Goal: Task Accomplishment & Management: Manage account settings

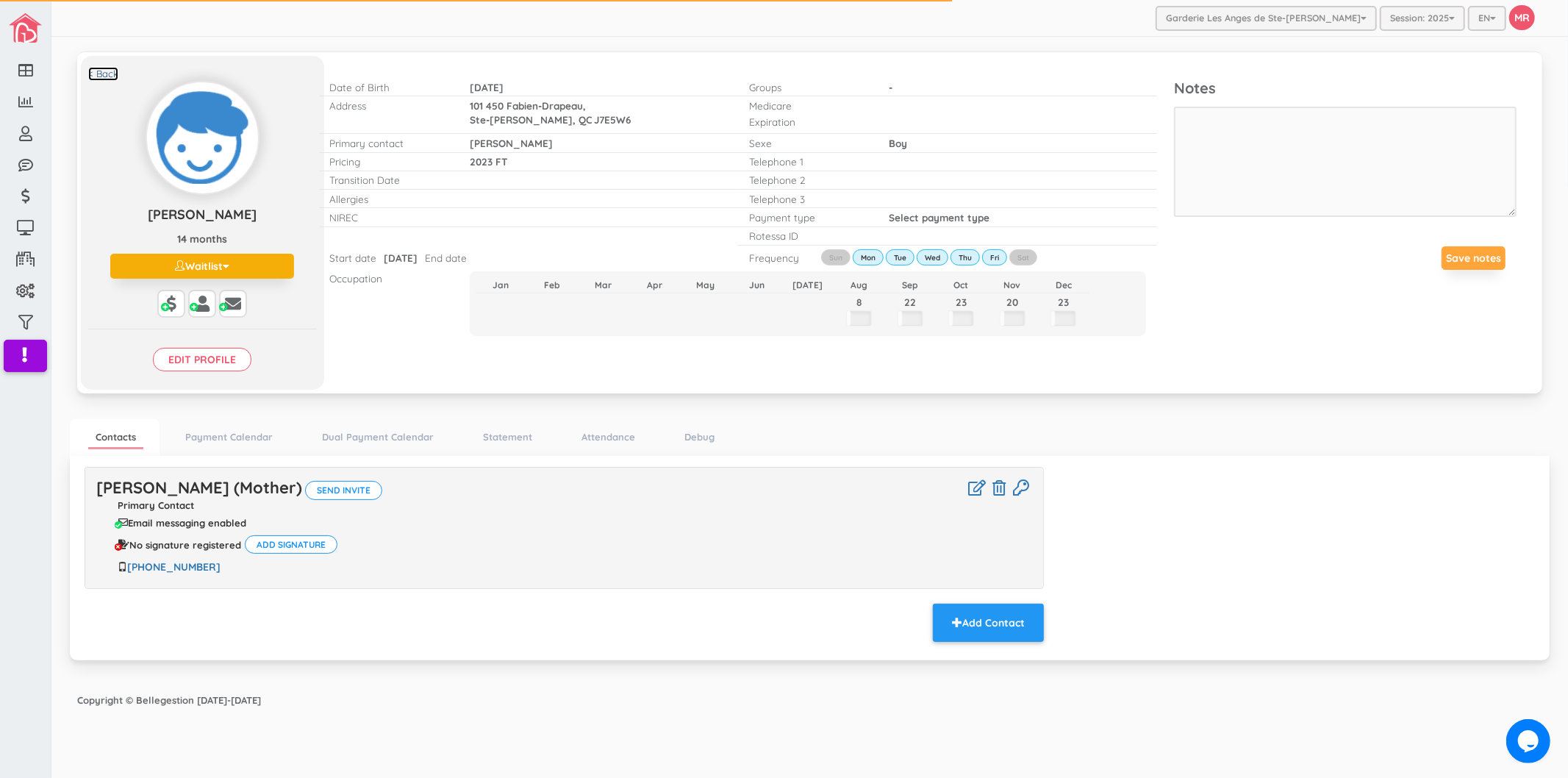
click at [106, 75] on link "< Back" at bounding box center [103, 73] width 30 height 14
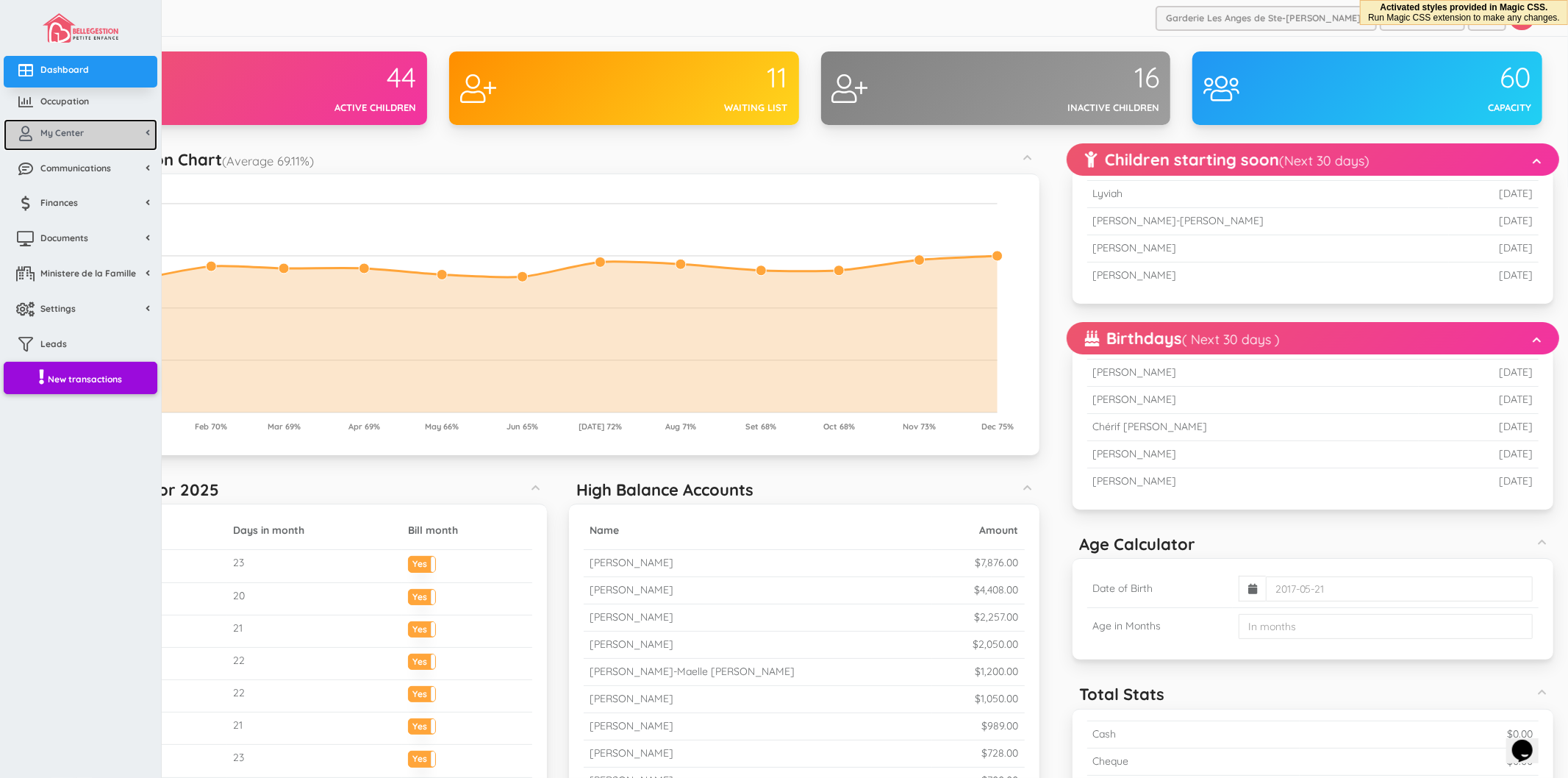
click at [64, 141] on link "My Center" at bounding box center [80, 135] width 153 height 31
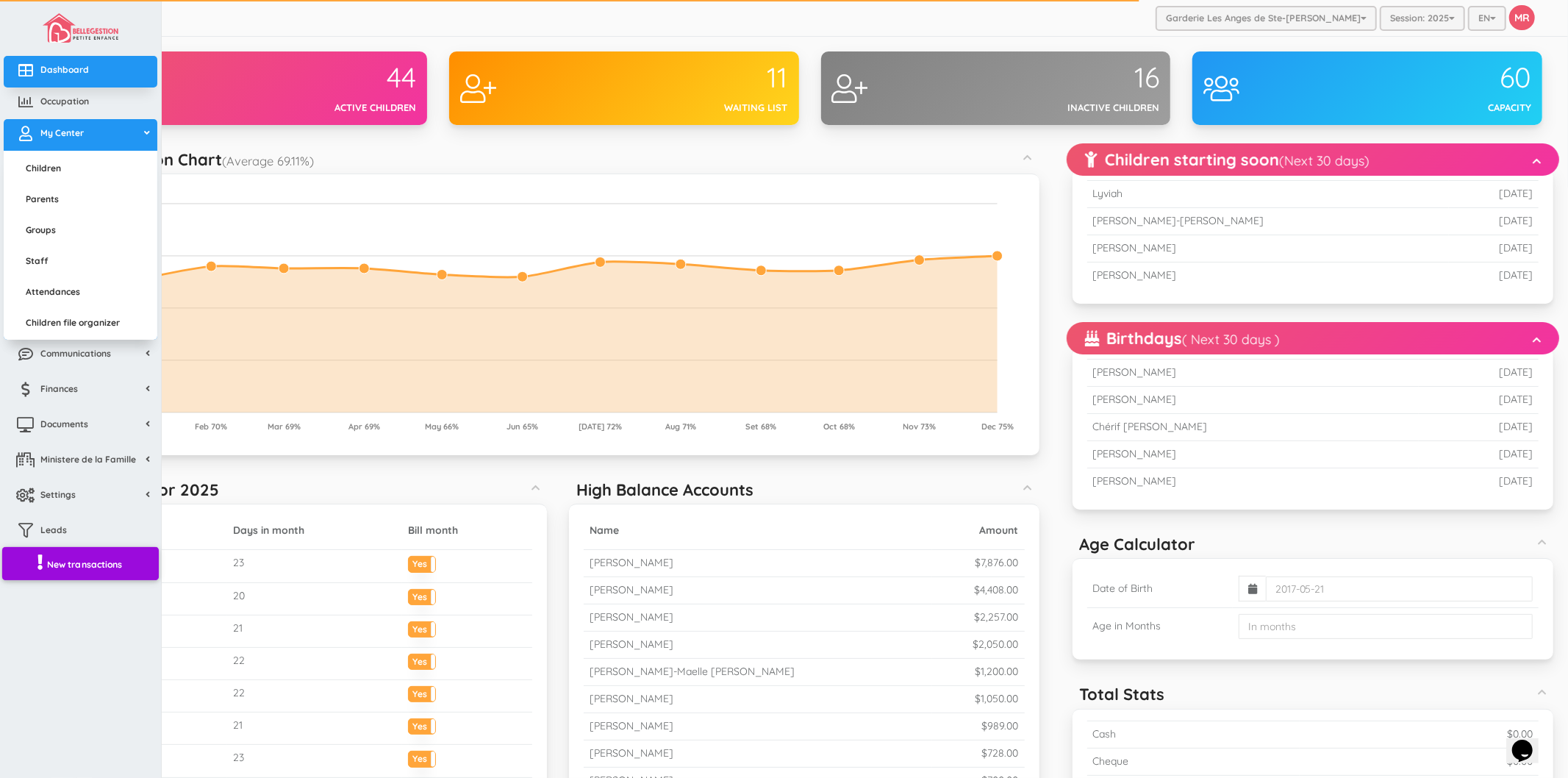
click at [108, 561] on span "New transactions" at bounding box center [85, 565] width 75 height 13
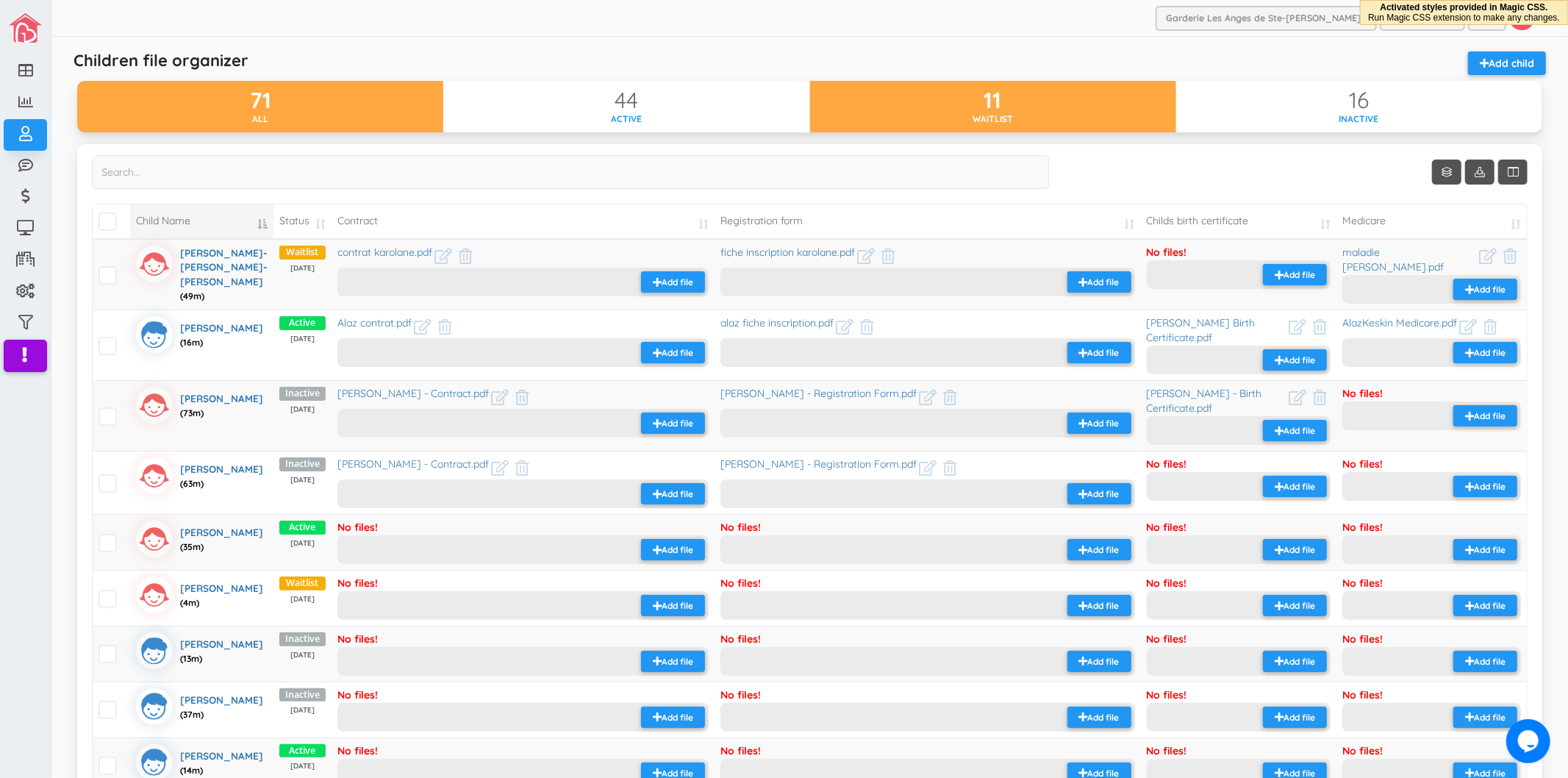
click at [996, 111] on div "11" at bounding box center [993, 100] width 367 height 24
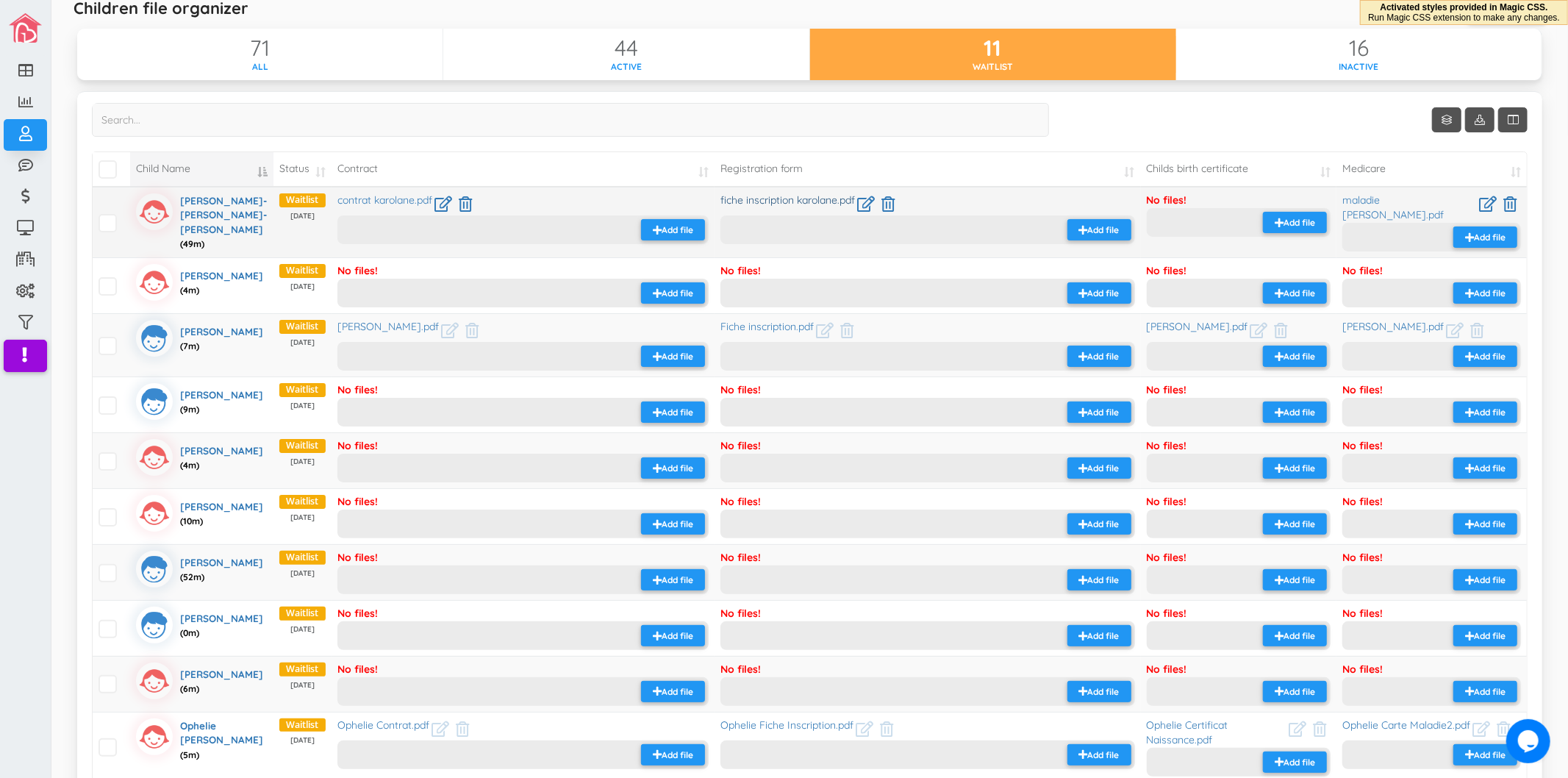
scroll to position [82, 0]
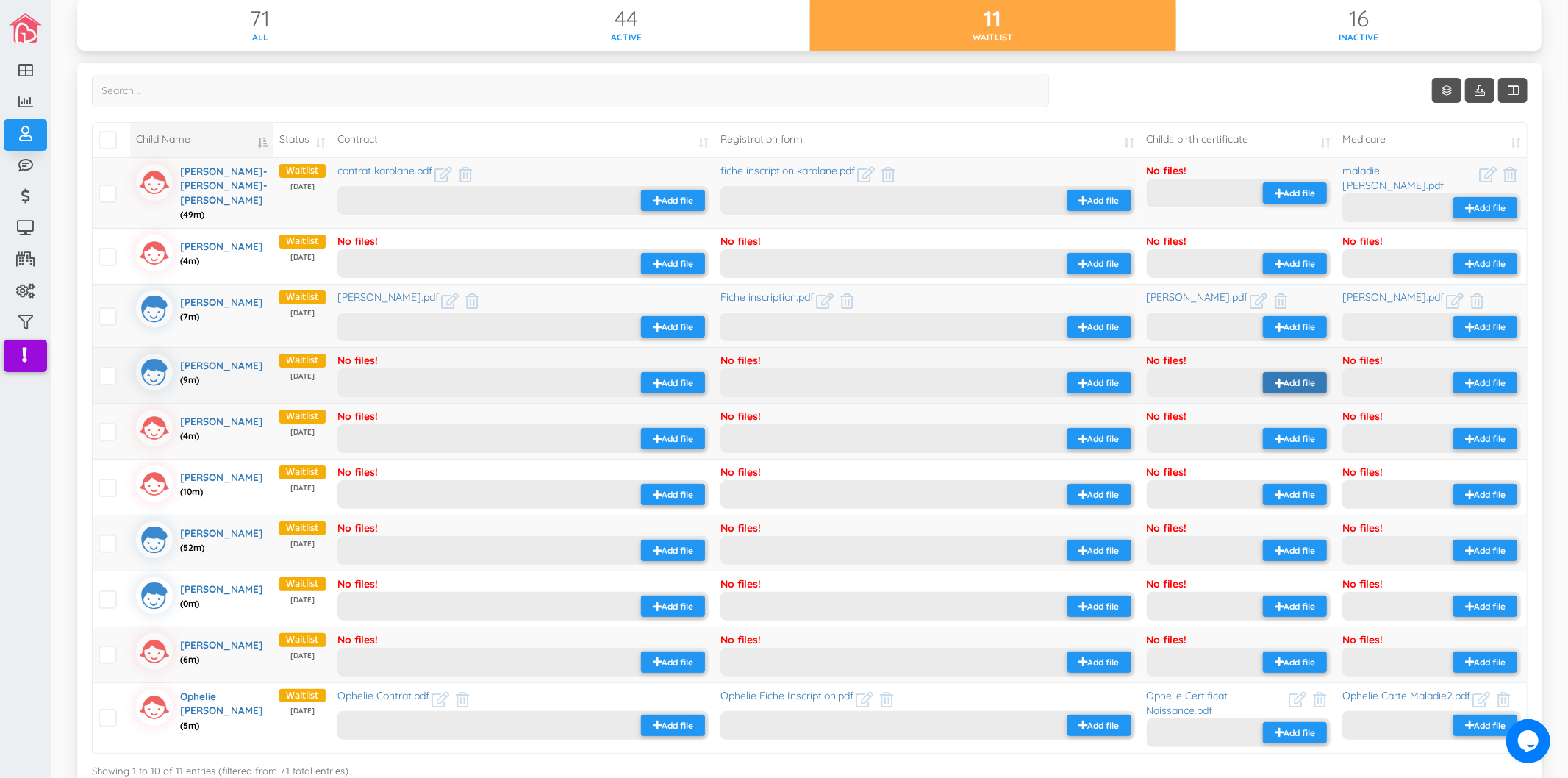
click at [1284, 377] on small "Add file" at bounding box center [1300, 383] width 31 height 13
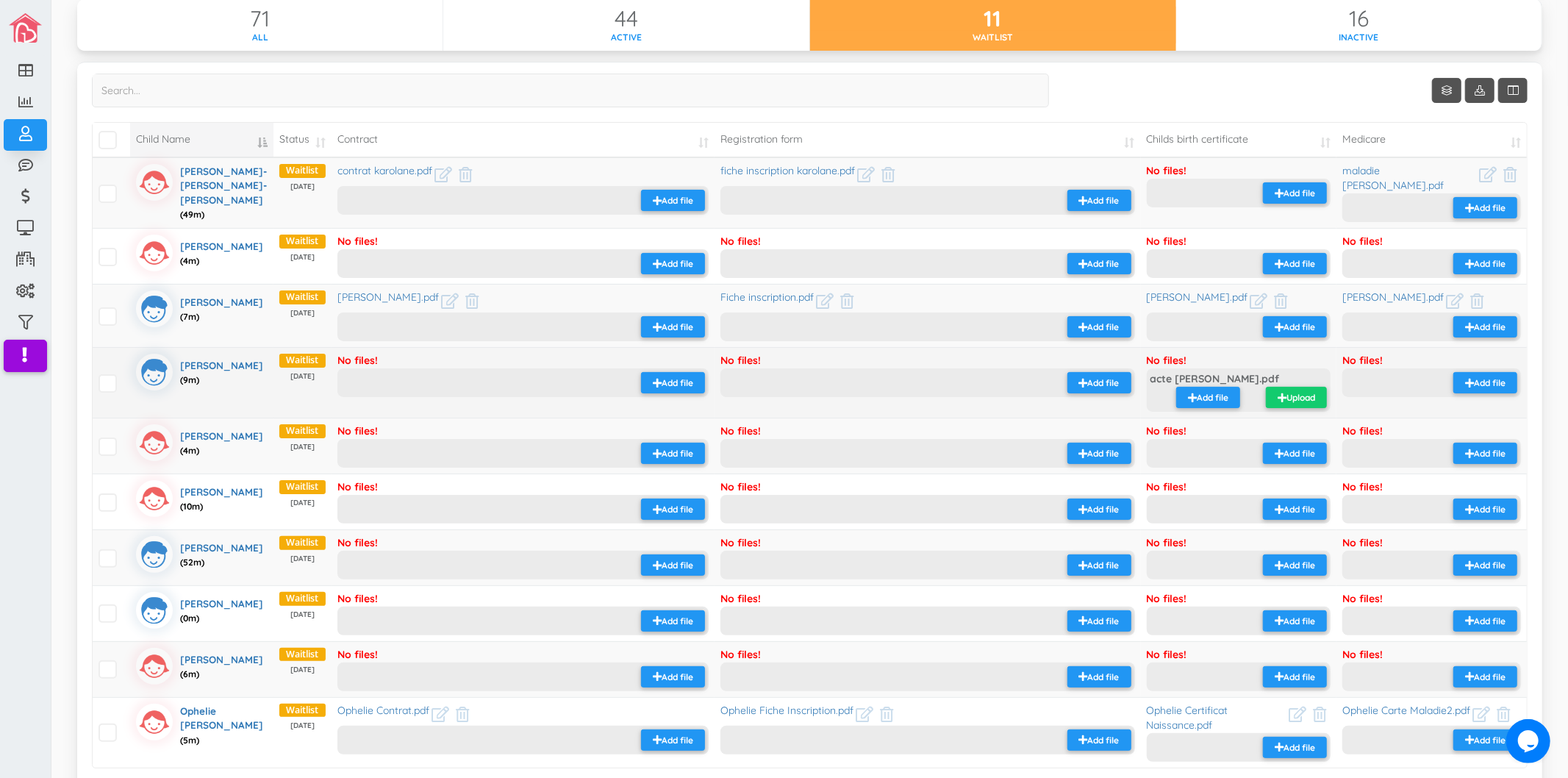
click at [1292, 387] on button "Upload" at bounding box center [1296, 397] width 61 height 21
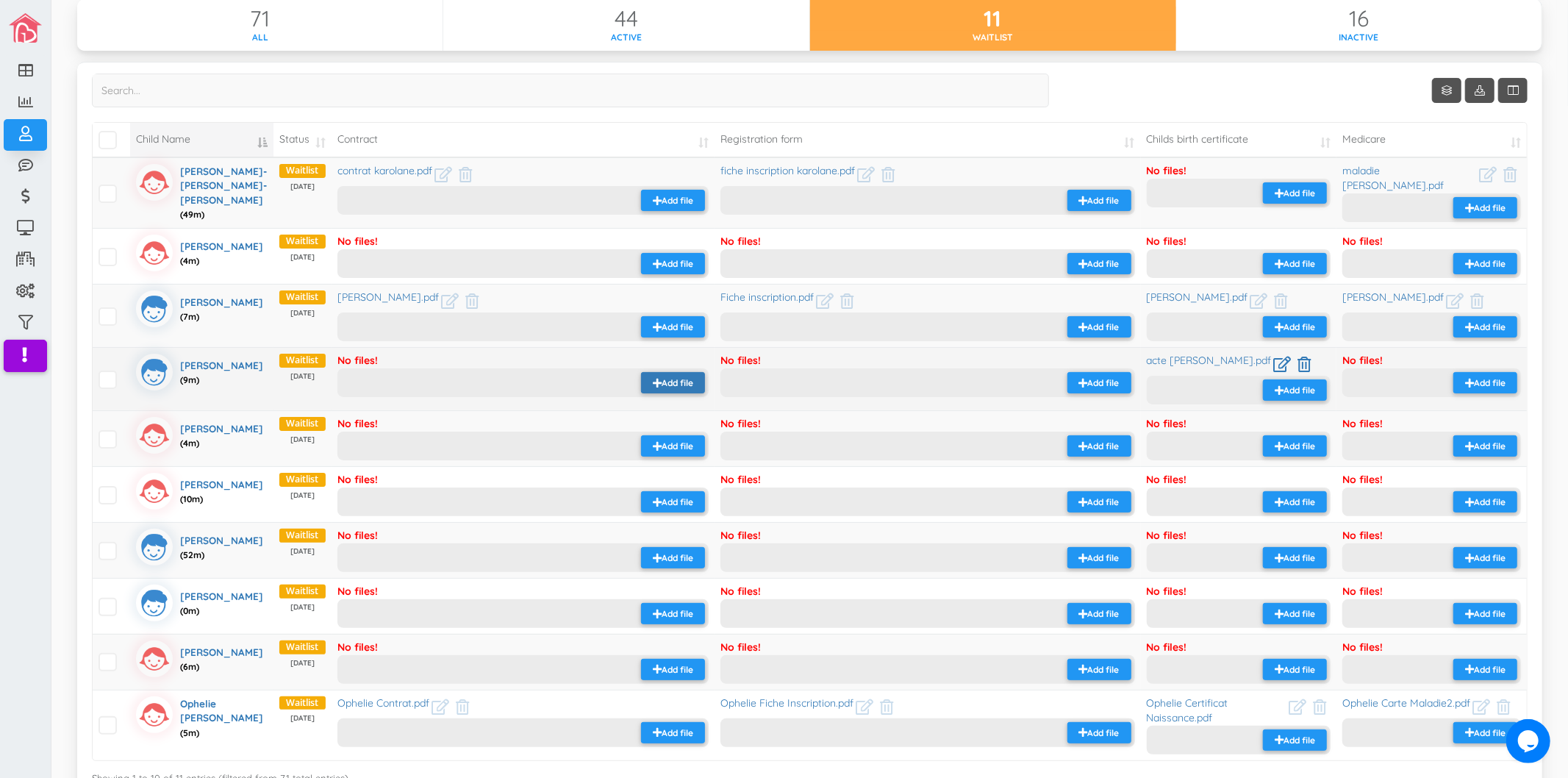
click at [661, 377] on small "Add file" at bounding box center [677, 383] width 31 height 13
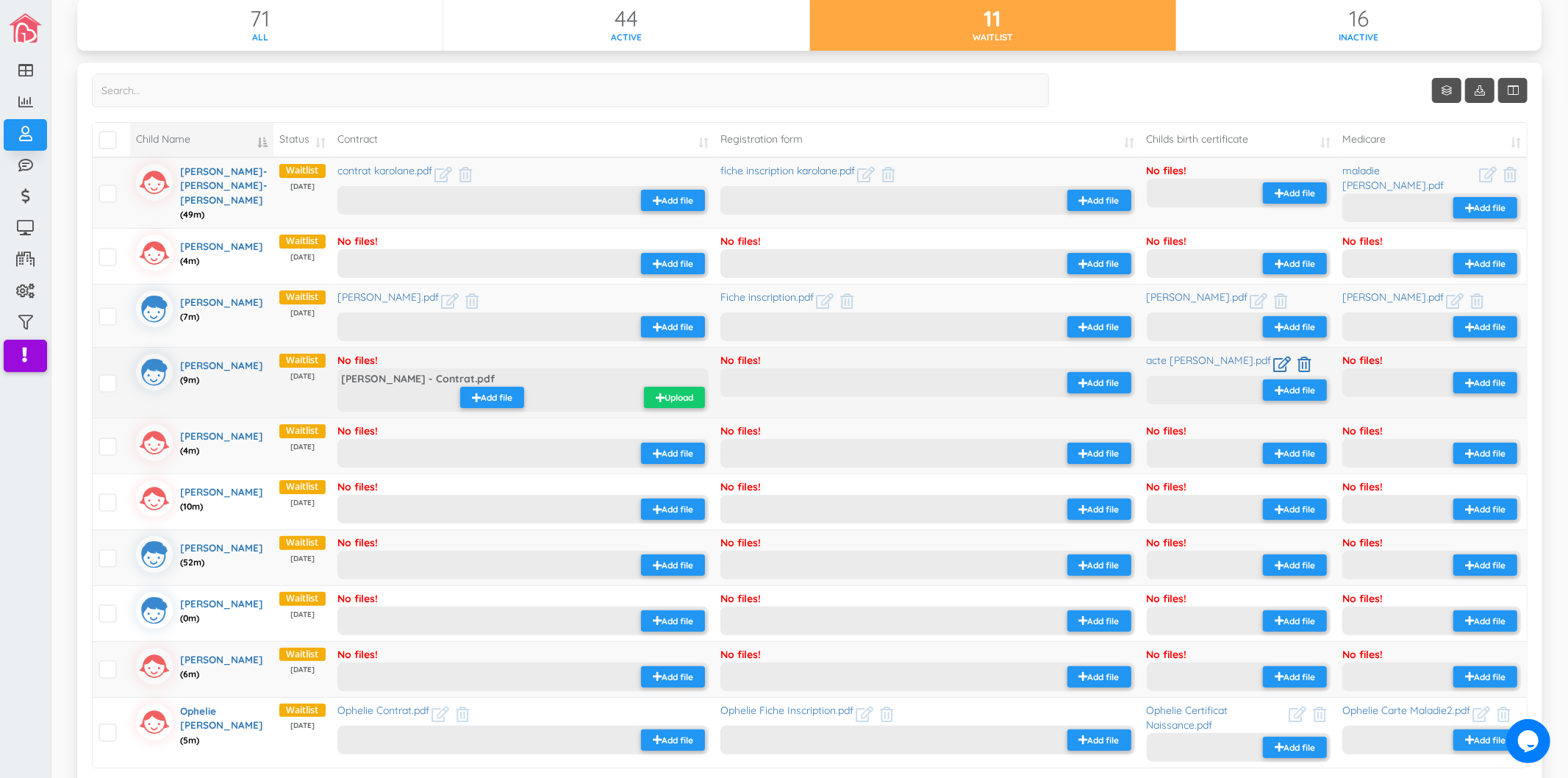
click at [682, 391] on small "Upload" at bounding box center [679, 398] width 28 height 13
click at [1089, 381] on small "Add file" at bounding box center [1104, 383] width 31 height 13
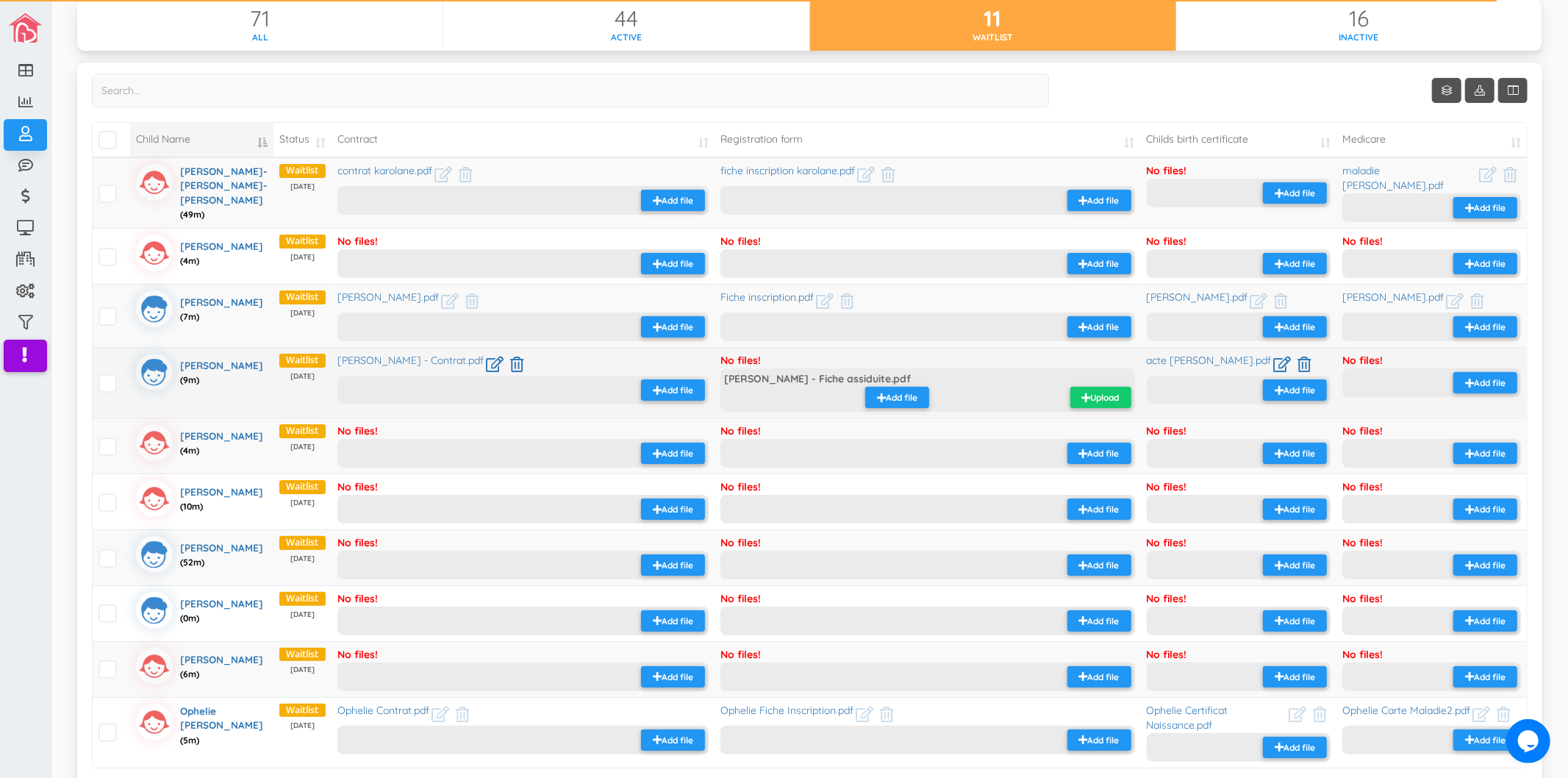
click at [1093, 396] on small "Upload" at bounding box center [1105, 398] width 28 height 13
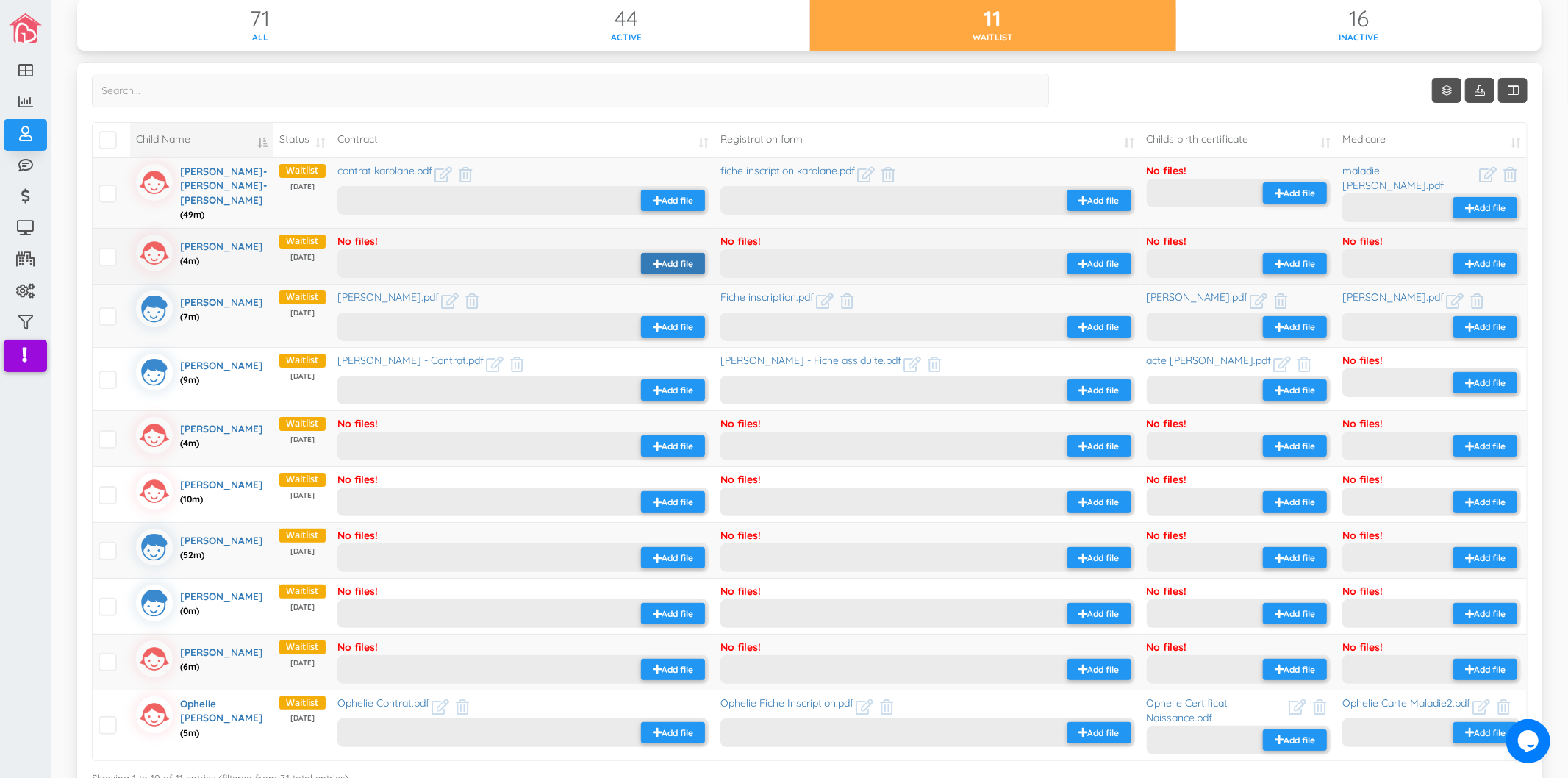
click at [684, 257] on small "Add file" at bounding box center [677, 264] width 31 height 13
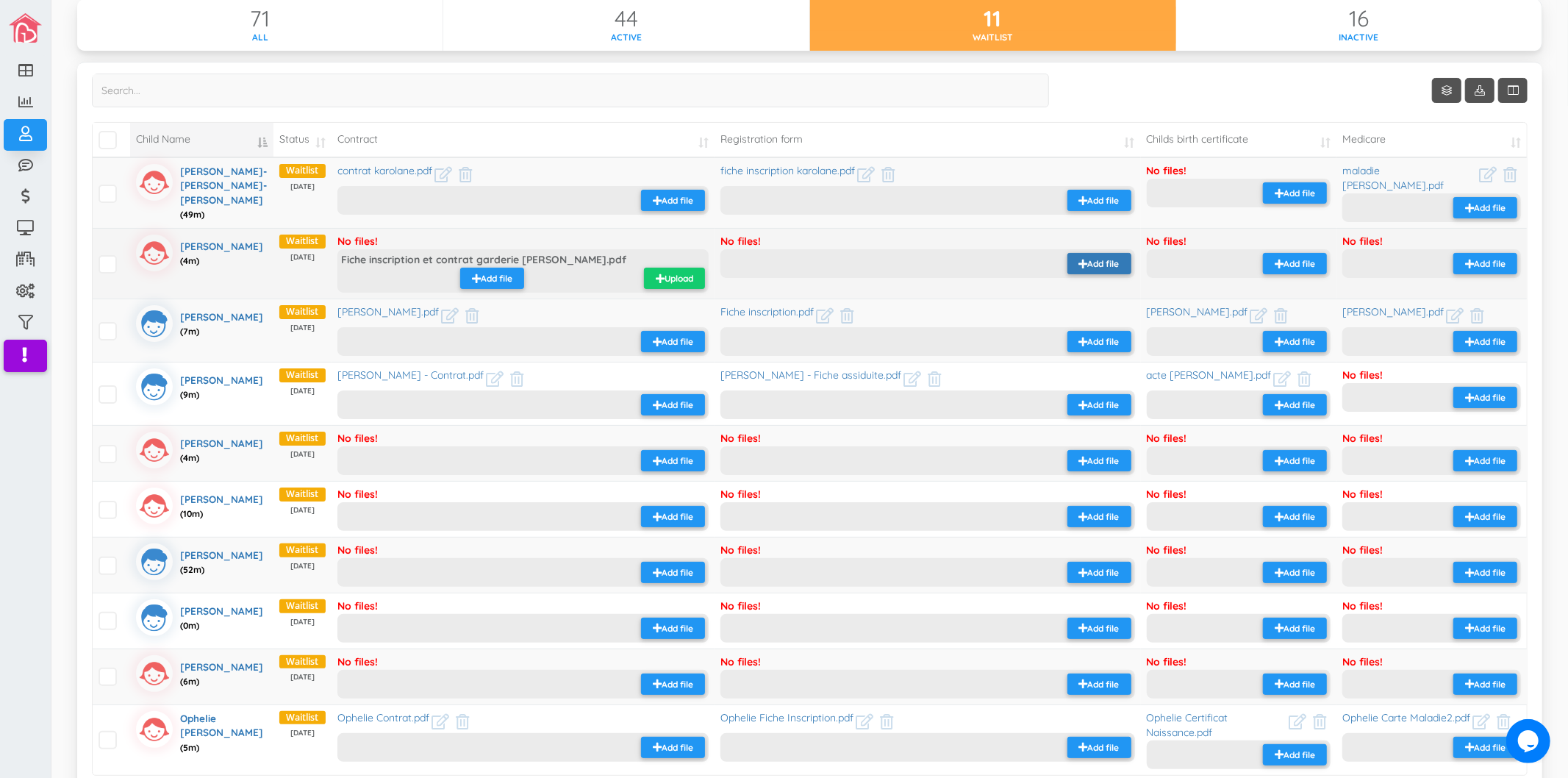
click at [1089, 258] on small "Add file" at bounding box center [1104, 264] width 31 height 13
click at [676, 272] on small "Upload" at bounding box center [679, 278] width 28 height 13
click at [1091, 272] on small "Upload" at bounding box center [1105, 278] width 28 height 13
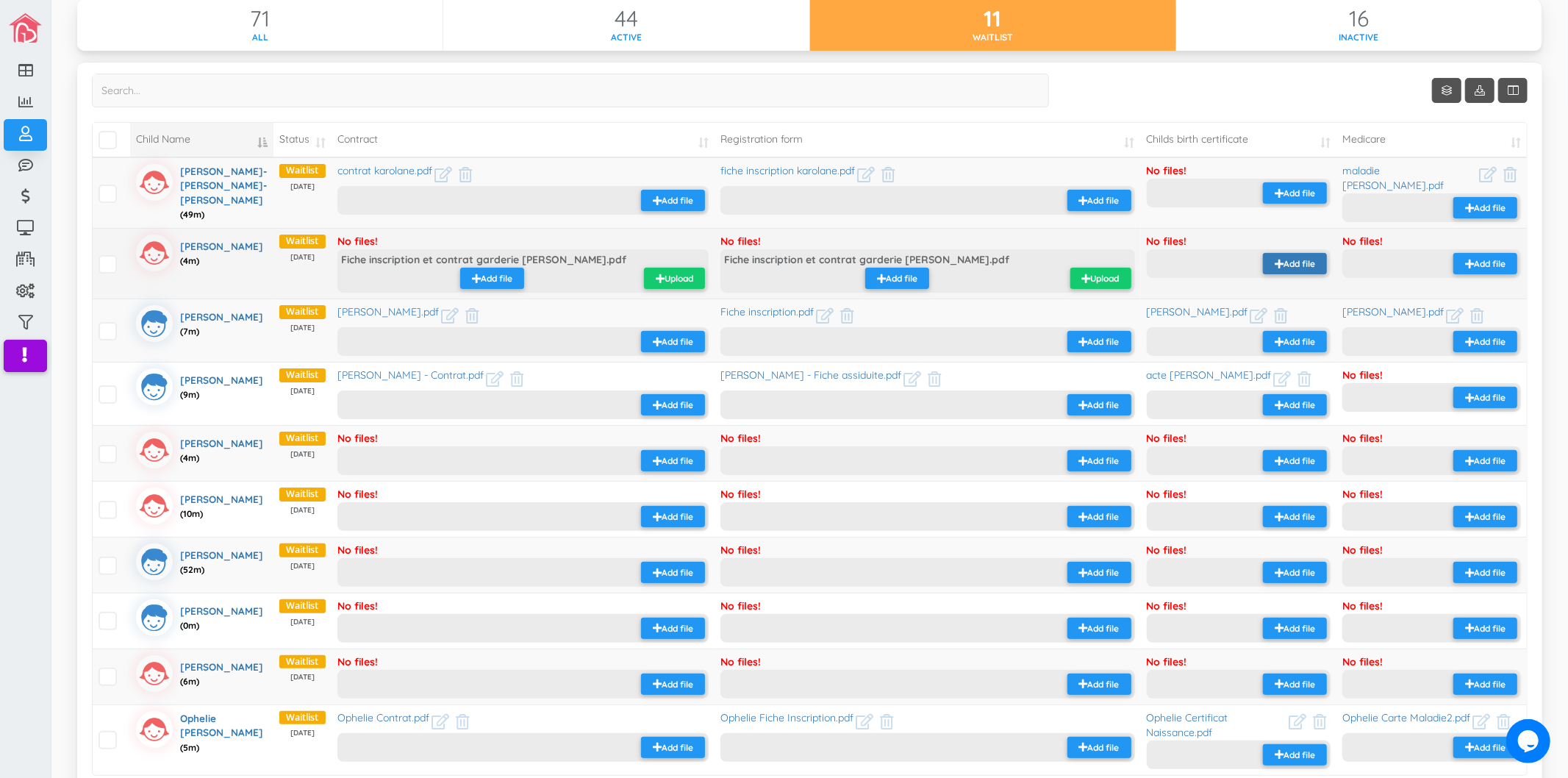
click at [1275, 259] on icon "button" at bounding box center [1280, 264] width 9 height 10
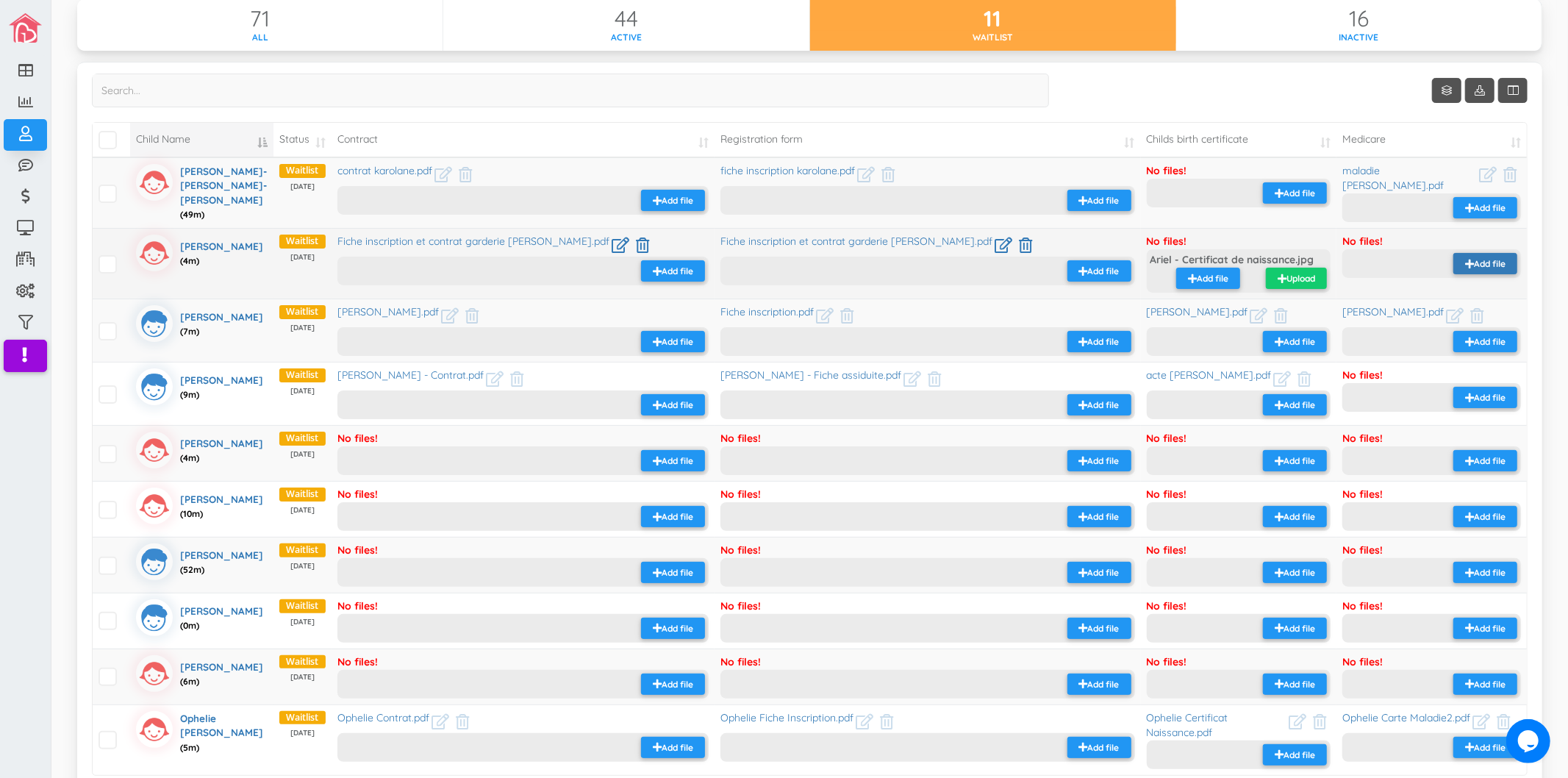
click at [1465, 259] on icon "button" at bounding box center [1470, 264] width 9 height 10
click at [1287, 273] on small "Upload" at bounding box center [1301, 278] width 28 height 13
click at [1477, 272] on small "Upload" at bounding box center [1491, 278] width 28 height 13
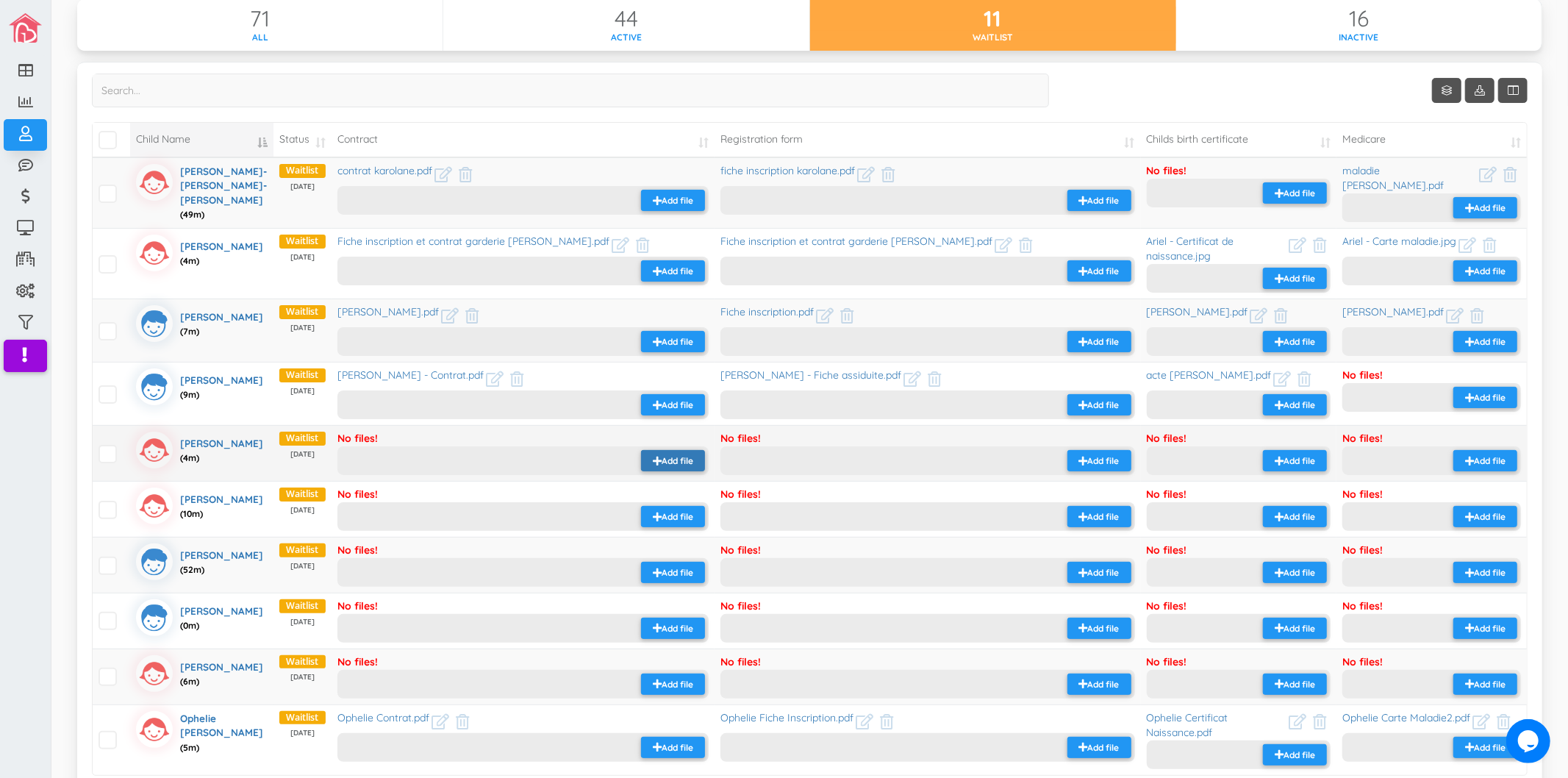
click at [653, 456] on icon "button" at bounding box center [658, 460] width 9 height 10
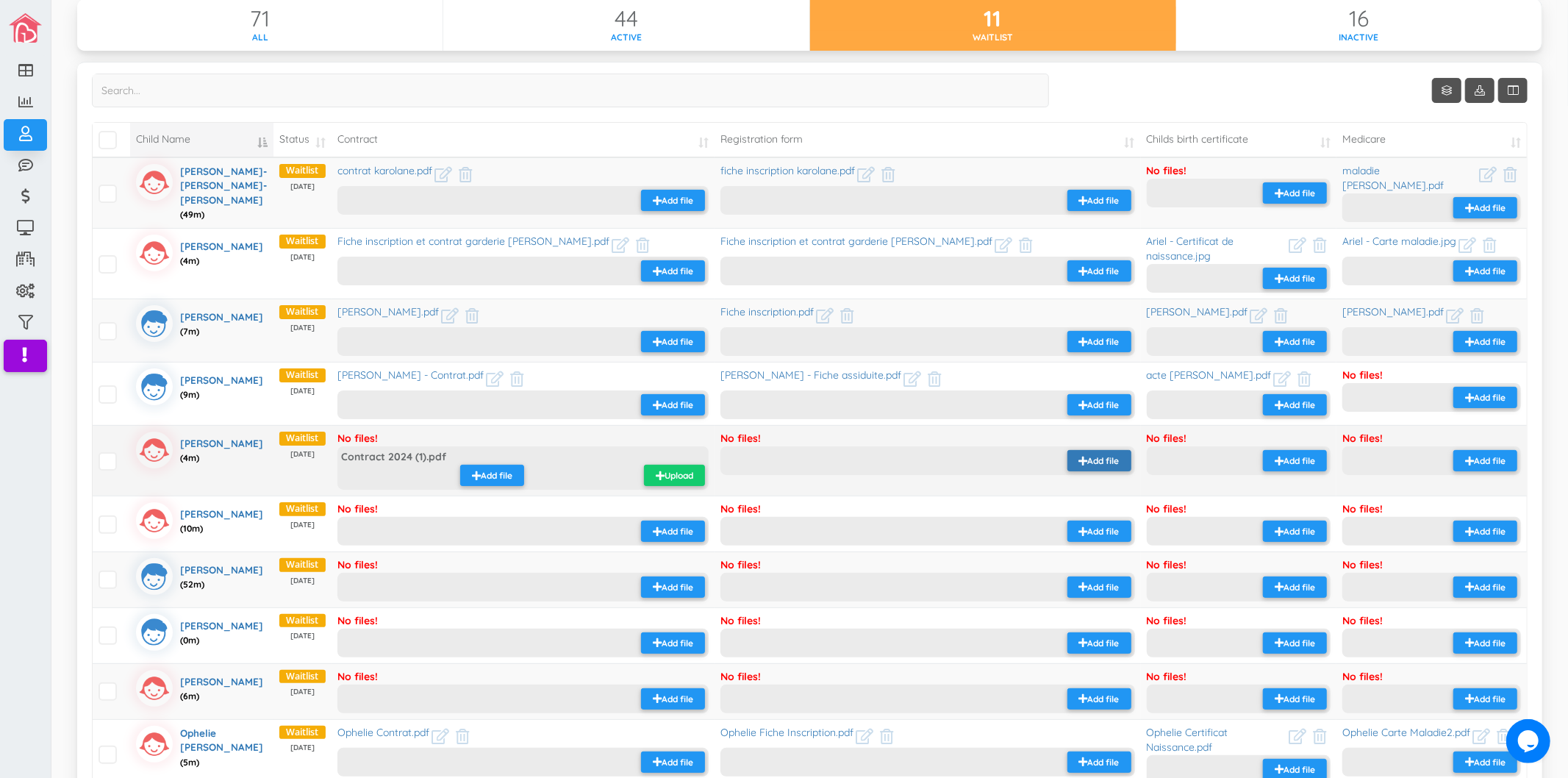
click at [1089, 456] on small "Add file" at bounding box center [1104, 461] width 31 height 13
click at [665, 469] on small "Upload" at bounding box center [679, 476] width 28 height 13
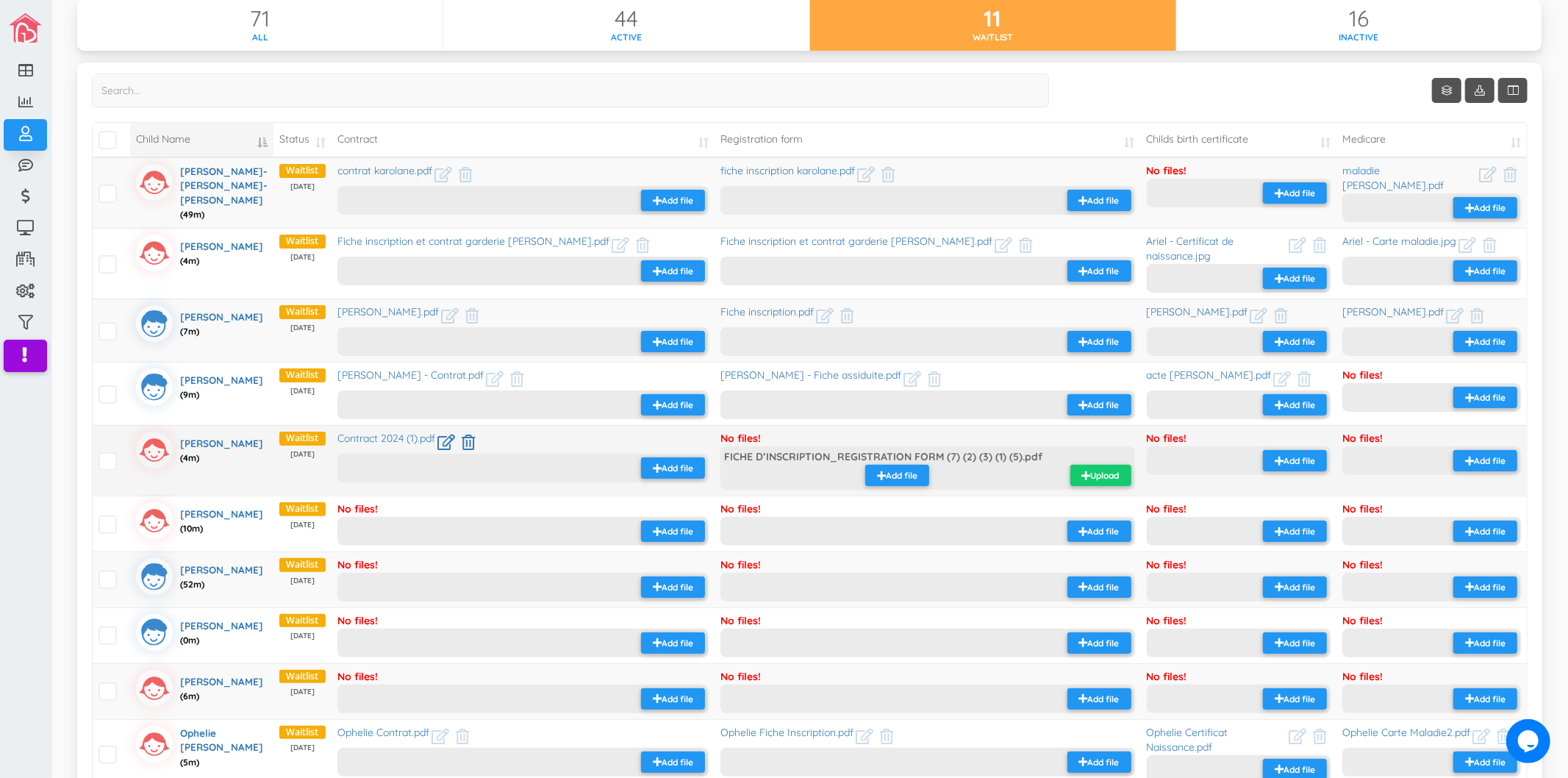
click at [1108, 469] on small "Upload" at bounding box center [1105, 476] width 28 height 13
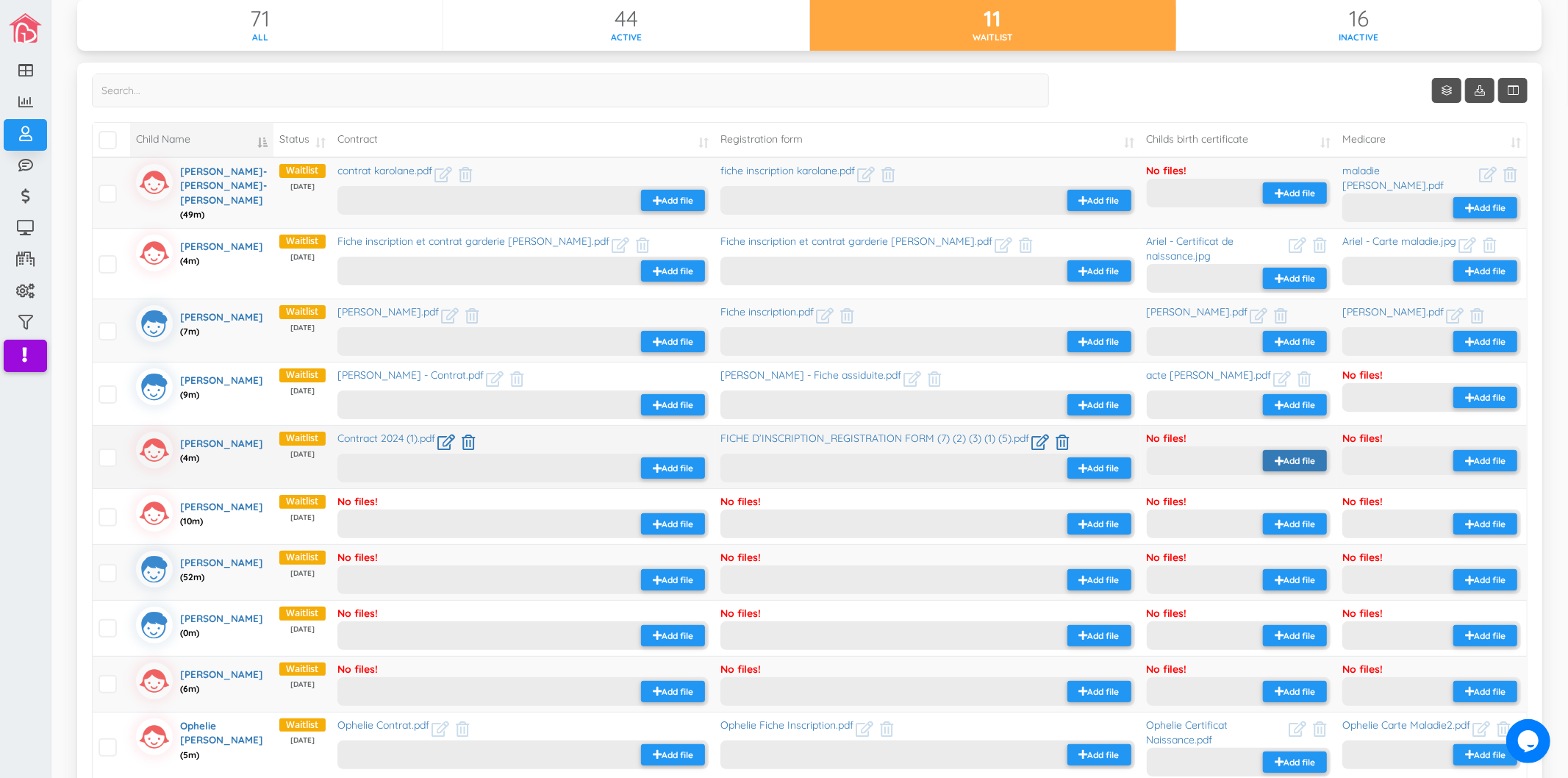
click at [1284, 455] on small "Add file" at bounding box center [1300, 461] width 31 height 13
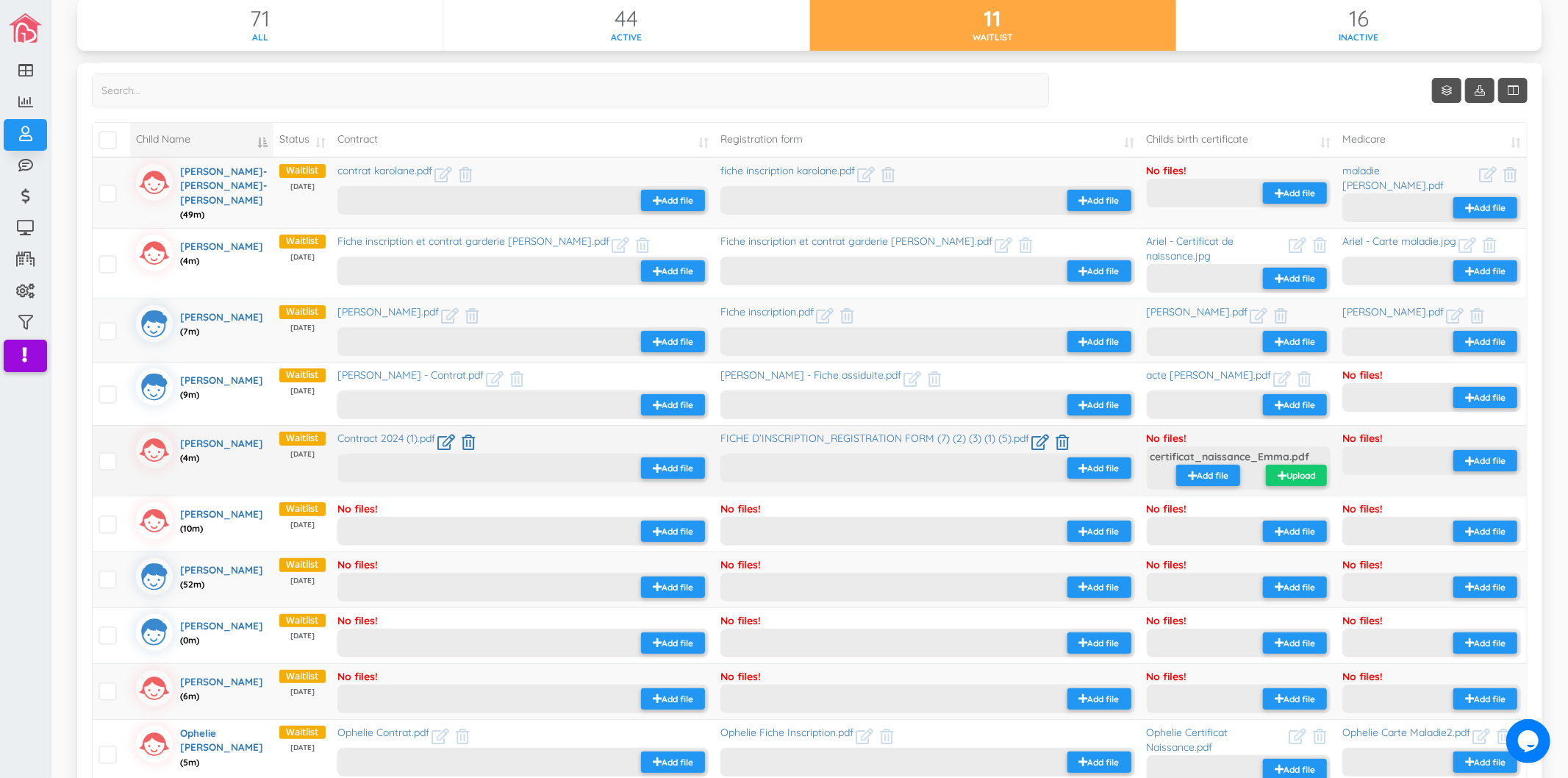
click at [1297, 469] on small "Upload" at bounding box center [1301, 476] width 28 height 13
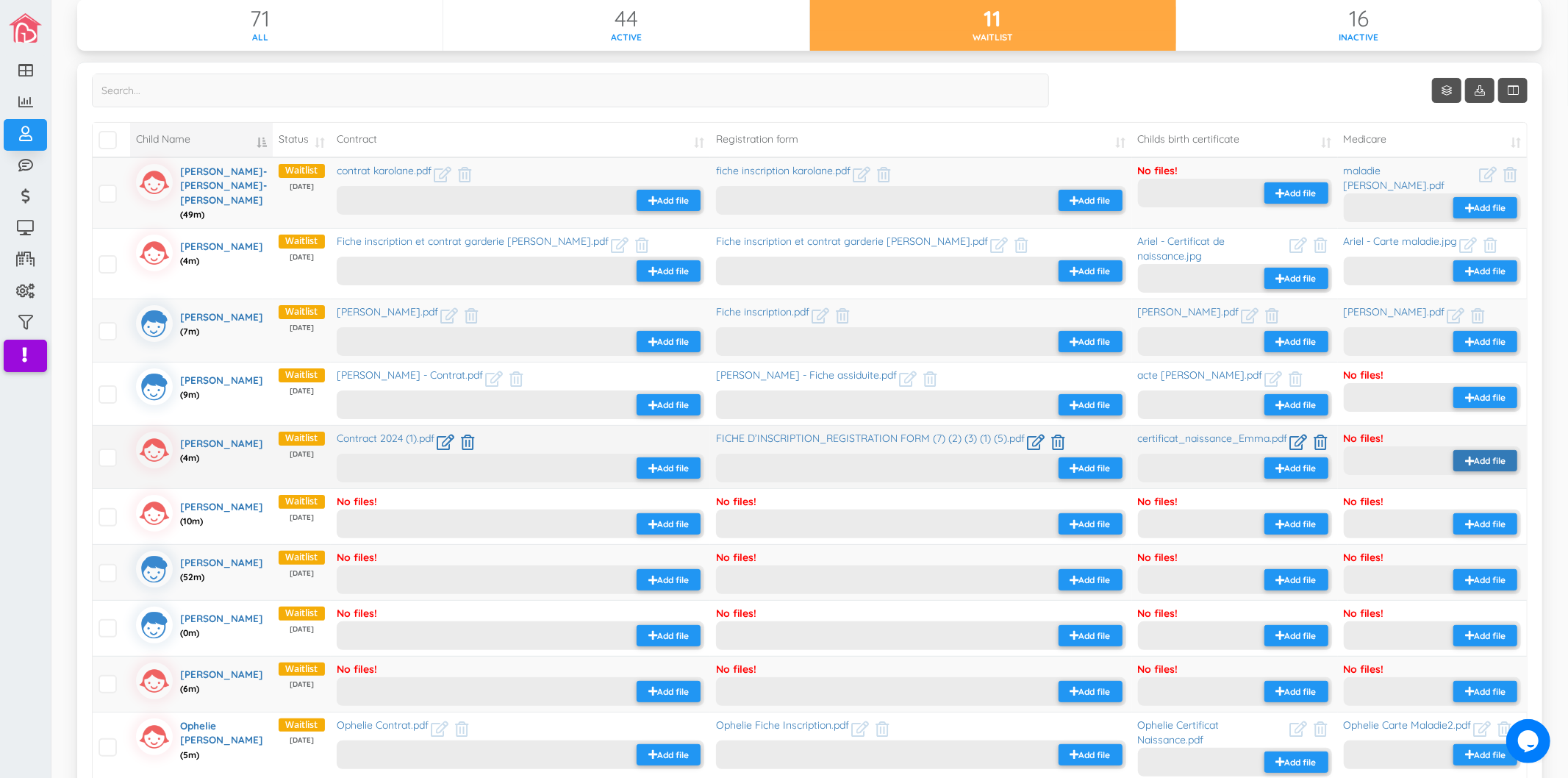
click at [1479, 450] on button "Add file" at bounding box center [1486, 460] width 64 height 21
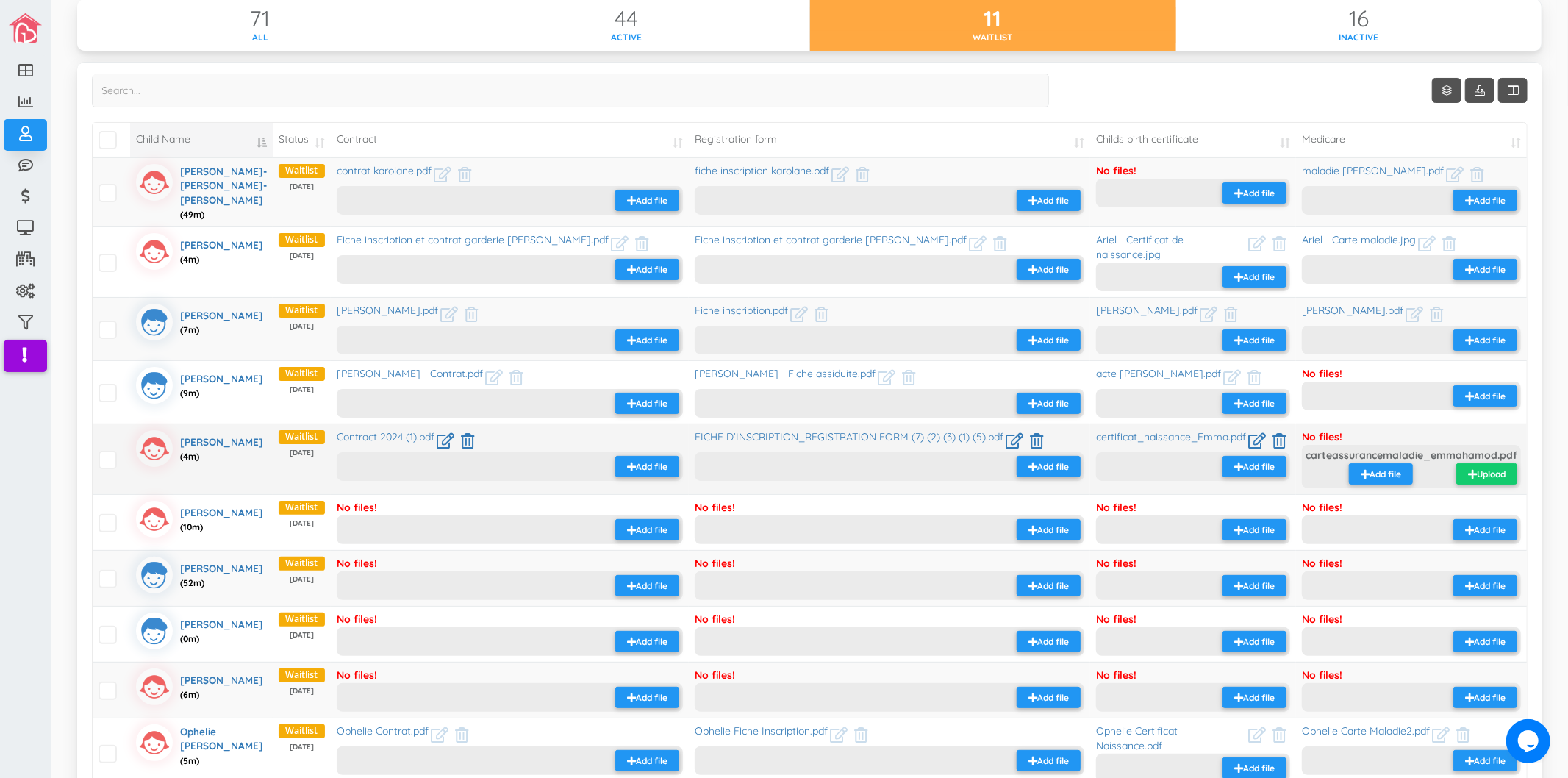
click at [1477, 468] on small "Upload" at bounding box center [1491, 474] width 28 height 13
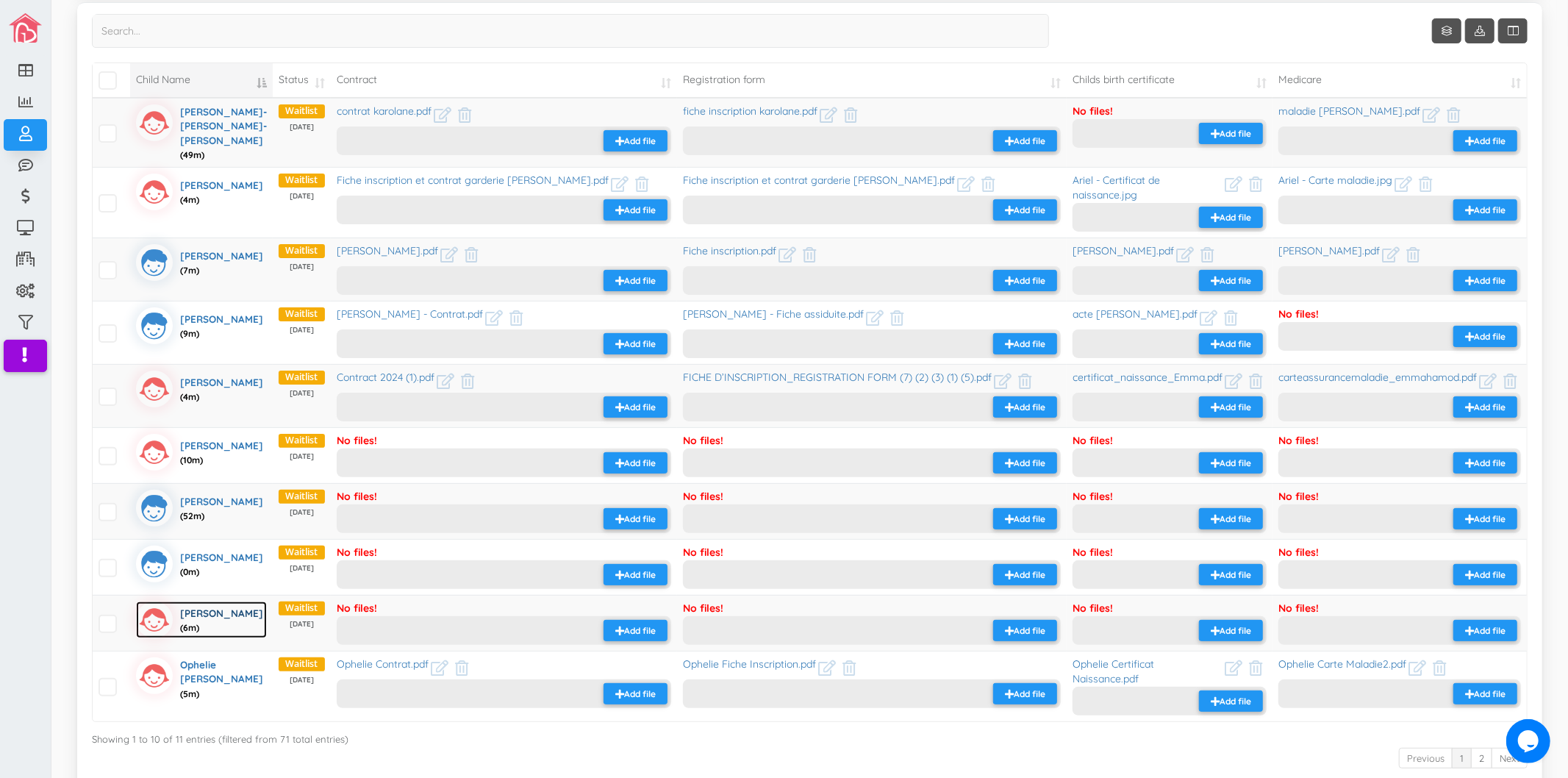
scroll to position [231, 0]
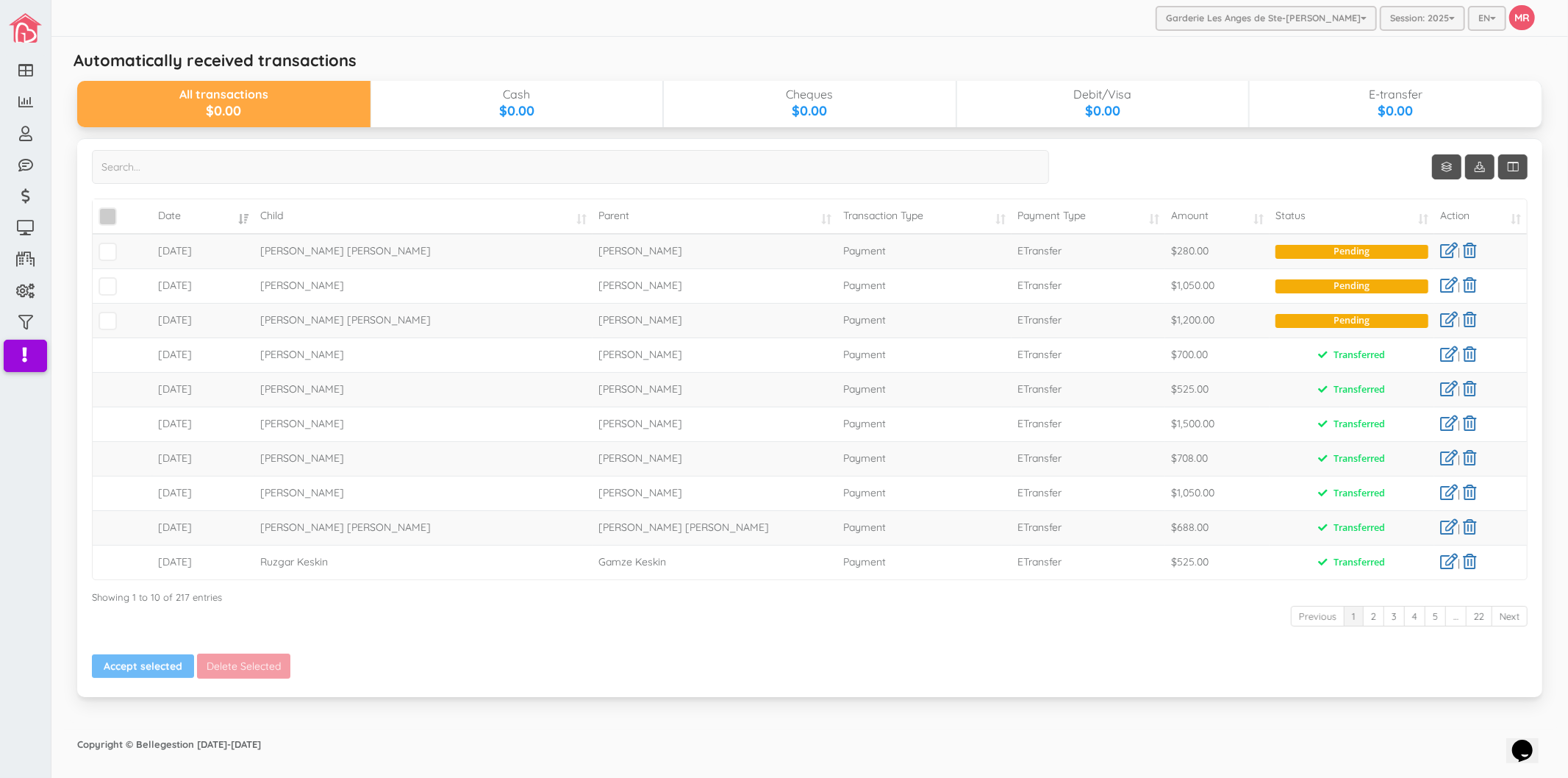
click at [101, 212] on span "\a\9\9\9\9\a\9\9\9\9\a\9\9\9\9\a\9\9\9\9\a\9\9\9" at bounding box center [107, 217] width 18 height 18
click at [124, 210] on input "\a\9\9\9\9\a\9\9\9\9\a\9\9\9\9\a\9\9\9\9\a\9\9\9" at bounding box center [124, 210] width 0 height 0
click at [177, 660] on button "Accept selected" at bounding box center [142, 666] width 102 height 24
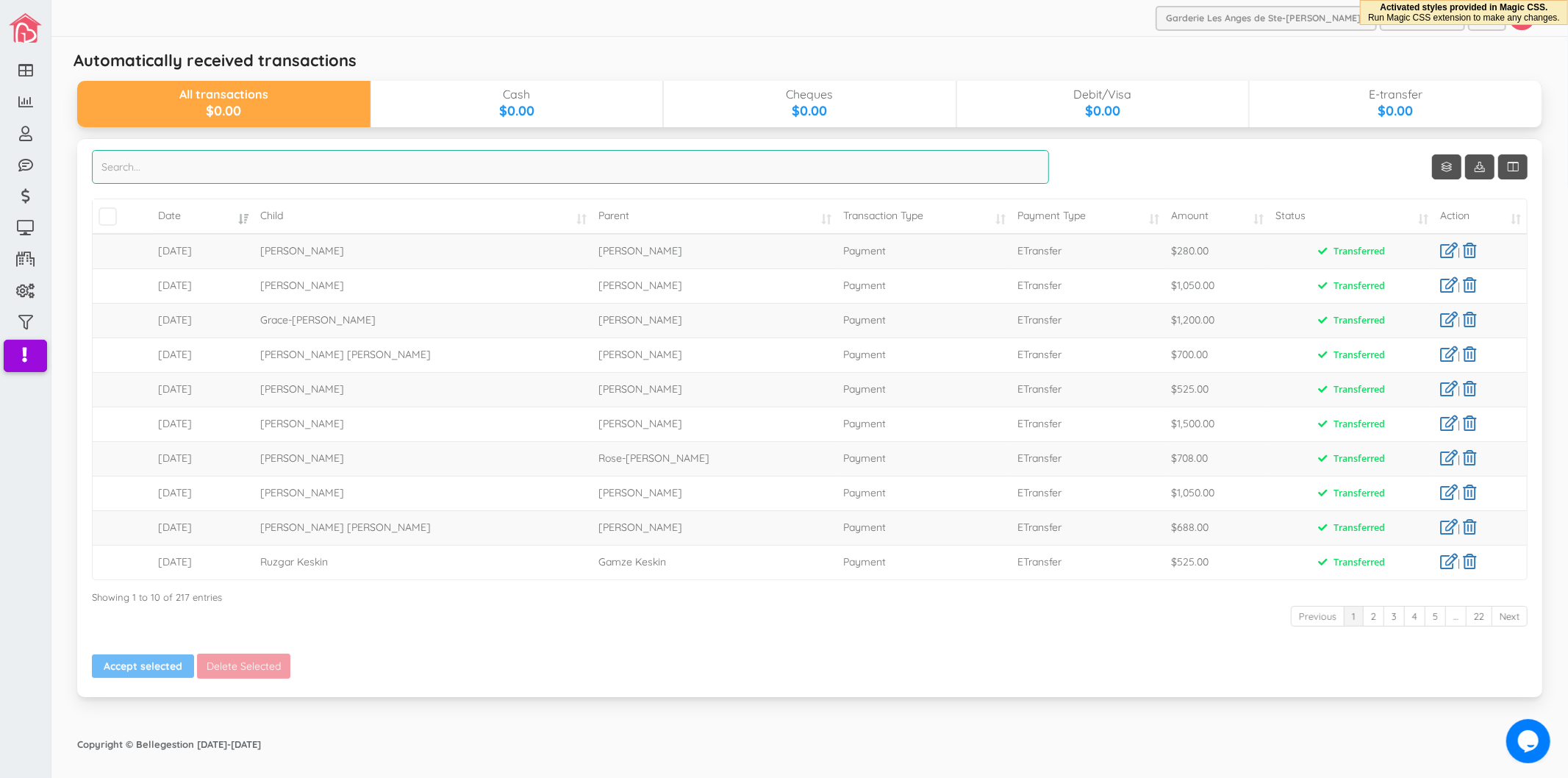
click at [510, 157] on input "search" at bounding box center [570, 166] width 957 height 34
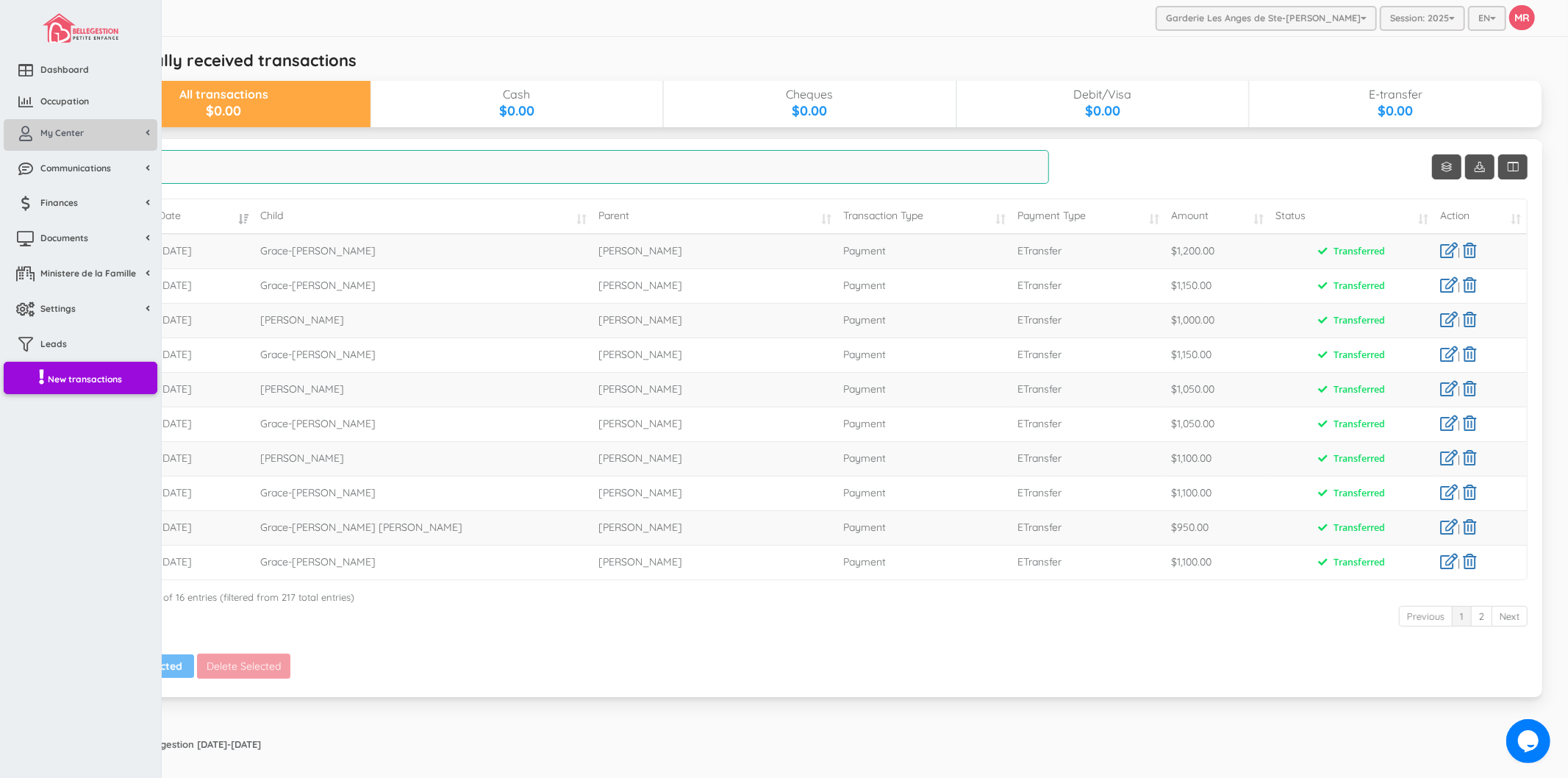
type input "mical"
click at [39, 148] on link "My Center" at bounding box center [80, 135] width 153 height 31
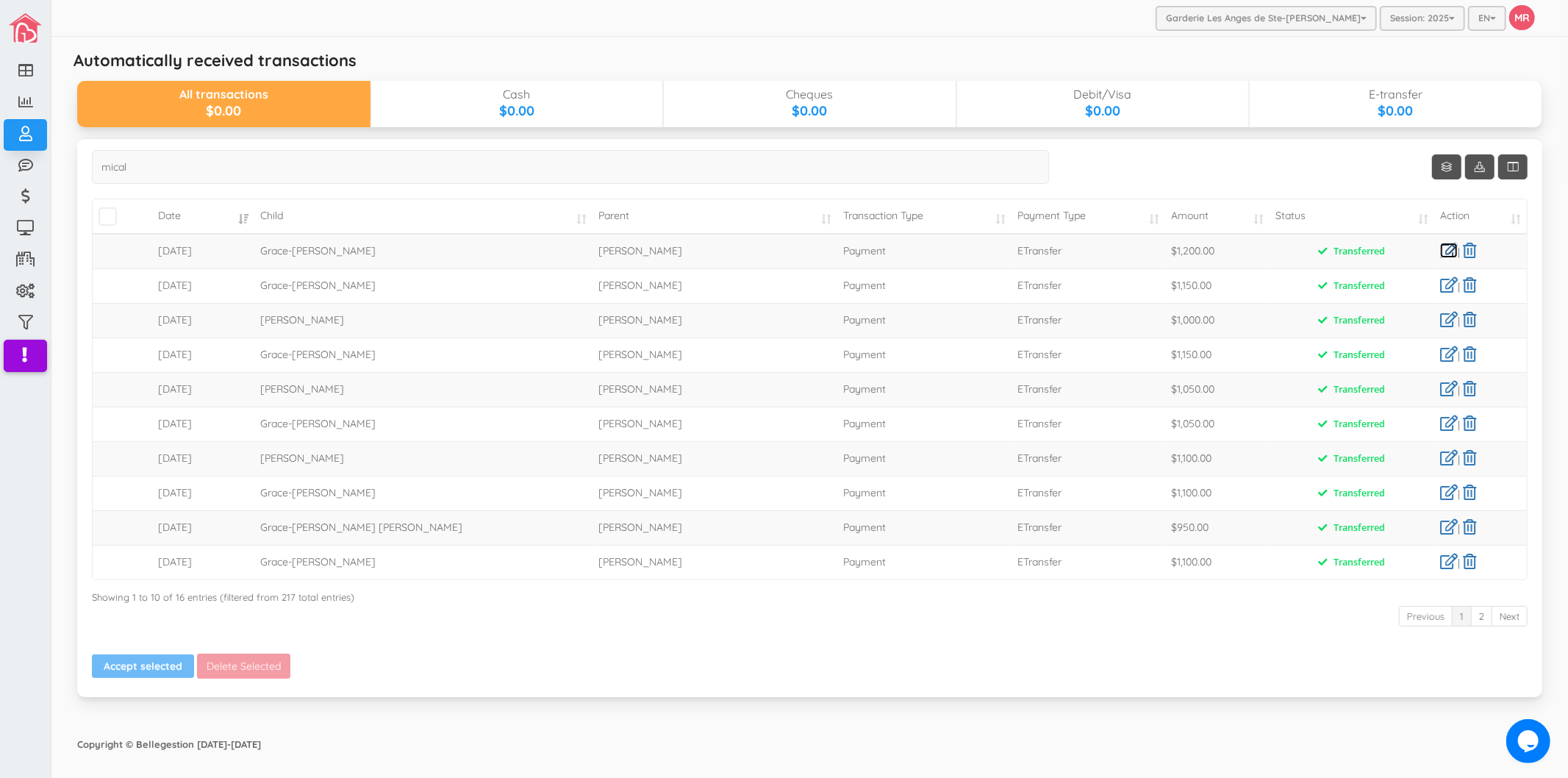
click at [1447, 249] on link at bounding box center [1449, 250] width 17 height 16
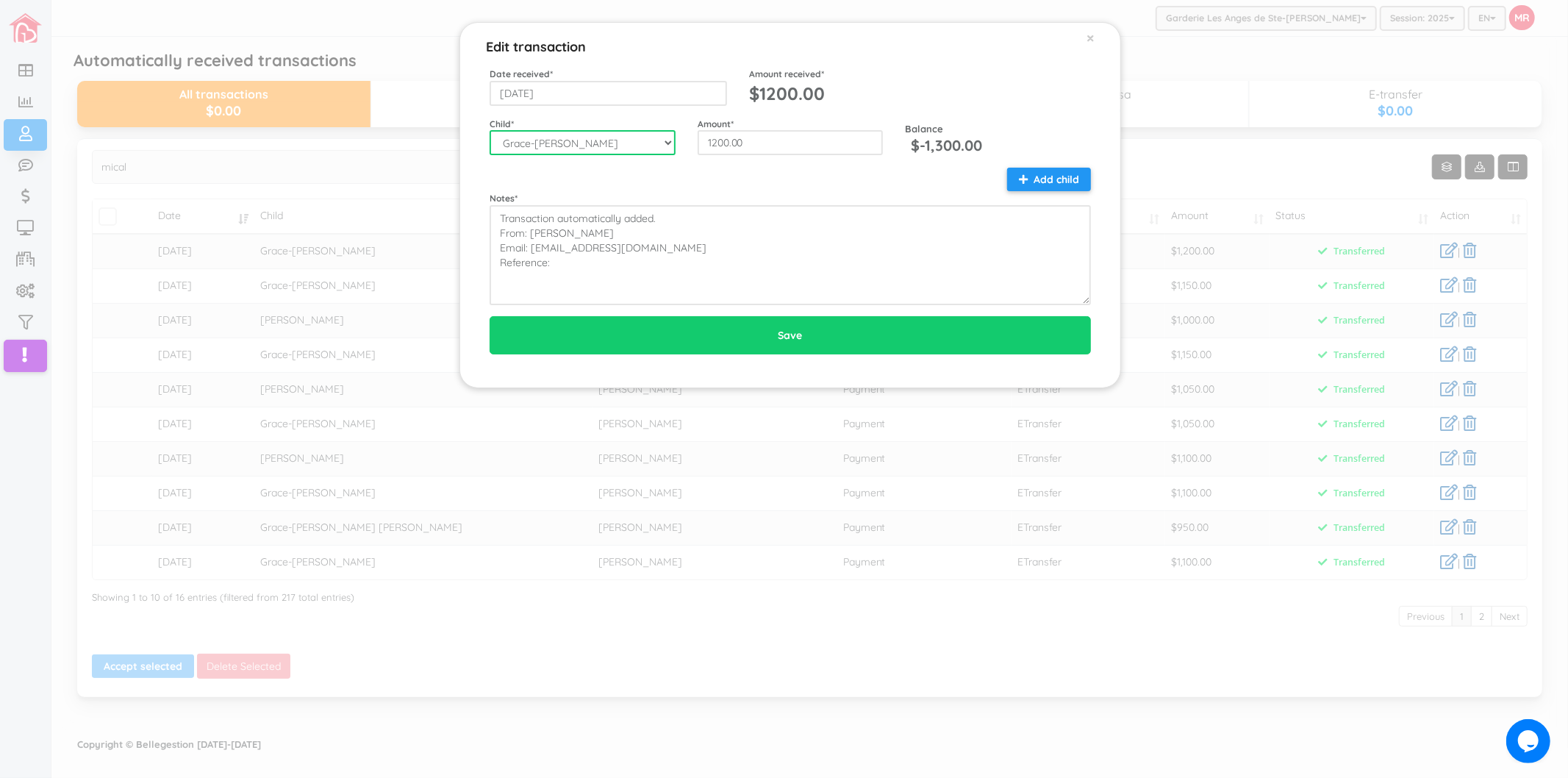
click at [614, 144] on select "--Select-- Aaliyah-Rose Fievre-Rene Alaz Keskin Alianna-Jo Quintal Alice Pellet…" at bounding box center [582, 142] width 186 height 25
select select "1726"
click at [490, 130] on select "--Select-- Aaliyah-Rose Fievre-Rene Alaz Keskin Alianna-Jo Quintal Alice Pellet…" at bounding box center [582, 142] width 186 height 25
click at [662, 185] on div "Notes * Transaction automatically added. From: Mical Bastien Email: micalbelanc…" at bounding box center [790, 237] width 624 height 138
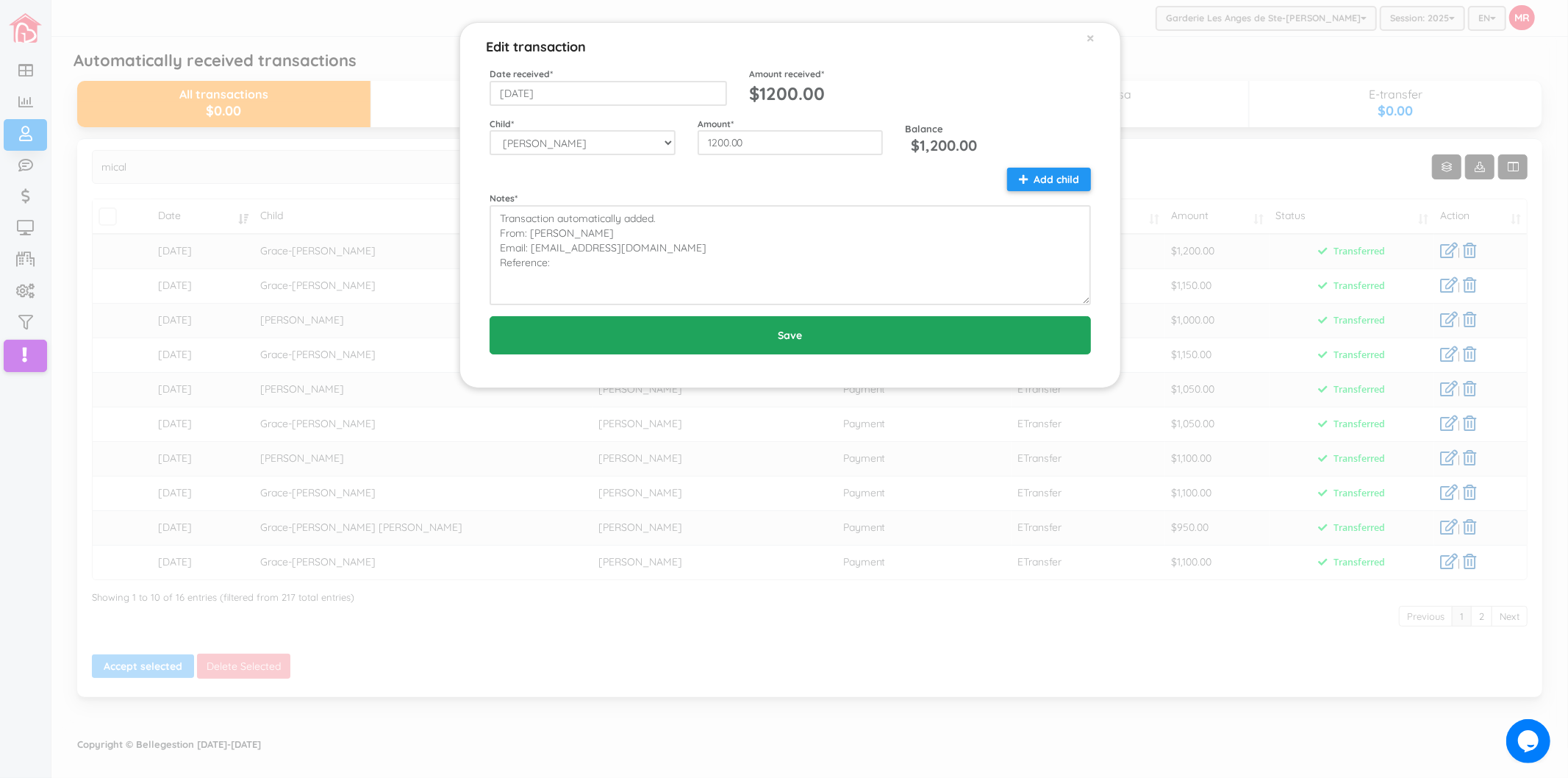
click at [692, 326] on input "Save" at bounding box center [790, 335] width 602 height 39
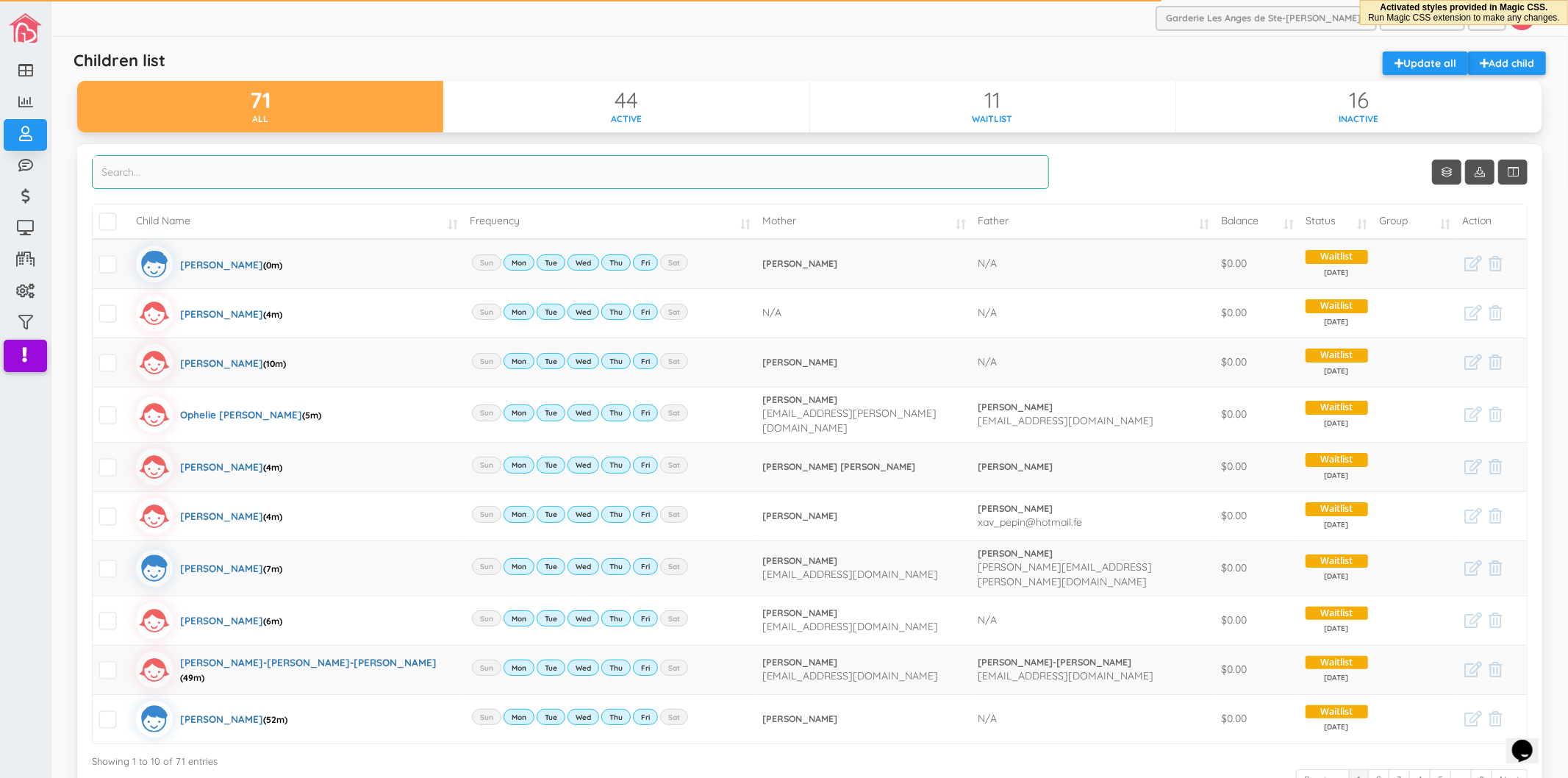
click at [289, 177] on input "search" at bounding box center [570, 172] width 957 height 34
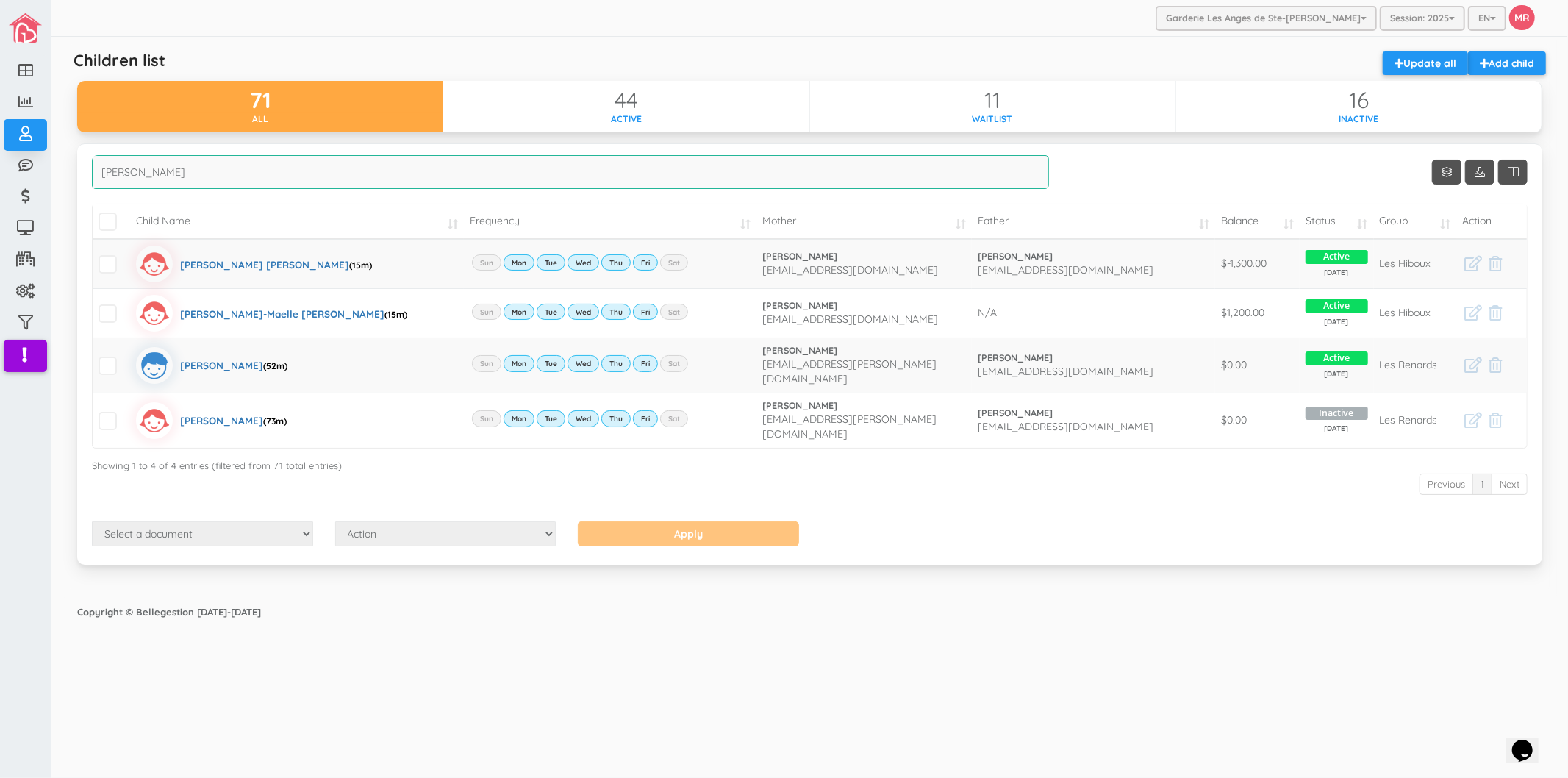
type input "[PERSON_NAME]"
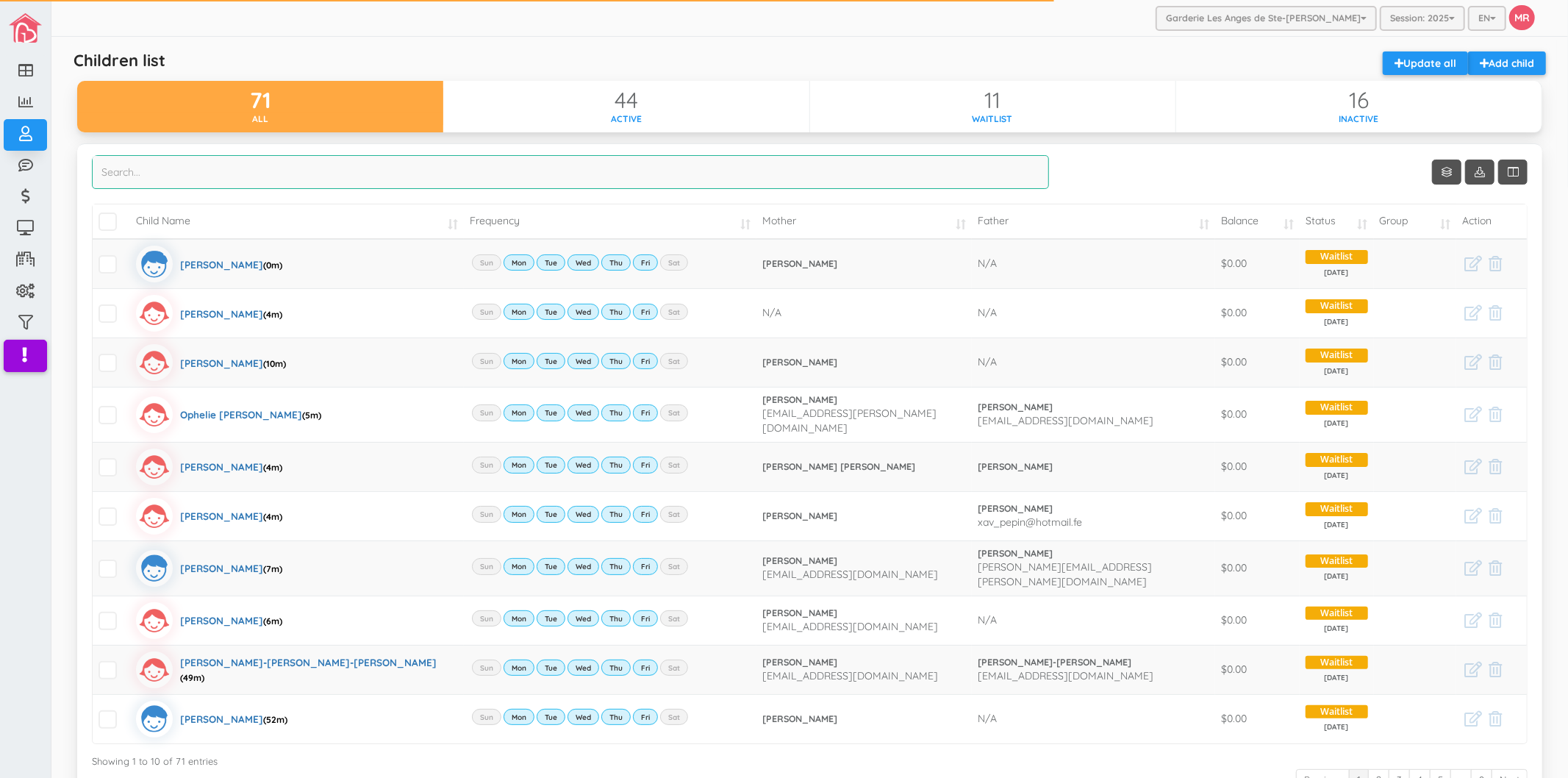
click at [480, 173] on input "search" at bounding box center [570, 172] width 957 height 34
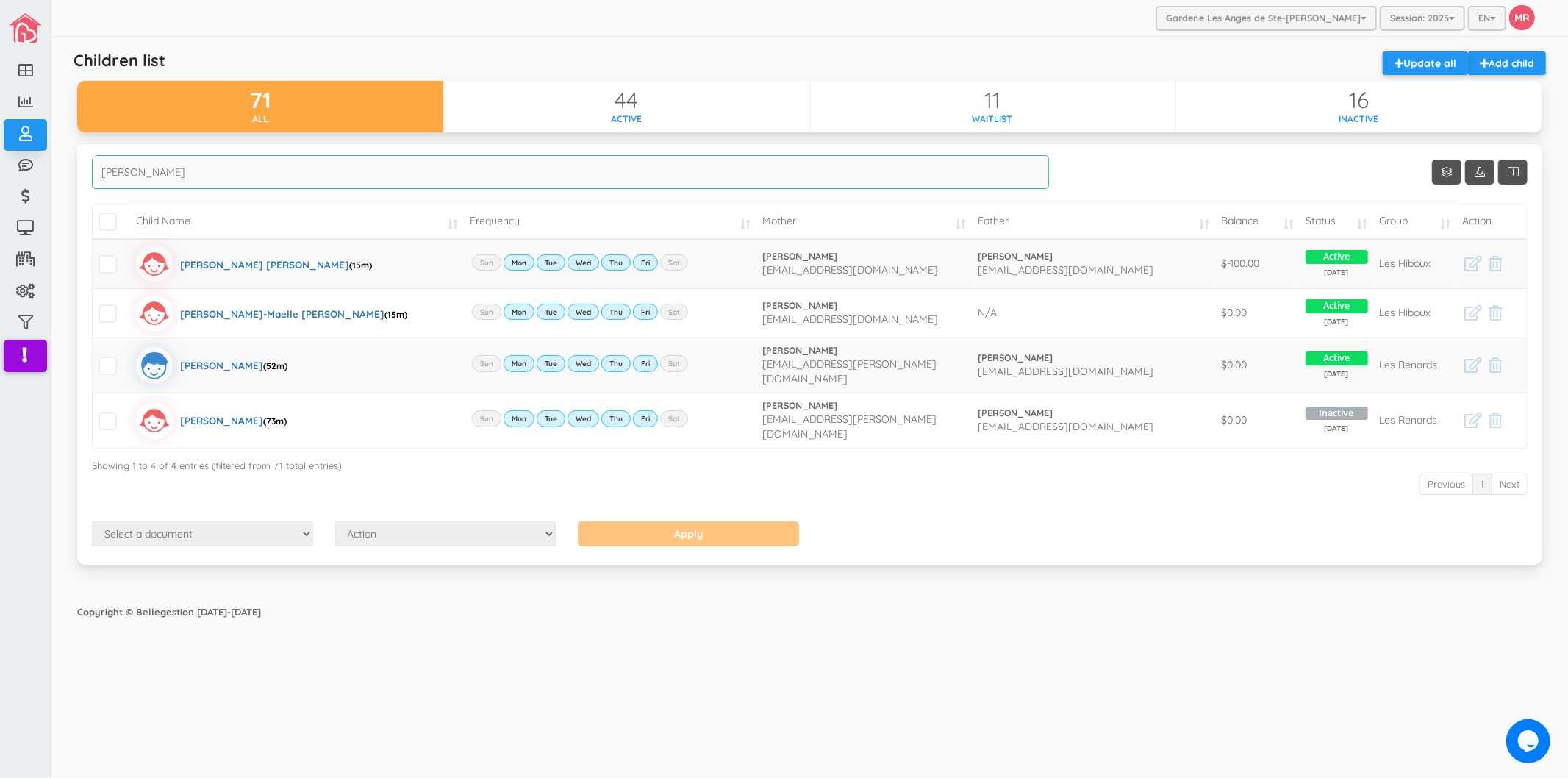
type input "[PERSON_NAME]"
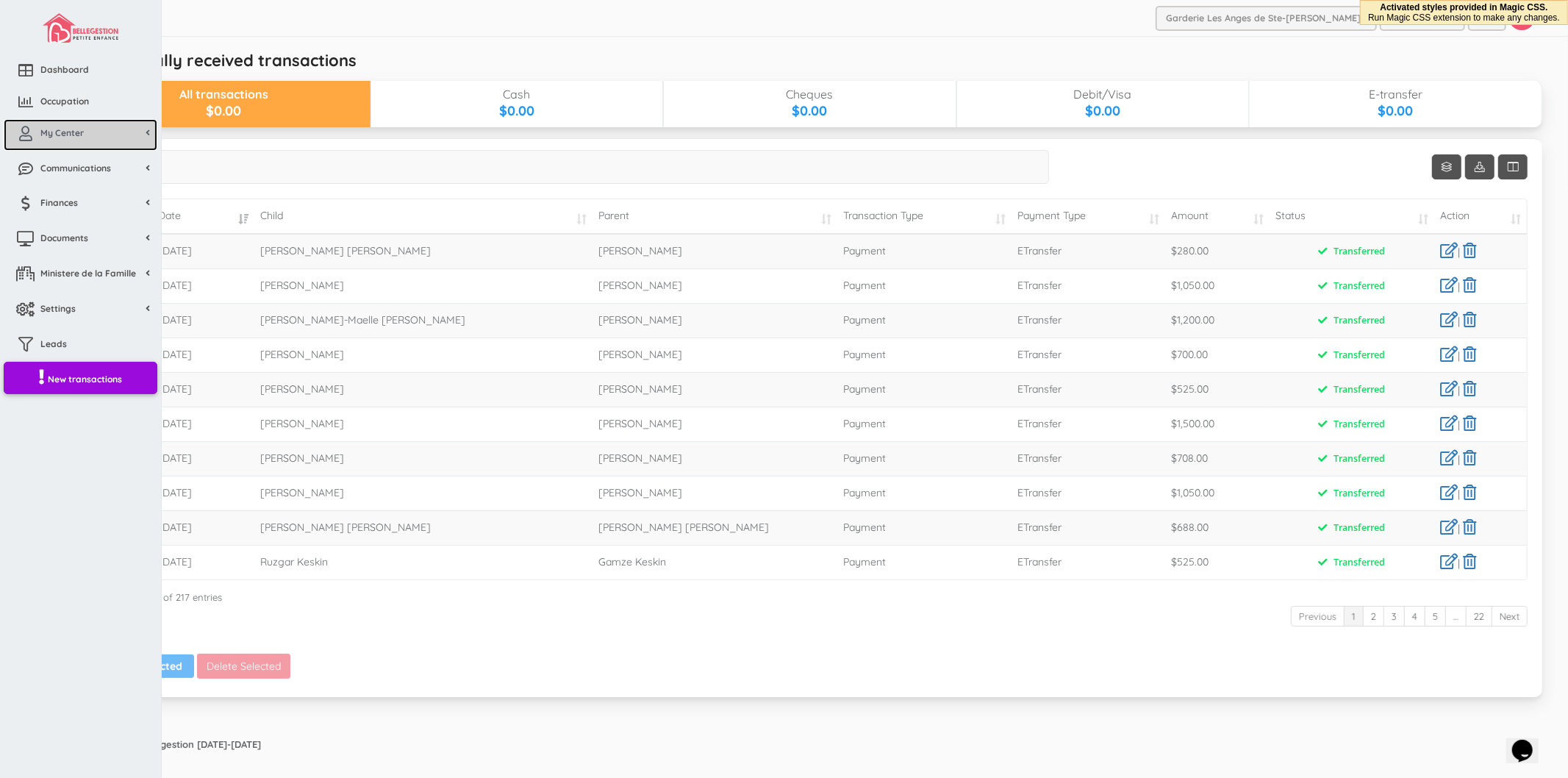
drag, startPoint x: 28, startPoint y: 130, endPoint x: 38, endPoint y: 142, distance: 15.6
click at [29, 130] on icon at bounding box center [26, 134] width 29 height 15
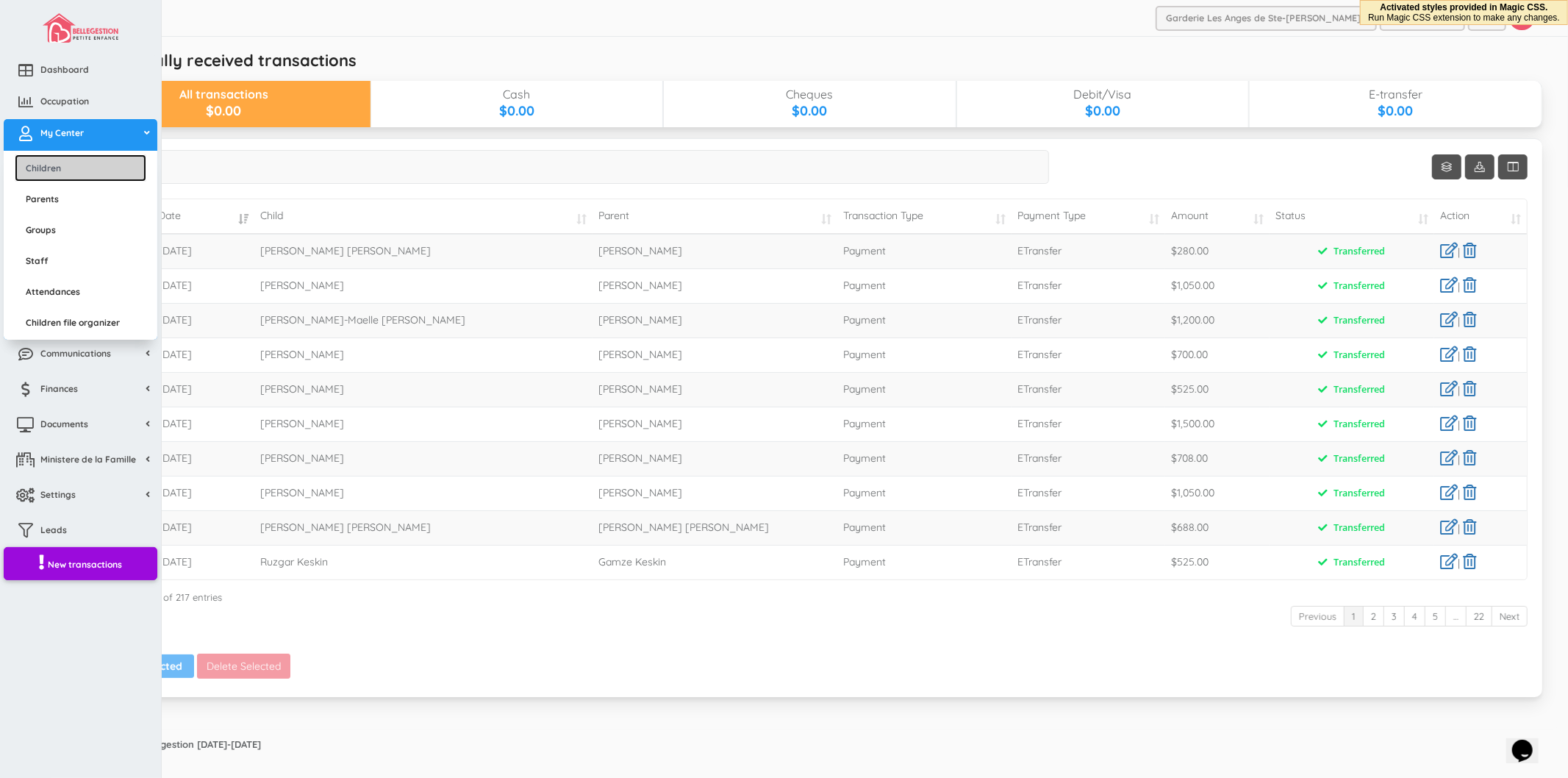
click at [42, 157] on link "Children" at bounding box center [80, 168] width 131 height 28
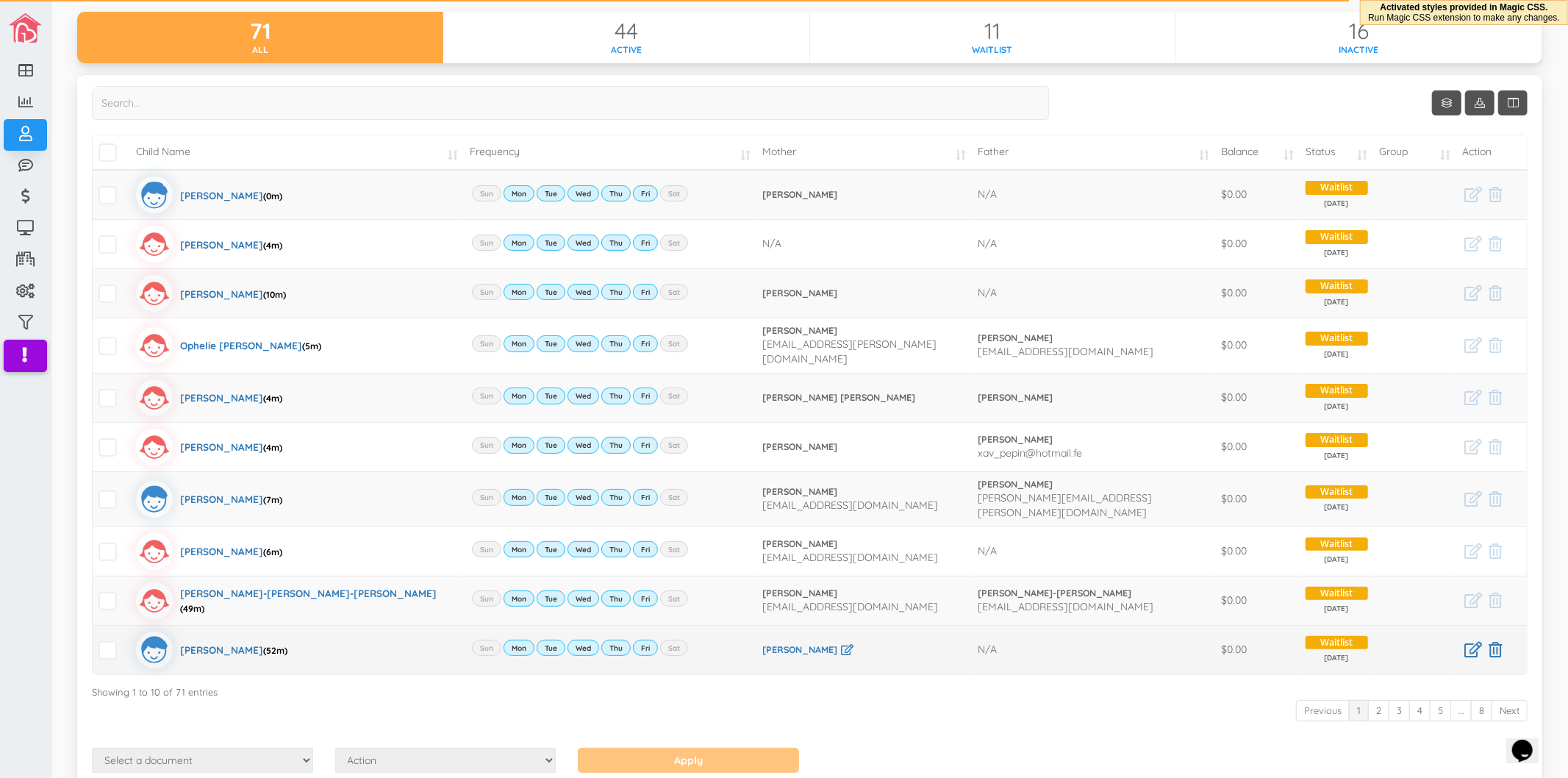
scroll to position [134, 0]
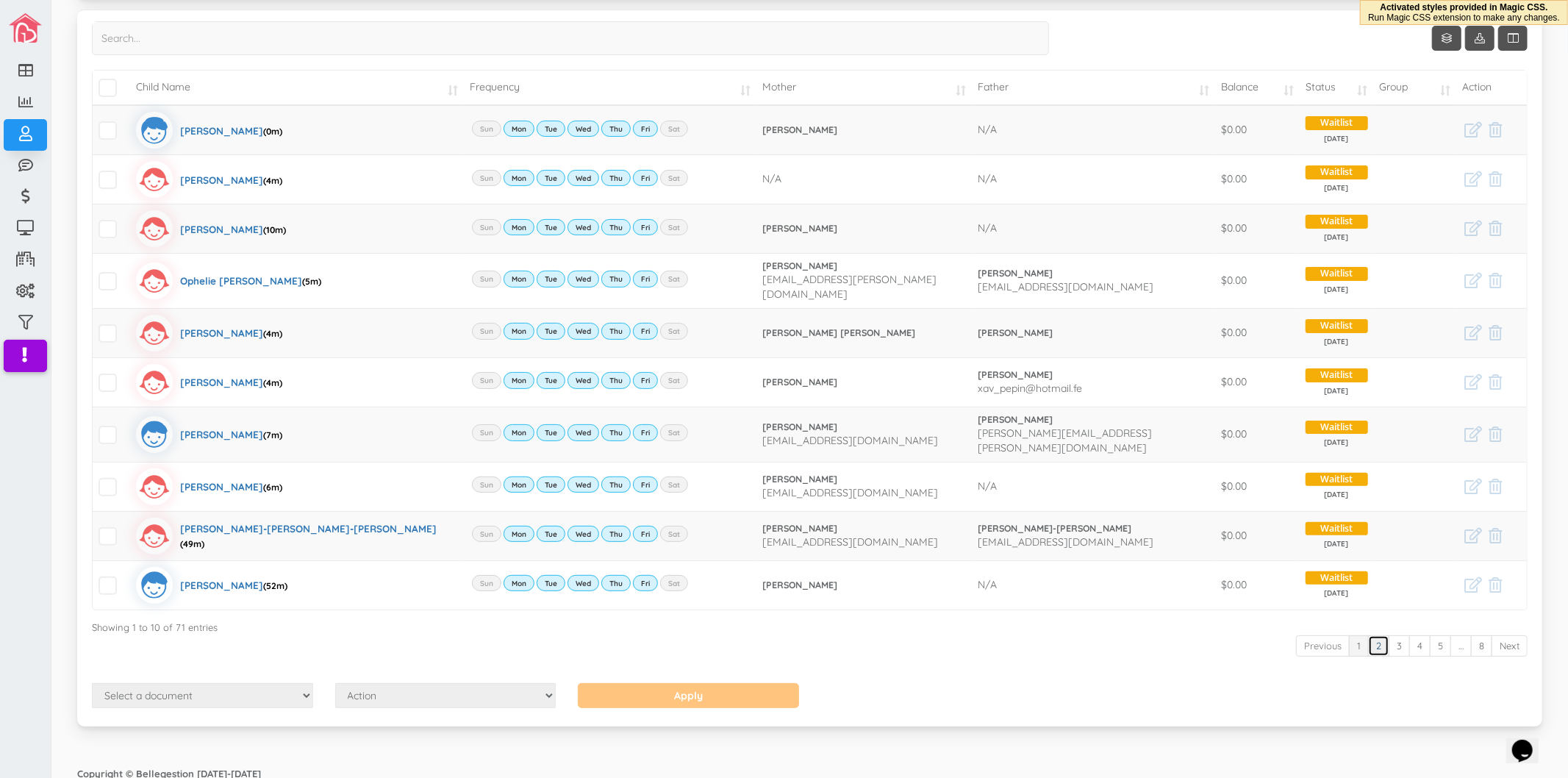
click at [1372, 636] on link "2" at bounding box center [1379, 646] width 21 height 21
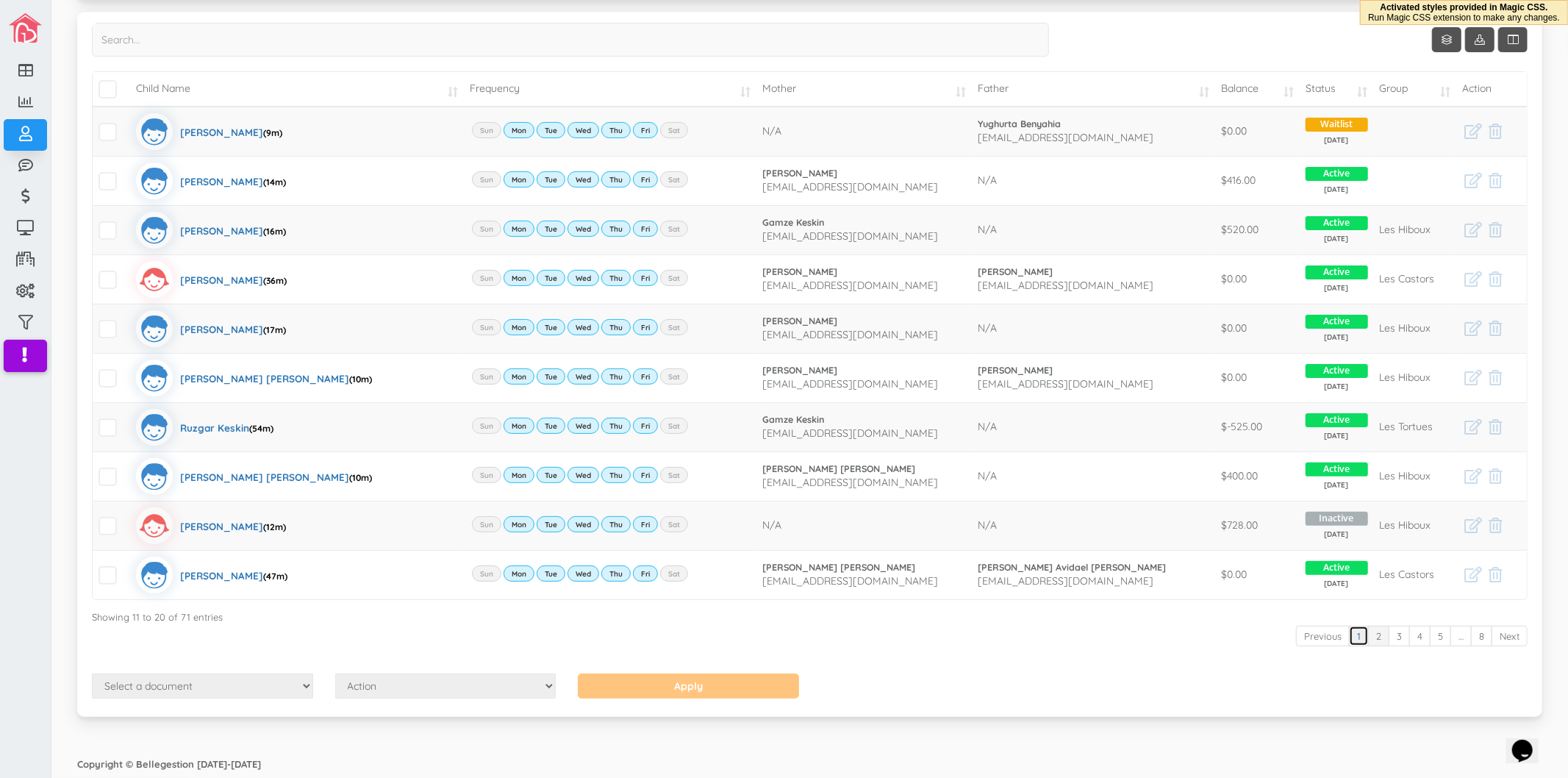
click at [1349, 640] on link "1" at bounding box center [1359, 636] width 20 height 21
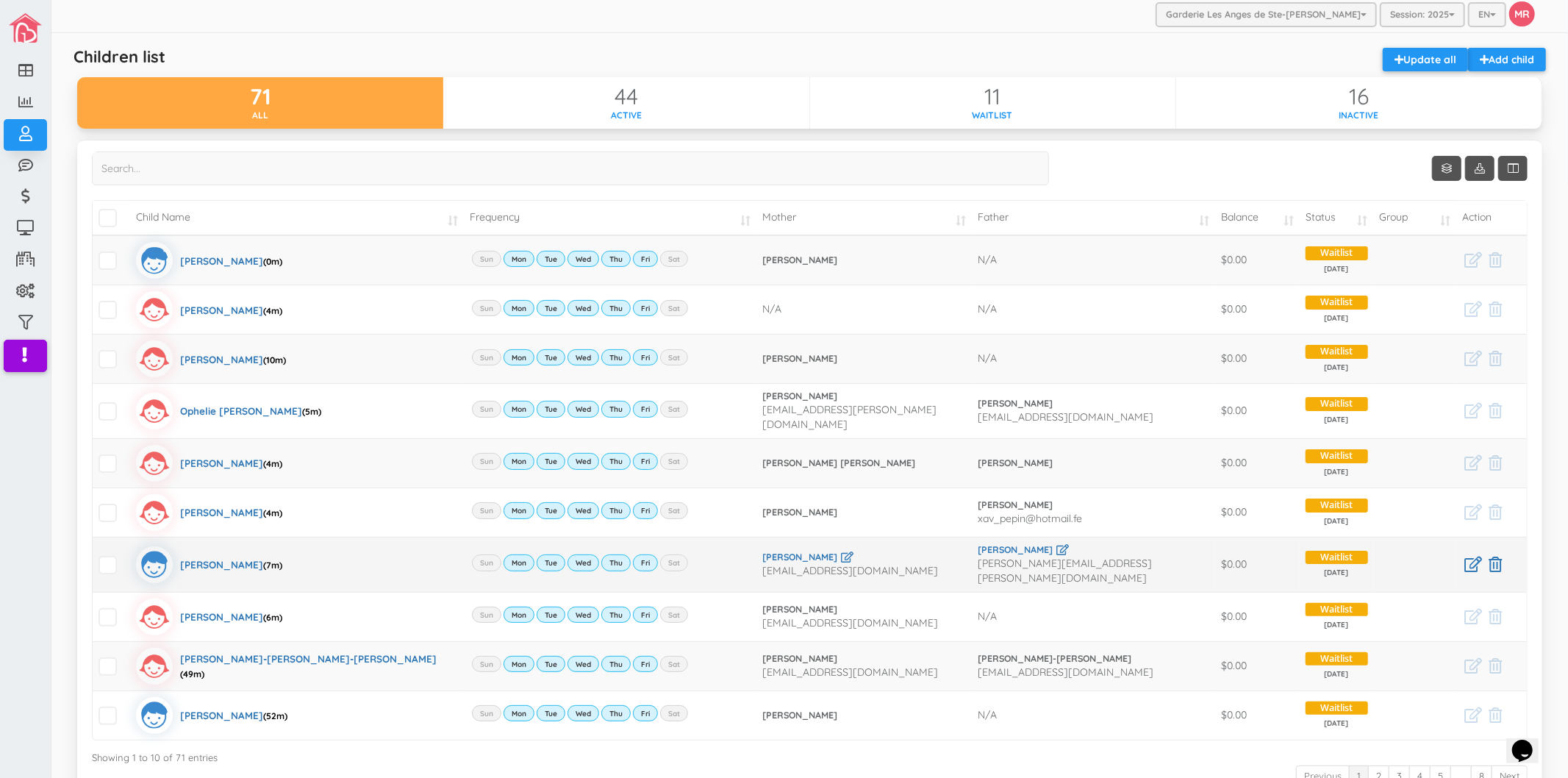
scroll to position [0, 0]
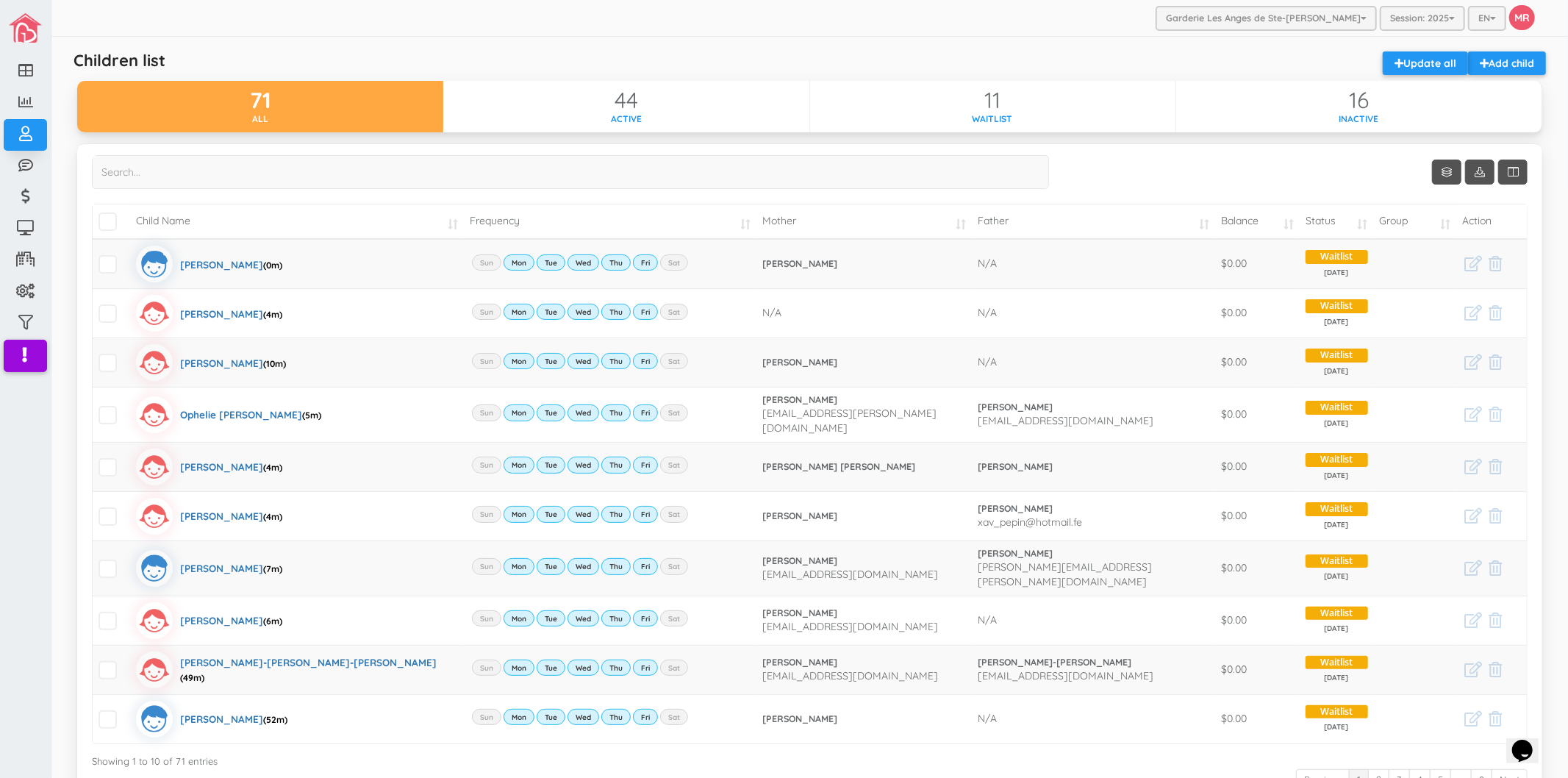
click at [843, 61] on div "Children list Add child Update all" at bounding box center [809, 66] width 1487 height 29
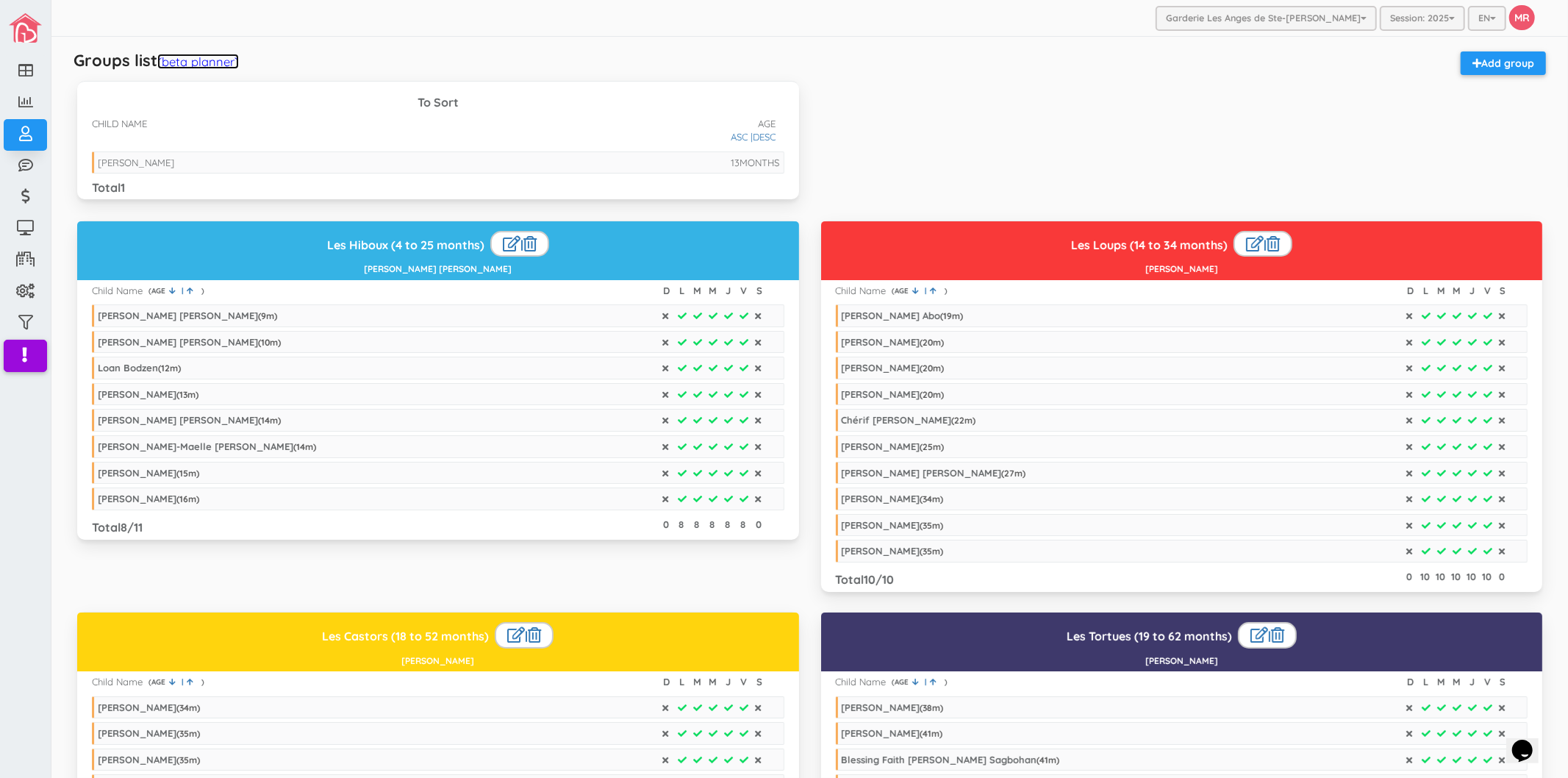
click at [231, 64] on link "(beta planner)" at bounding box center [197, 61] width 82 height 16
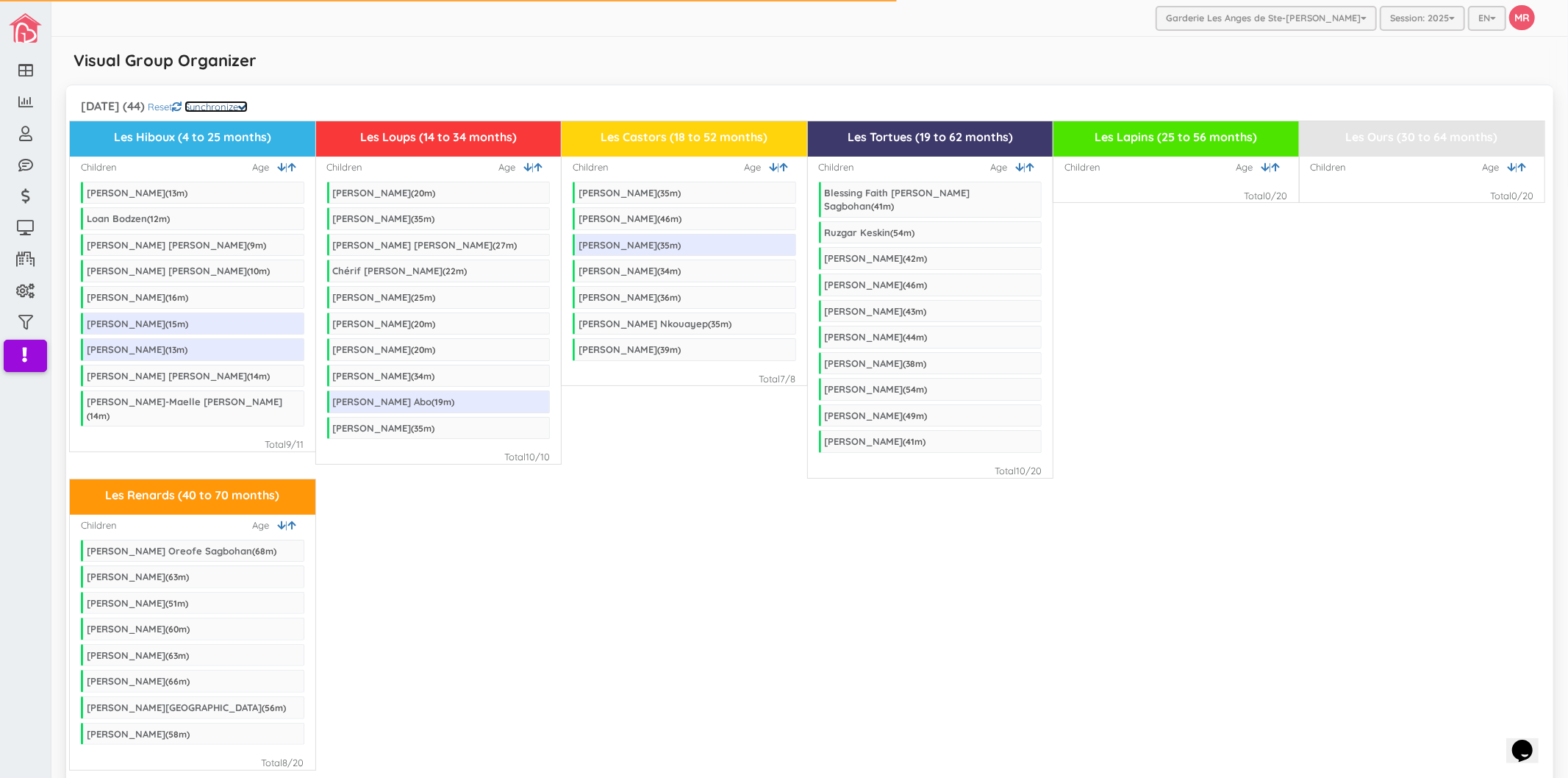
click at [248, 105] on link "Synchronize" at bounding box center [216, 107] width 63 height 12
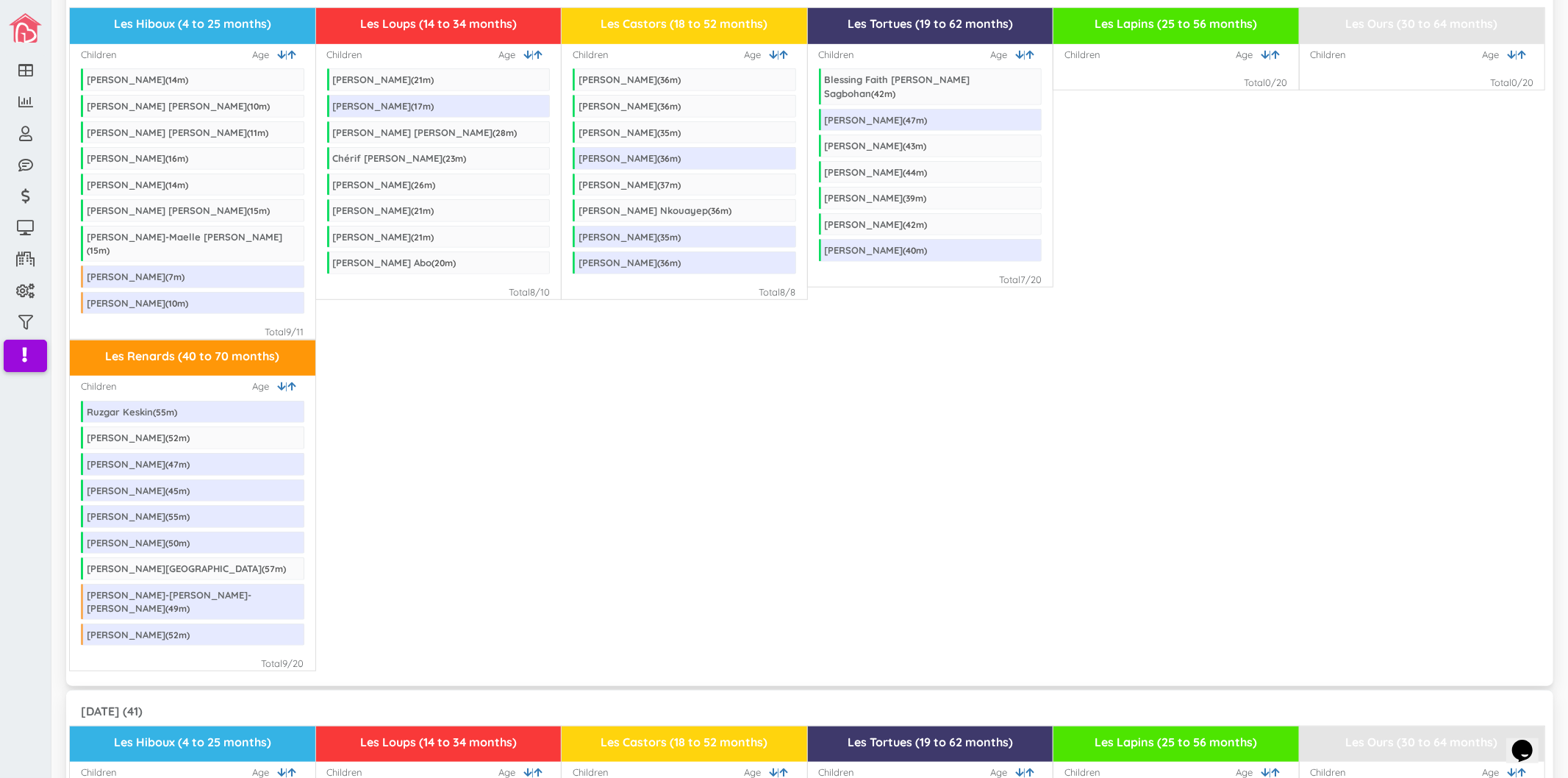
scroll to position [653, 0]
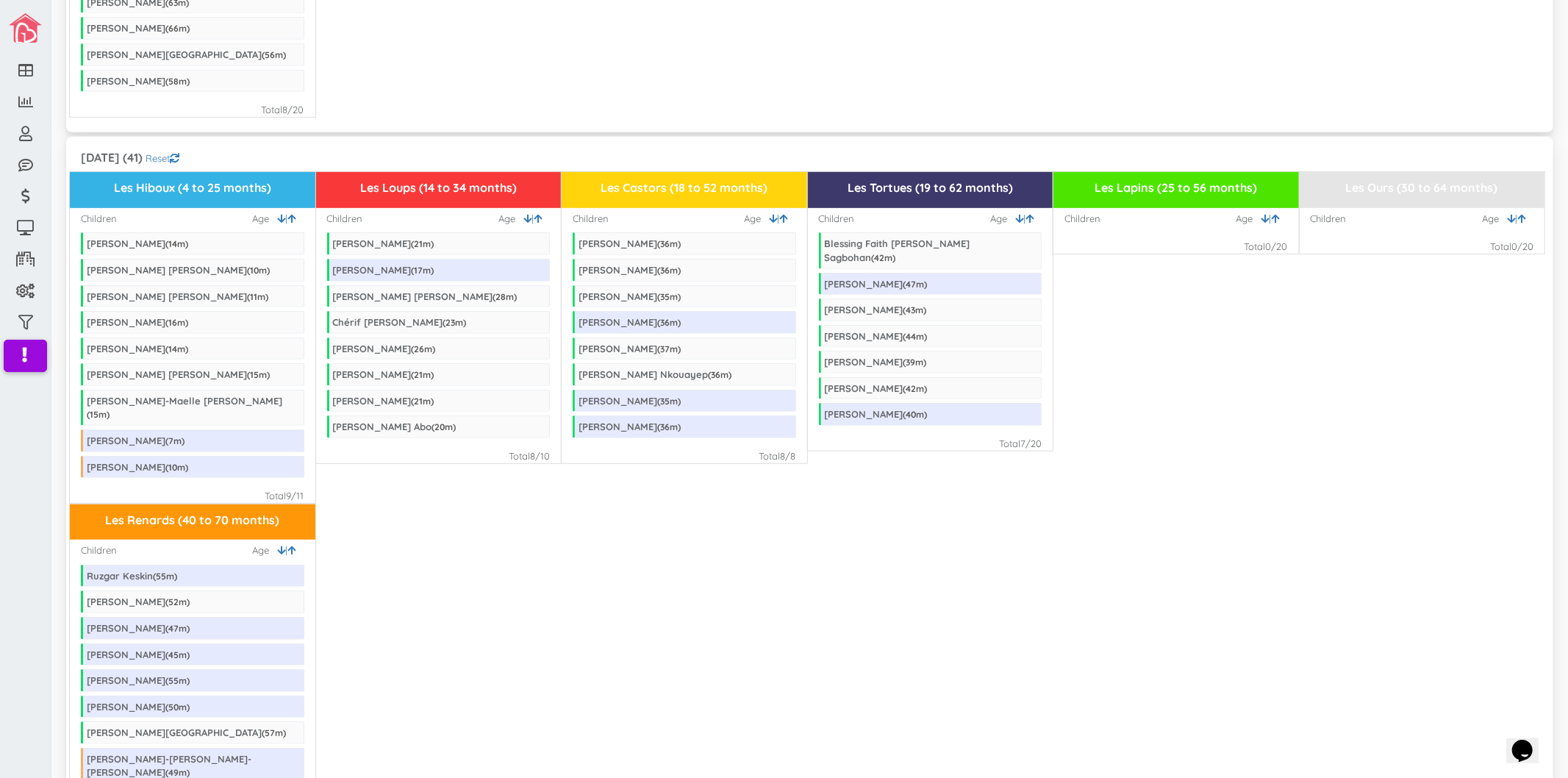
click at [865, 576] on div "Les Renards (40 to 70 months) Children | Age Ruzgar Keskin ( 55 m) Jeremie Quin…" at bounding box center [809, 669] width 1480 height 332
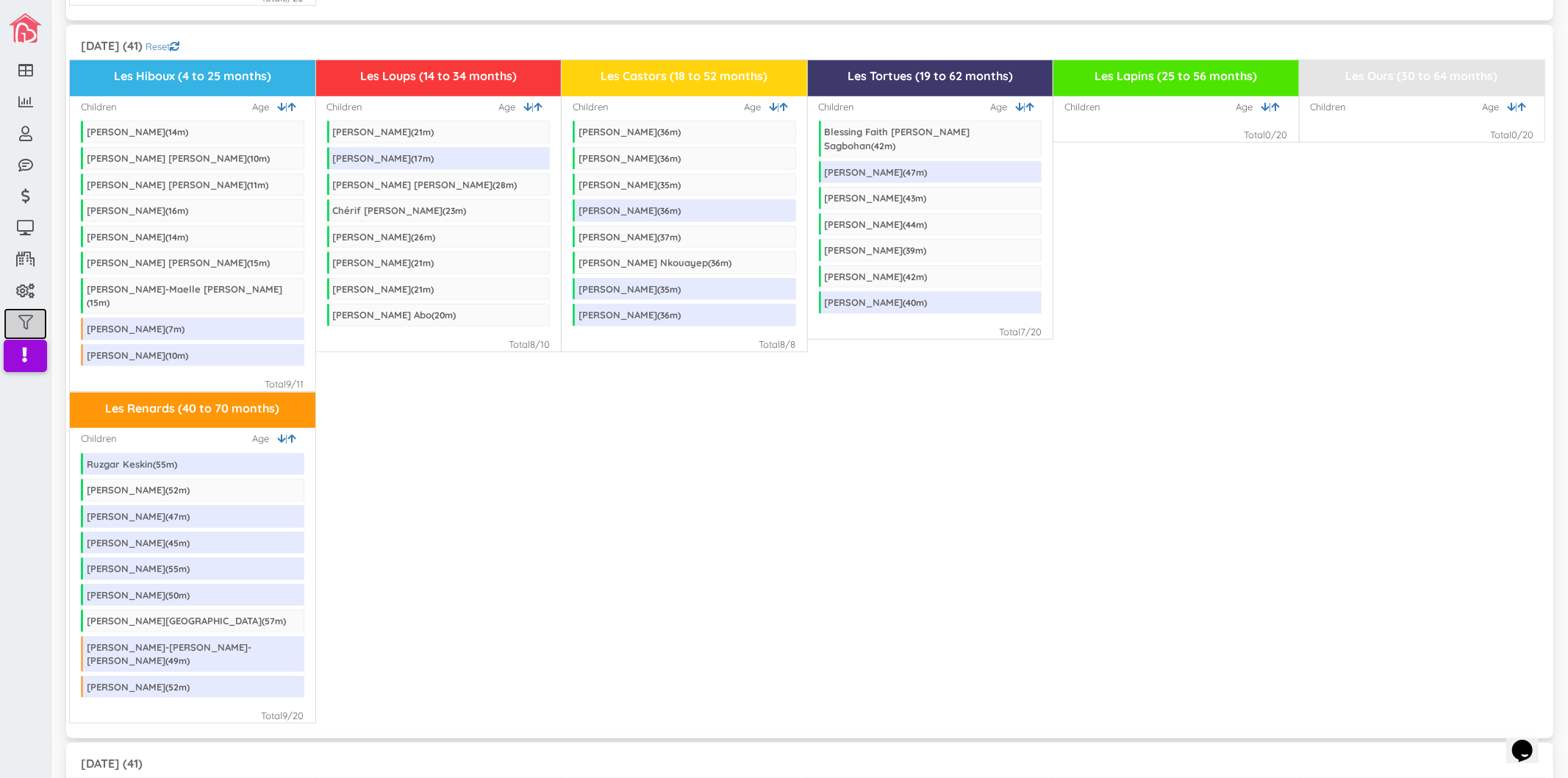
scroll to position [735, 0]
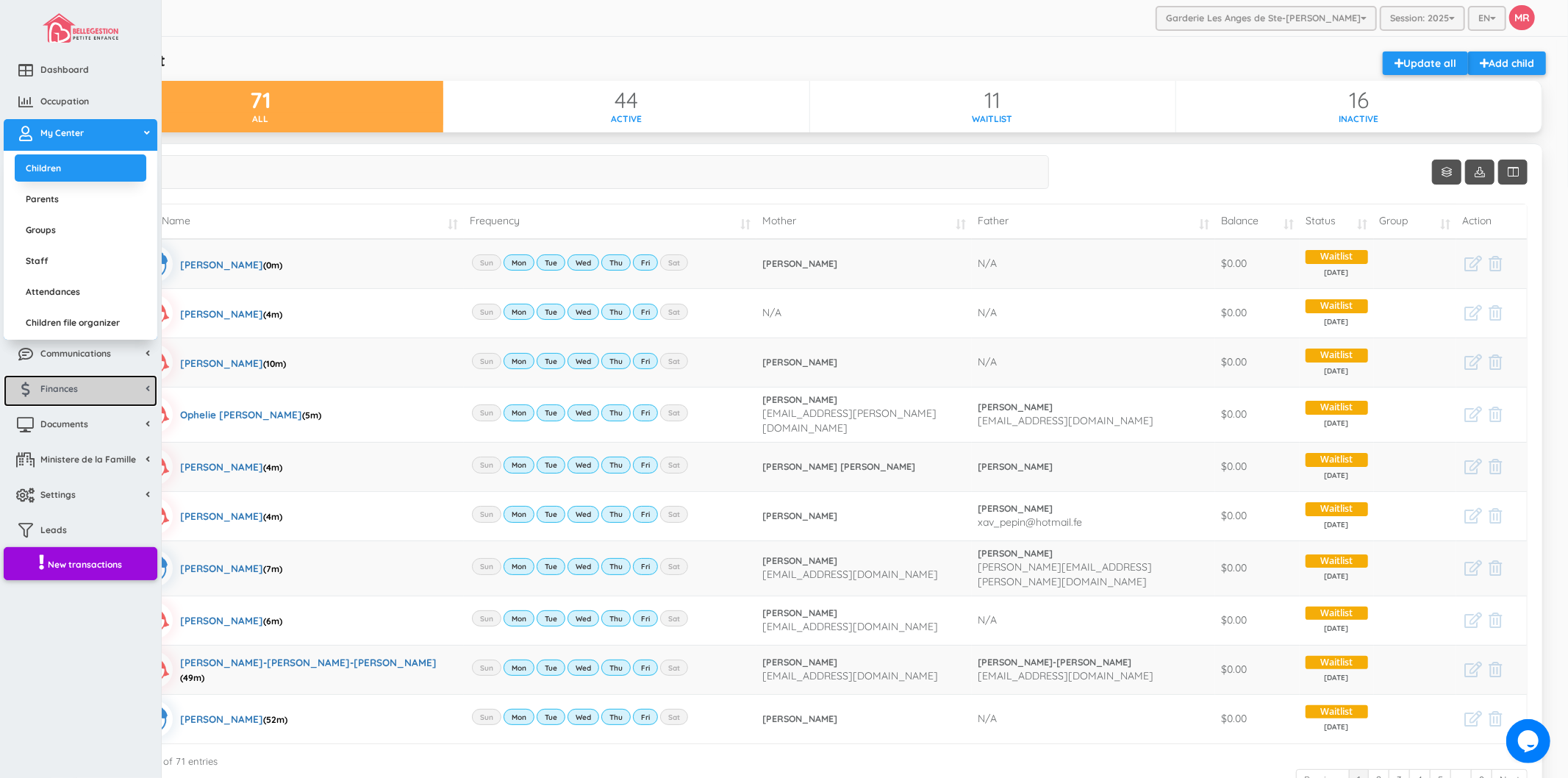
click at [88, 397] on link "Finances" at bounding box center [80, 390] width 153 height 31
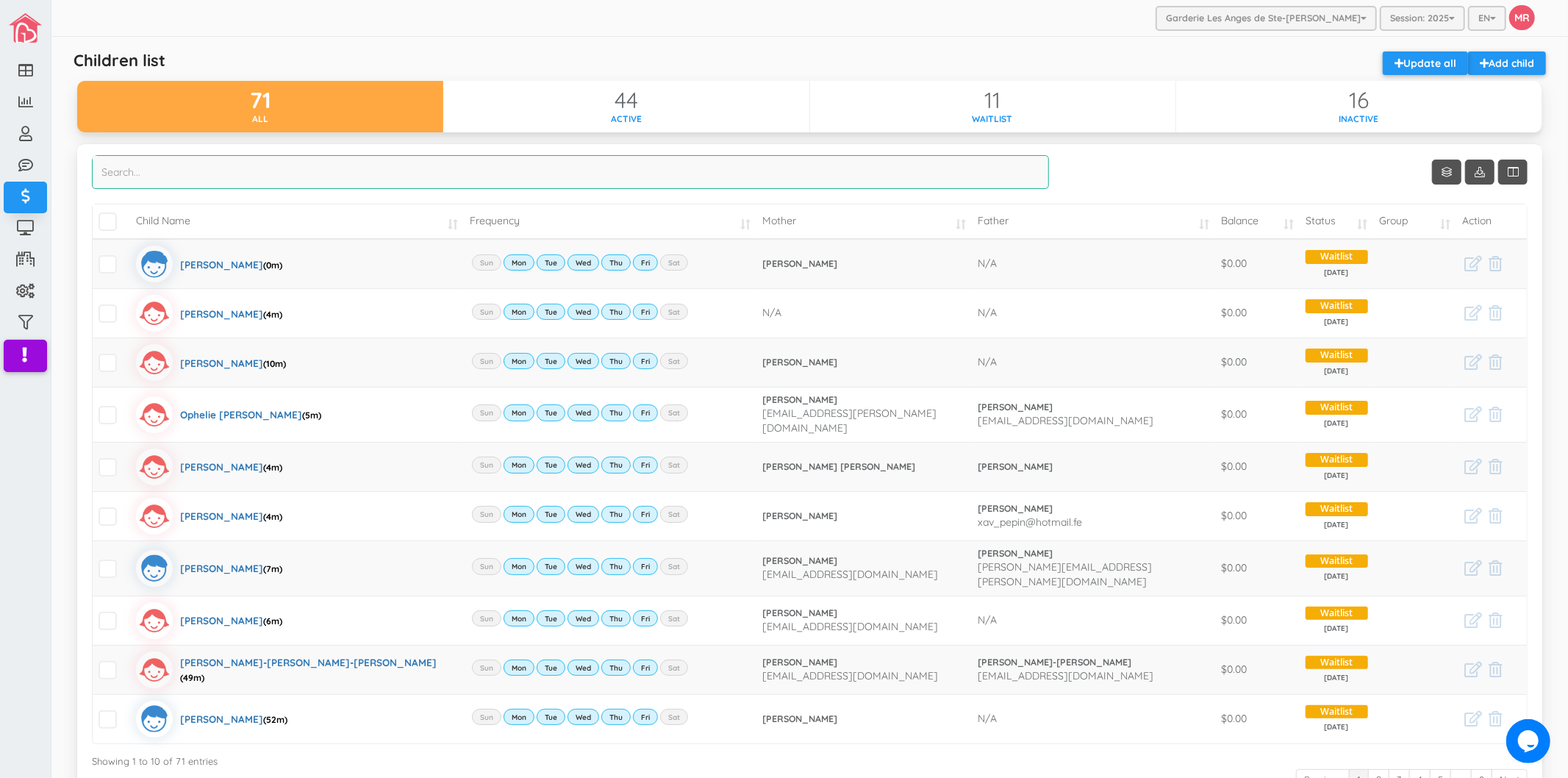
click at [662, 175] on input "search" at bounding box center [570, 172] width 957 height 34
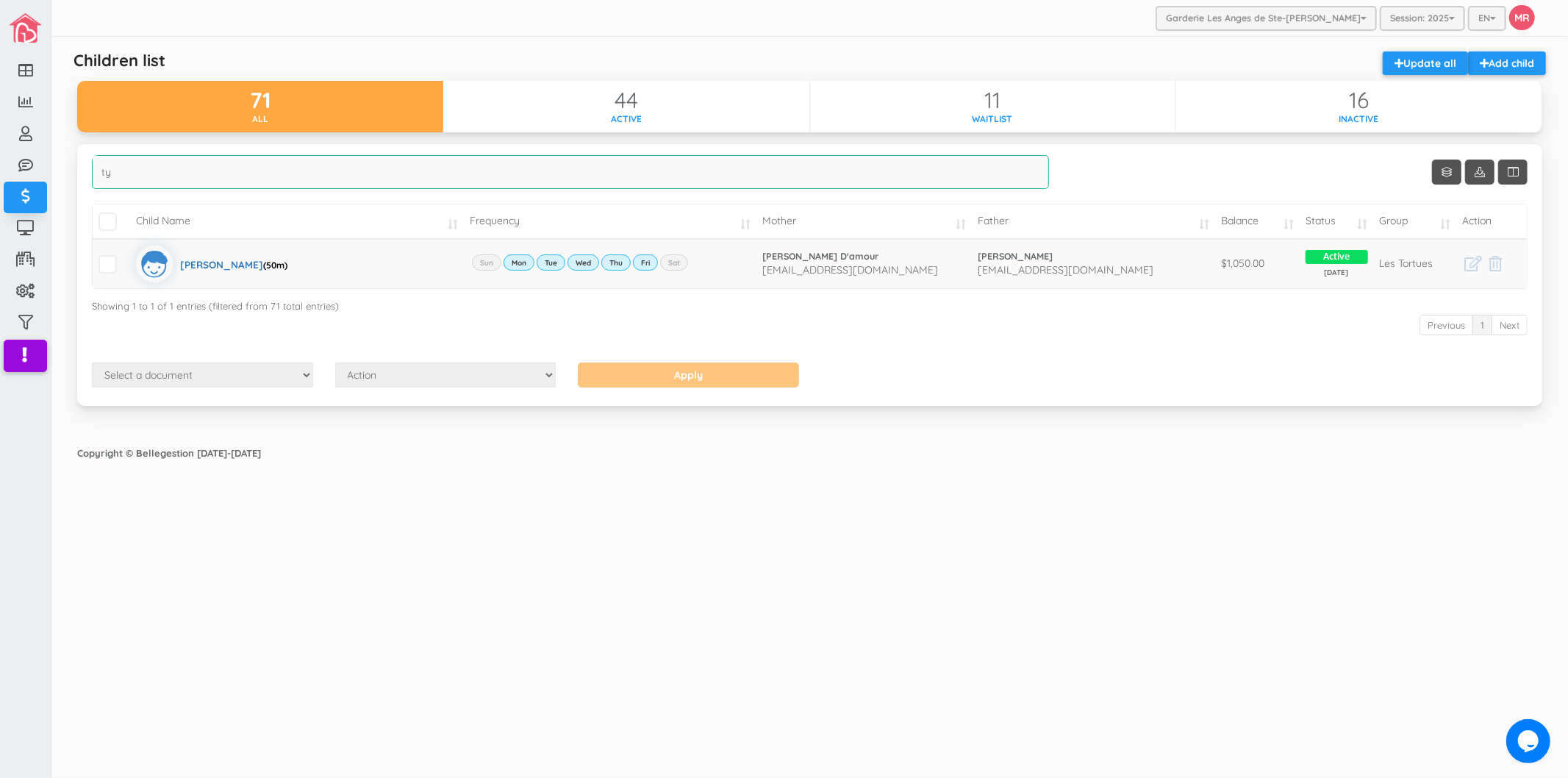
type input "t"
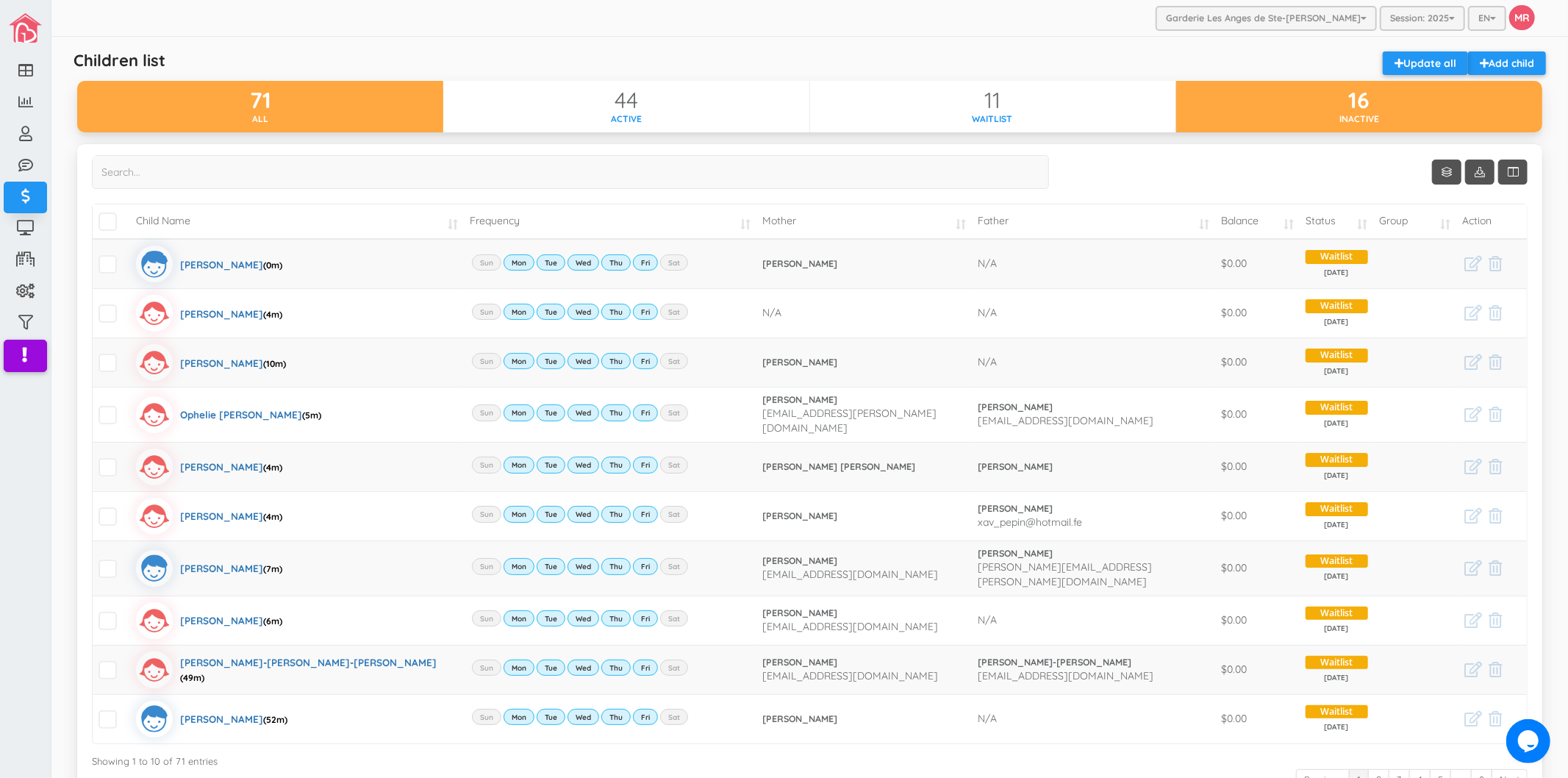
click at [1288, 106] on div "16" at bounding box center [1359, 100] width 367 height 24
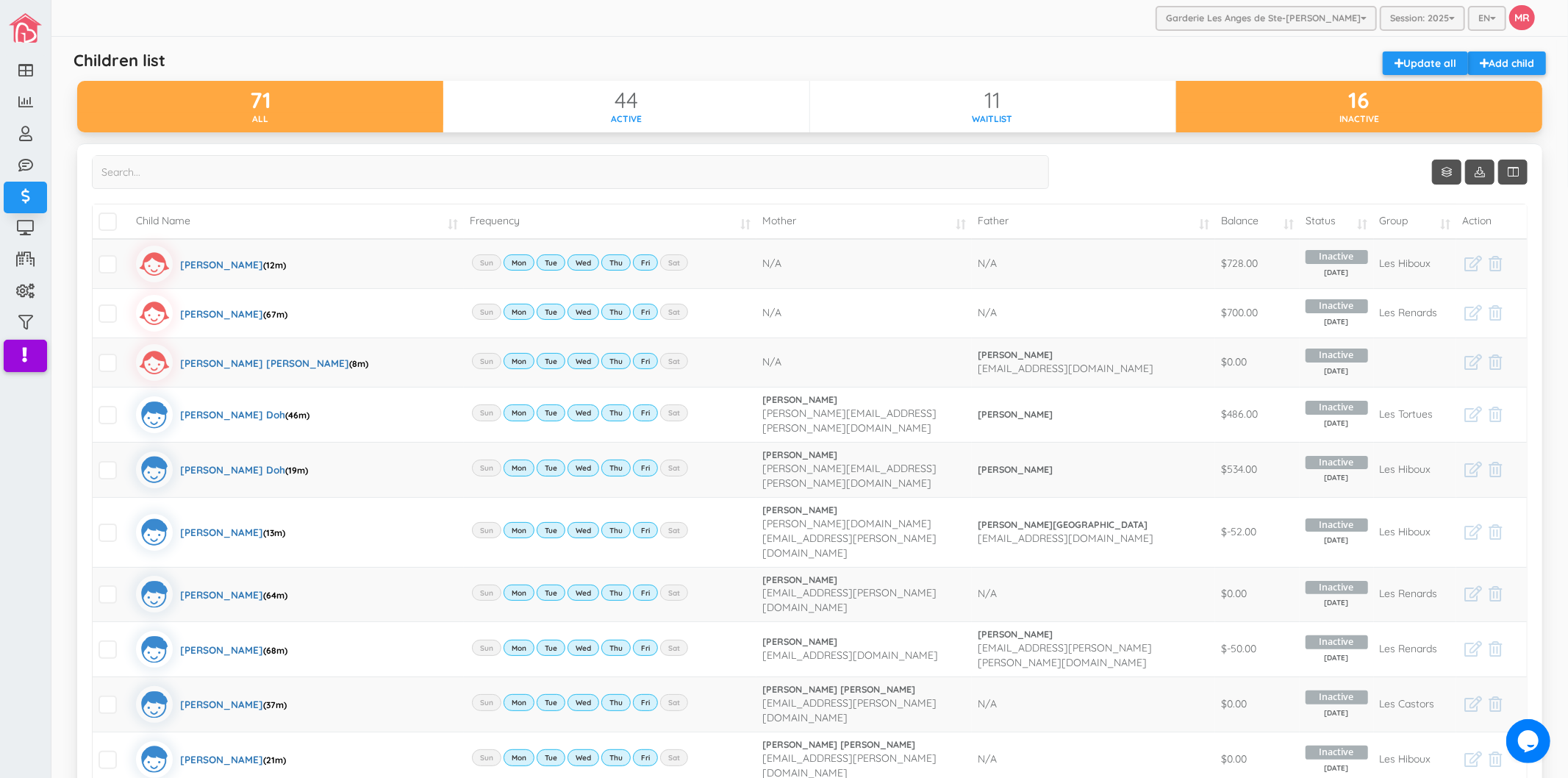
click at [409, 129] on div "71 All" at bounding box center [260, 107] width 367 height 51
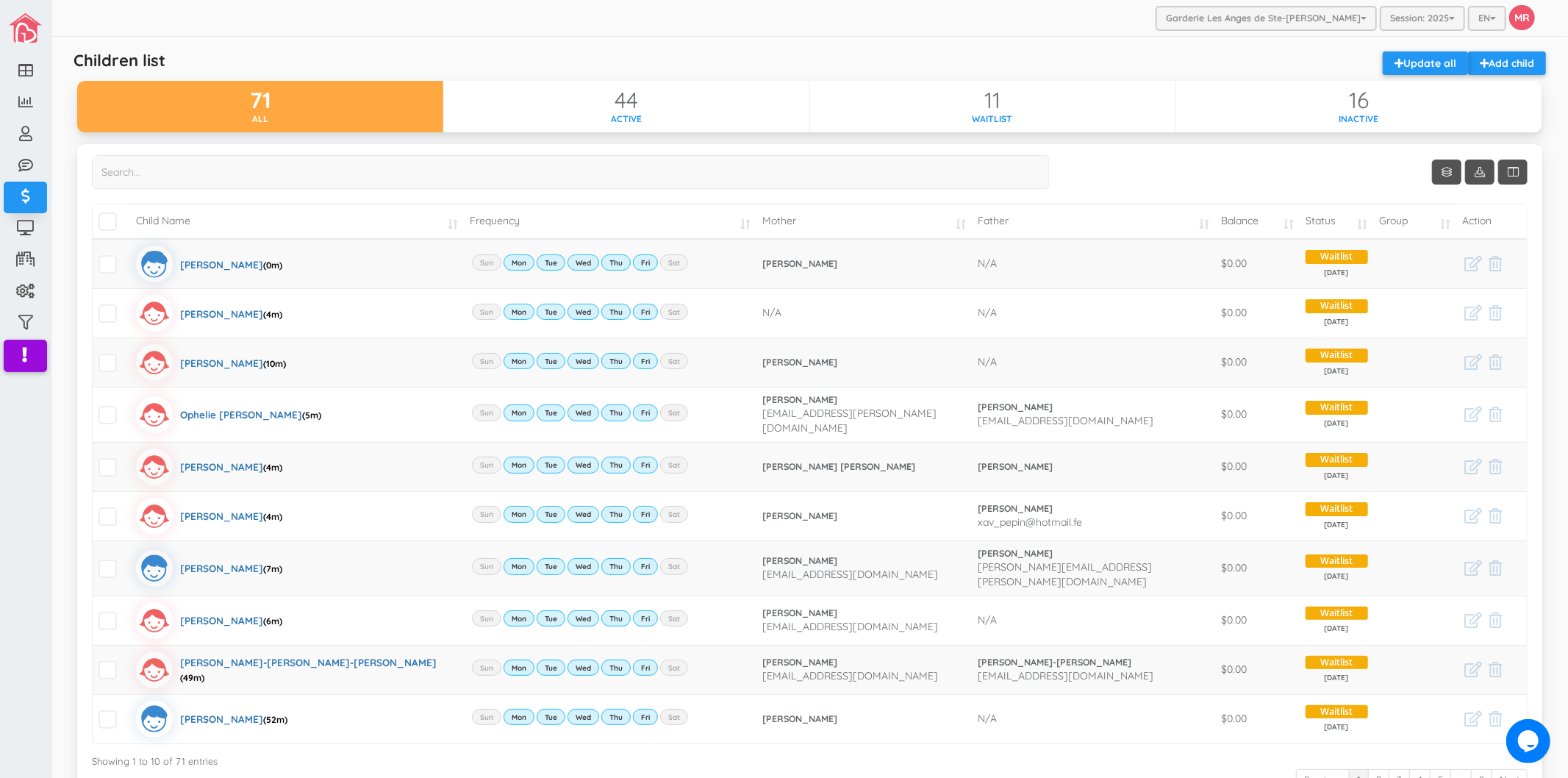
click at [1064, 27] on div "Garderie Les Anges de Ste-Therese Garderie Les Anges de Ste-Therese Garderie Le…" at bounding box center [809, 18] width 1517 height 37
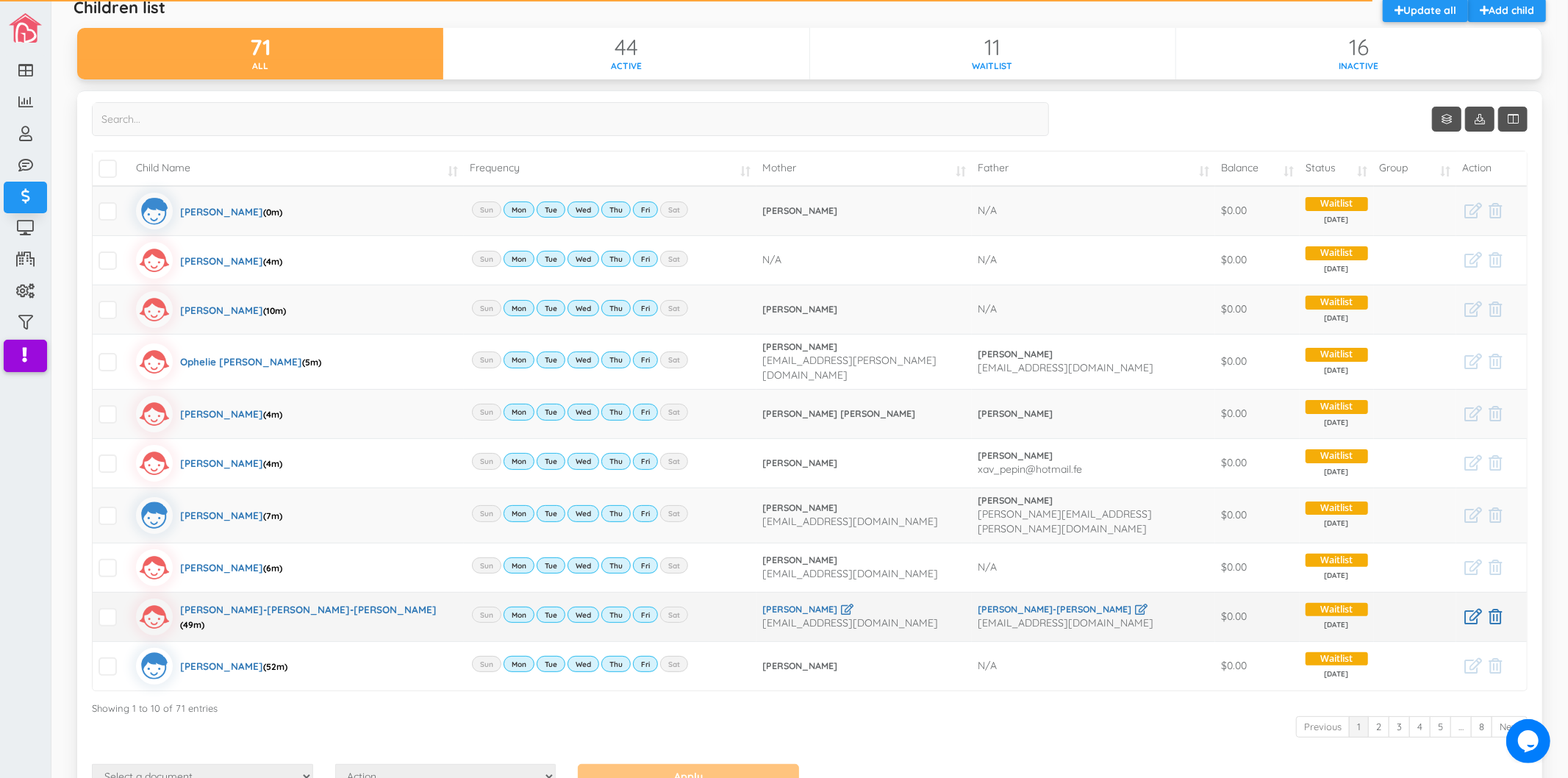
scroll to position [82, 0]
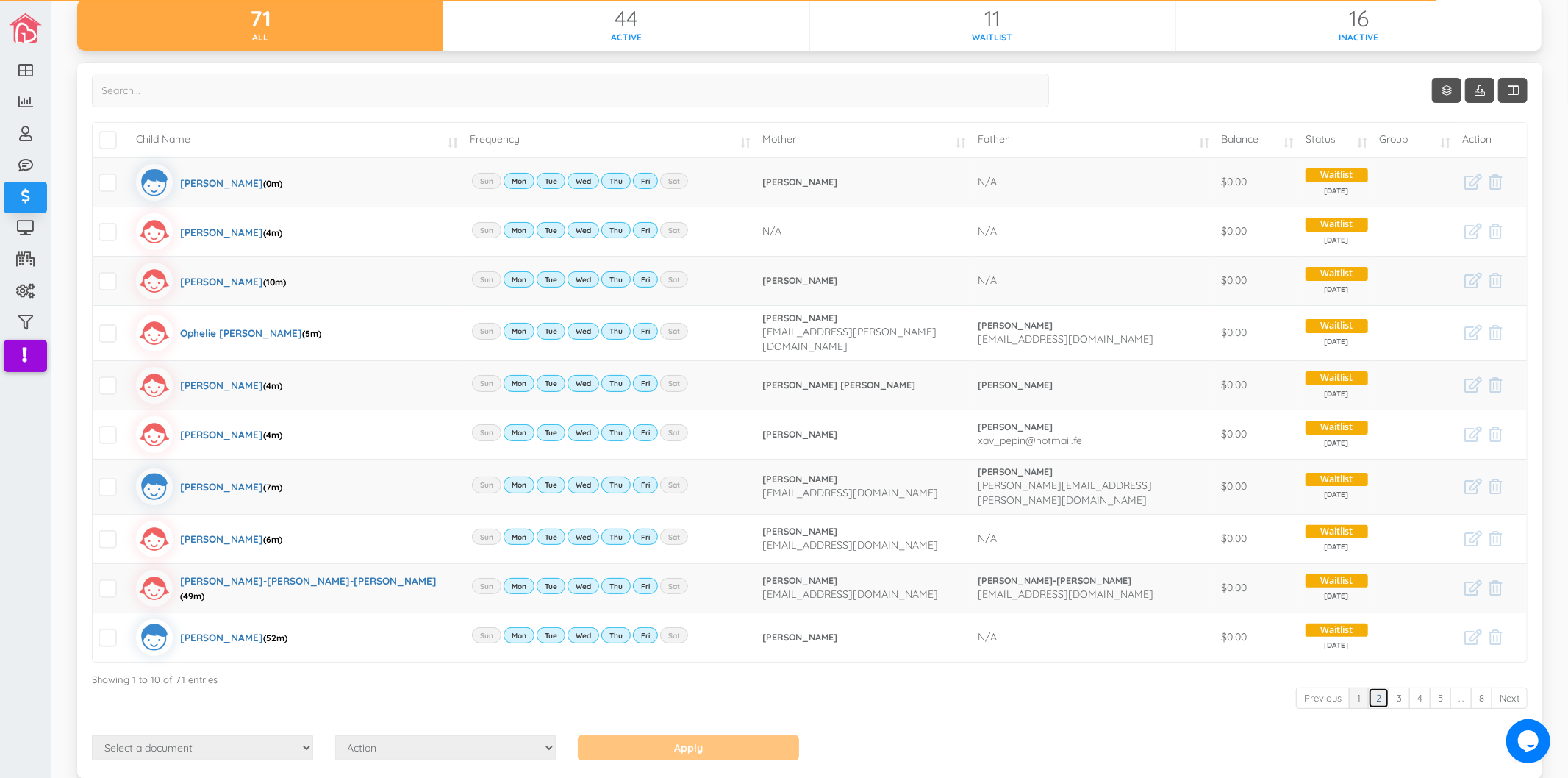
click at [1369, 691] on link "2" at bounding box center [1379, 697] width 21 height 21
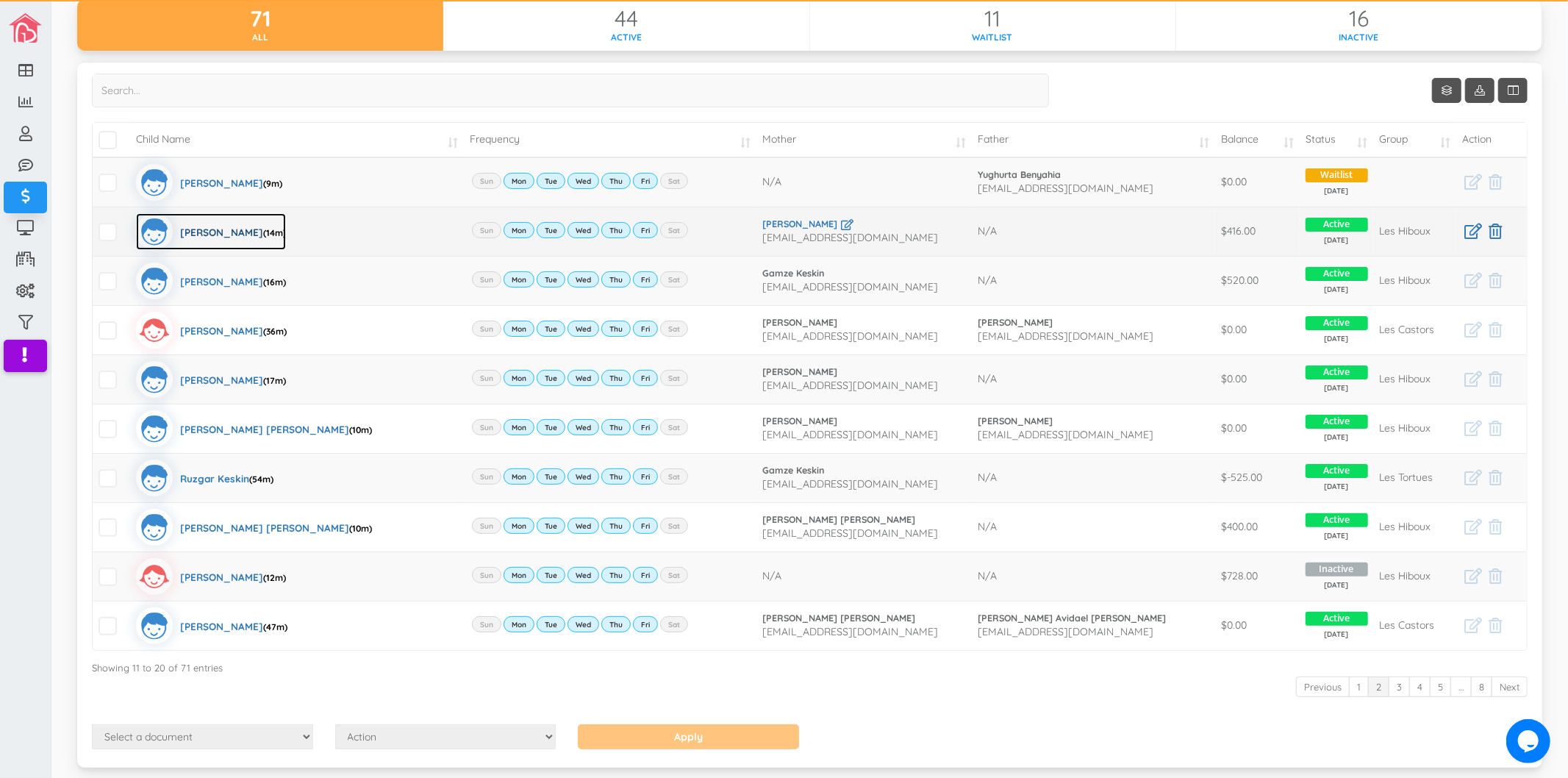
click at [227, 230] on div "Axel Barbier (14m)" at bounding box center [232, 231] width 106 height 37
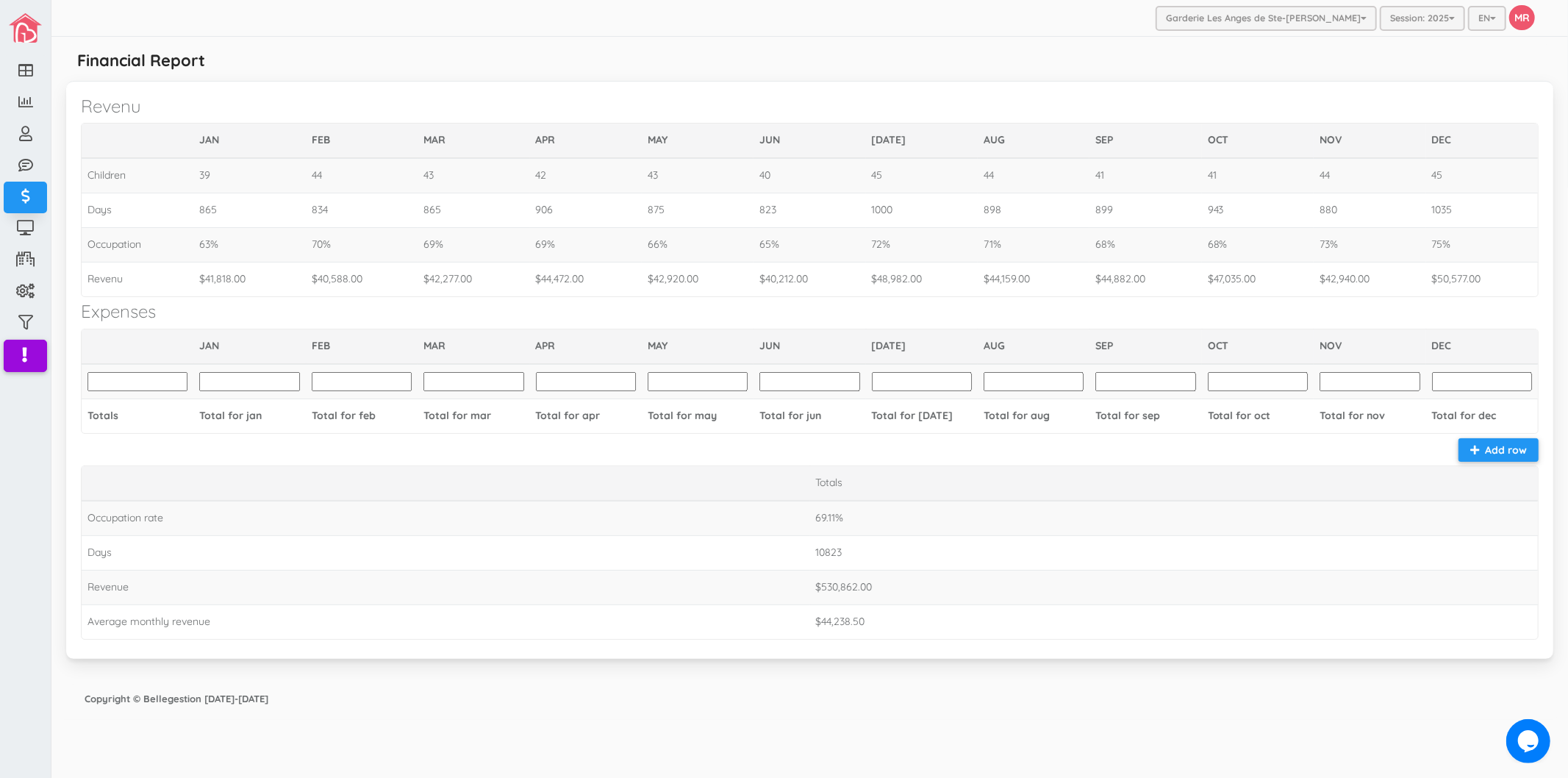
click at [1116, 648] on div "Revenu JAN FEB MAR APR MAY JUN JUL AUG SEP OCT NOV DEC Children 39 44 43 42 43 …" at bounding box center [809, 369] width 1487 height 578
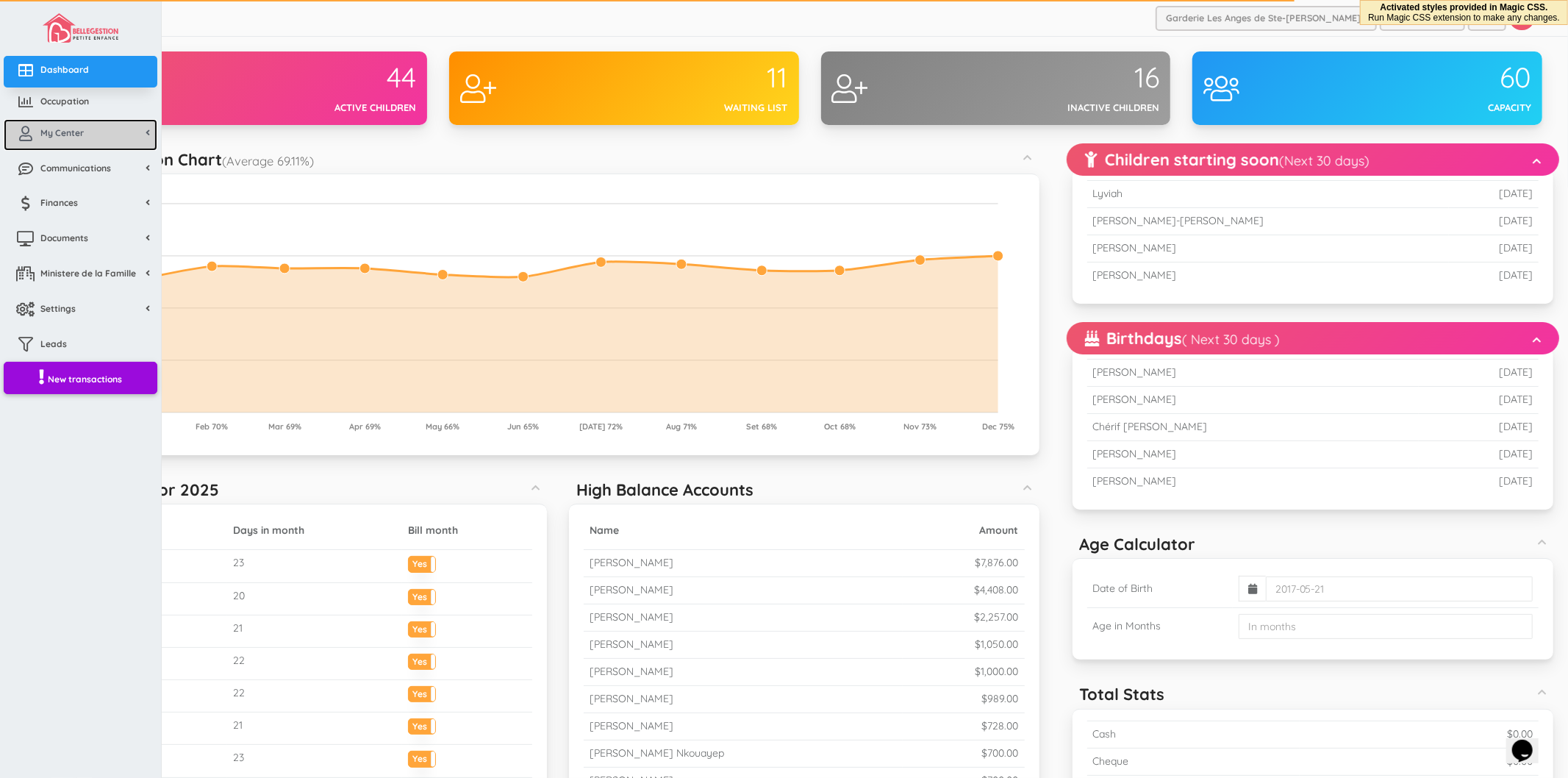
click at [86, 138] on link "My Center" at bounding box center [80, 135] width 153 height 31
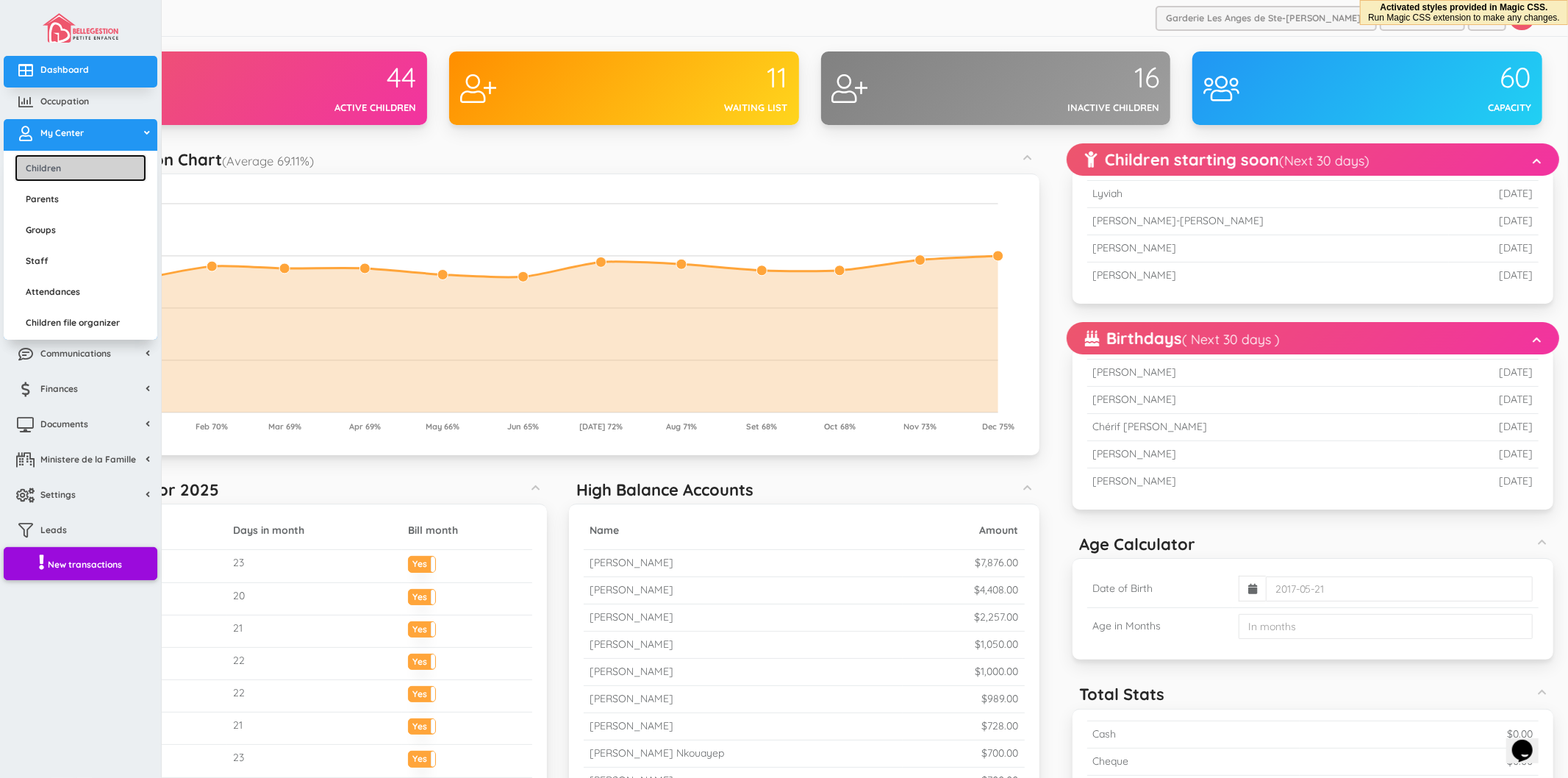
click at [63, 170] on link "Children" at bounding box center [80, 168] width 131 height 28
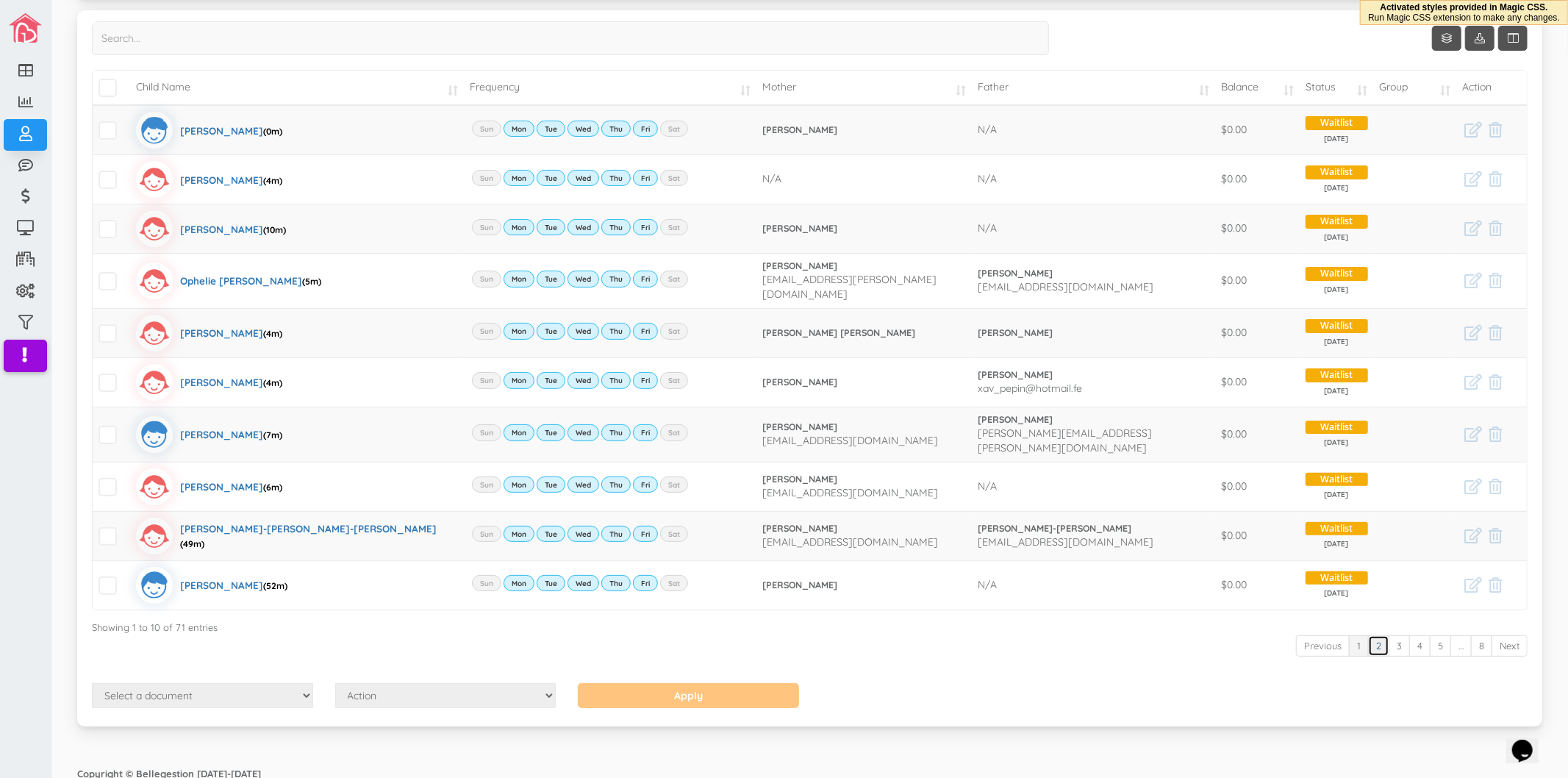
click at [1369, 636] on link "2" at bounding box center [1379, 646] width 21 height 21
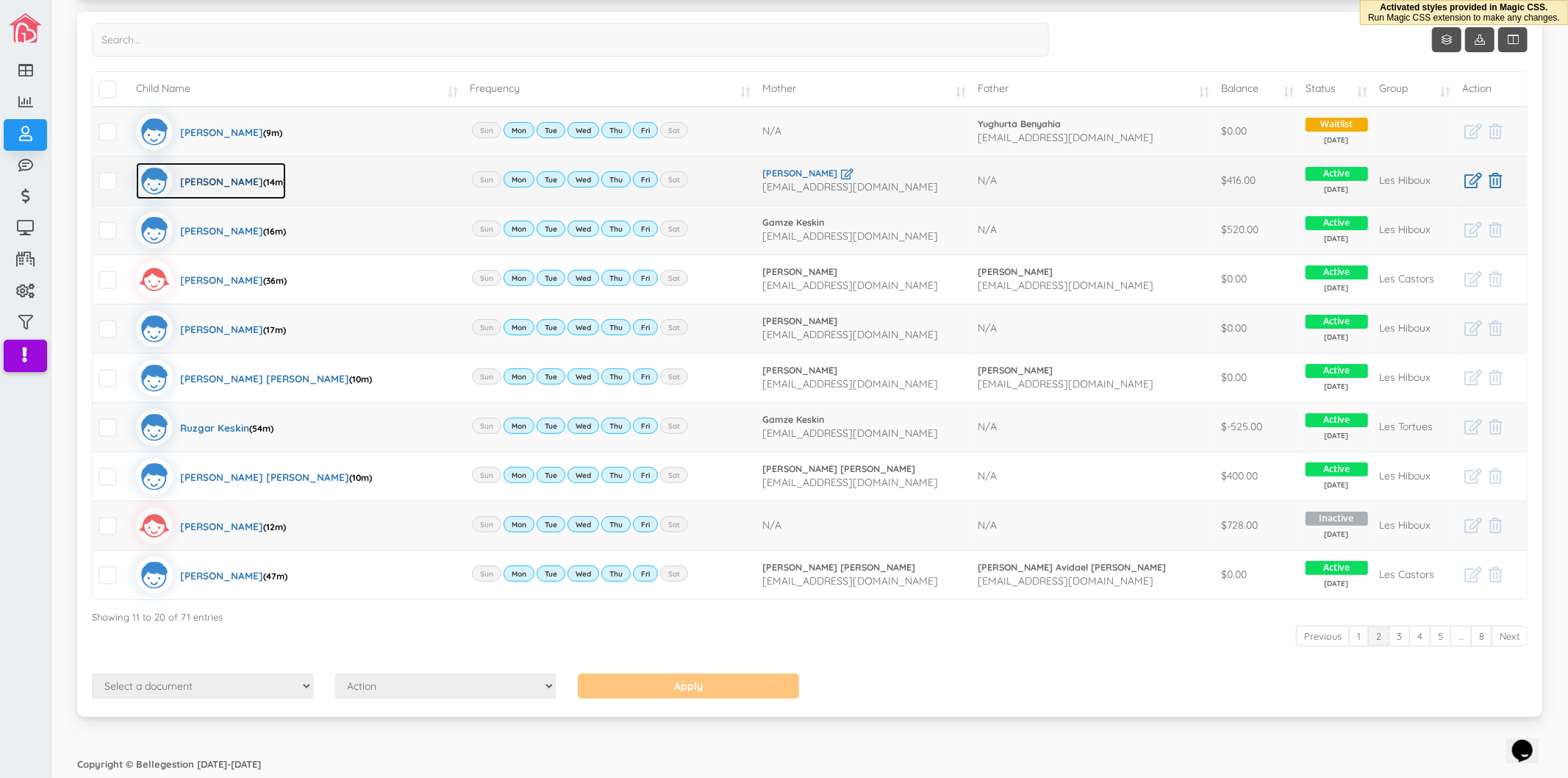
click at [231, 180] on div "Axel Barbier (14m)" at bounding box center [232, 181] width 106 height 37
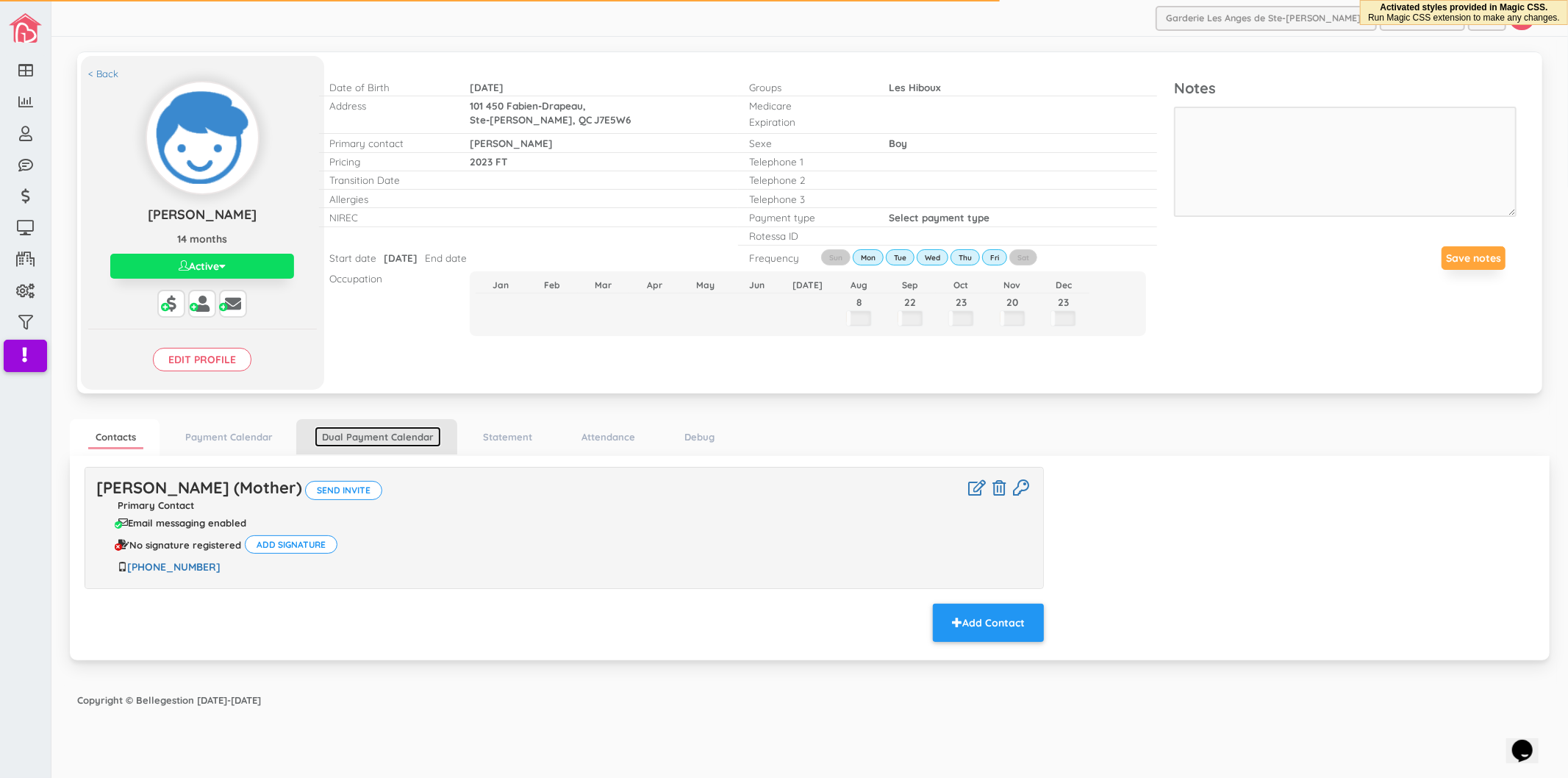
click at [390, 445] on link "Dual Payment Calendar" at bounding box center [378, 436] width 127 height 21
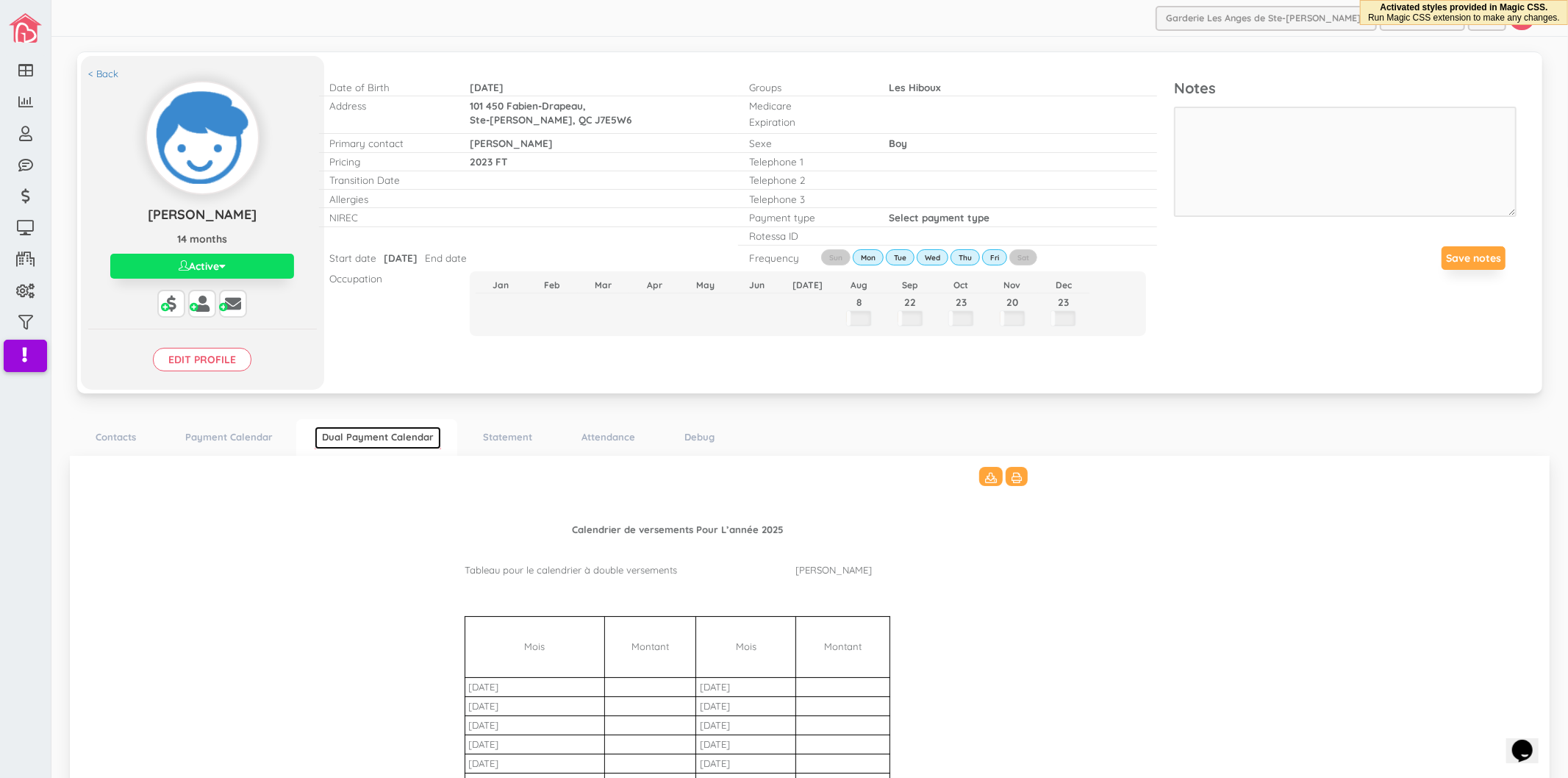
scroll to position [253, 0]
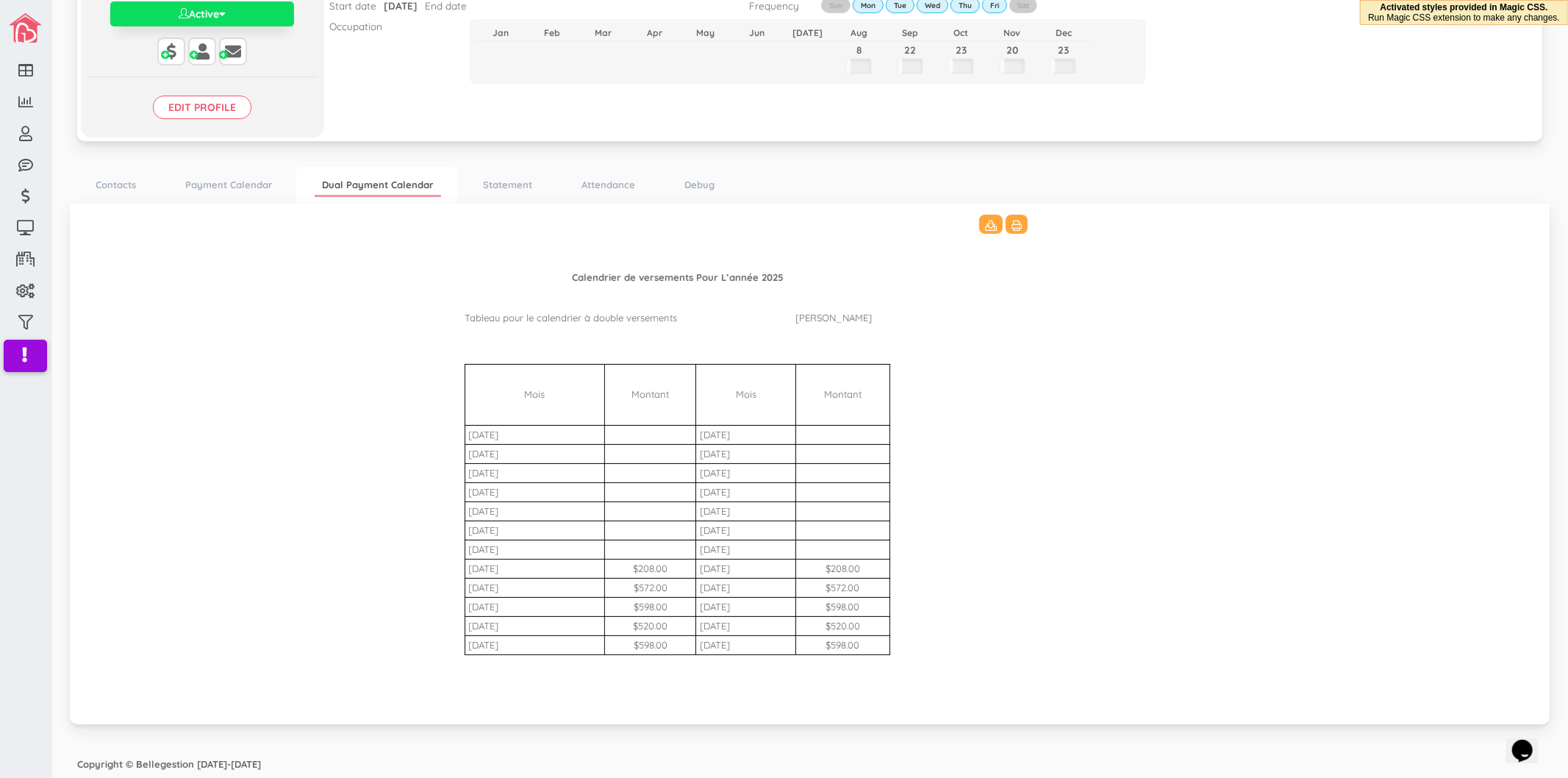
click at [993, 398] on td at bounding box center [1045, 394] width 134 height 61
click at [1015, 230] on icon at bounding box center [1016, 225] width 10 height 10
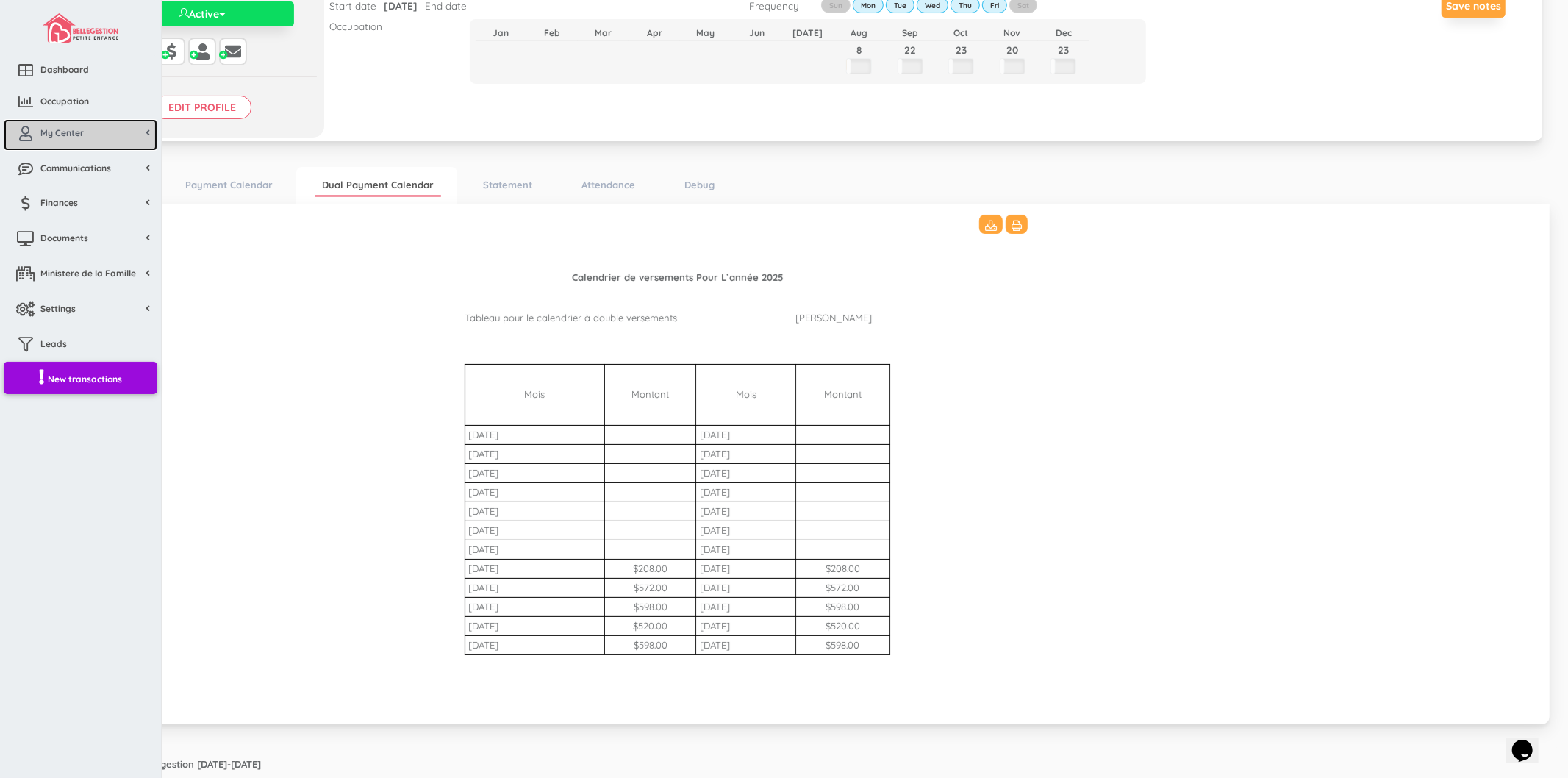
click at [64, 141] on link "My Center" at bounding box center [80, 135] width 153 height 31
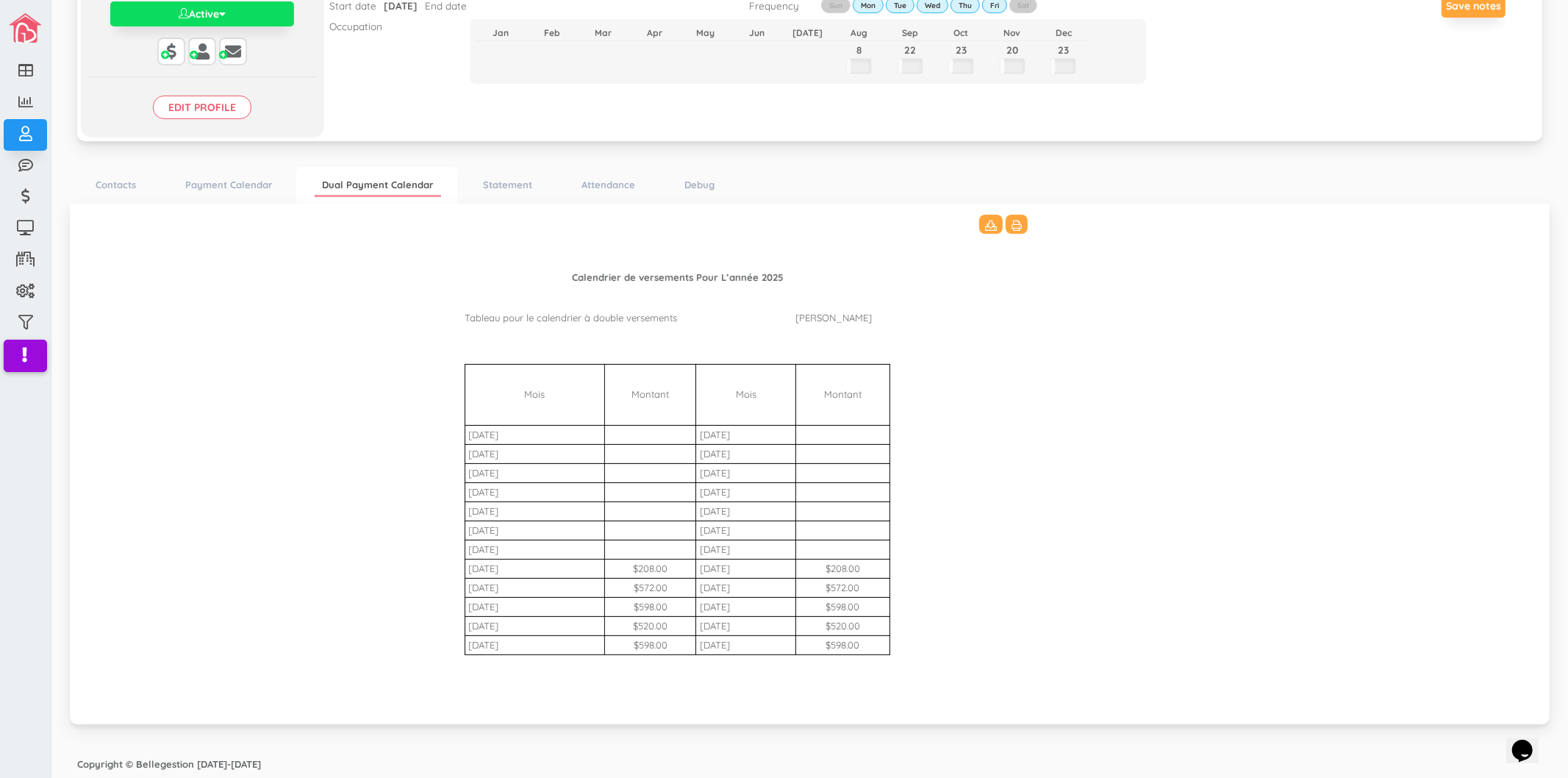
scroll to position [89, 0]
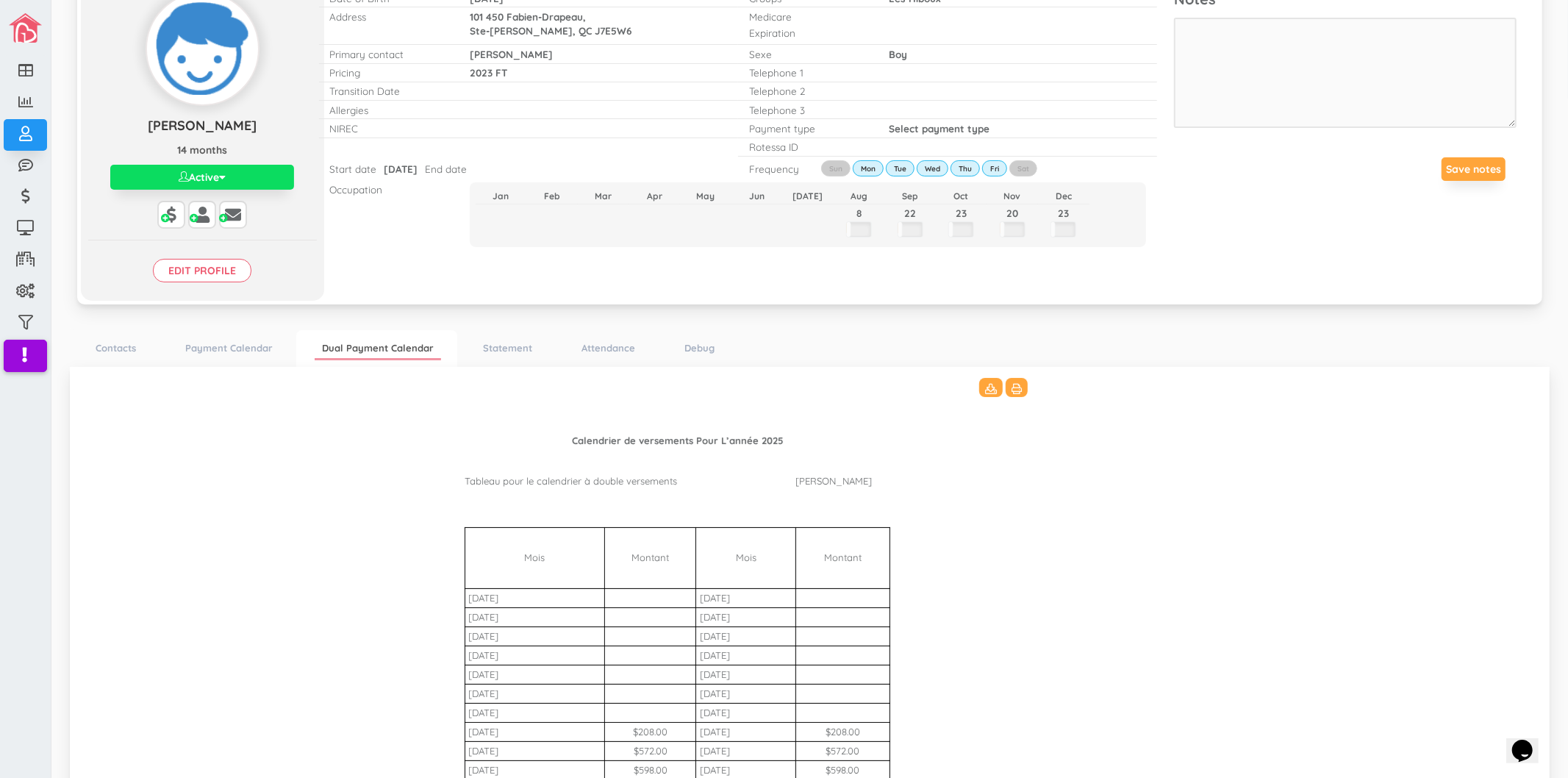
click at [415, 647] on Bharat\(2\)_3511 "Calendrier de versements Pour L’année 2025 Tableau pour le calendrier à double …" at bounding box center [809, 625] width 1450 height 495
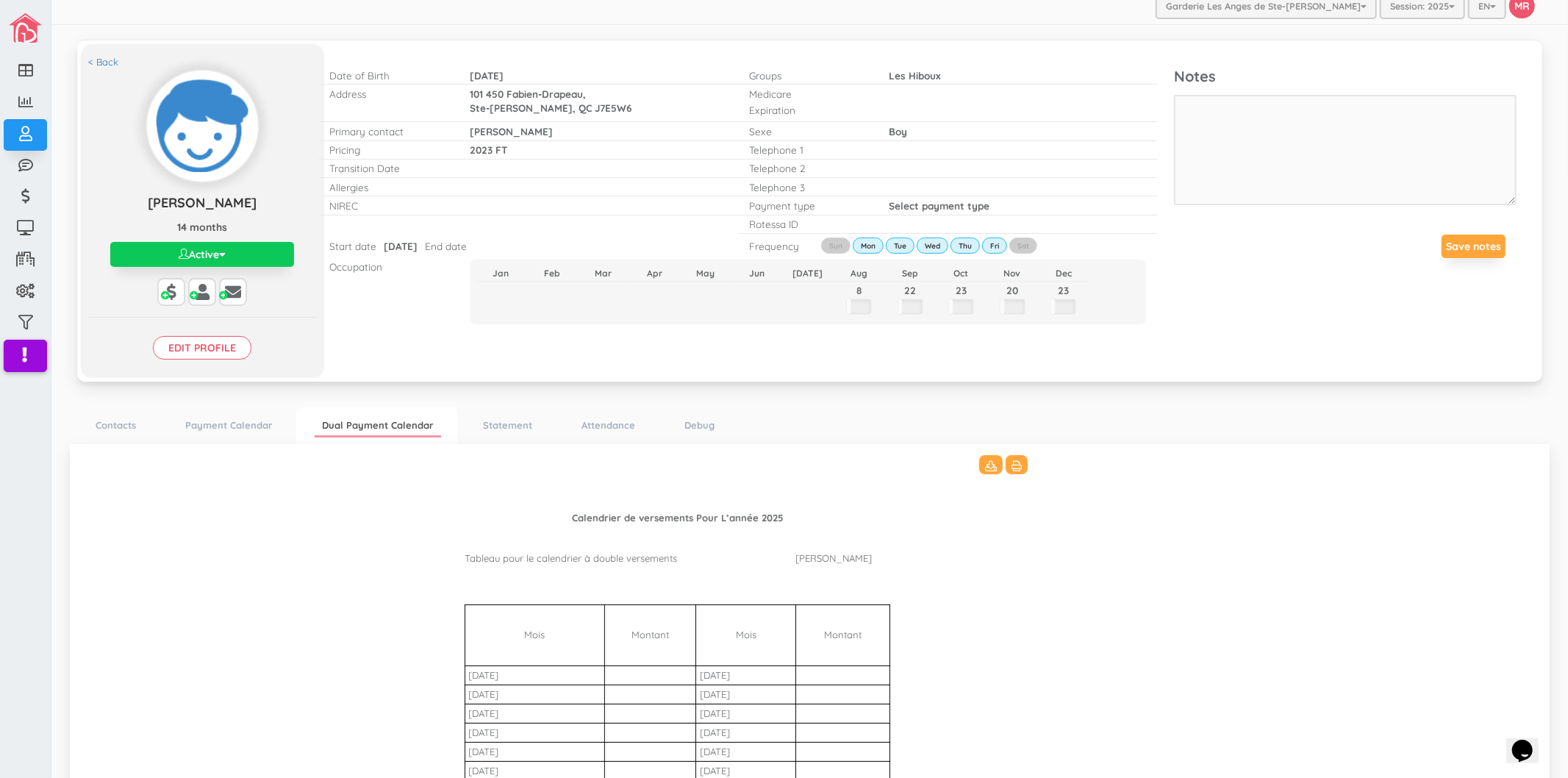
scroll to position [7, 0]
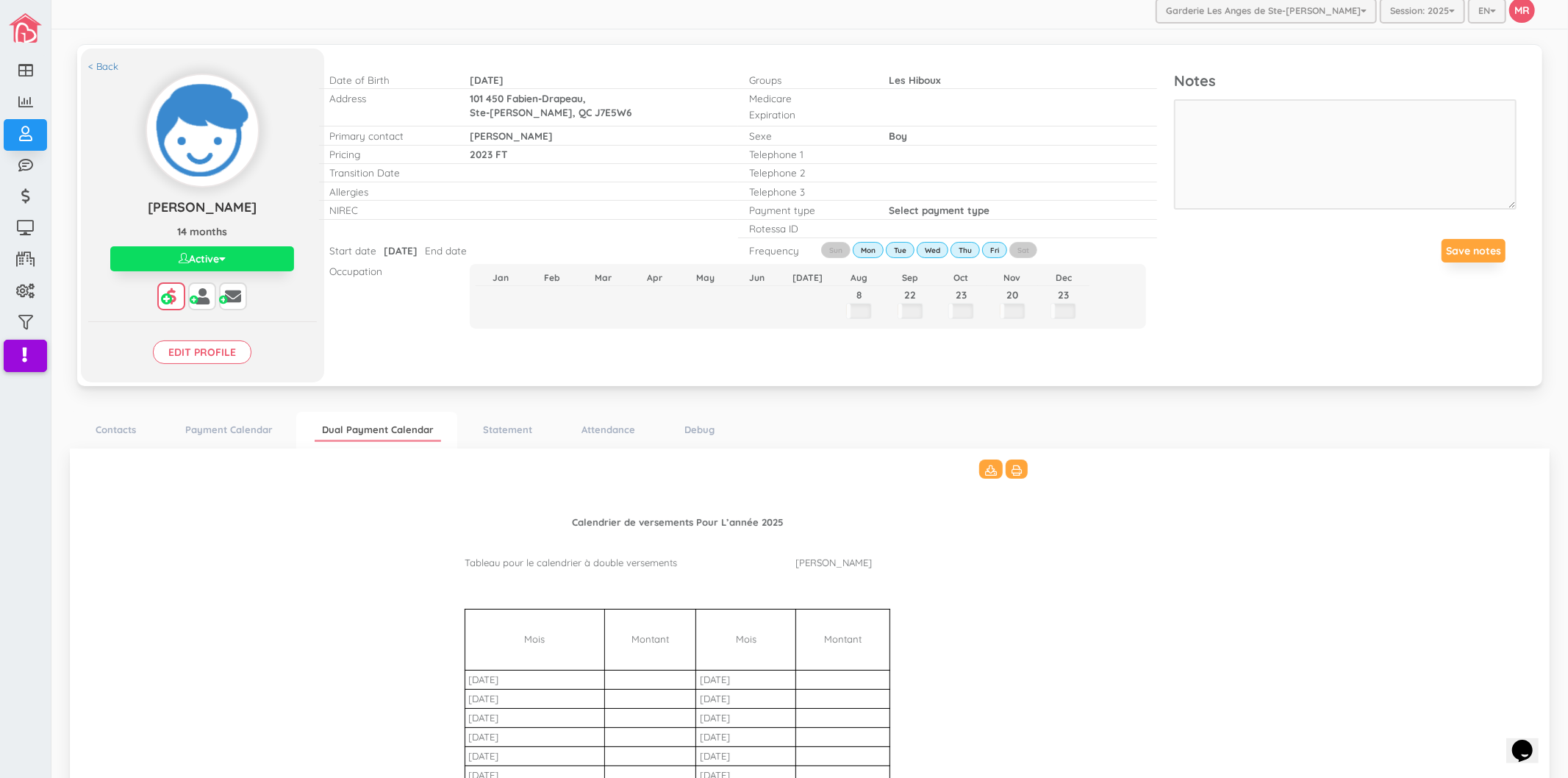
click at [168, 289] on icon at bounding box center [172, 297] width 17 height 17
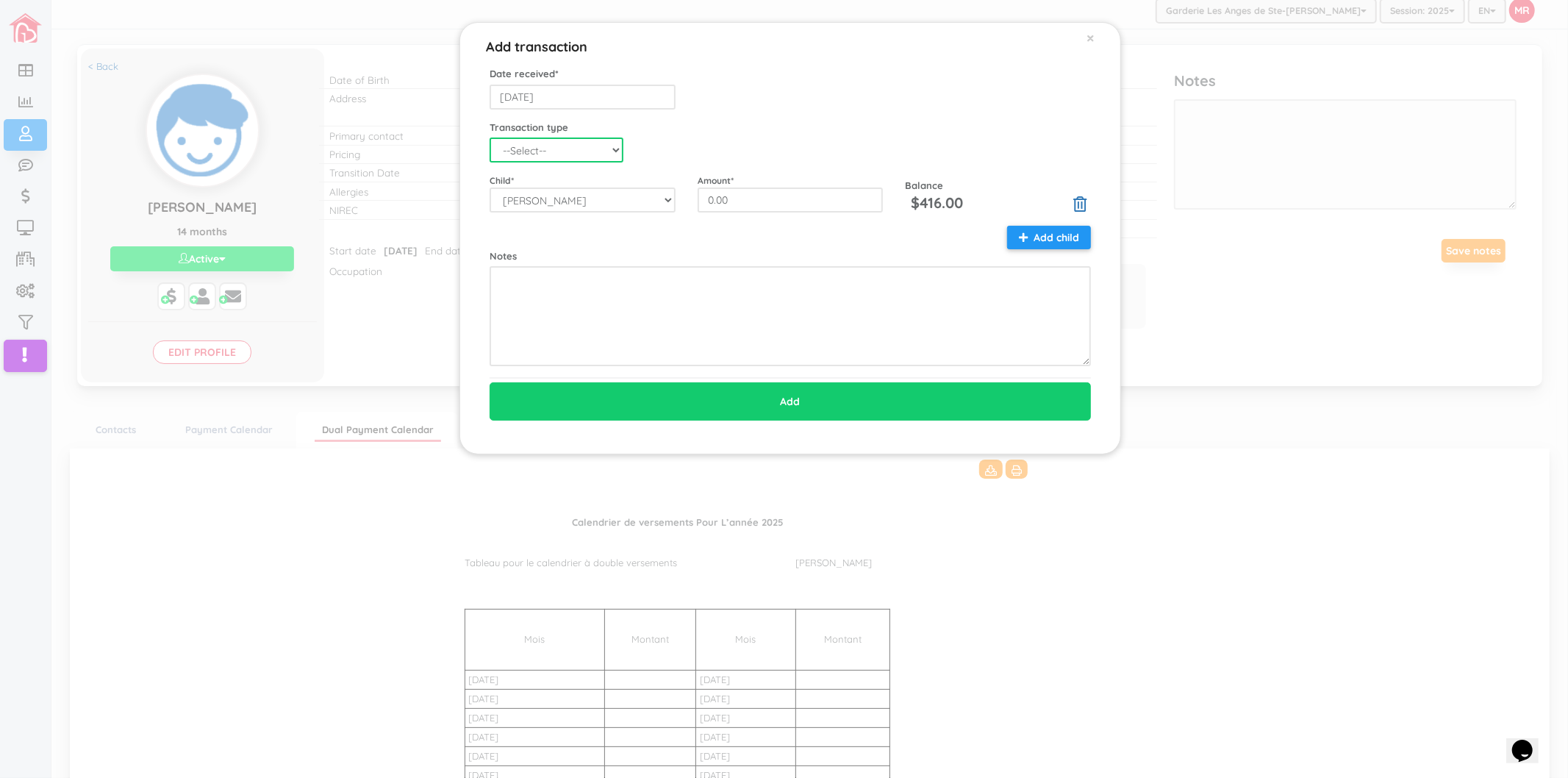
click at [596, 149] on select "--Select-- Balance 2024 CreditAdmin Payment ChargeNSF CheckReturned ContractTer…" at bounding box center [557, 150] width 134 height 25
select select "CreditAdmin"
click at [490, 138] on select "--Select-- Balance 2024 CreditAdmin Payment ChargeNSF CheckReturned ContractTer…" at bounding box center [557, 150] width 134 height 25
click at [737, 240] on div "Notes" at bounding box center [790, 297] width 624 height 141
click at [751, 125] on div "Transaction type --Select-- Balance 2024 CreditAdmin Payment ChargeNSF CheckRet…" at bounding box center [790, 141] width 624 height 42
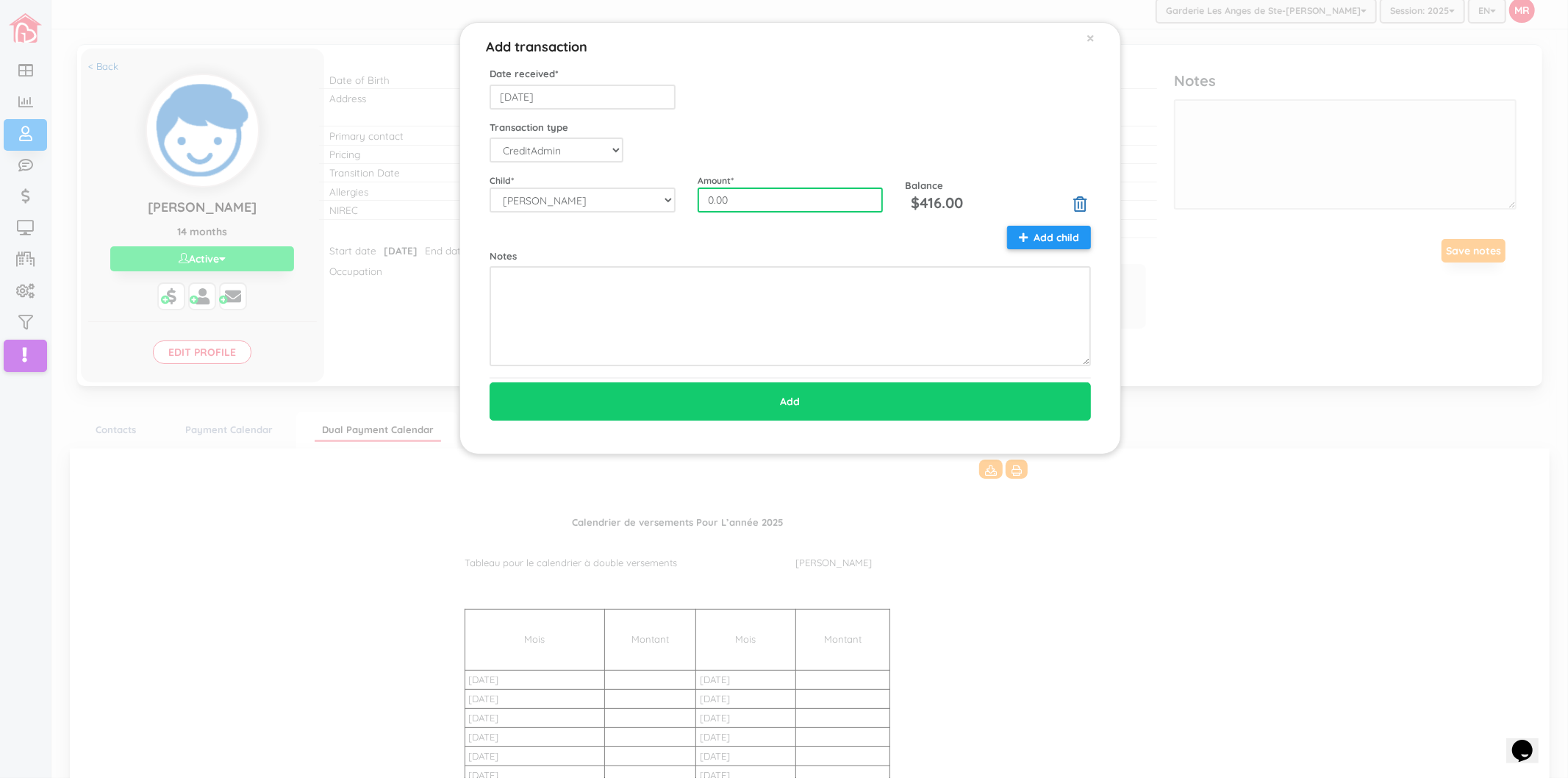
drag, startPoint x: 749, startPoint y: 199, endPoint x: 696, endPoint y: 201, distance: 53.0
click at [698, 201] on input "0.00" at bounding box center [791, 199] width 186 height 25
type input "250"
click at [724, 115] on form "Date received * 2025-08-21 Transaction type --Select-- Balance 2024 CreditAdmin…" at bounding box center [790, 243] width 602 height 354
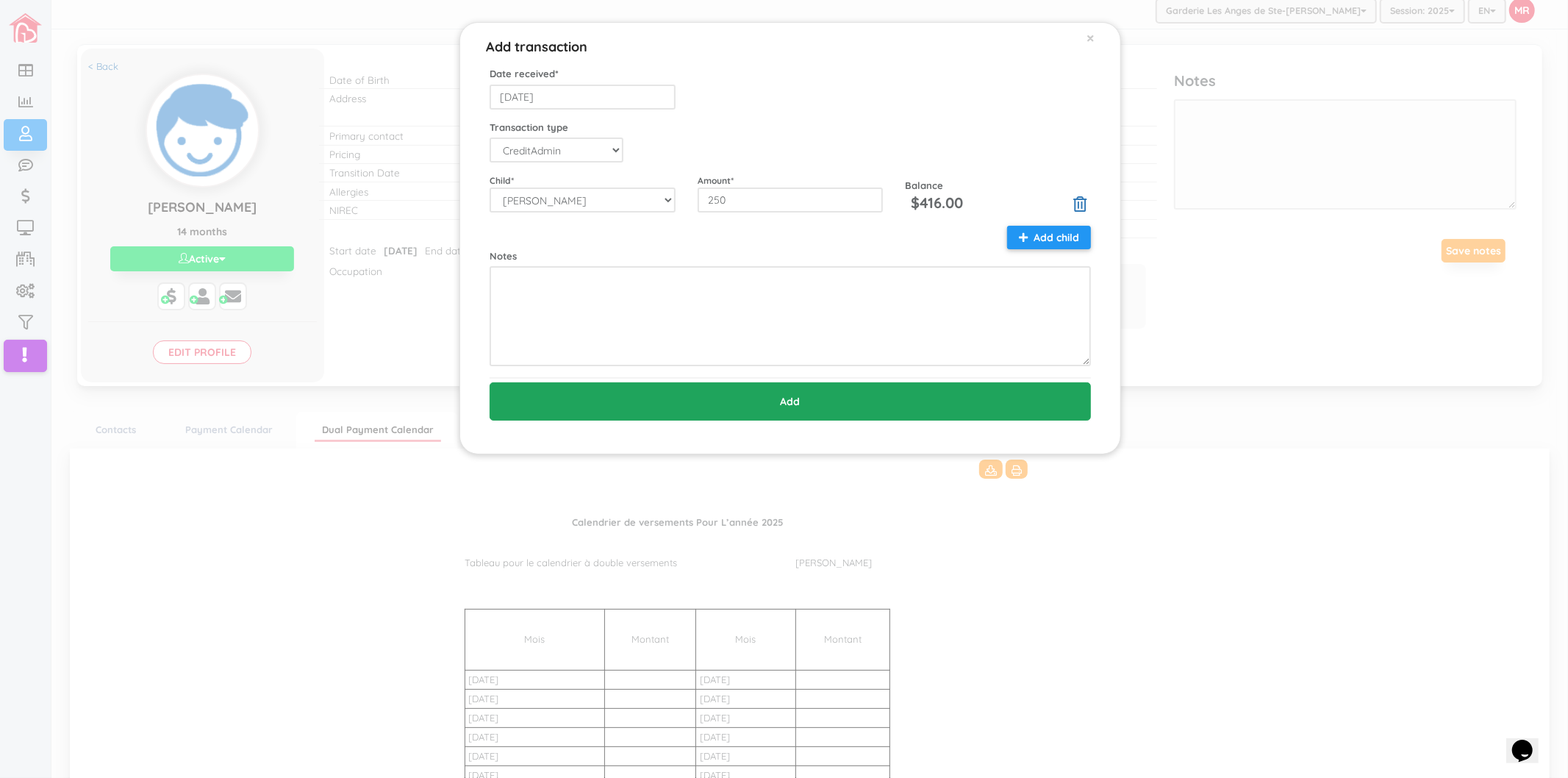
click at [791, 400] on input "Add" at bounding box center [790, 401] width 602 height 39
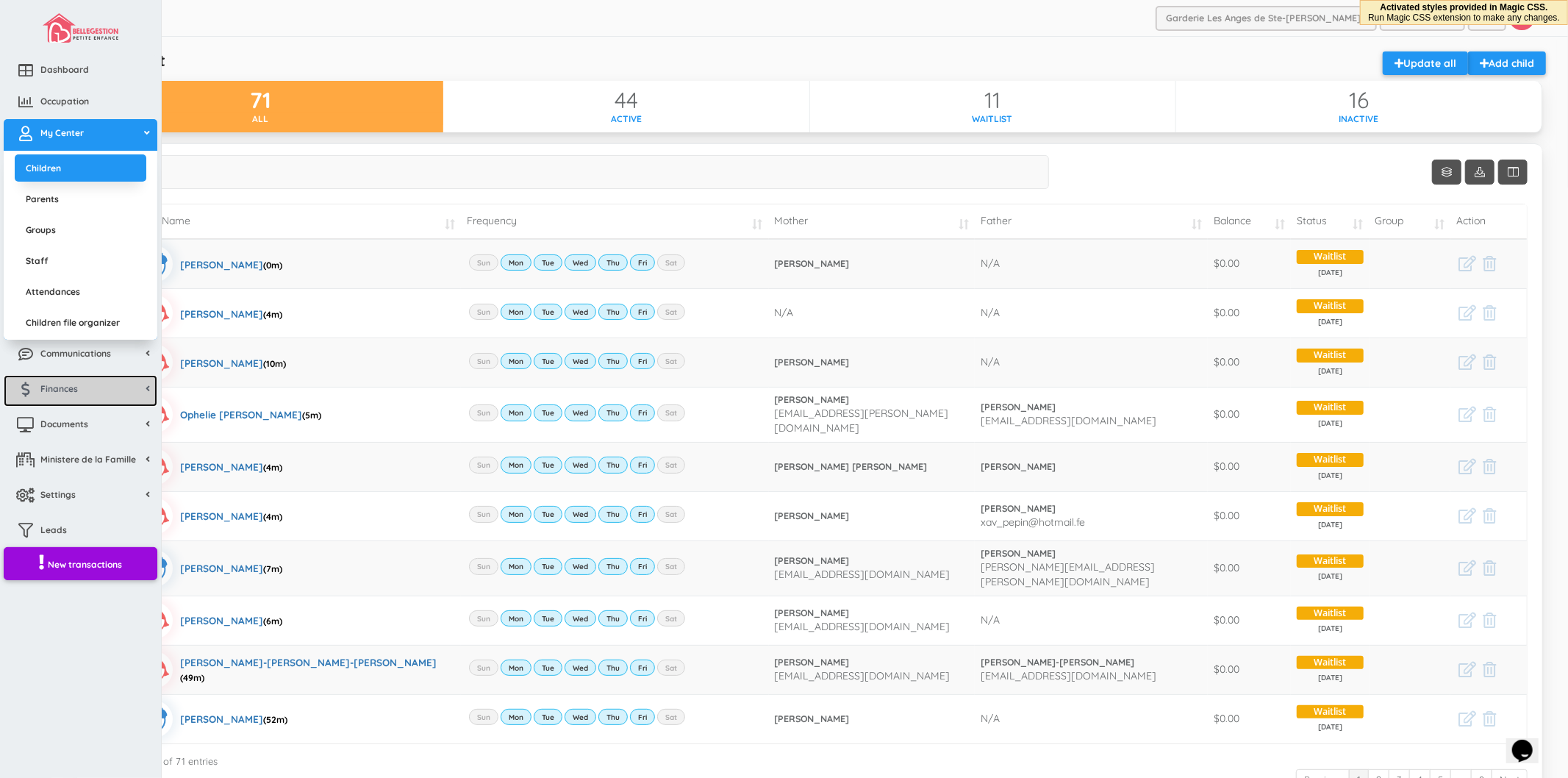
click at [93, 393] on link "Finances" at bounding box center [80, 390] width 153 height 31
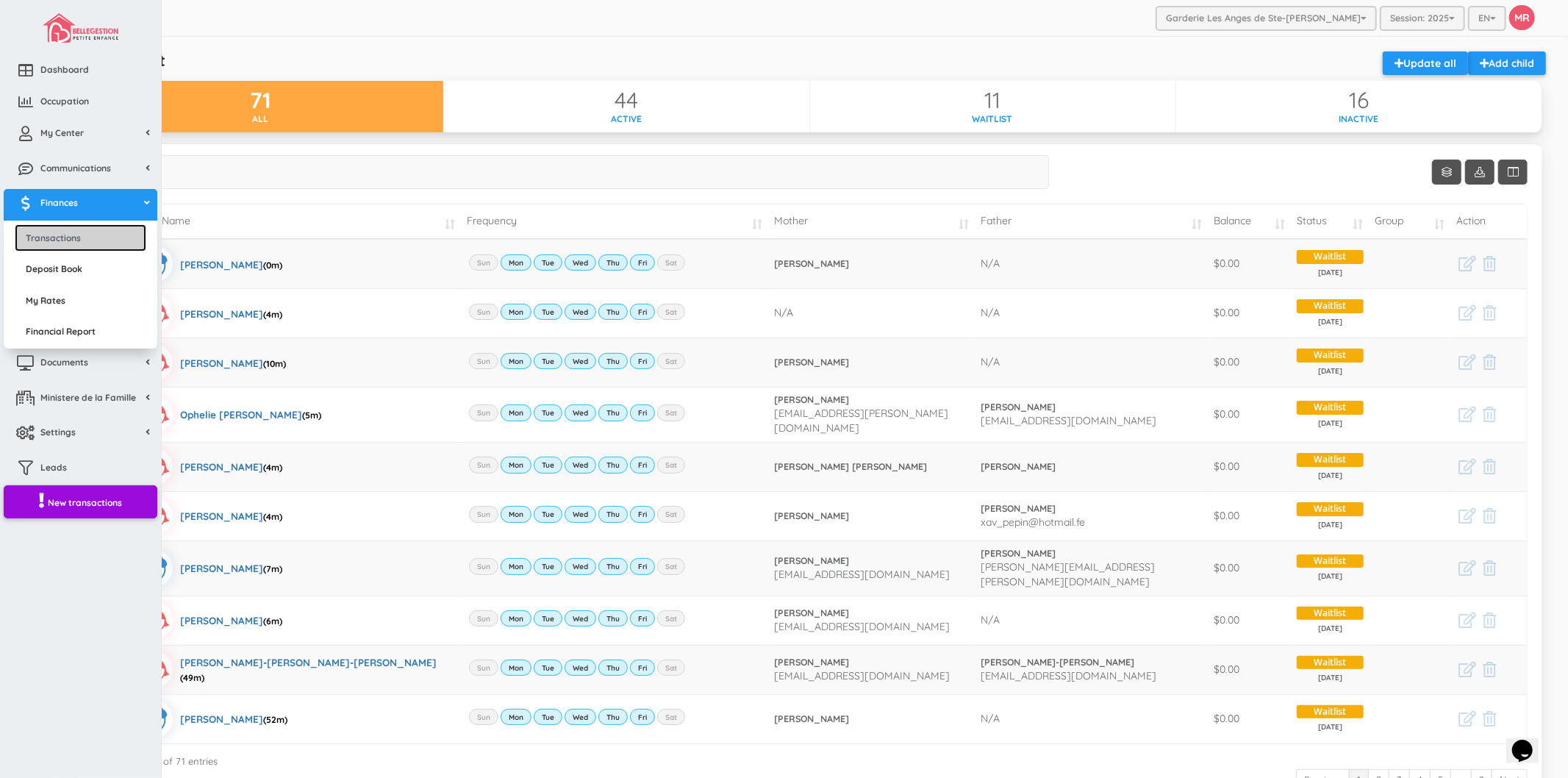
click at [99, 233] on link "Transactions" at bounding box center [80, 238] width 131 height 28
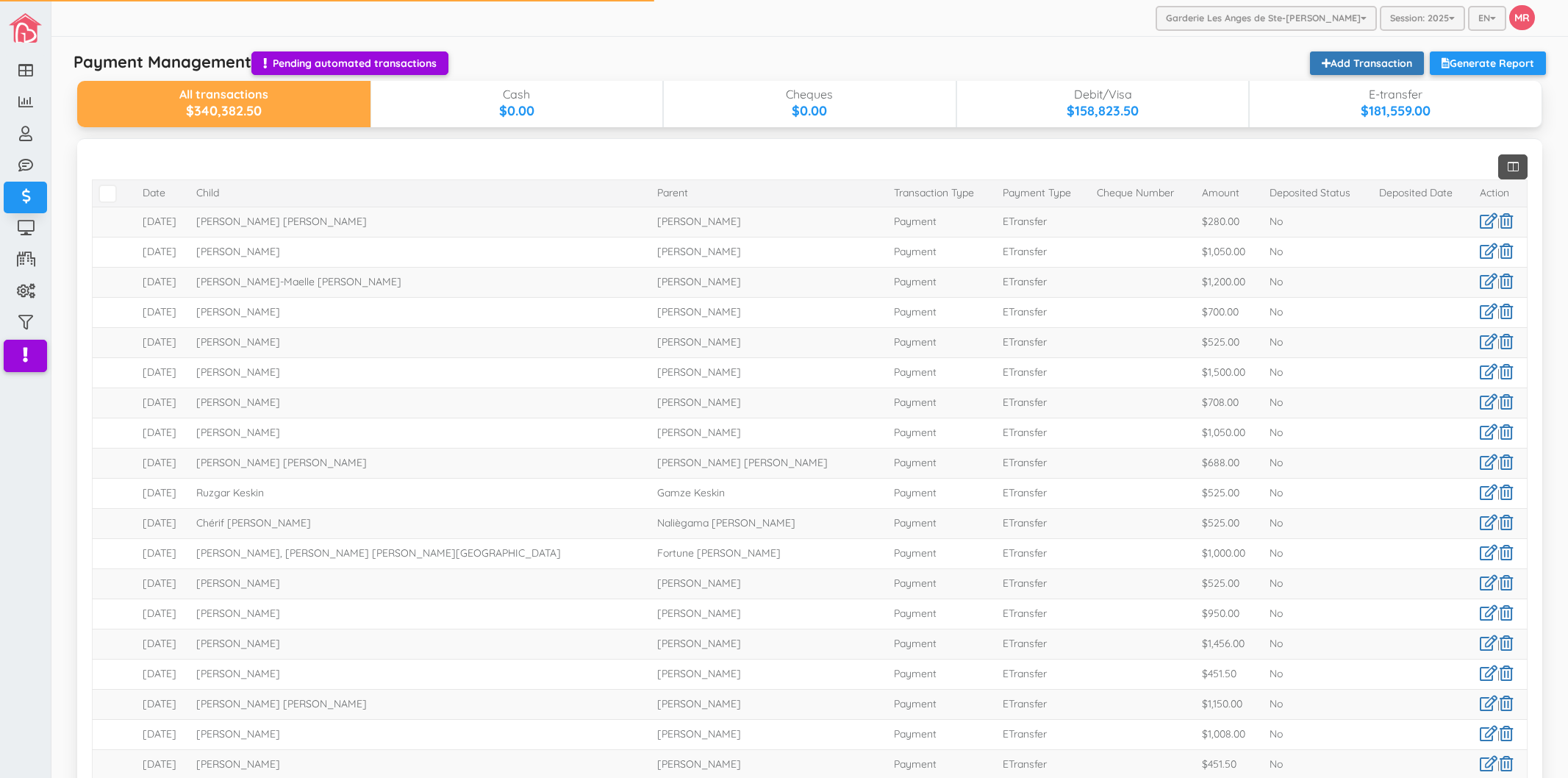
click at [1361, 56] on link "Add Transaction" at bounding box center [1367, 63] width 114 height 24
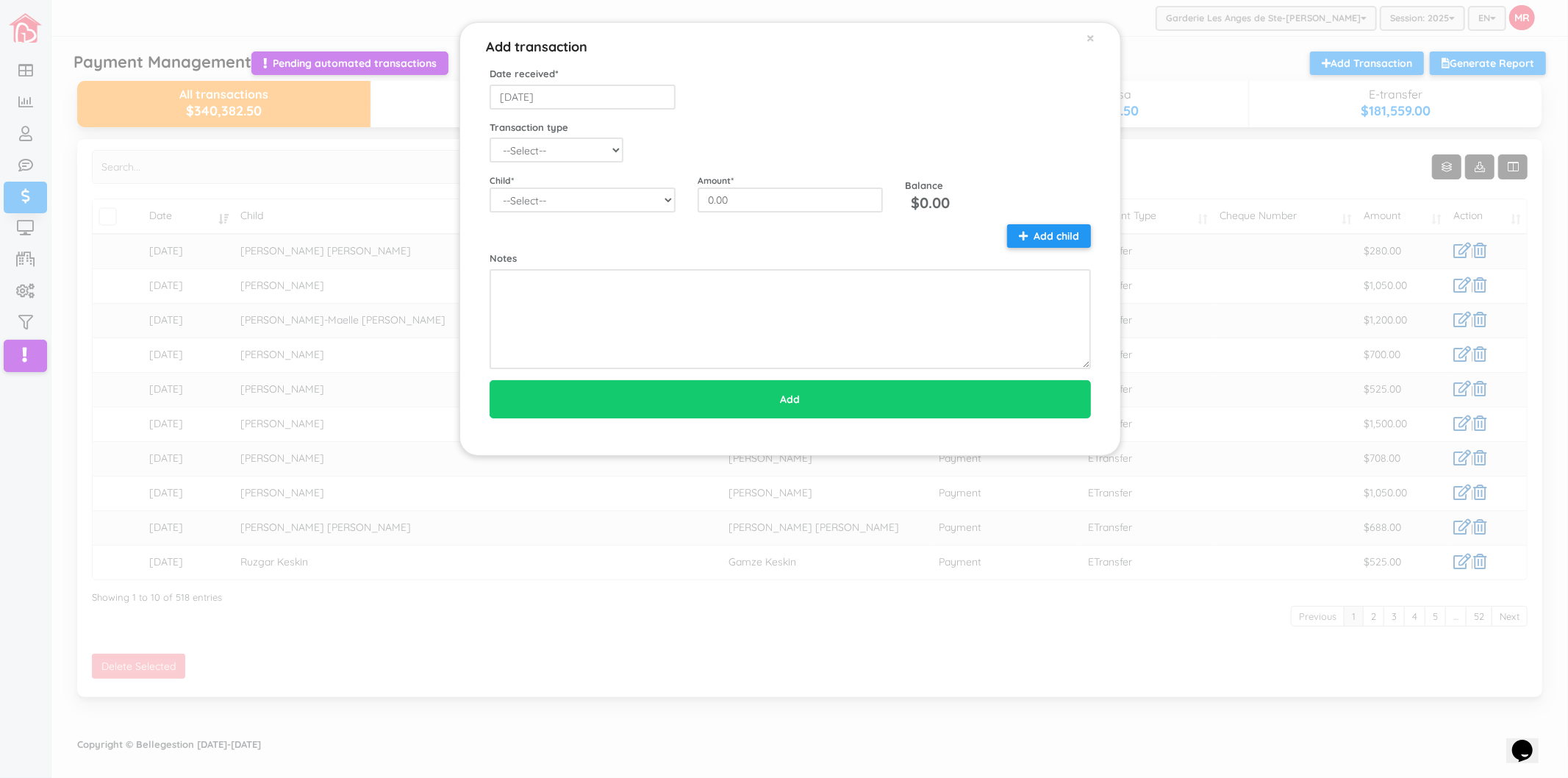
click at [311, 226] on div "Add transaction × Date received * 2025-08-21 Transaction type --Select-- Balanc…" at bounding box center [784, 389] width 1568 height 778
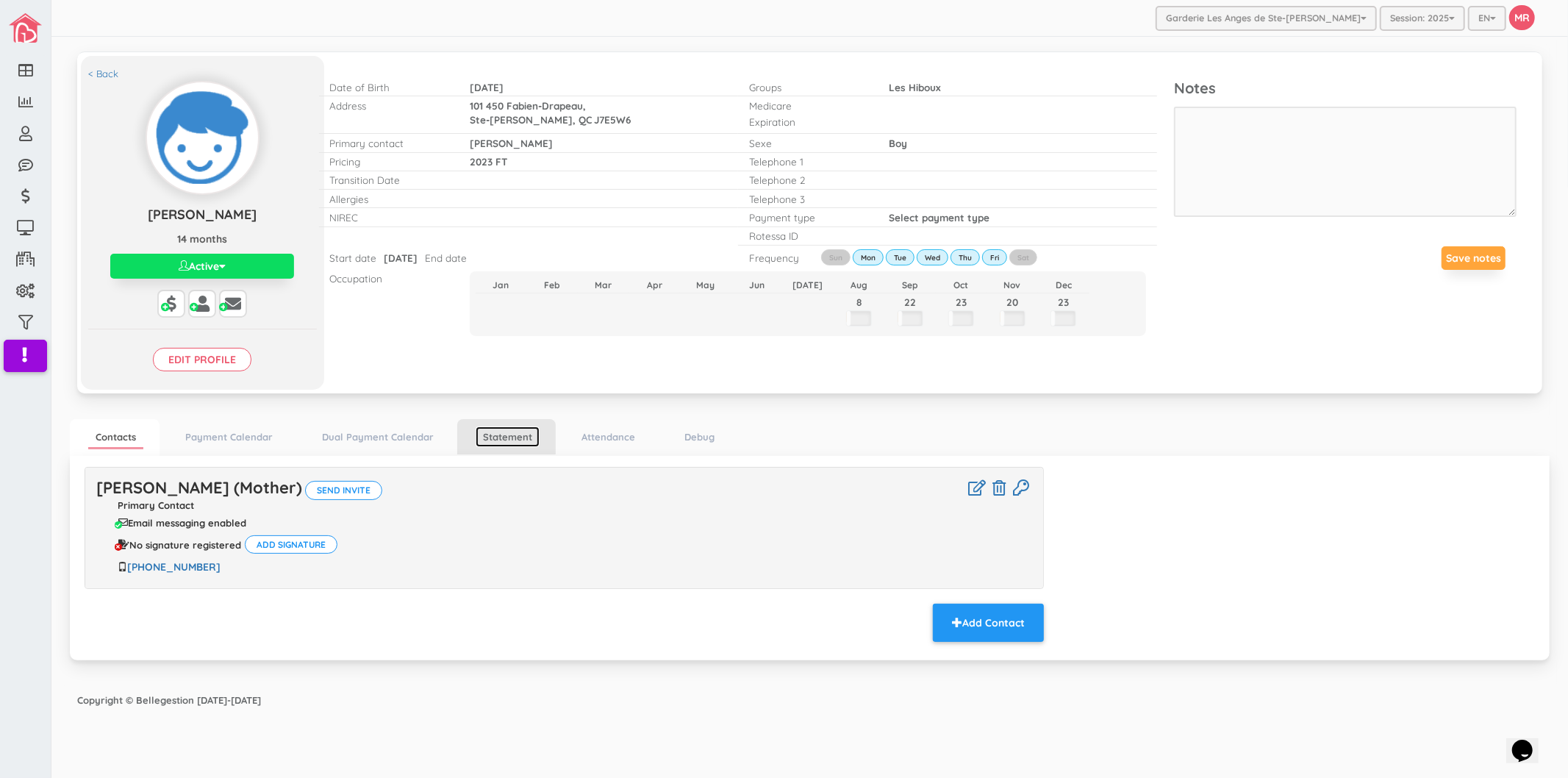
click at [511, 436] on link "Statement" at bounding box center [508, 436] width 64 height 21
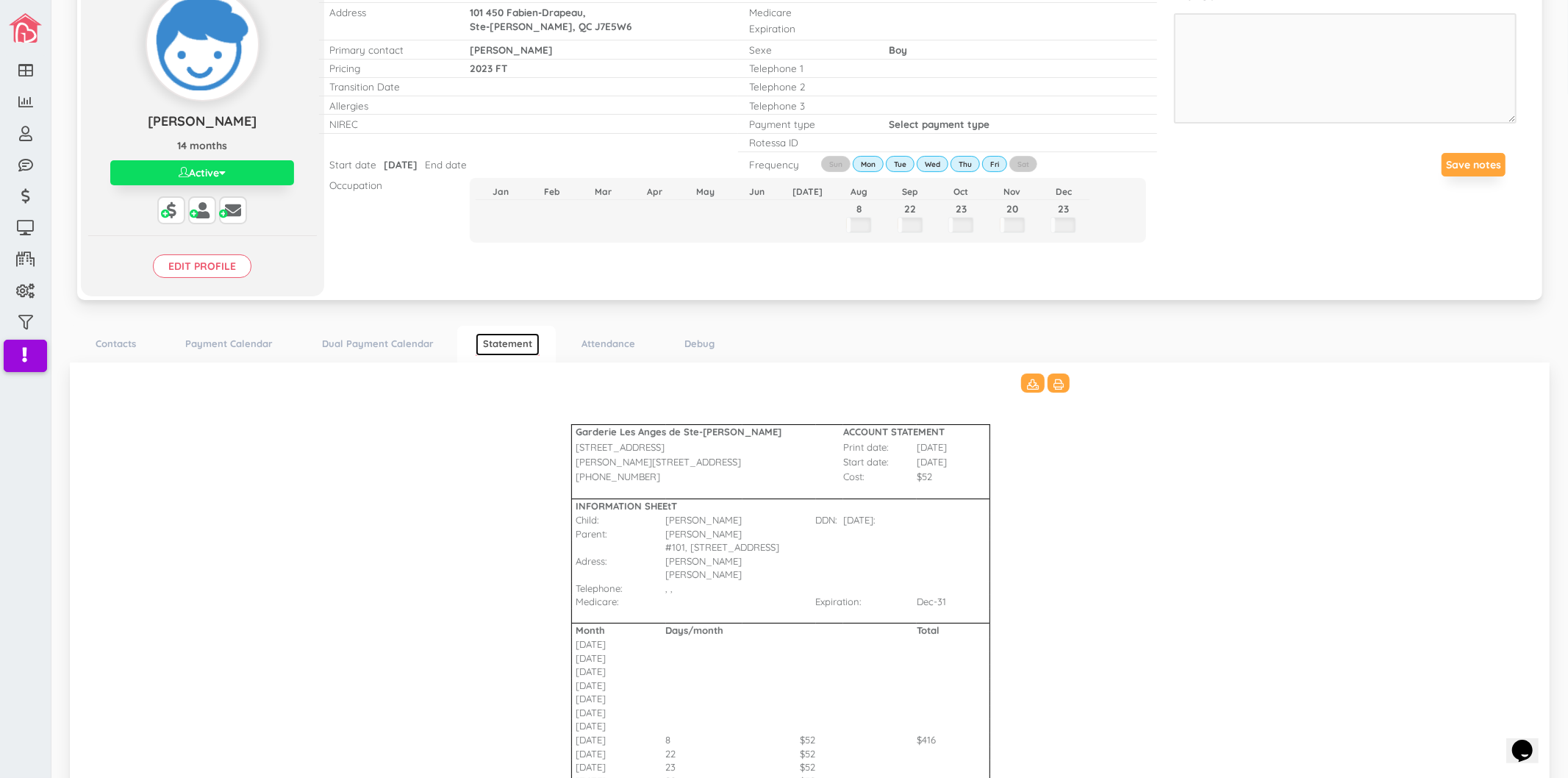
scroll to position [242, 0]
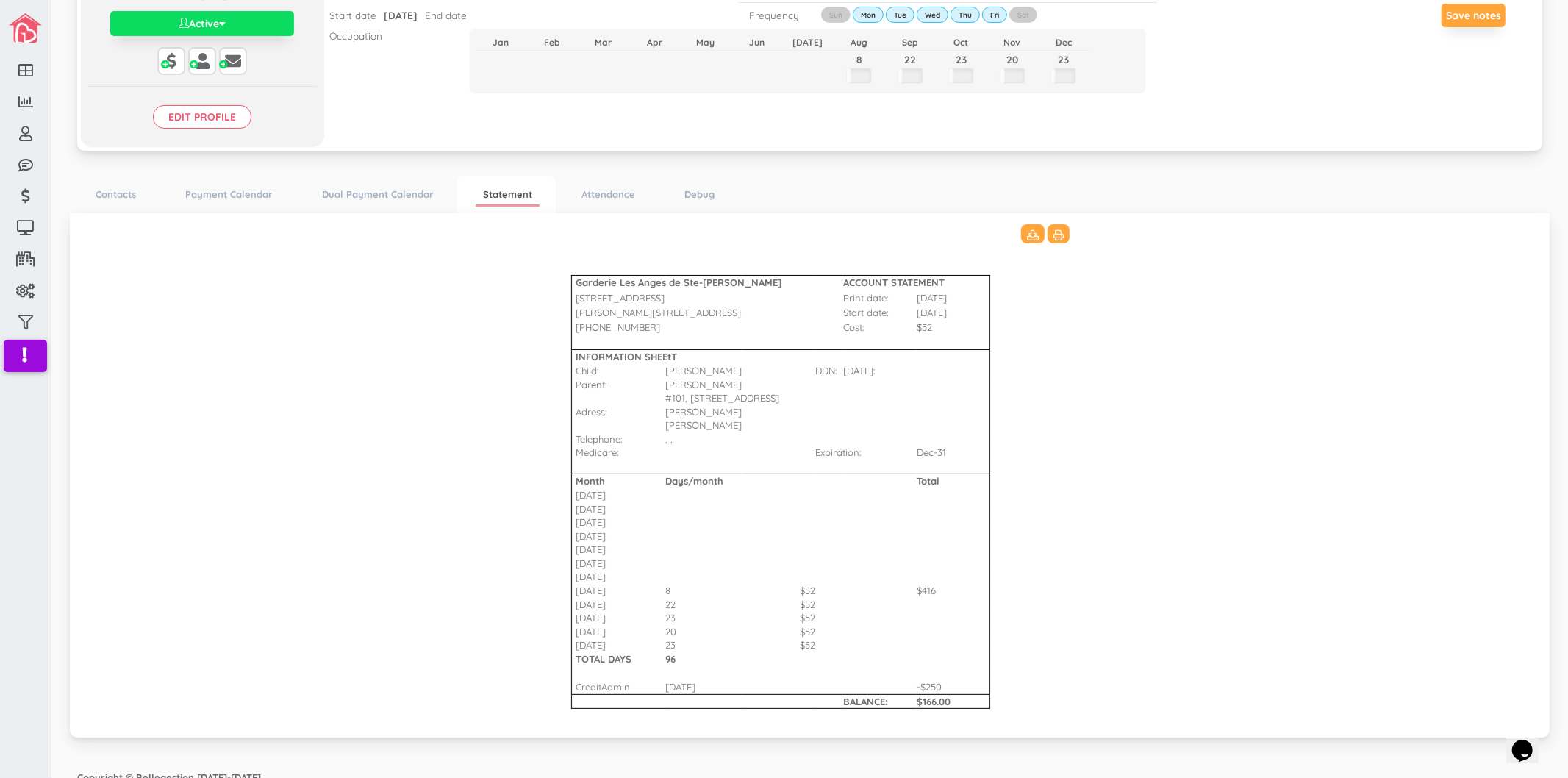
drag, startPoint x: 581, startPoint y: 668, endPoint x: 716, endPoint y: 667, distance: 135.0
click at [716, 680] on tr "CreditAdmin [DATE] -$250" at bounding box center [810, 686] width 551 height 14
click at [844, 680] on td at bounding box center [880, 686] width 73 height 14
click at [651, 667] on td at bounding box center [619, 673] width 94 height 14
click at [612, 680] on td "CreditAdmin" at bounding box center [619, 686] width 94 height 14
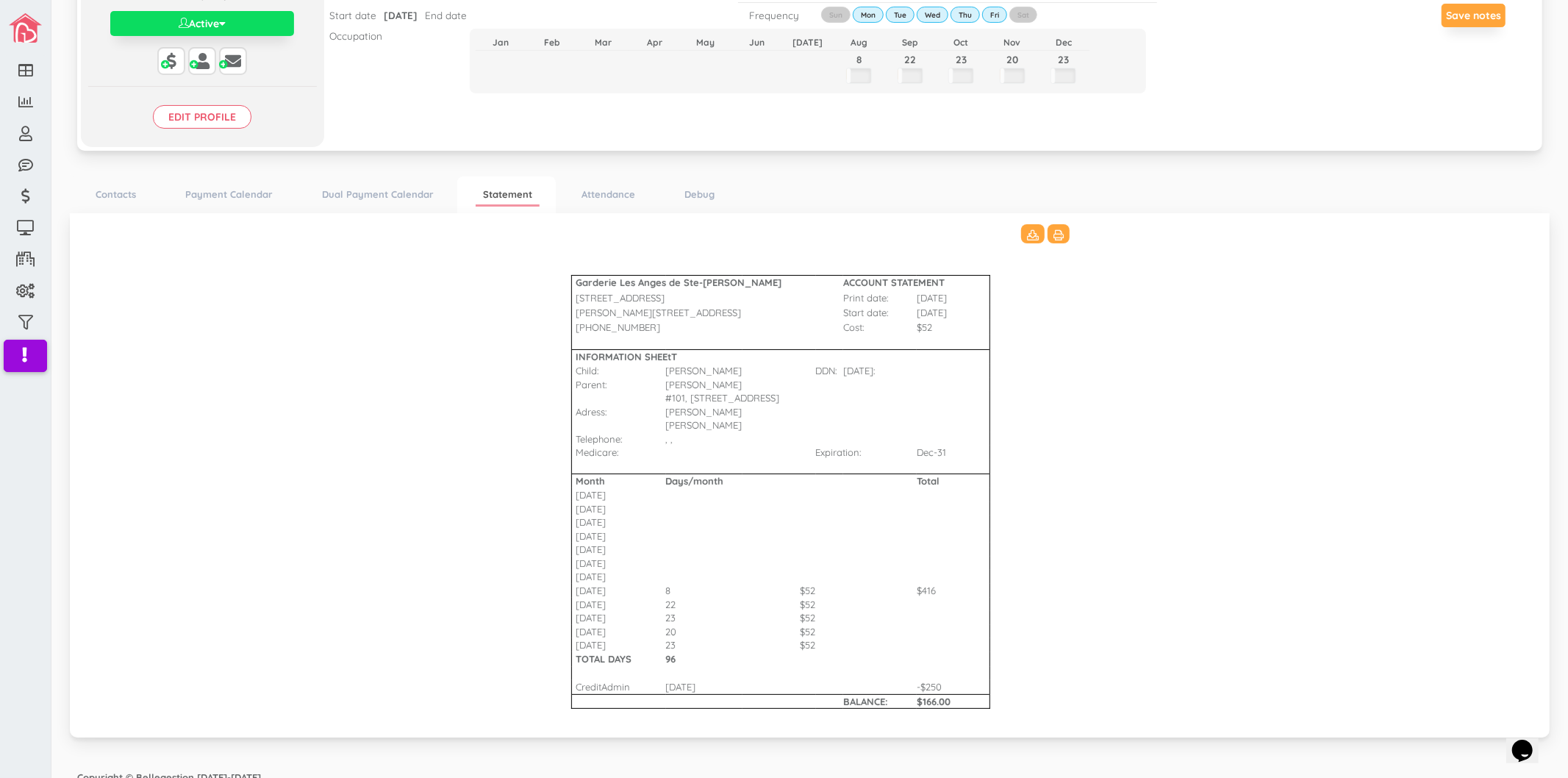
click at [990, 694] on td at bounding box center [995, 702] width 9 height 15
drag, startPoint x: 964, startPoint y: 672, endPoint x: 599, endPoint y: 671, distance: 365.0
click at [599, 680] on tr "CreditAdmin [DATE] -$250" at bounding box center [810, 686] width 551 height 14
click at [572, 694] on td at bounding box center [619, 702] width 94 height 15
drag, startPoint x: 964, startPoint y: 693, endPoint x: 906, endPoint y: 693, distance: 58.0
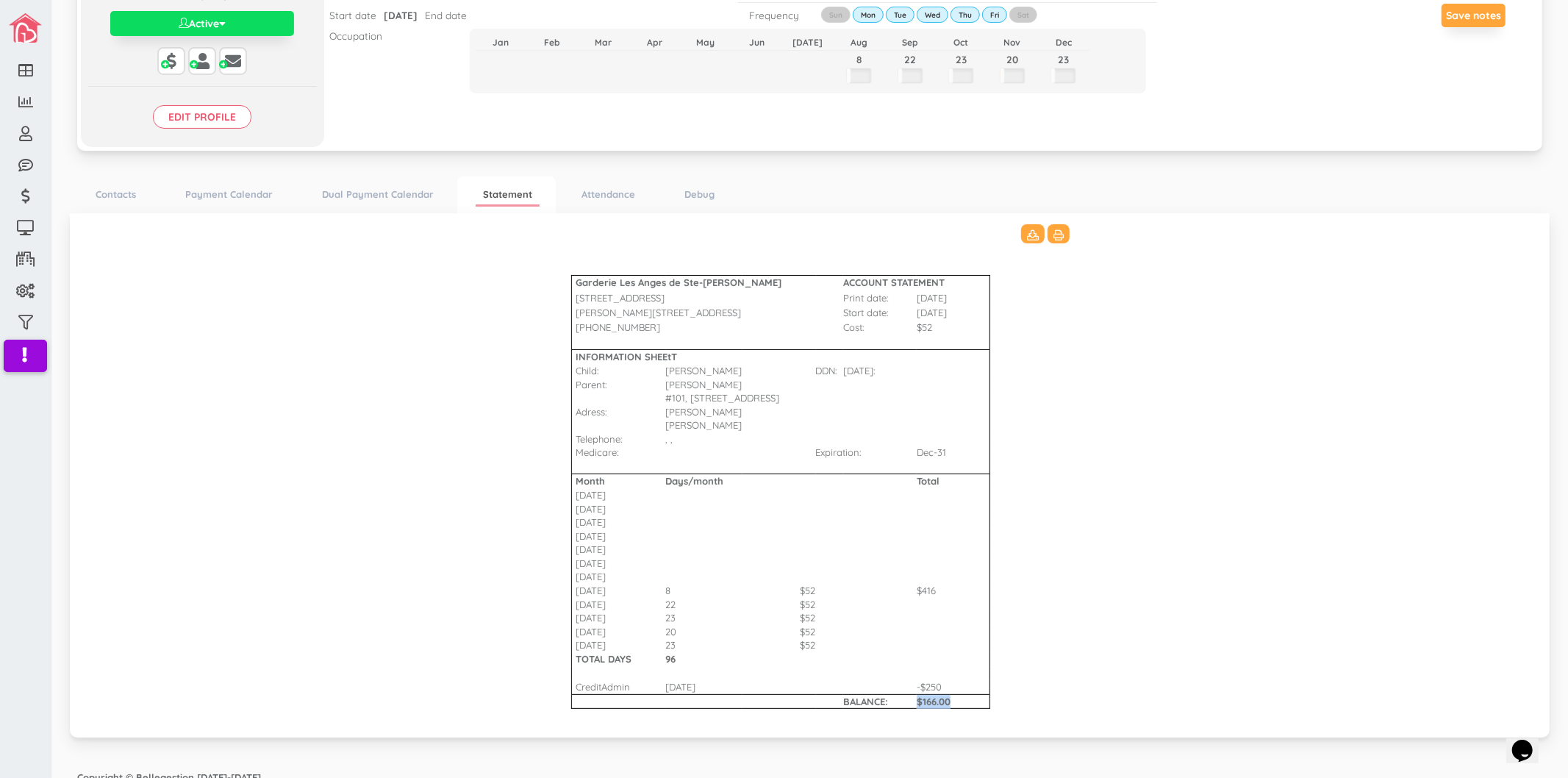
click at [906, 694] on tr "BALANCE: $166.00" at bounding box center [810, 702] width 551 height 15
click at [940, 709] on td at bounding box center [953, 716] width 73 height 14
click at [392, 186] on link "Dual Payment Calendar" at bounding box center [378, 194] width 127 height 21
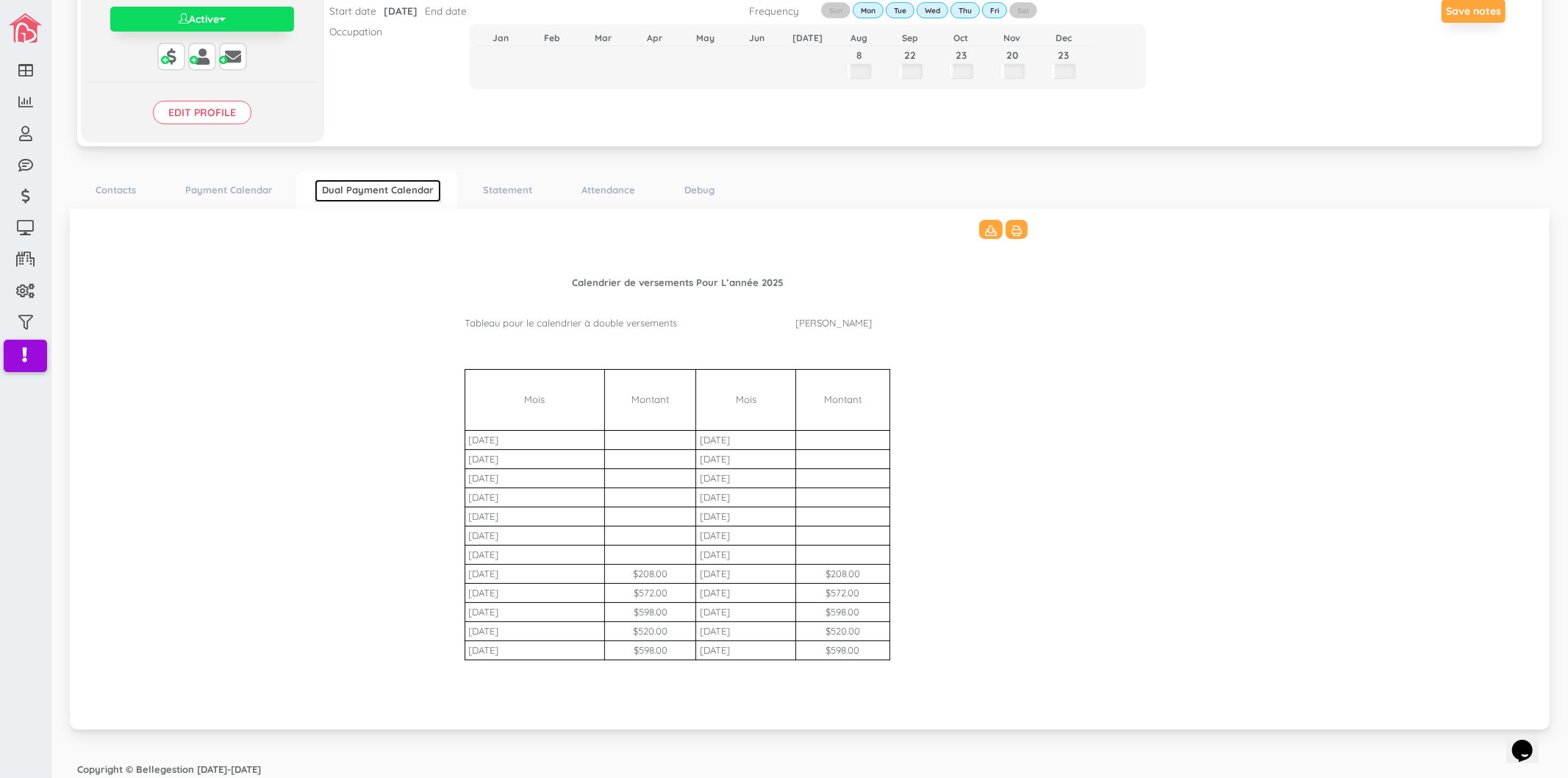
scroll to position [253, 0]
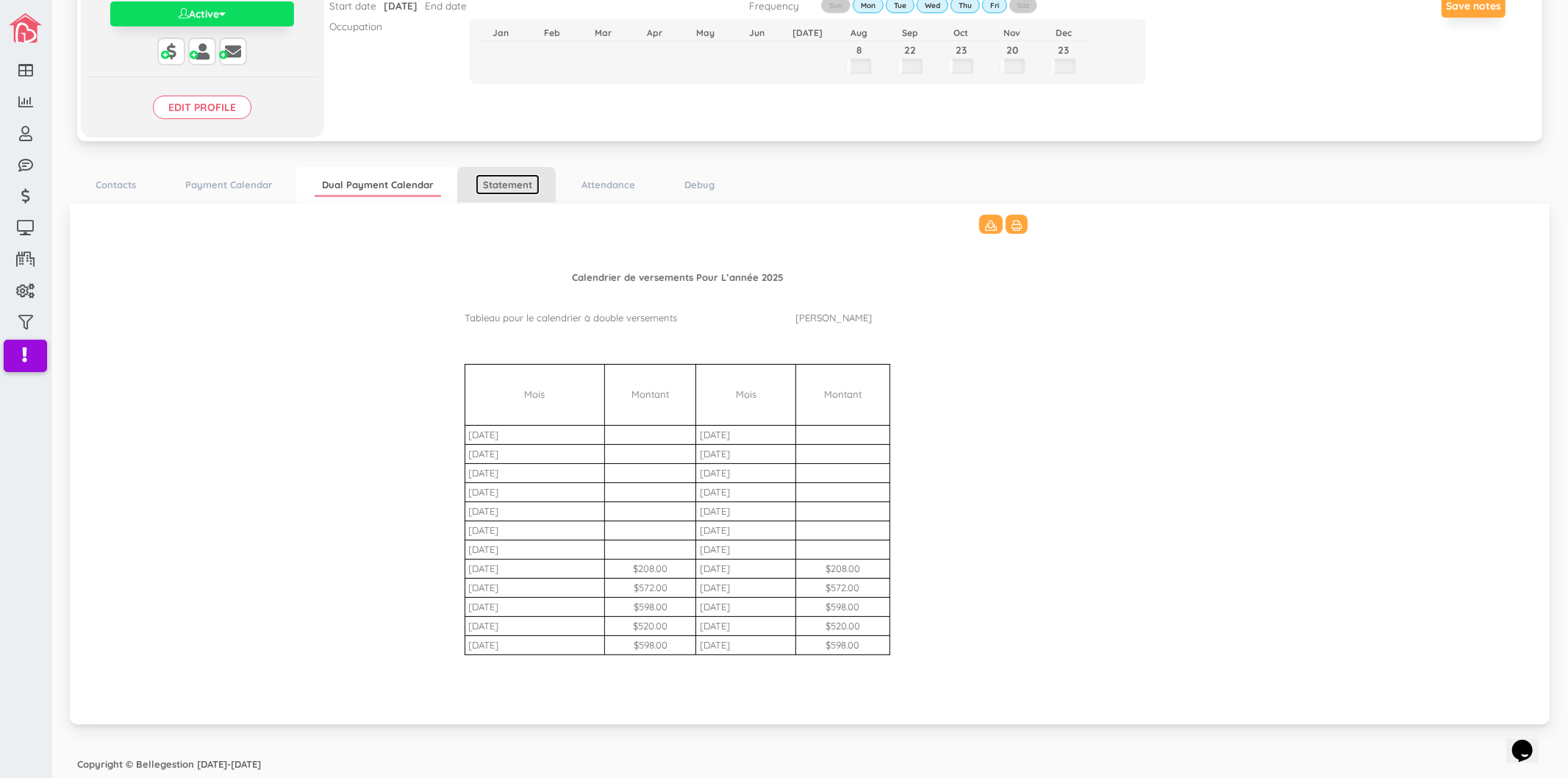
click at [517, 180] on link "Statement" at bounding box center [508, 185] width 64 height 21
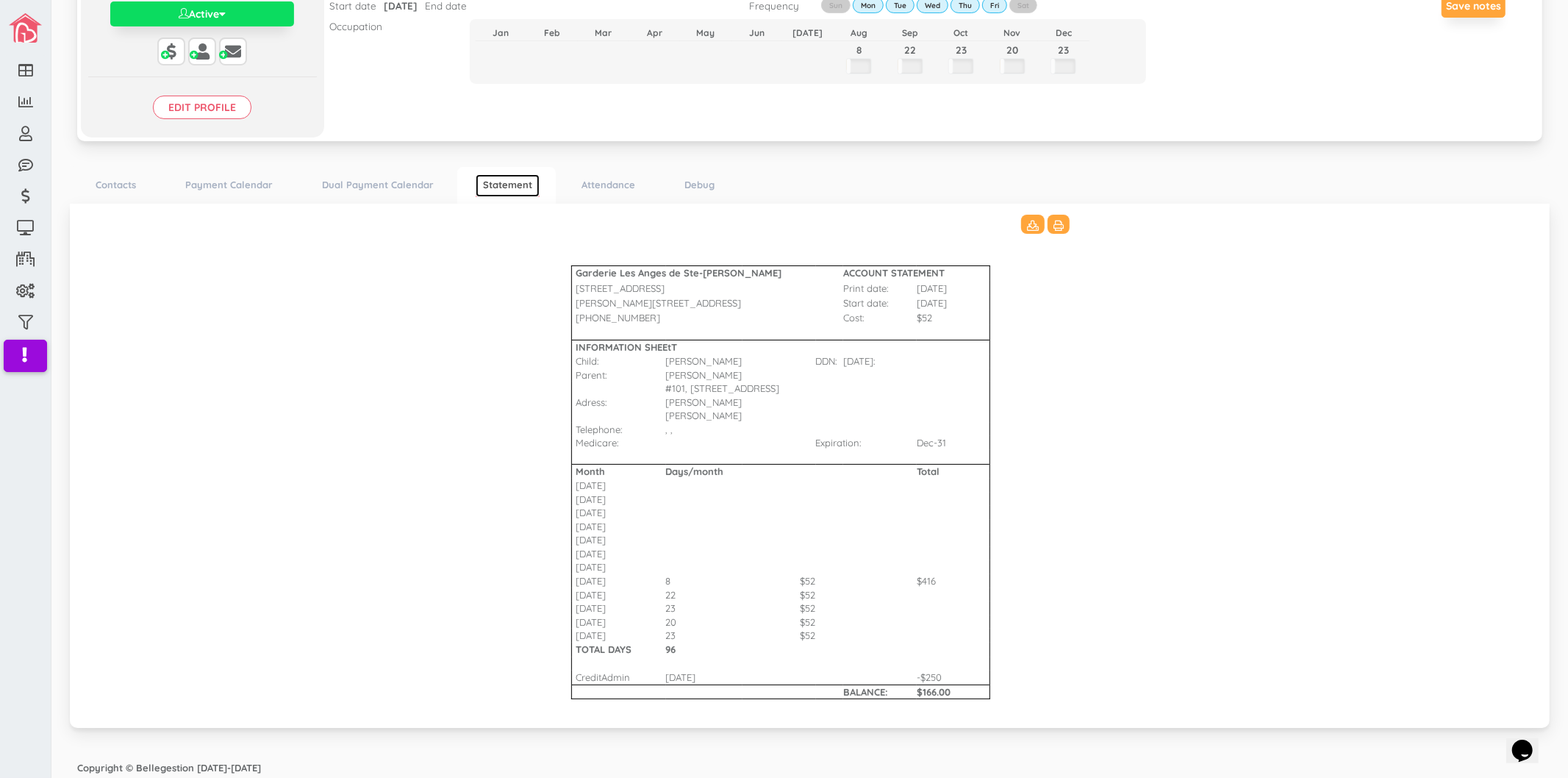
scroll to position [242, 0]
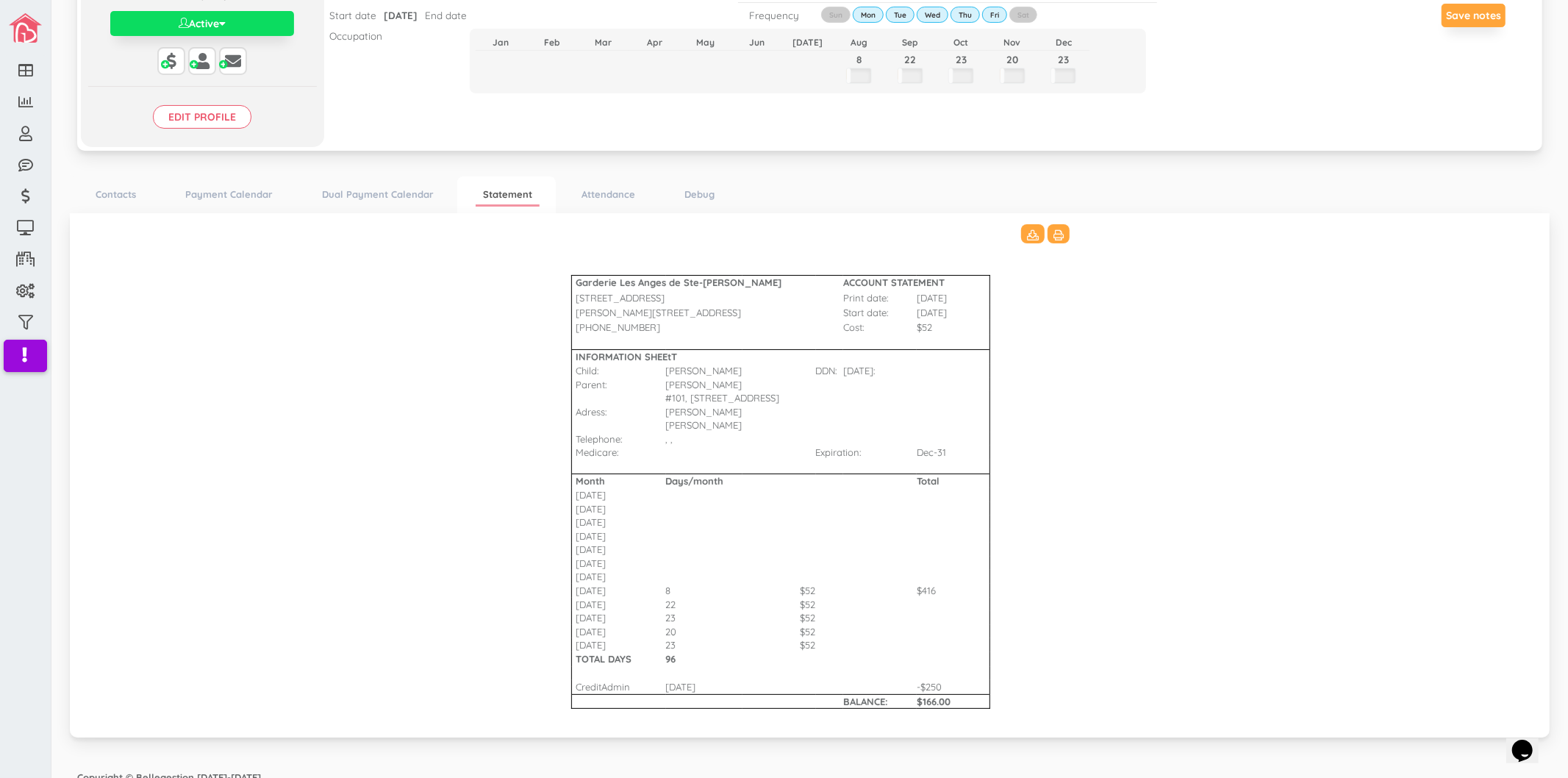
click at [1064, 347] on td at bounding box center [1049, 342] width 60 height 15
click at [1141, 623] on Bharat\(2\)_3511 "Garderie Les Anges de Ste-Therese ACCOUNT STATEMENT 428 Rue Blainville Est Prin…" at bounding box center [809, 473] width 1450 height 499
click at [1140, 625] on Bharat\(2\)_3511 "Garderie Les Anges de Ste-Therese ACCOUNT STATEMENT 428 Rue Blainville Est Prin…" at bounding box center [809, 473] width 1450 height 499
click at [1174, 524] on Bharat\(2\)_3511 "Garderie Les Anges de Ste-Therese ACCOUNT STATEMENT 428 Rue Blainville Est Prin…" at bounding box center [809, 473] width 1450 height 499
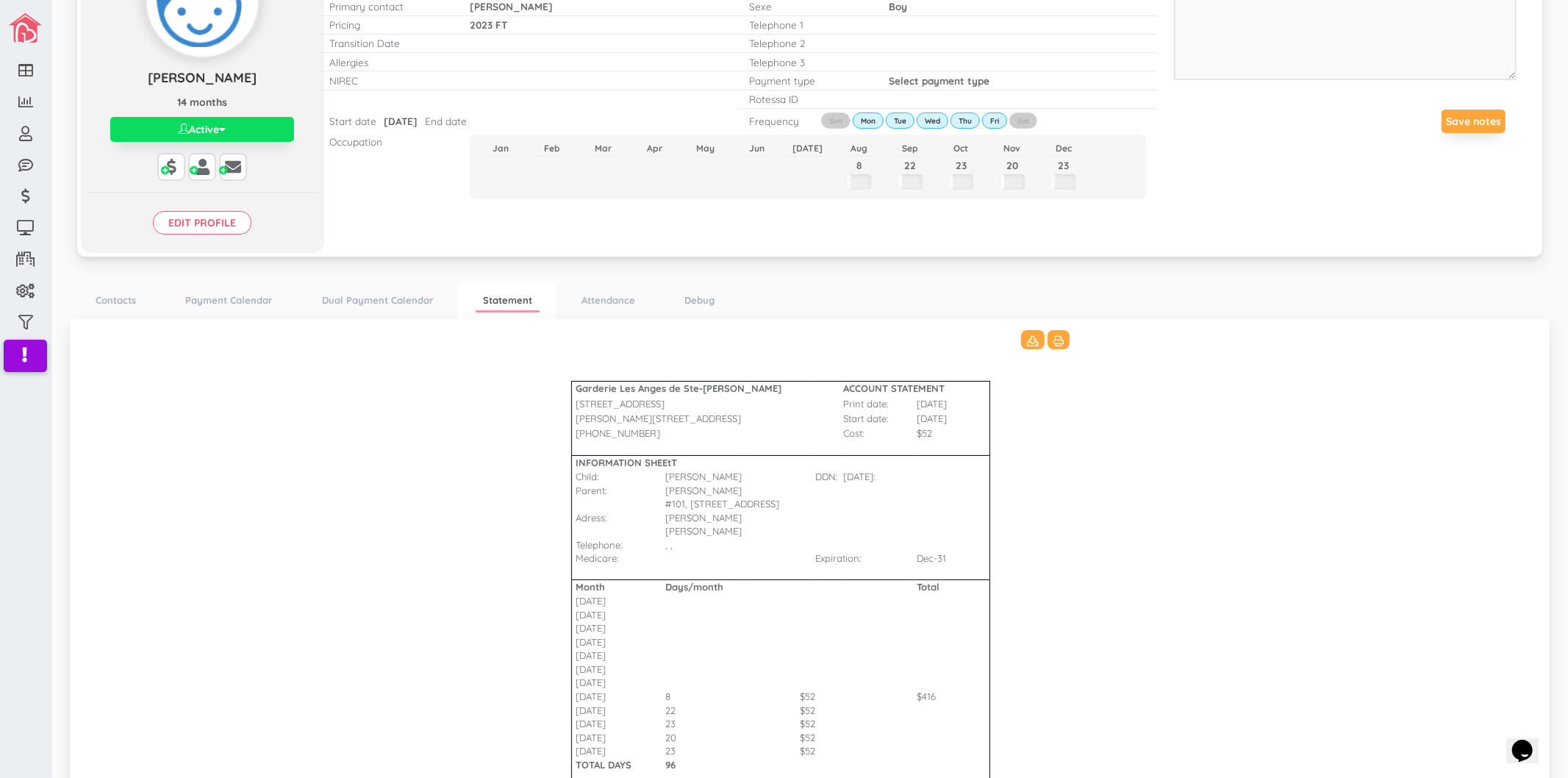
scroll to position [0, 0]
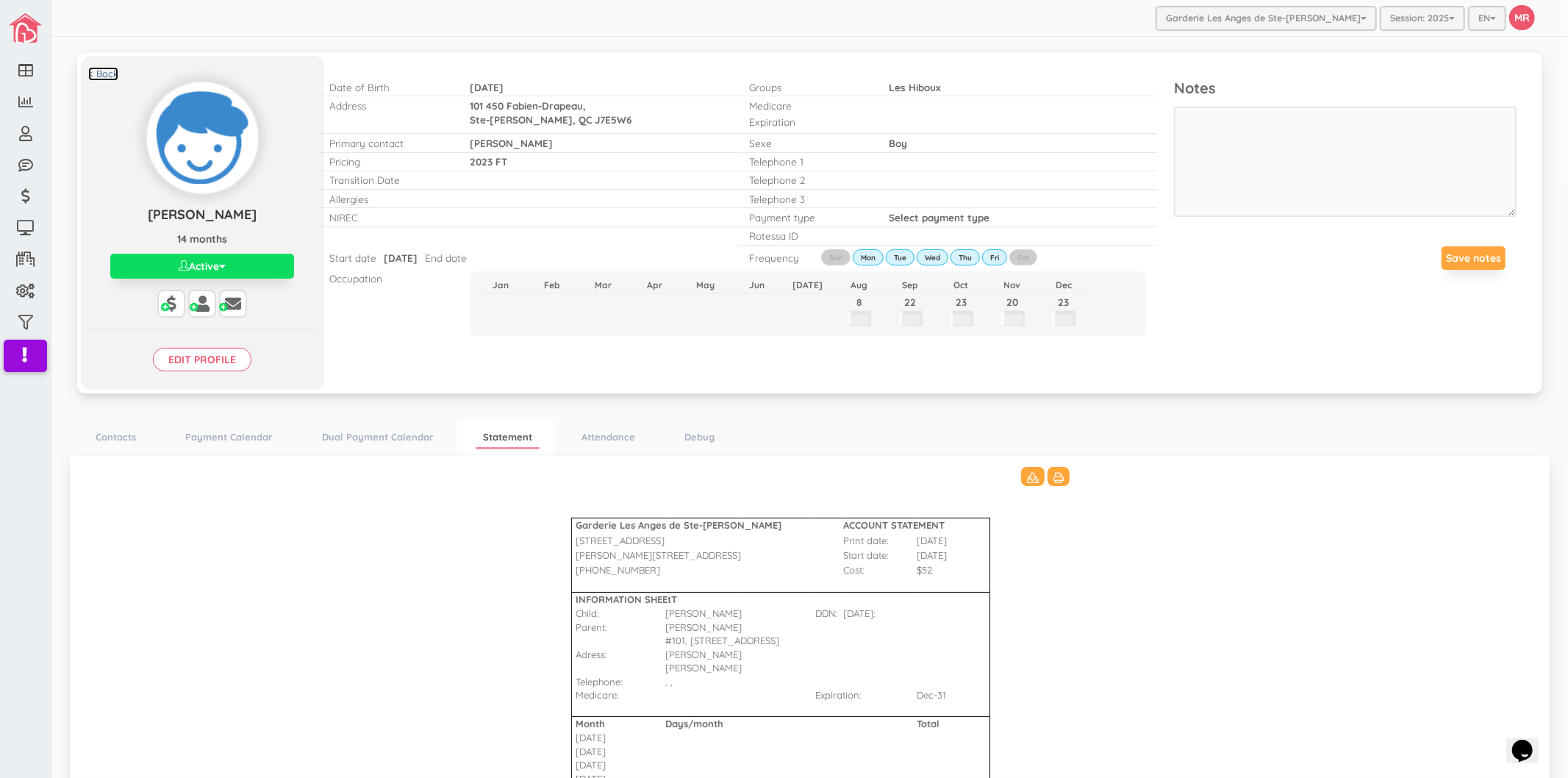
click at [108, 75] on link "< Back" at bounding box center [103, 73] width 30 height 14
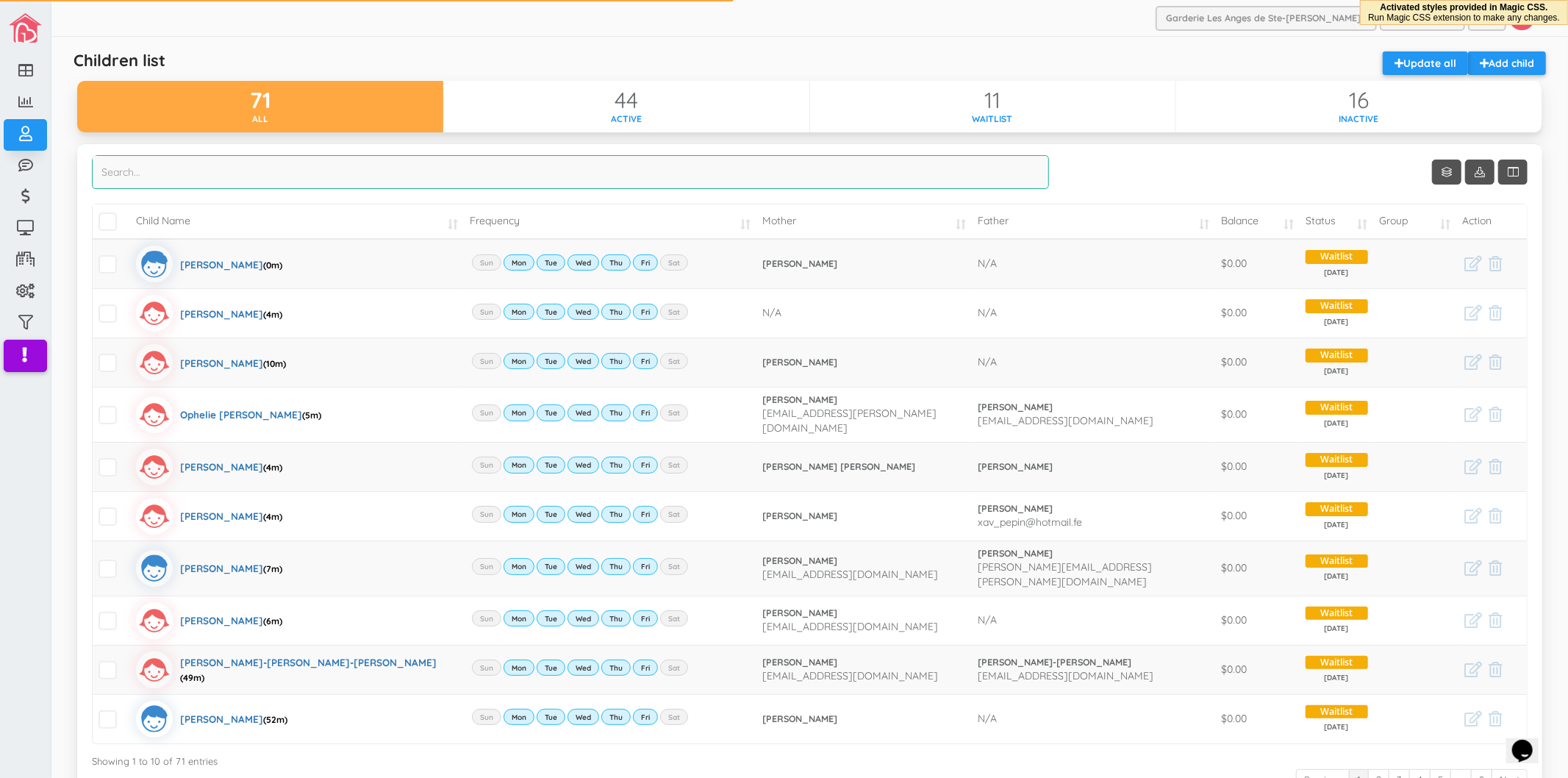
click at [377, 185] on input "search" at bounding box center [570, 172] width 957 height 34
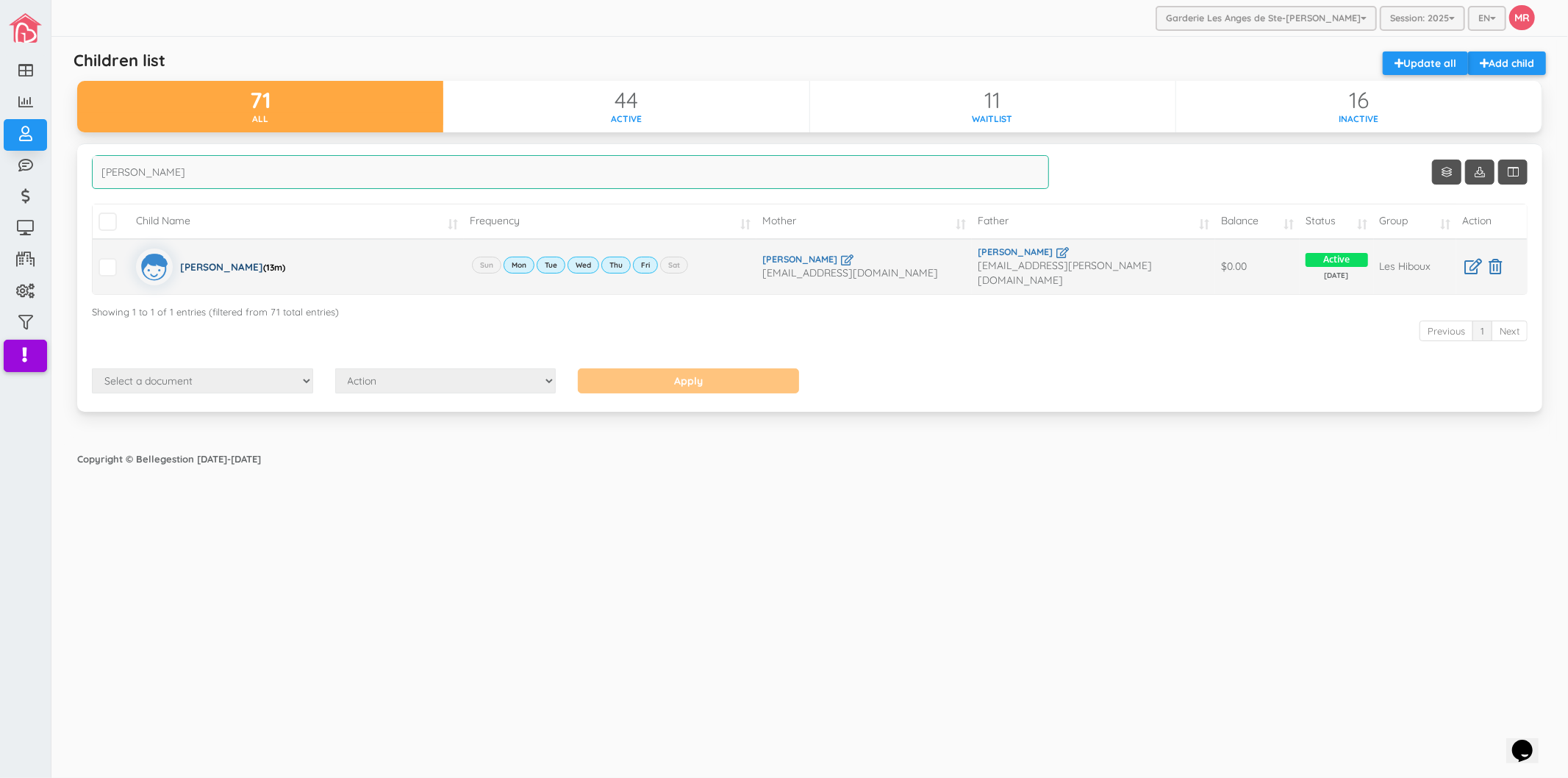
type input "samuel"
click at [228, 267] on div "Samuel Boisclair (13m)" at bounding box center [232, 267] width 105 height 37
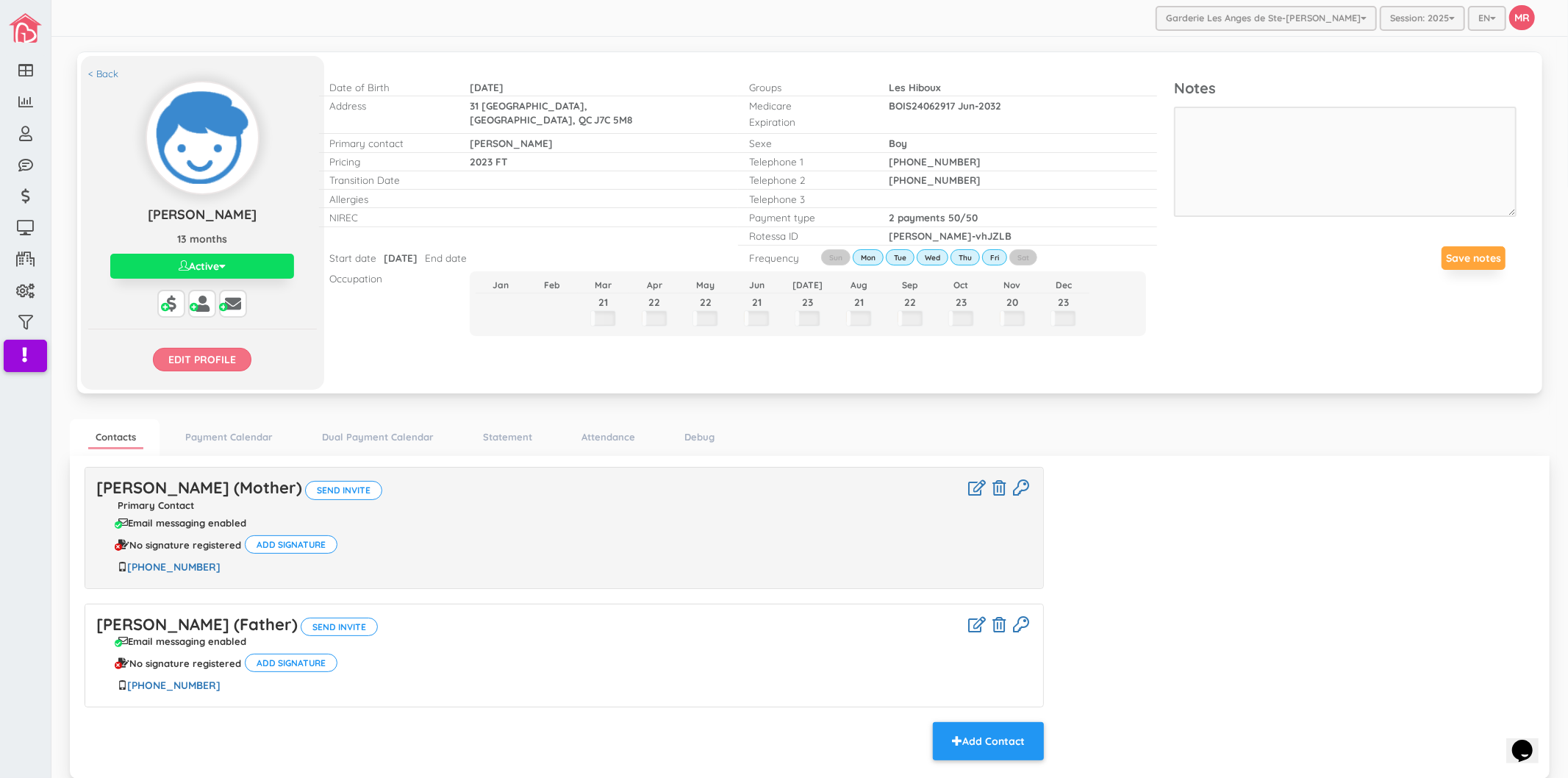
click at [234, 355] on input "Edit profile" at bounding box center [201, 360] width 98 height 24
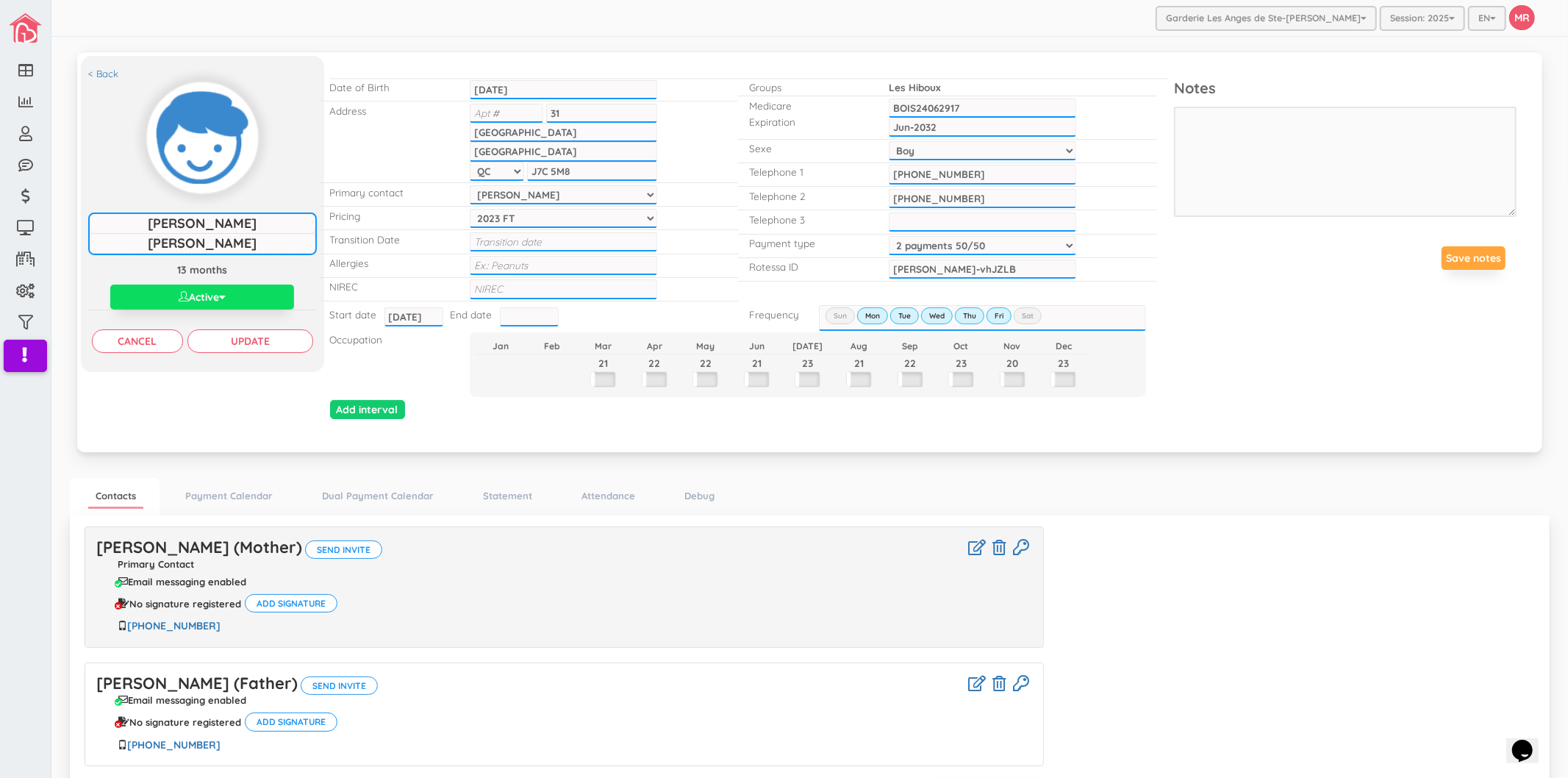
click at [536, 310] on input "text" at bounding box center [529, 317] width 59 height 19
click at [658, 326] on th "»" at bounding box center [658, 333] width 22 height 22
click at [636, 378] on td "5" at bounding box center [636, 378] width 22 height 22
type input "[DATE]"
click at [245, 333] on input "Update" at bounding box center [250, 342] width 126 height 24
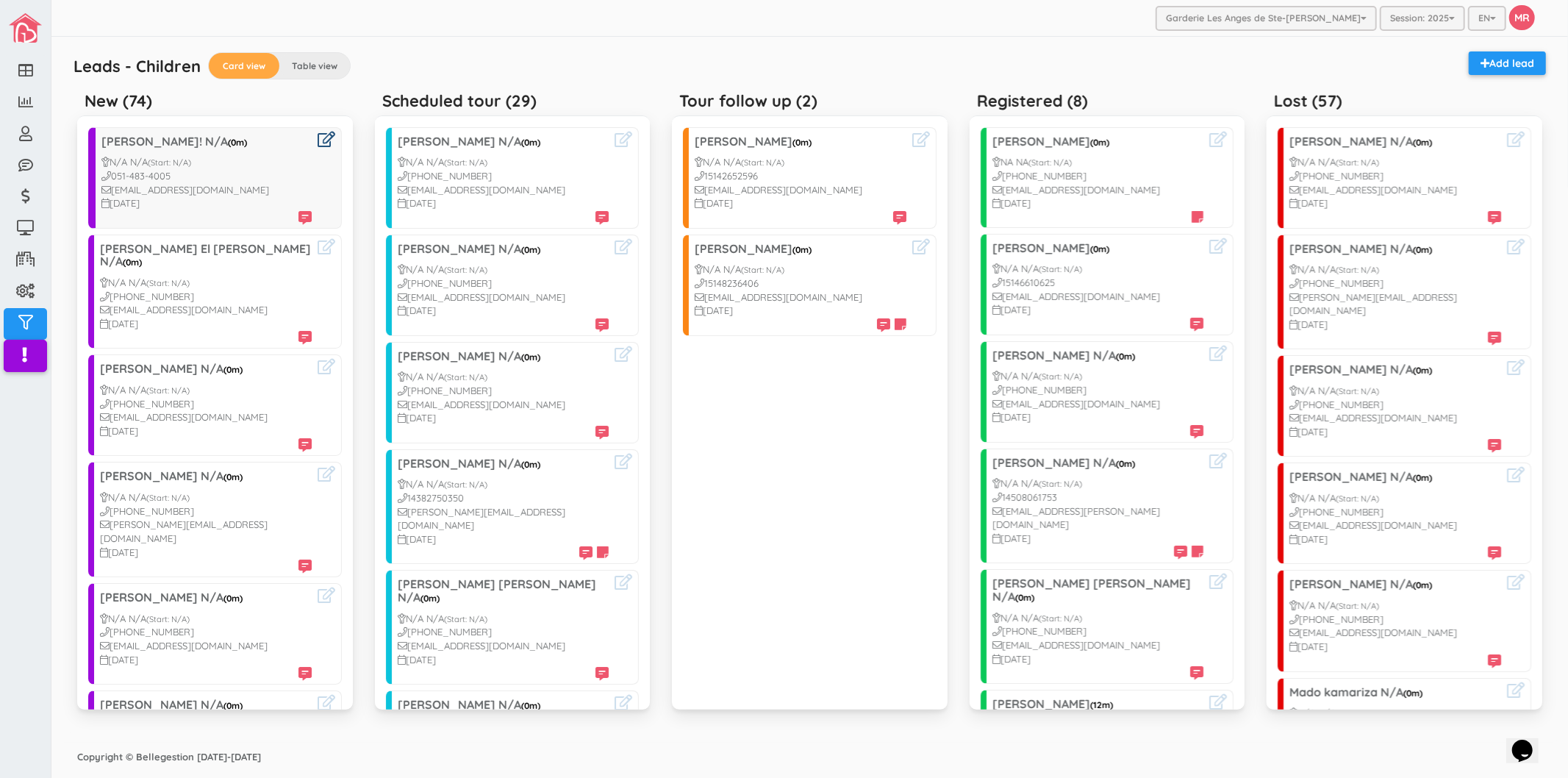
click at [318, 140] on icon at bounding box center [326, 139] width 17 height 16
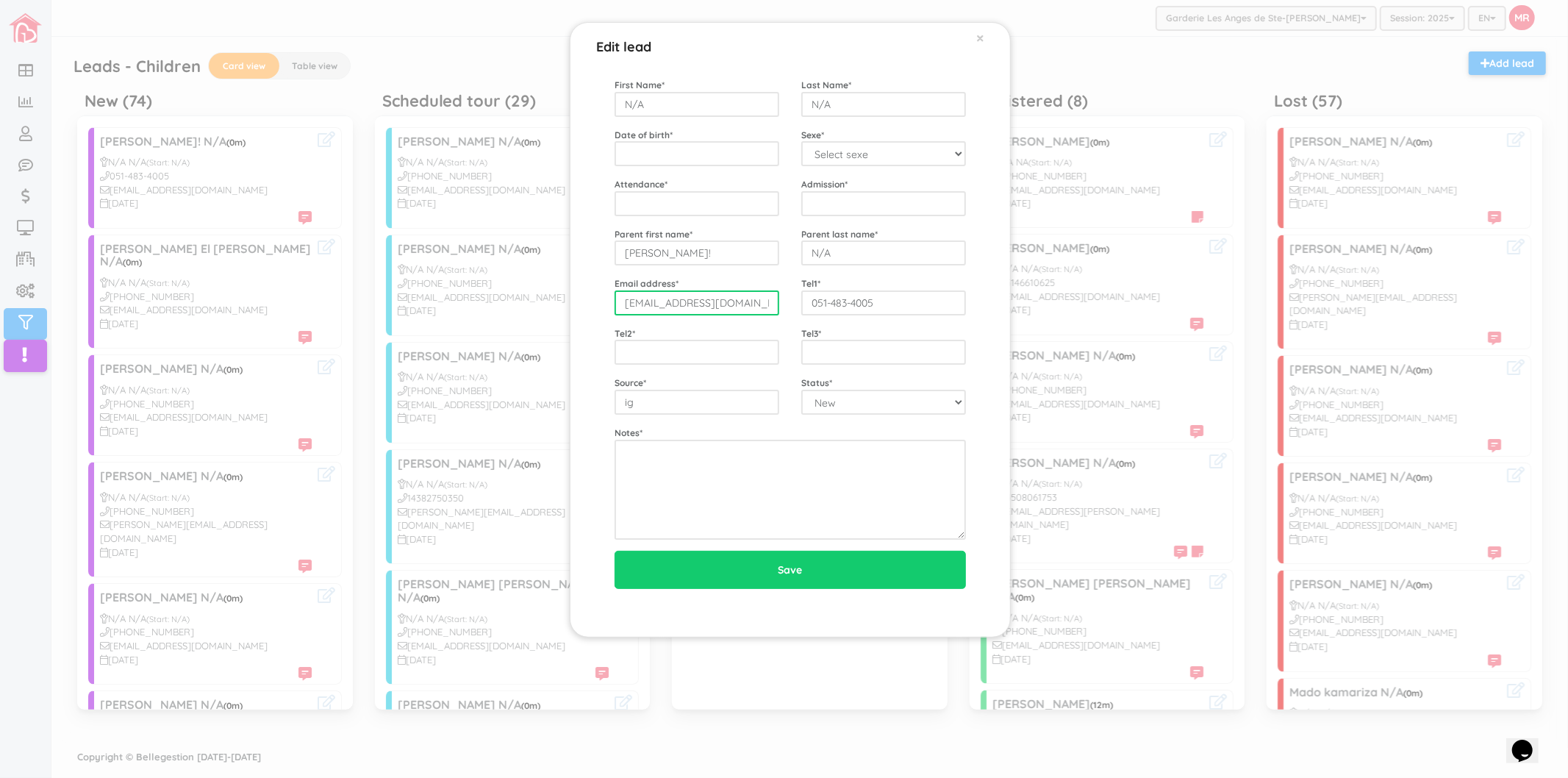
click at [660, 304] on input "[EMAIL_ADDRESS][DOMAIN_NAME]" at bounding box center [696, 302] width 164 height 25
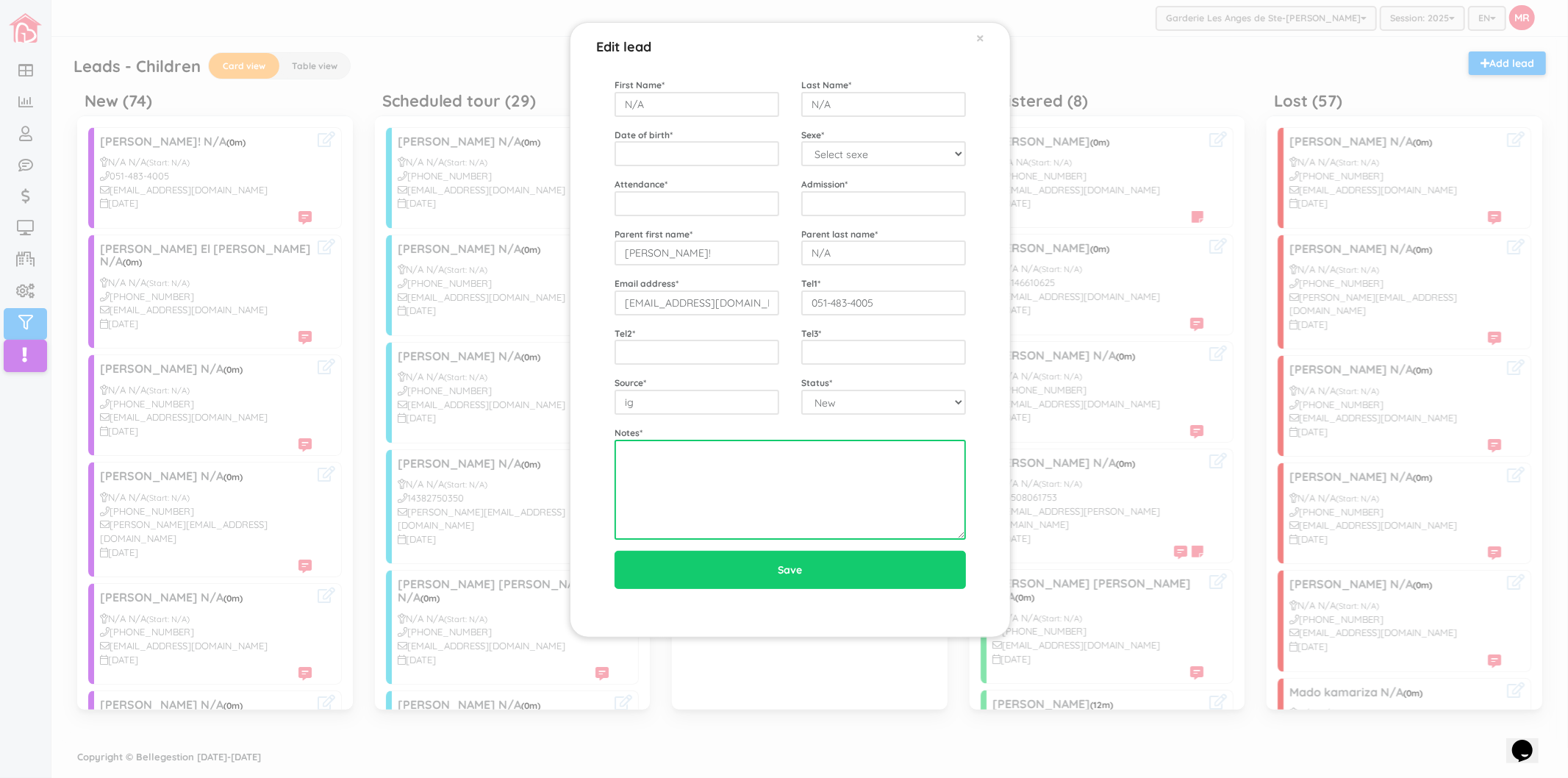
click at [716, 488] on textarea at bounding box center [790, 490] width 352 height 100
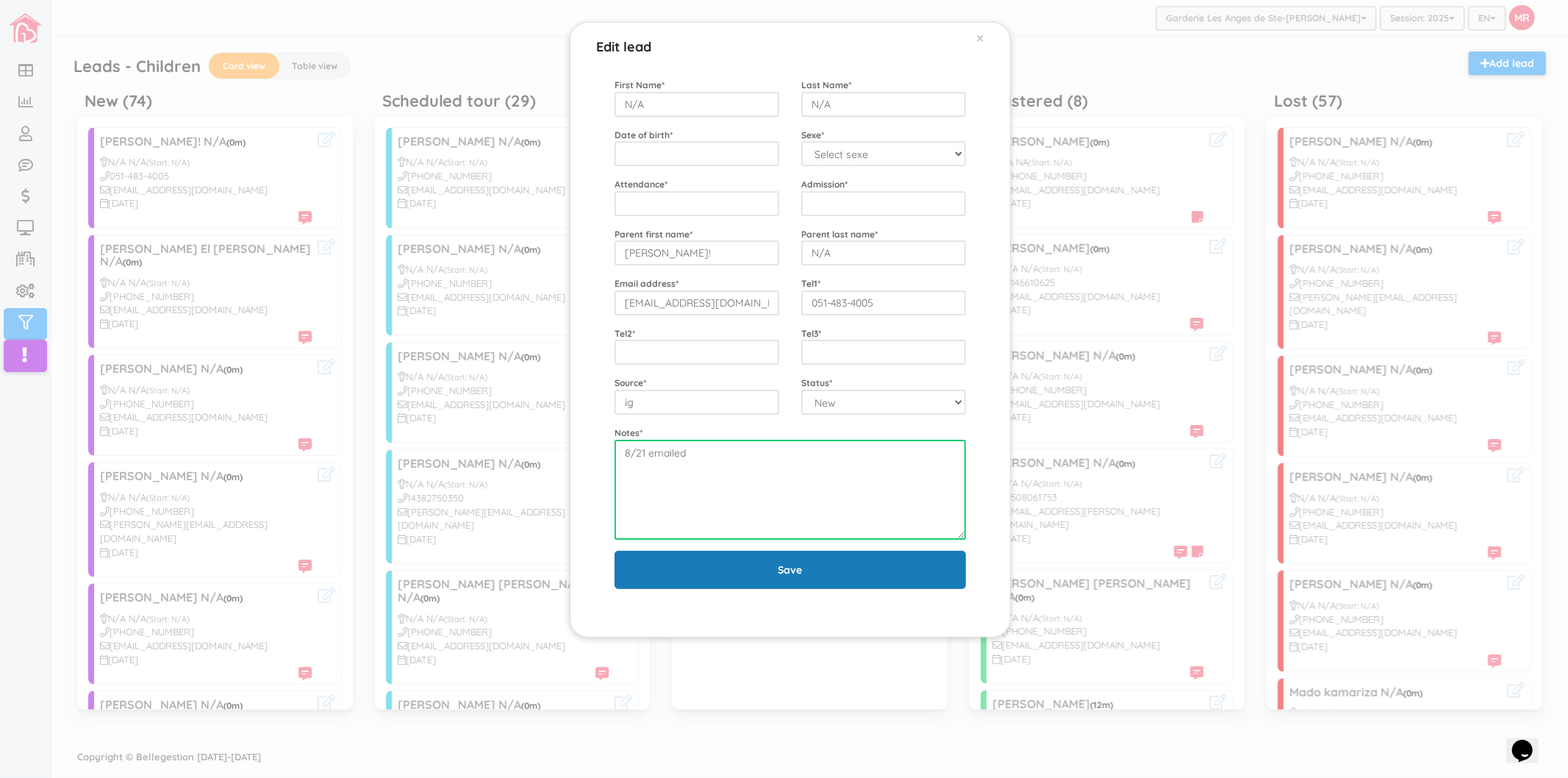
type textarea "8/21 emailed"
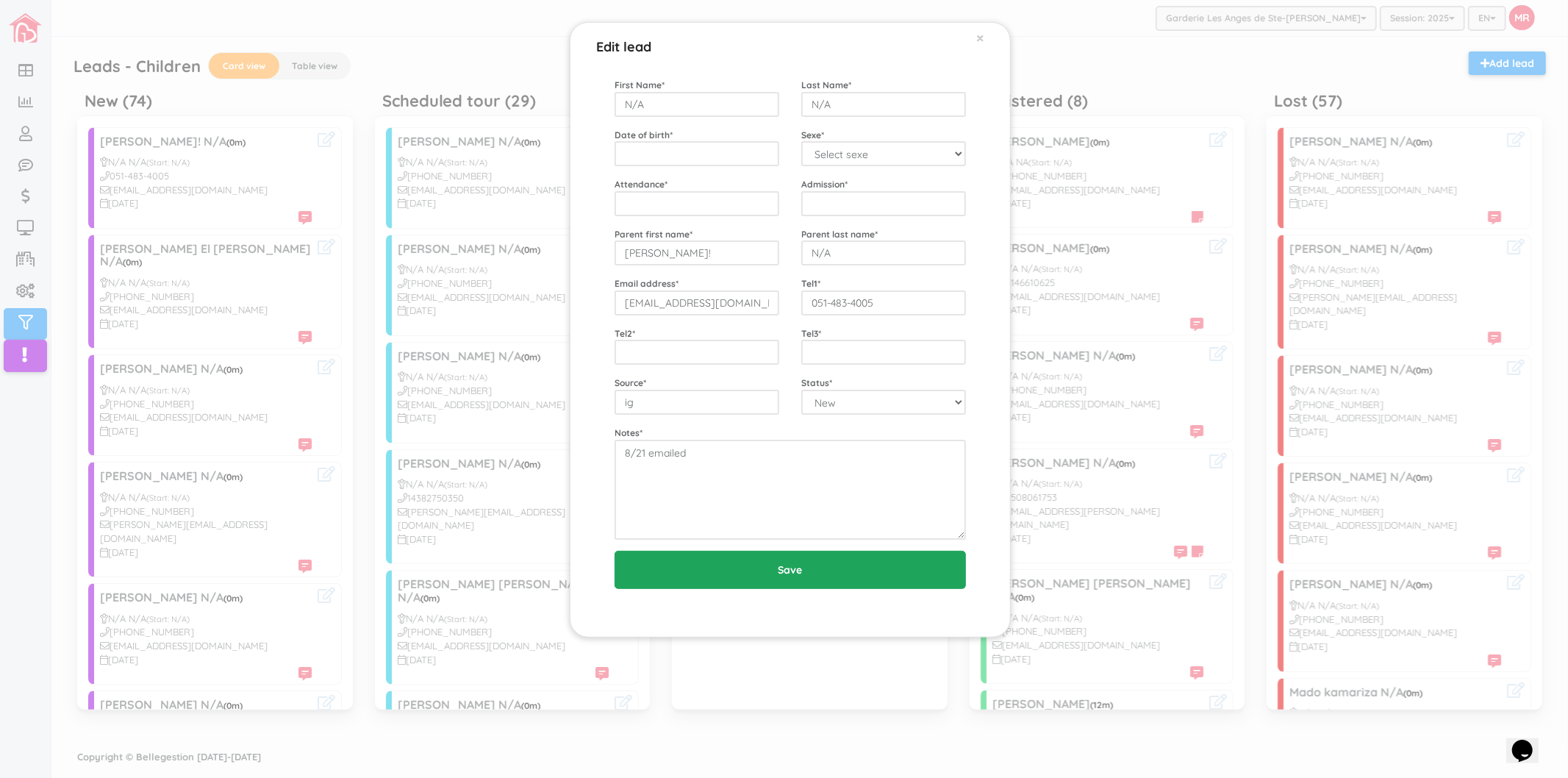
click at [727, 573] on input "Save" at bounding box center [790, 570] width 352 height 39
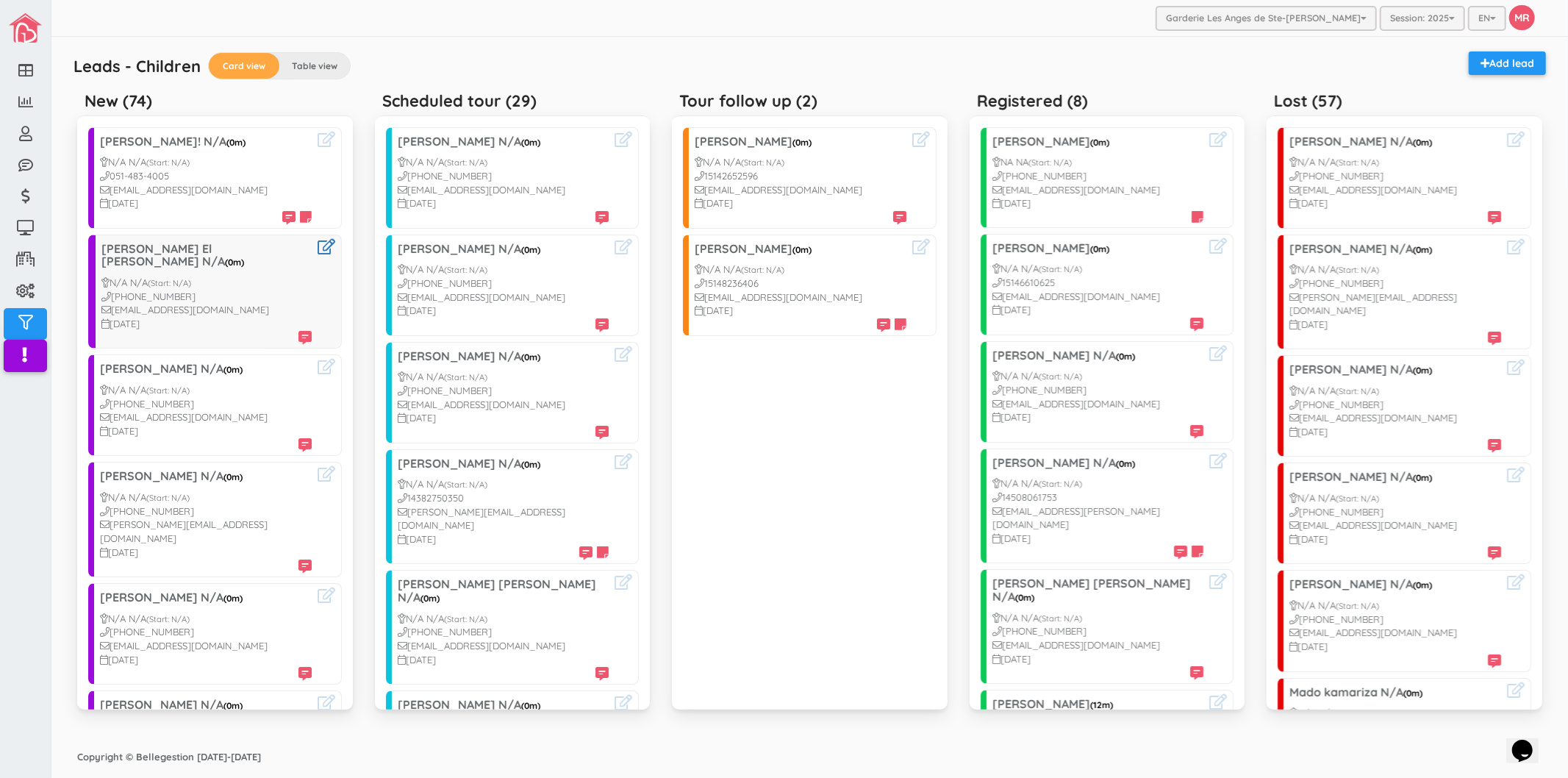
click at [322, 253] on div "Sara El Kadimi N/A (0m) N/A N/A (Start: N/A) 1438-835-4921 wissal.otman2003@gma…" at bounding box center [215, 291] width 254 height 115
click at [318, 253] on icon at bounding box center [326, 246] width 17 height 16
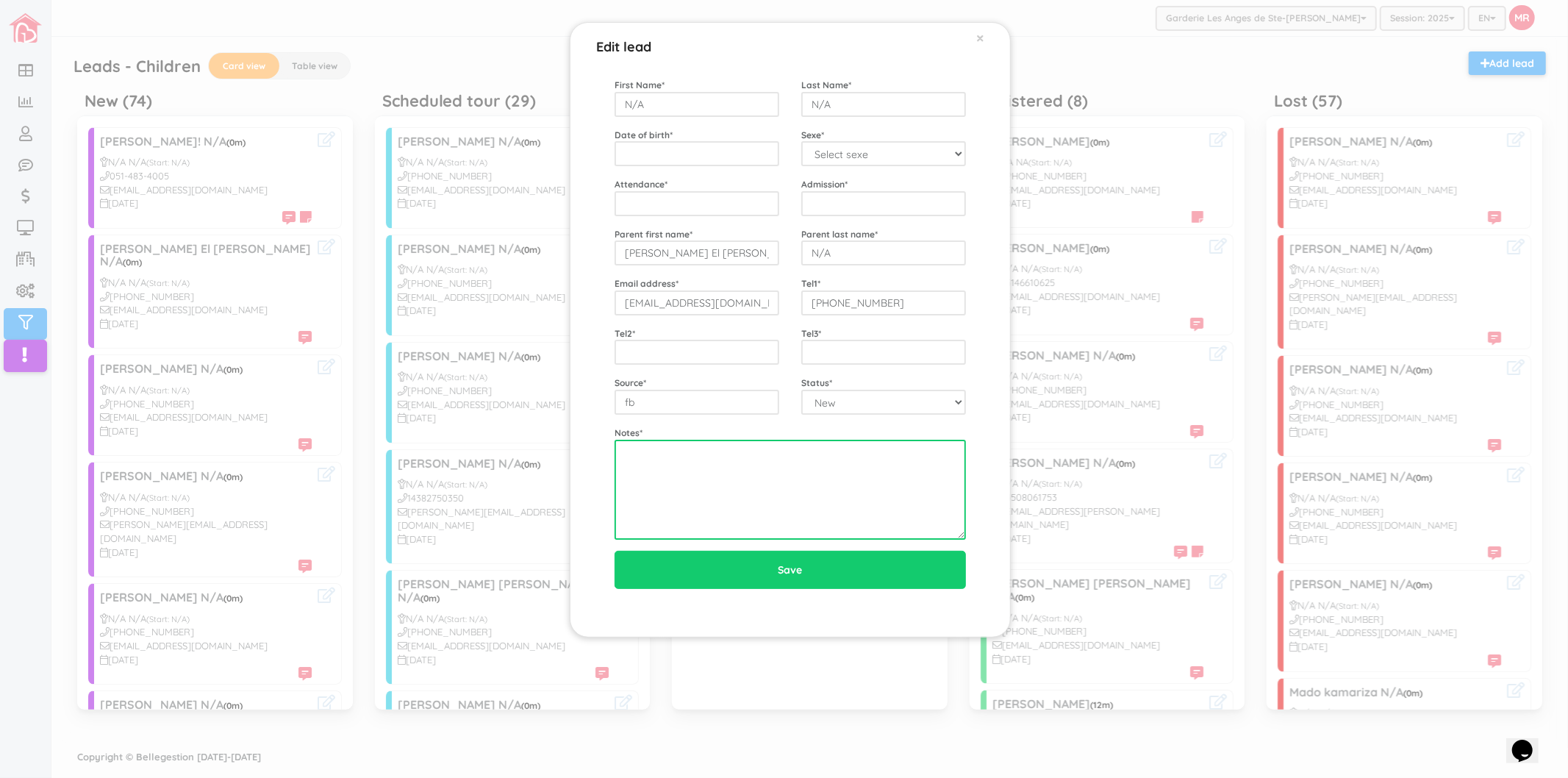
click at [706, 478] on textarea at bounding box center [790, 490] width 352 height 100
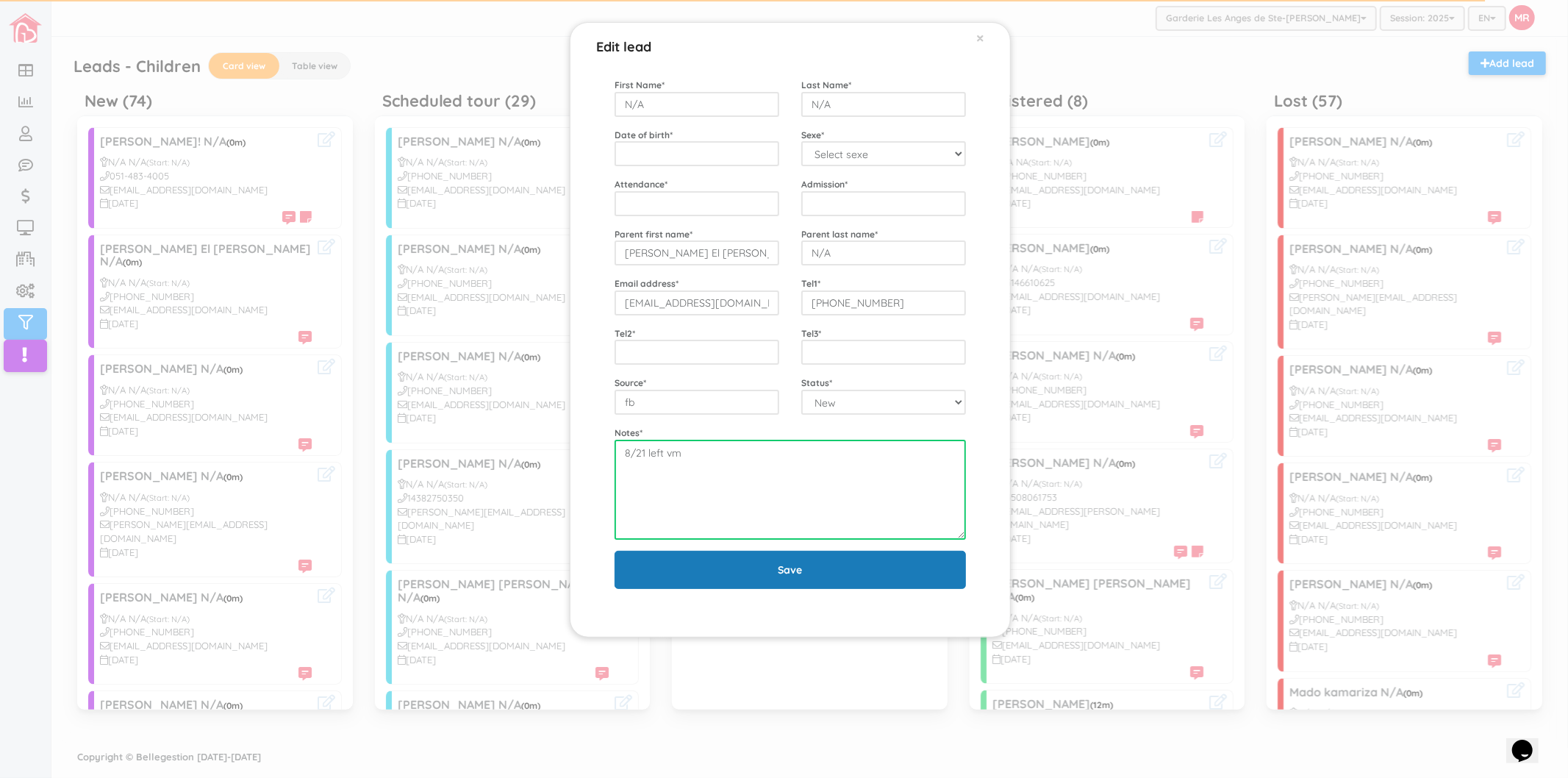
type textarea "8/21 left vm"
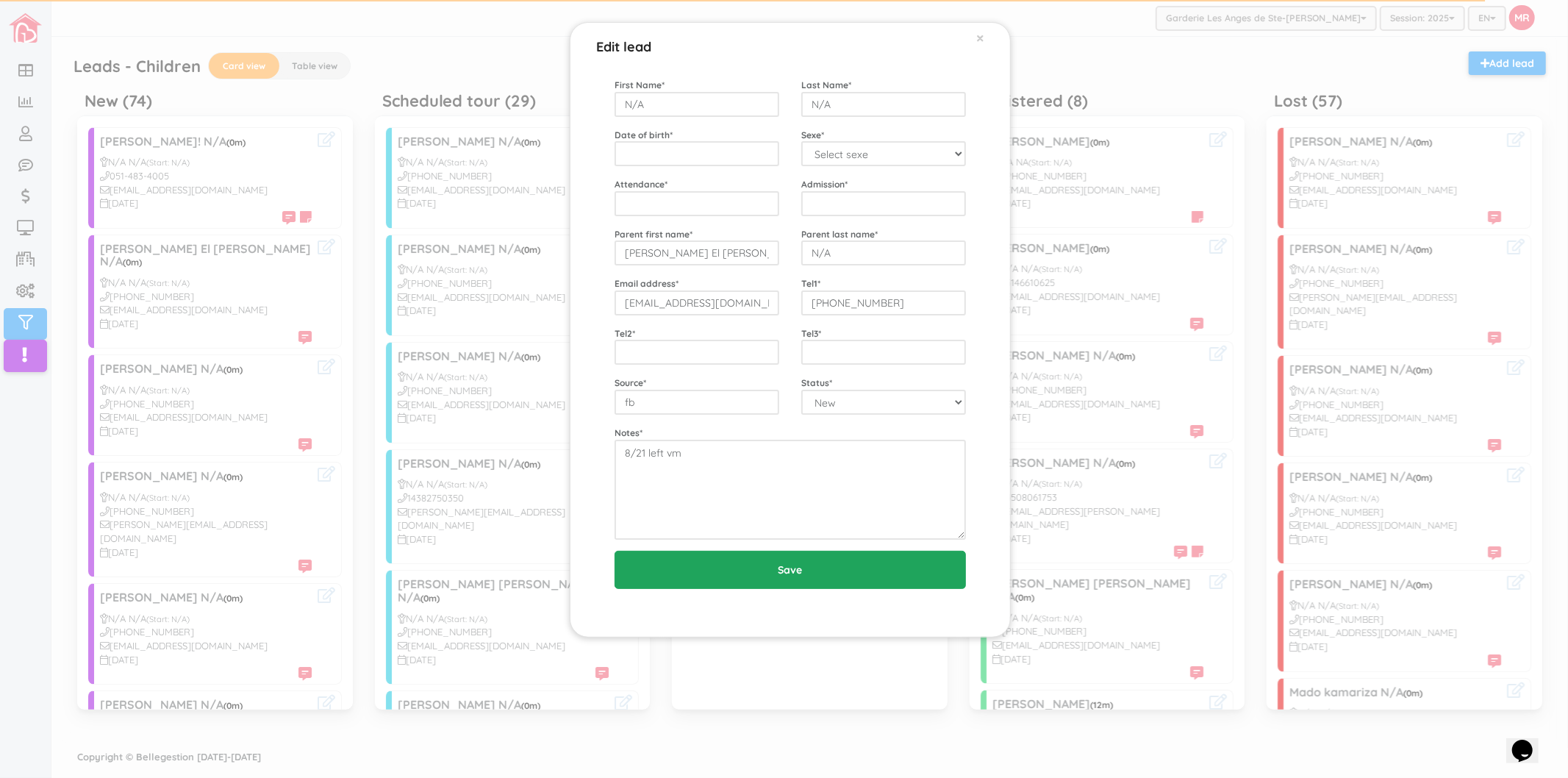
click at [702, 562] on input "Save" at bounding box center [790, 570] width 352 height 39
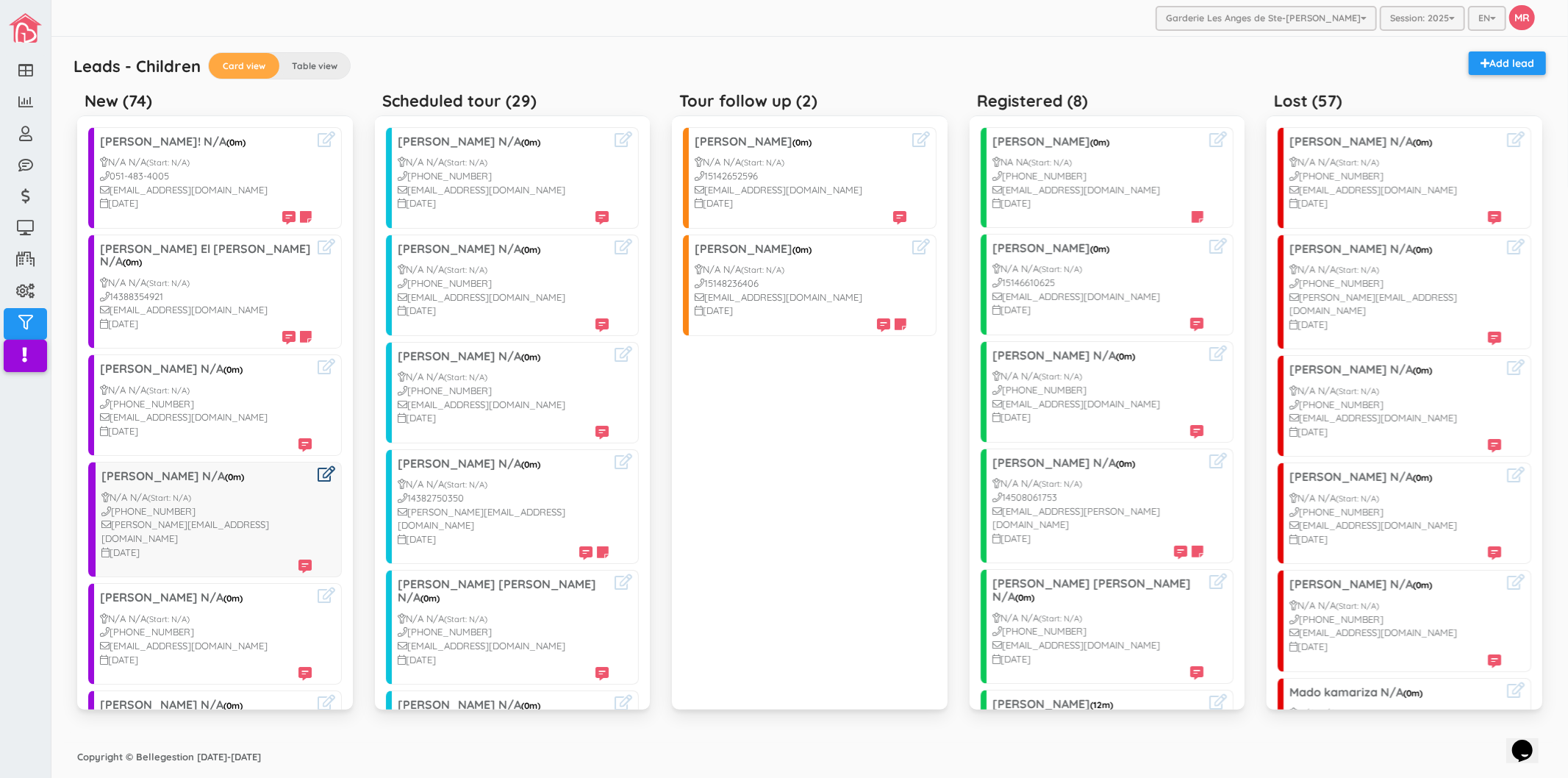
click at [318, 466] on icon at bounding box center [326, 473] width 17 height 16
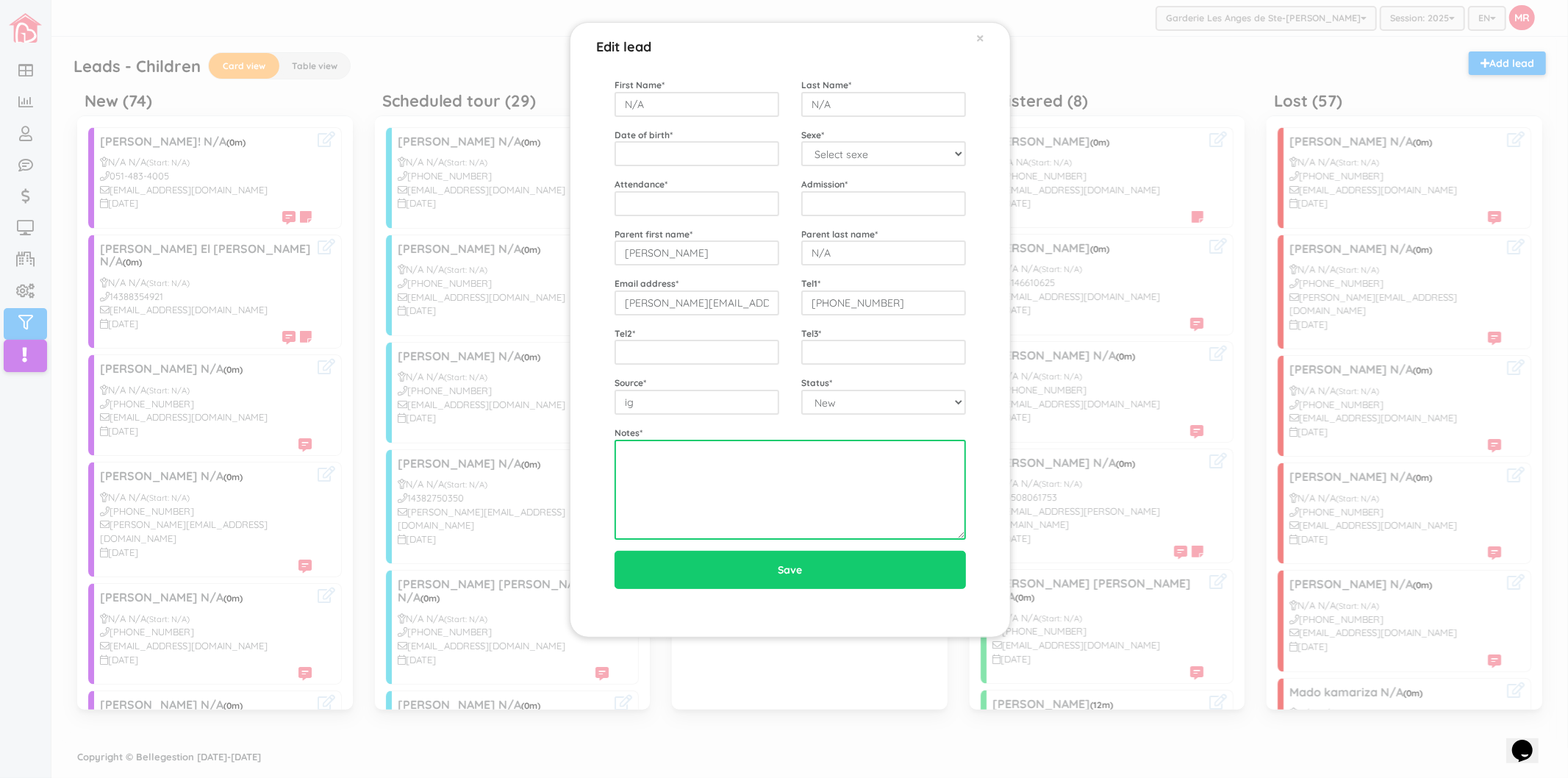
click at [883, 491] on textarea at bounding box center [790, 490] width 352 height 100
paste textarea "8/21 left vm"
type textarea "8/21 left vm"
click at [300, 540] on div "Edit lead × First Name * N/A Last Name * N/A Date of birth * Sexe * Select sexe…" at bounding box center [784, 389] width 1568 height 778
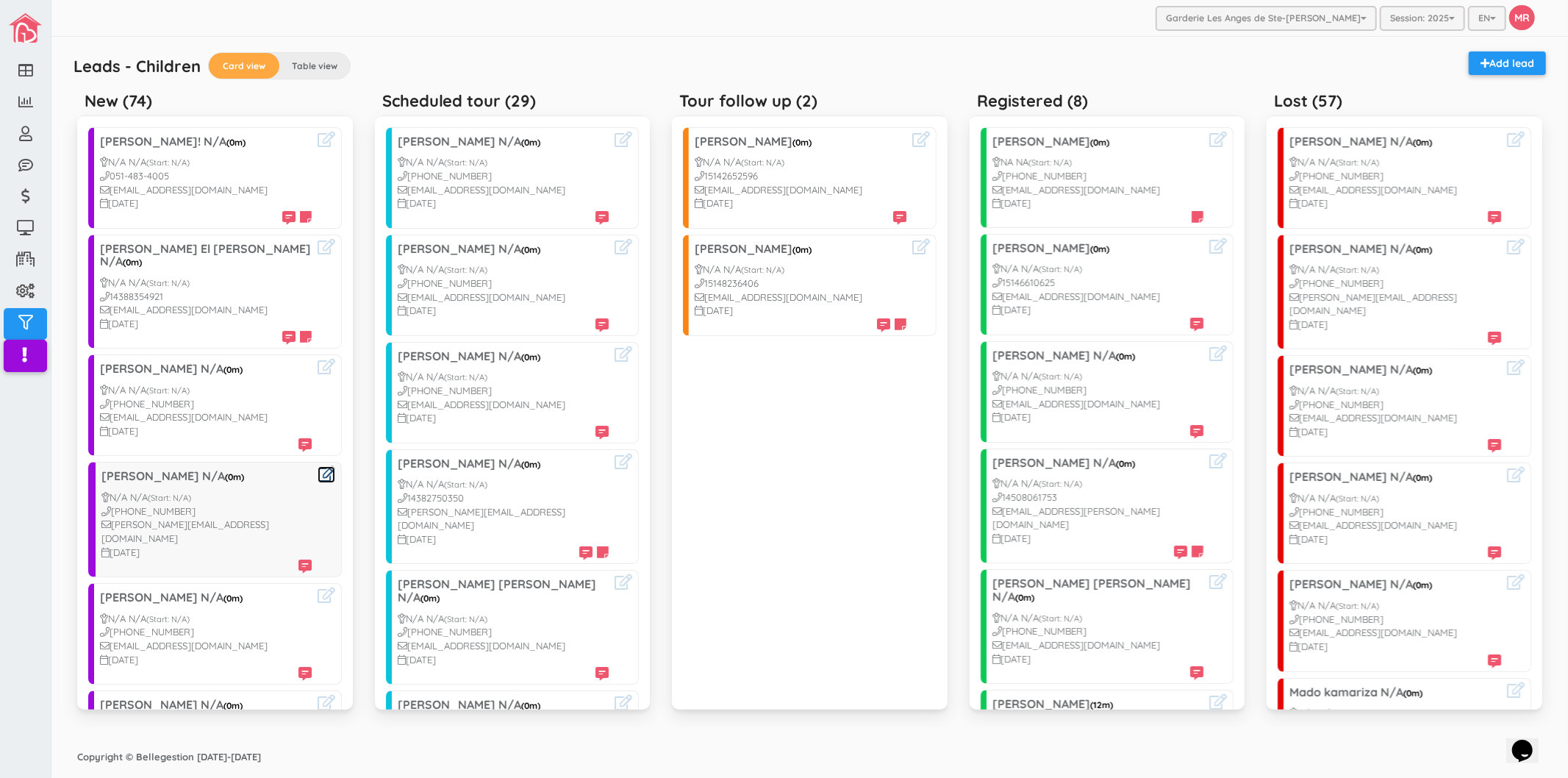
click at [318, 466] on icon at bounding box center [326, 473] width 17 height 16
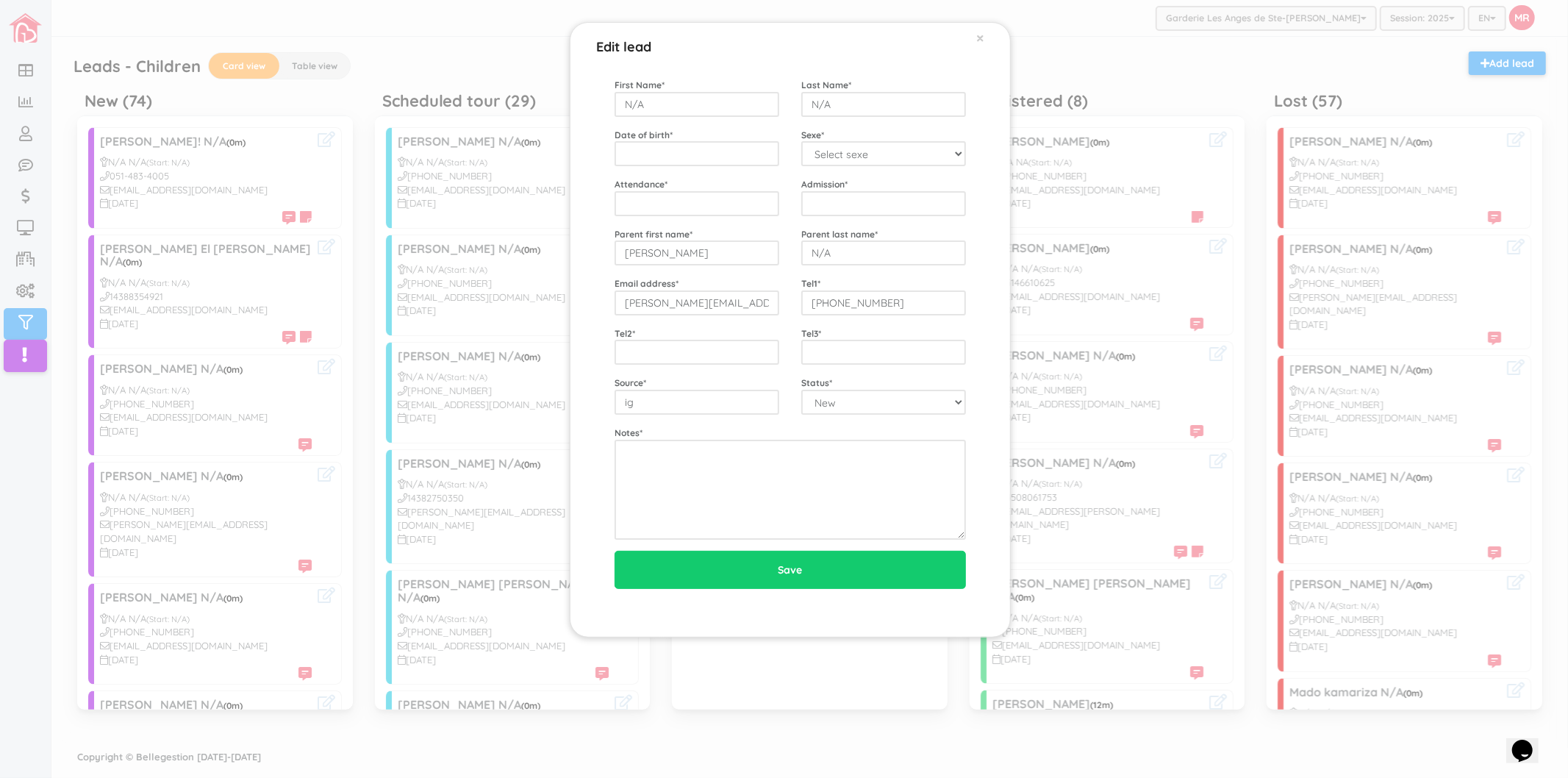
click at [293, 537] on div "Edit lead × First Name * N/A Last Name * N/A Date of birth * Sexe * Select sexe…" at bounding box center [784, 389] width 1568 height 778
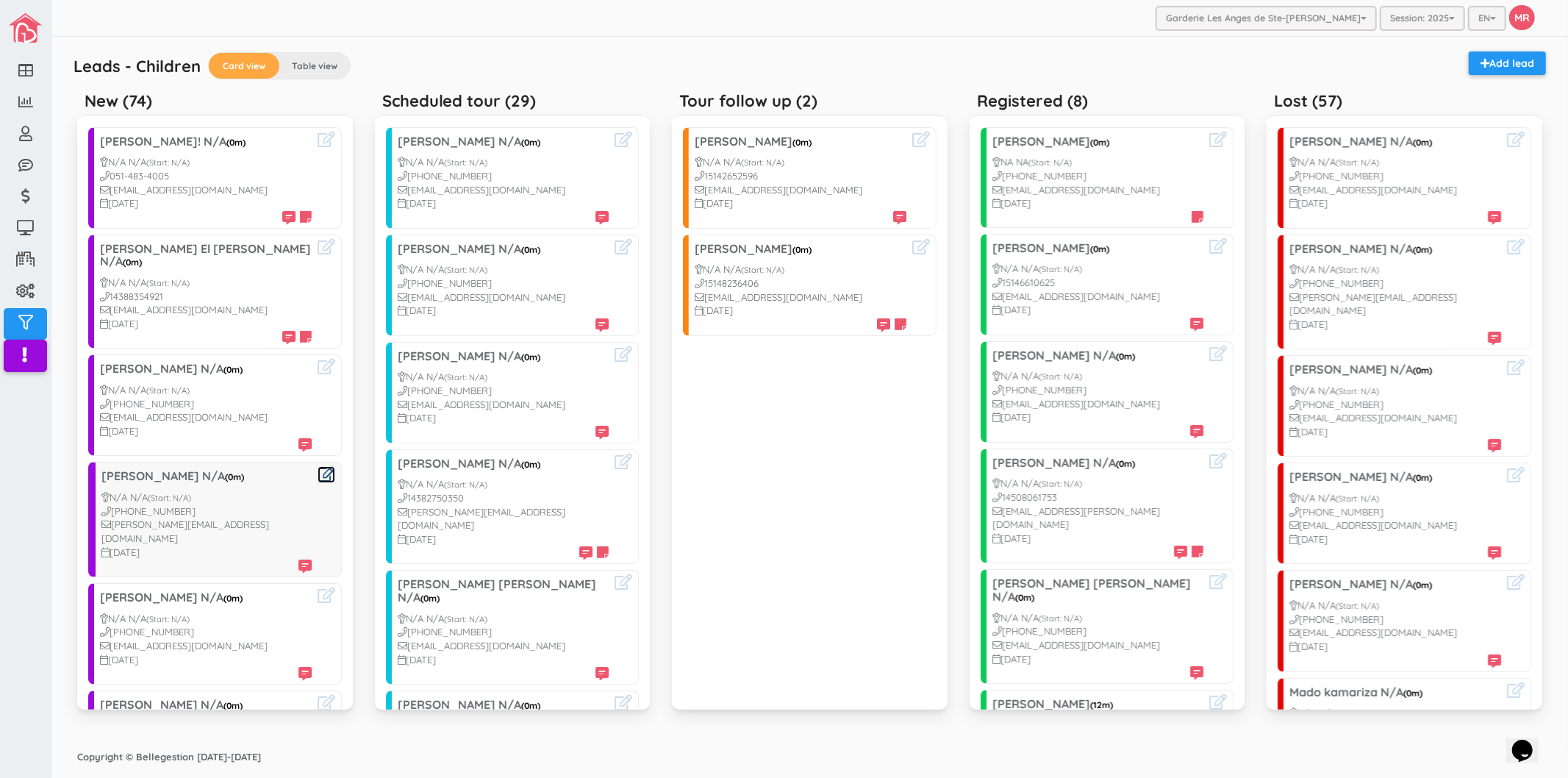
click at [318, 466] on icon at bounding box center [326, 473] width 17 height 16
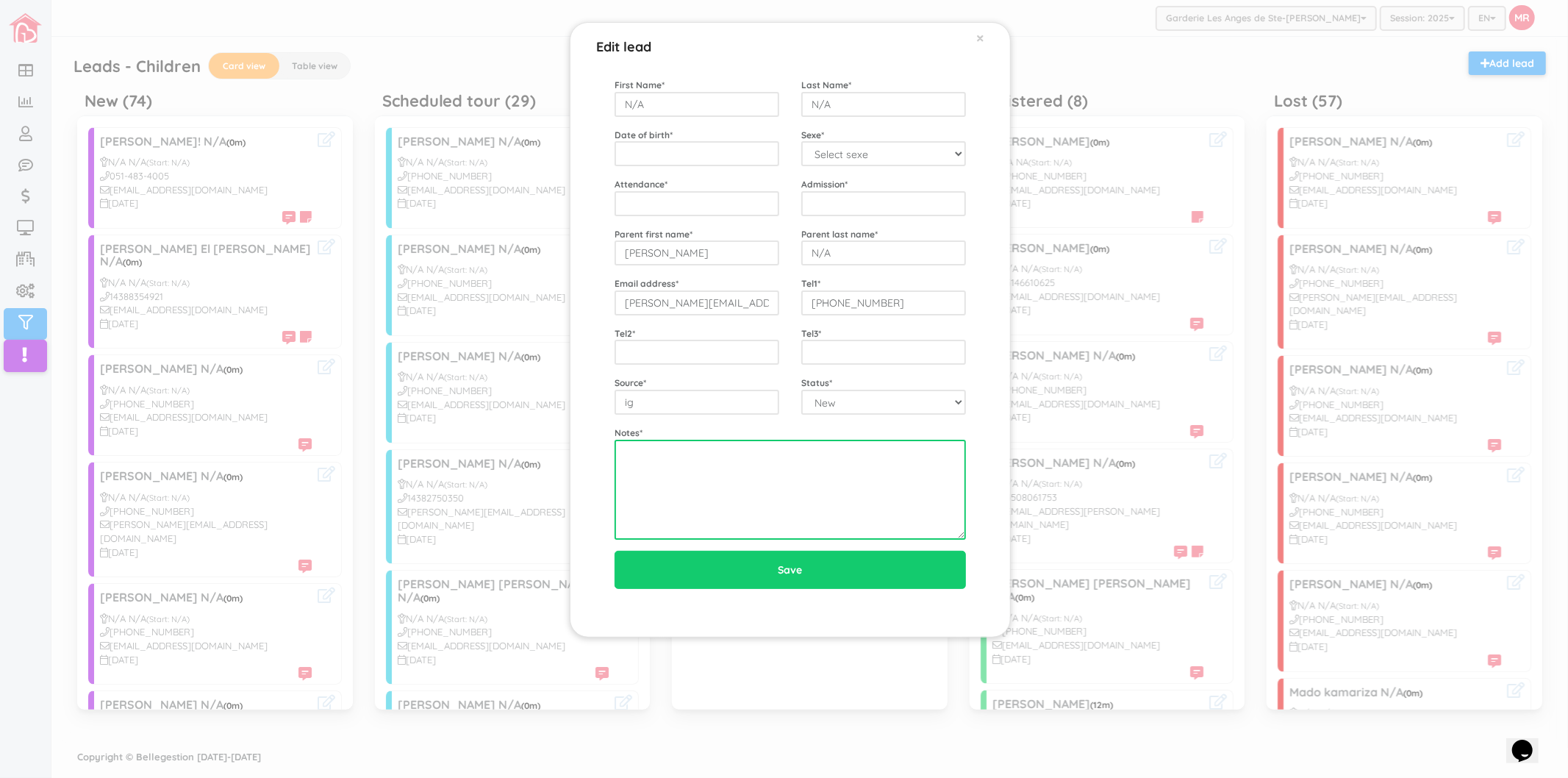
click at [810, 484] on textarea at bounding box center [790, 490] width 352 height 100
click at [793, 421] on div "First Name * N/A Last Name * N/A Date of birth * Sexe * Select sexe Boy Girl At…" at bounding box center [790, 309] width 352 height 462
click at [768, 496] on textarea at bounding box center [790, 490] width 352 height 100
paste textarea "8/21 left vm"
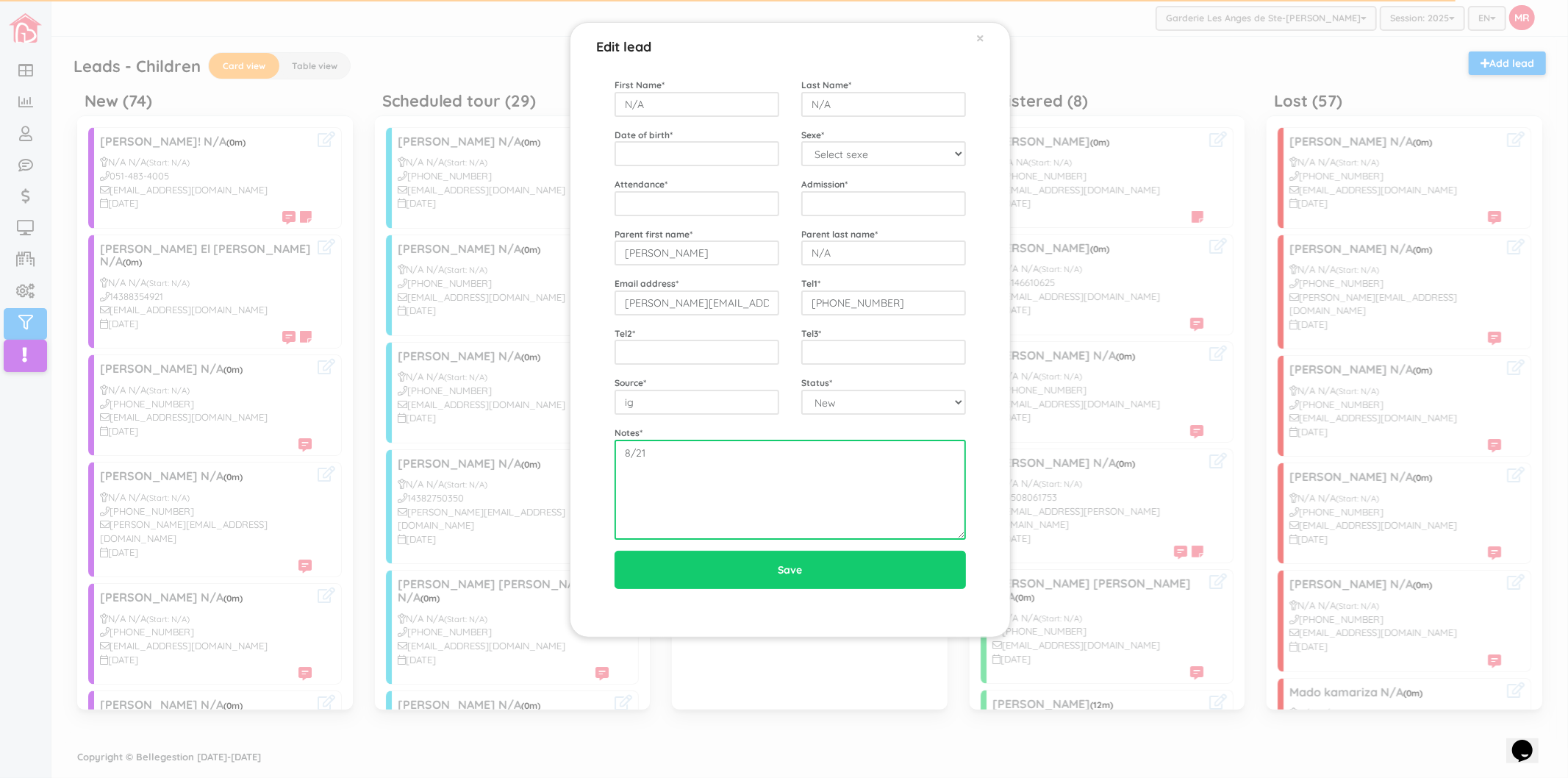
type textarea "8/21"
click at [275, 575] on div "Edit lead × First Name * N/A Last Name * N/A Date of birth * Sexe * Select sexe…" at bounding box center [784, 389] width 1568 height 778
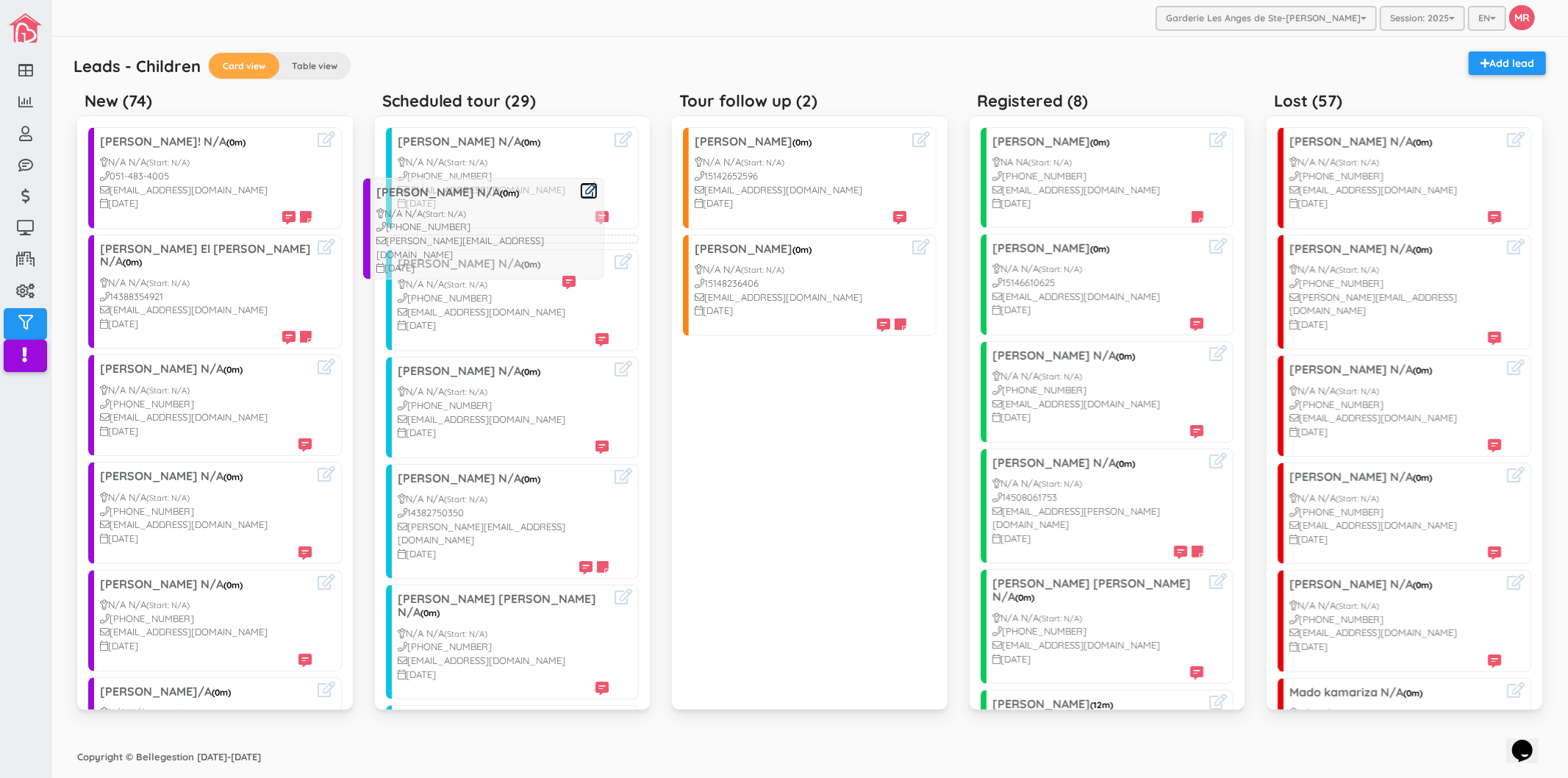
drag, startPoint x: 182, startPoint y: 501, endPoint x: 457, endPoint y: 230, distance: 386.1
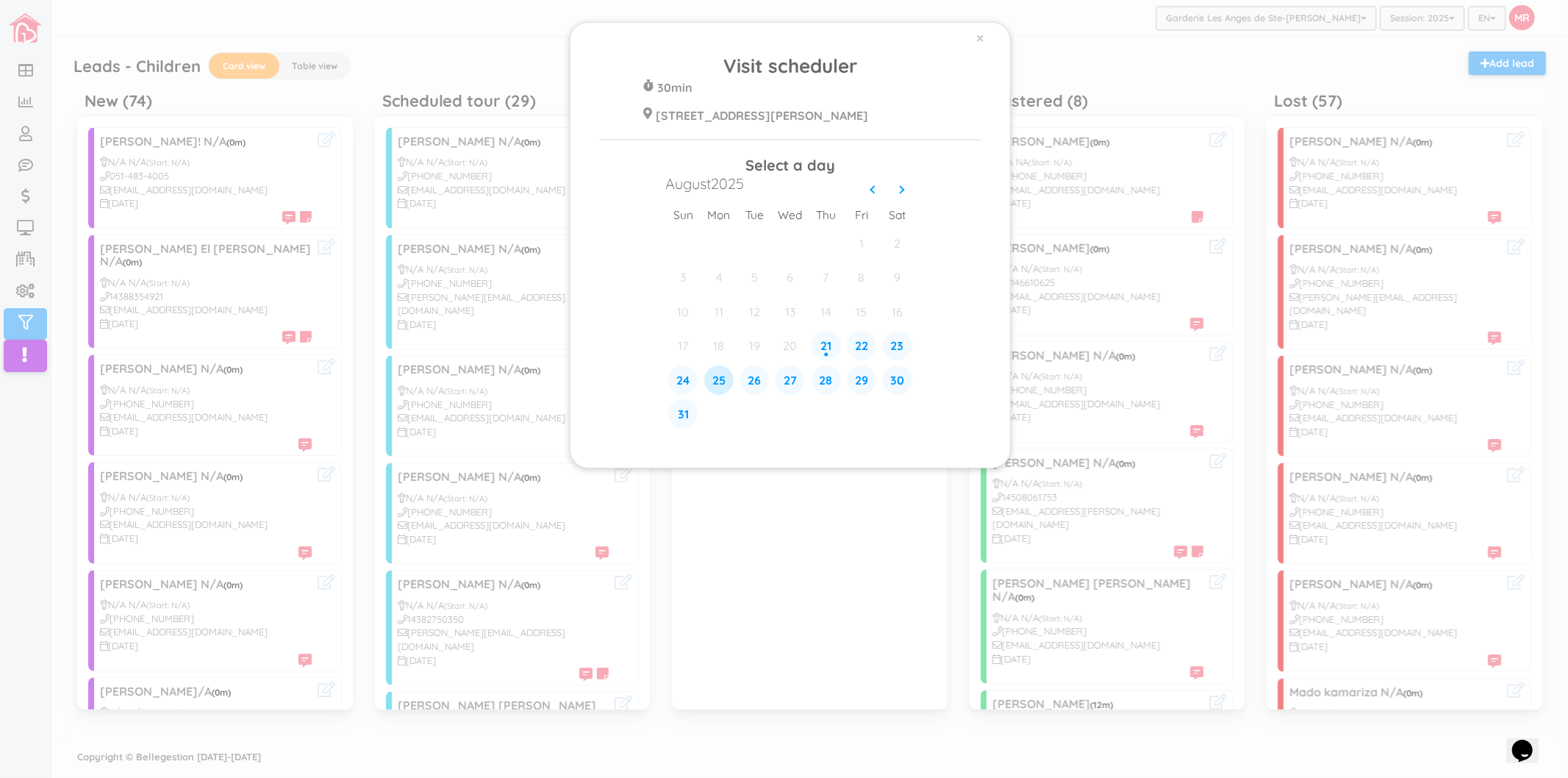
click at [724, 384] on div "25" at bounding box center [719, 380] width 29 height 29
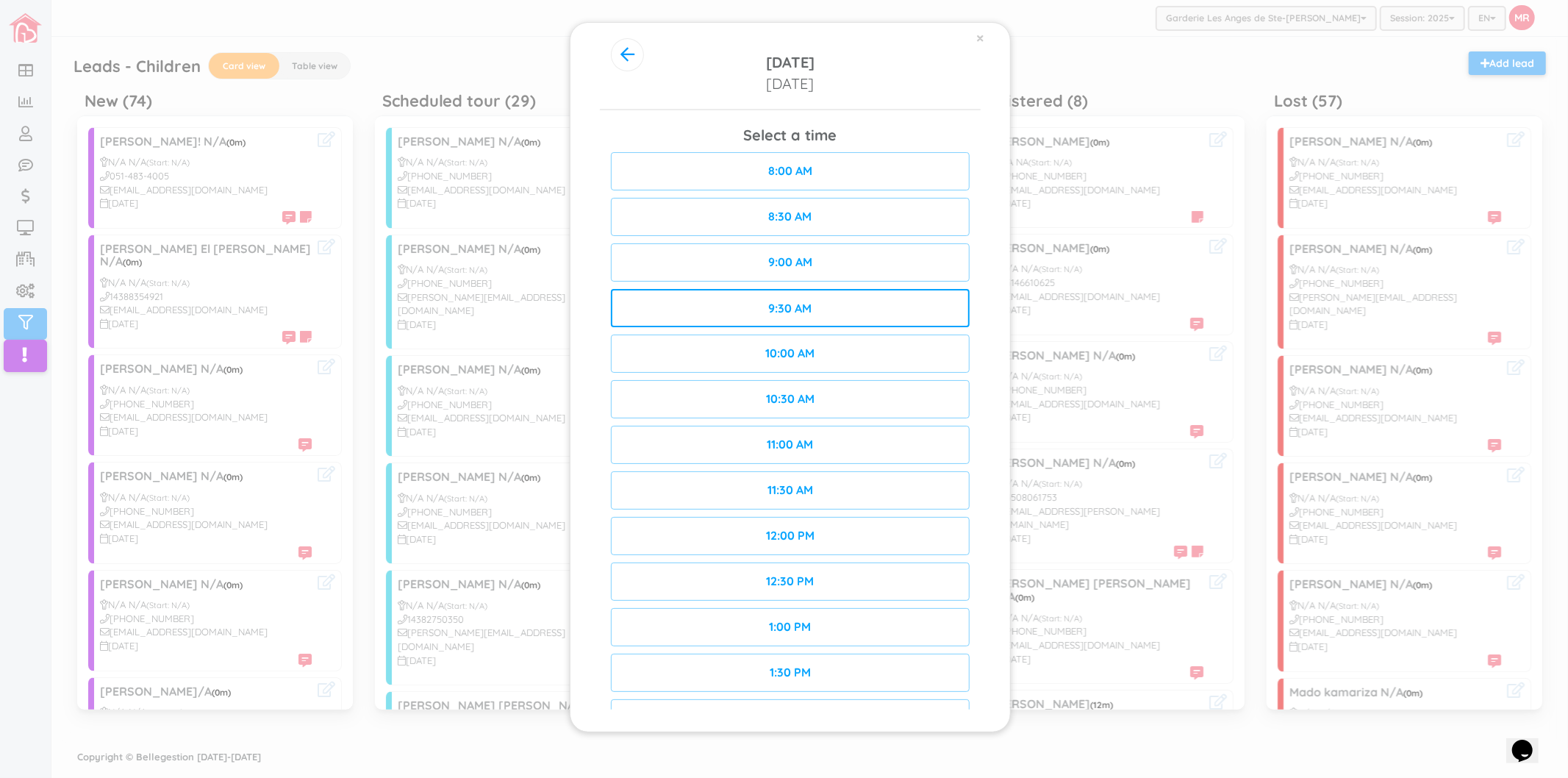
click at [908, 311] on div "9:30 AM" at bounding box center [790, 309] width 359 height 39
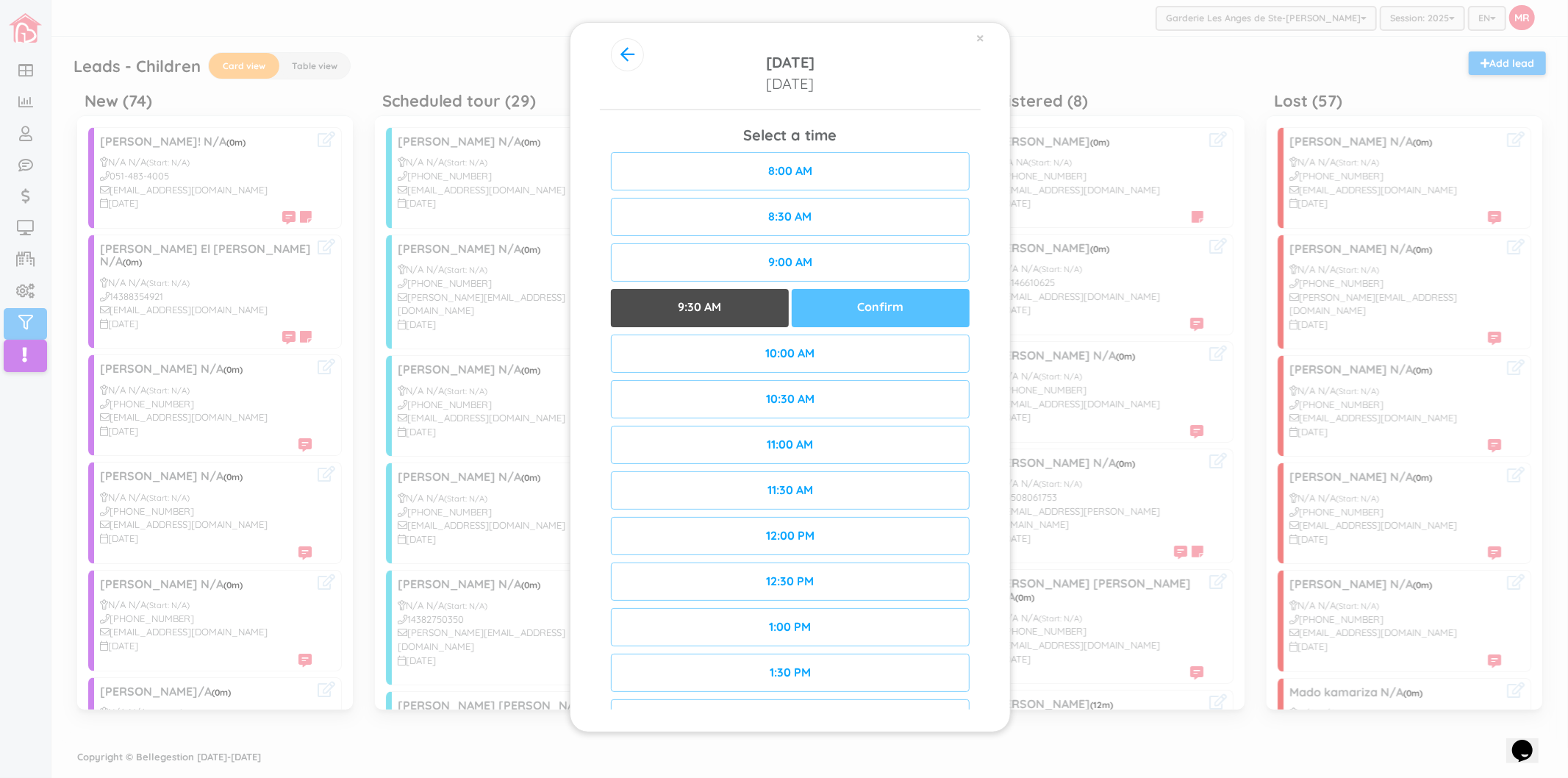
click at [908, 307] on div "Confirm" at bounding box center [881, 309] width 178 height 39
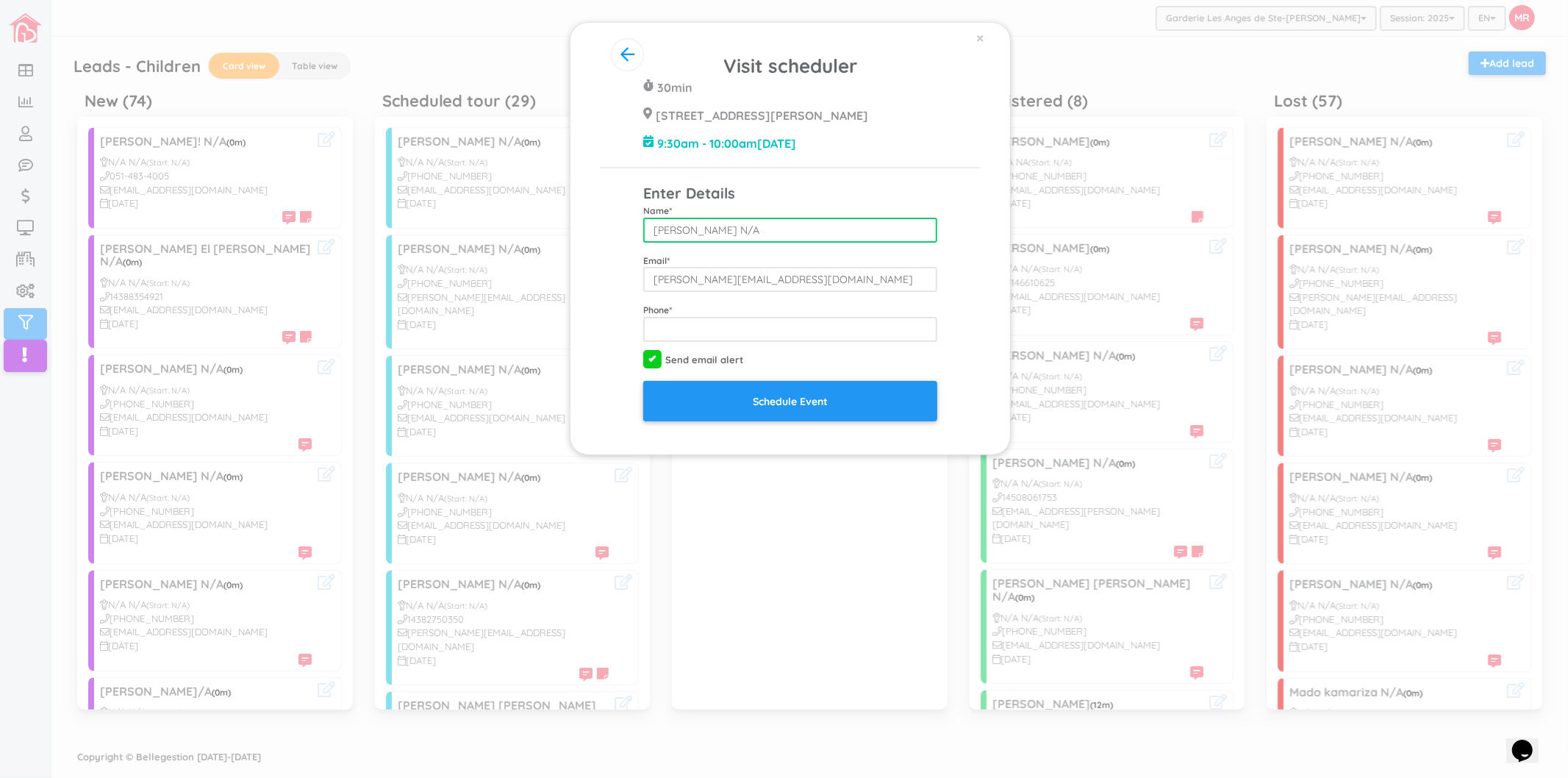
drag, startPoint x: 708, startPoint y: 227, endPoint x: 776, endPoint y: 228, distance: 68.0
click at [776, 228] on input "[PERSON_NAME] N/A" at bounding box center [790, 230] width 294 height 25
type input "Tricia Matar"
click at [629, 62] on icon "button" at bounding box center [627, 54] width 14 height 17
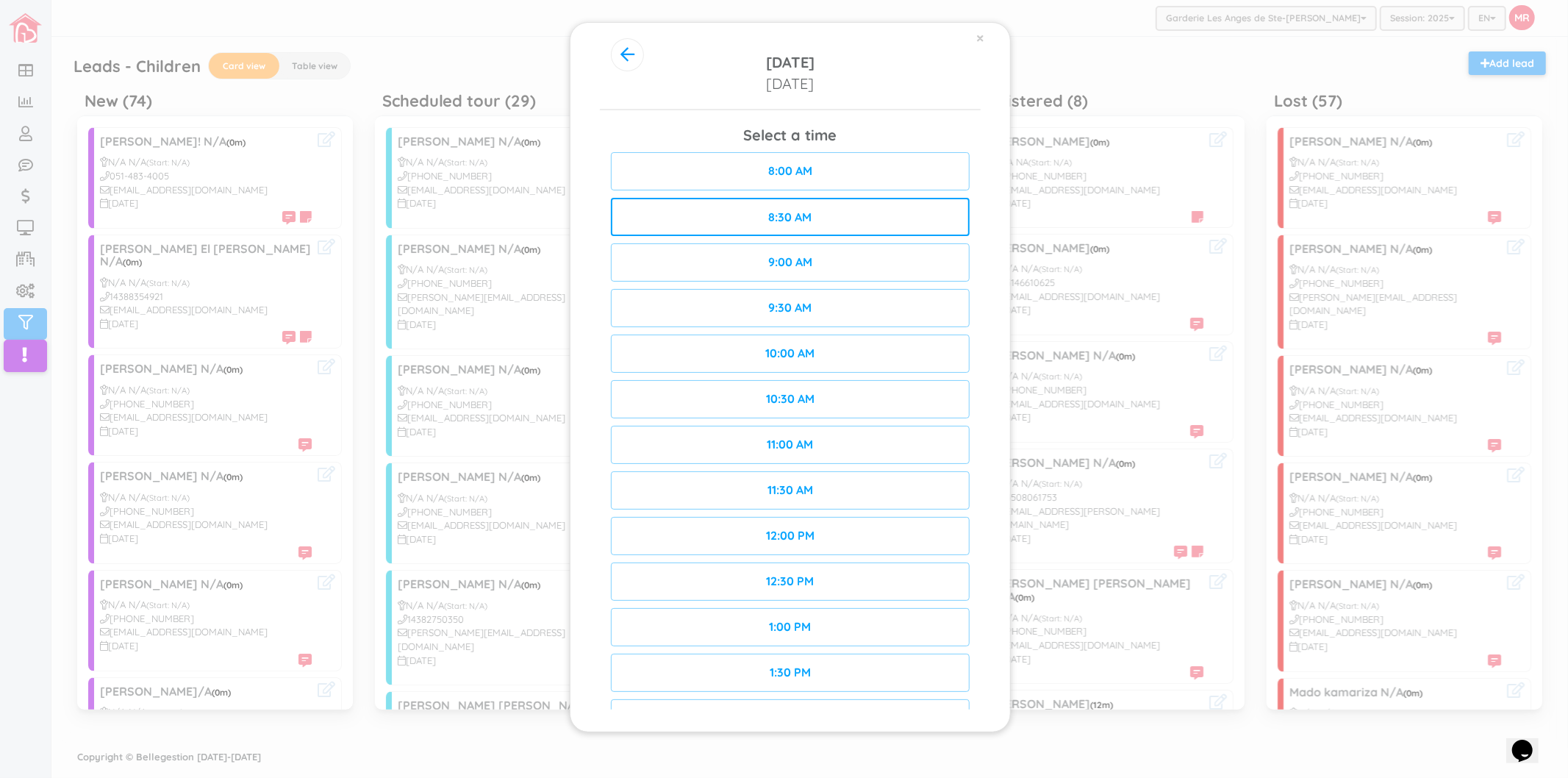
click at [846, 209] on div "8:30 AM" at bounding box center [790, 217] width 359 height 39
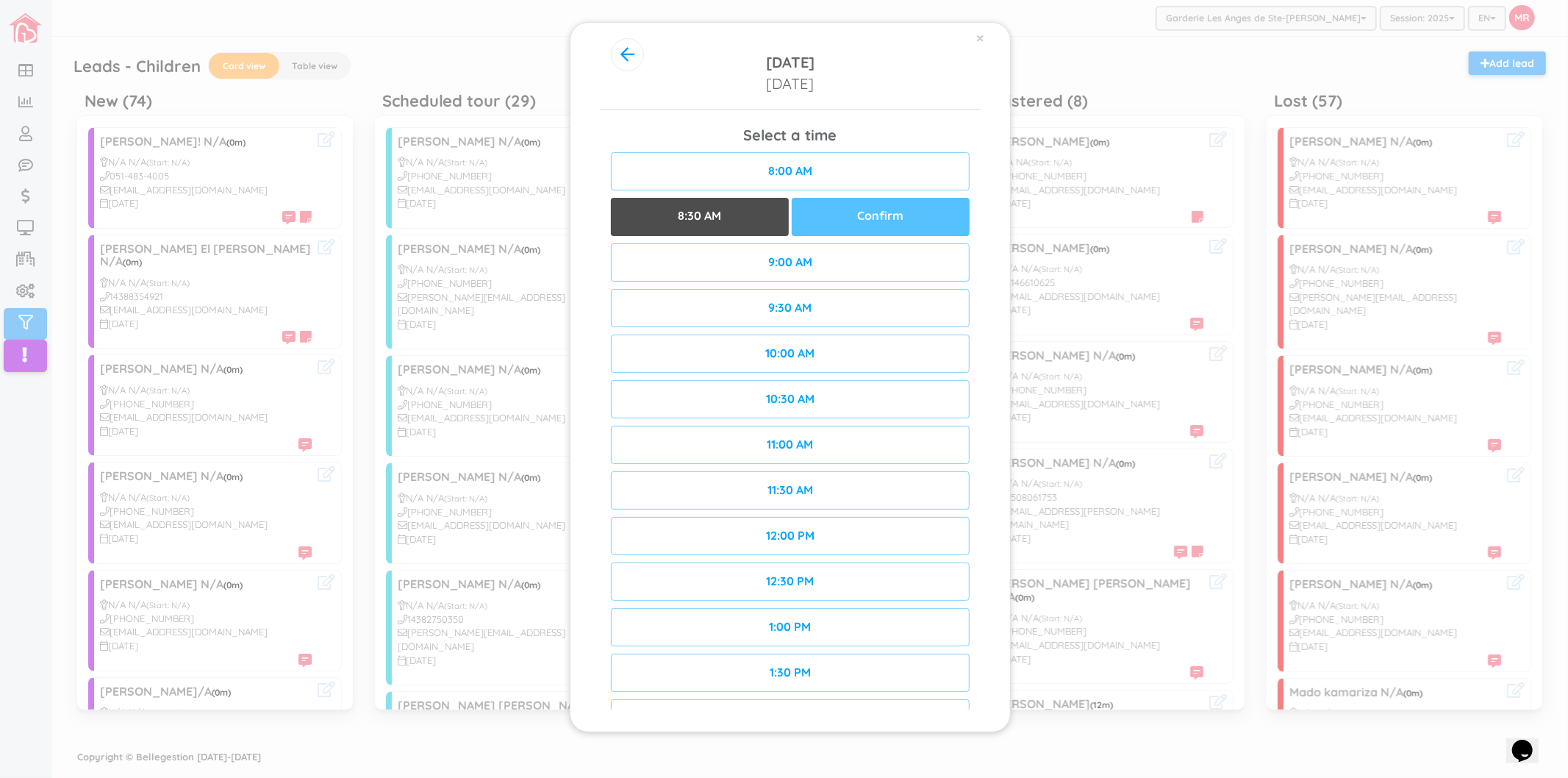
click at [841, 212] on div "Confirm" at bounding box center [881, 217] width 178 height 39
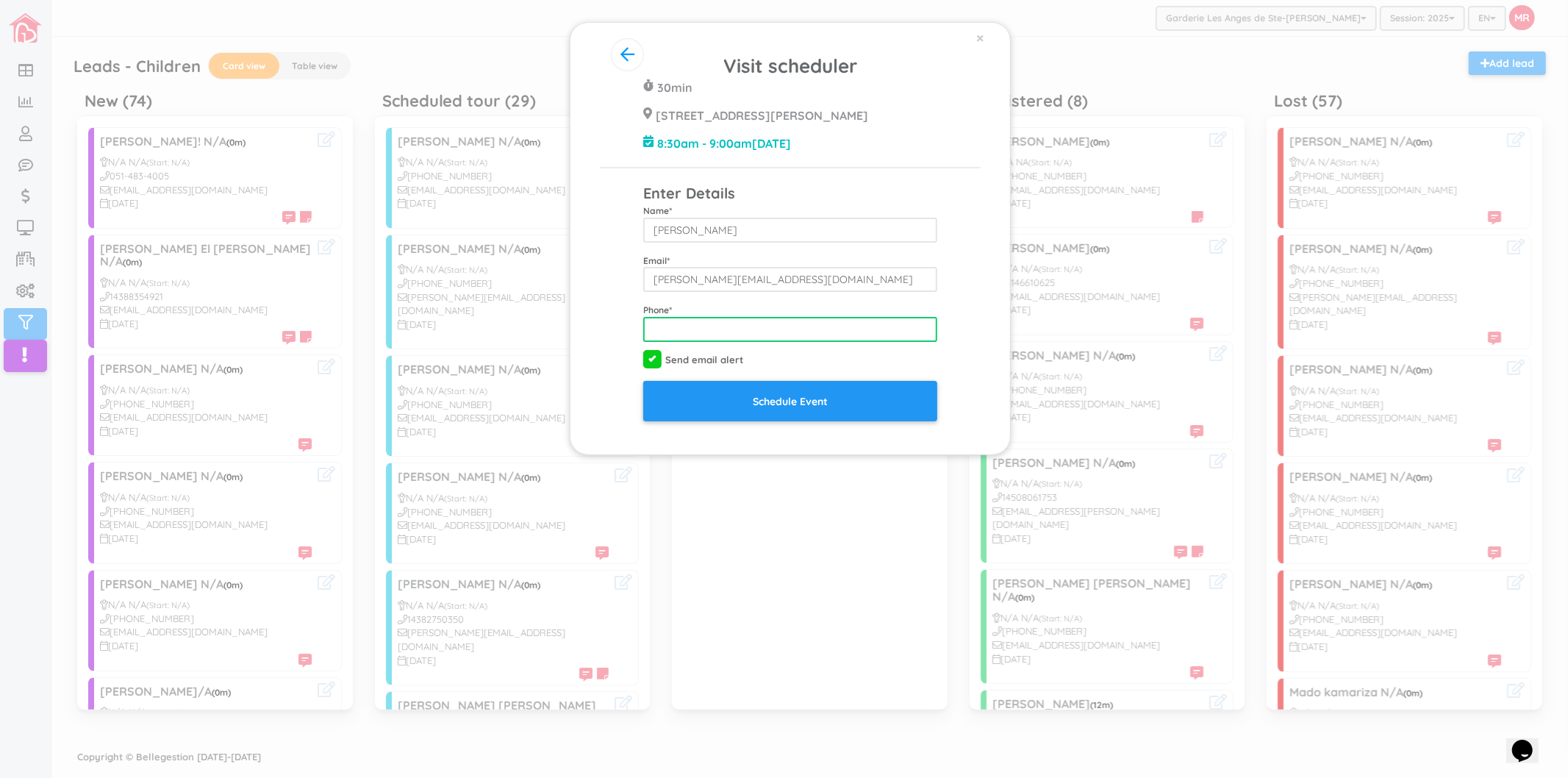
click at [735, 335] on input "tel" at bounding box center [790, 329] width 294 height 25
type input "5147555594"
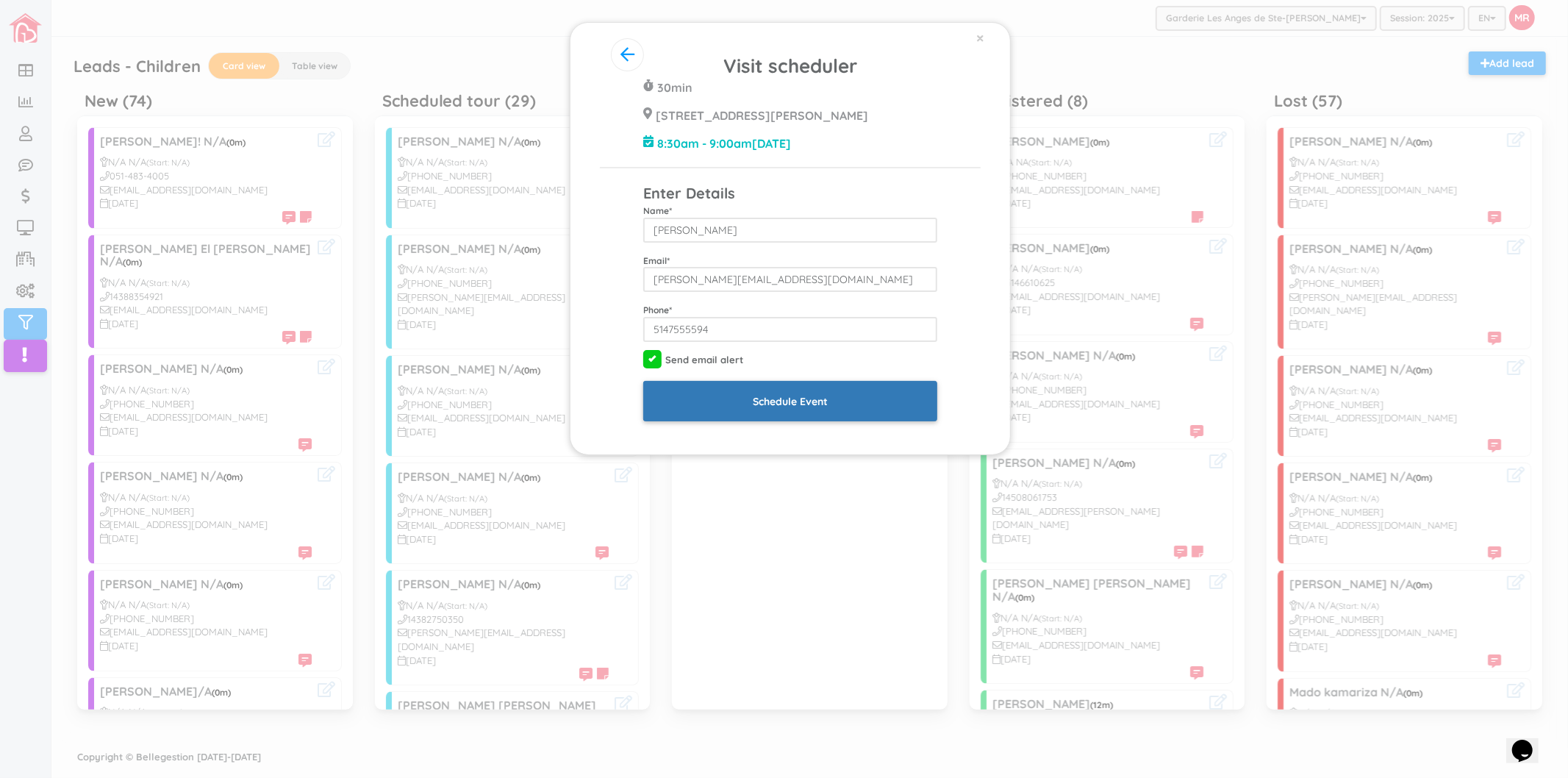
click at [840, 400] on input "Schedule Event" at bounding box center [790, 401] width 294 height 40
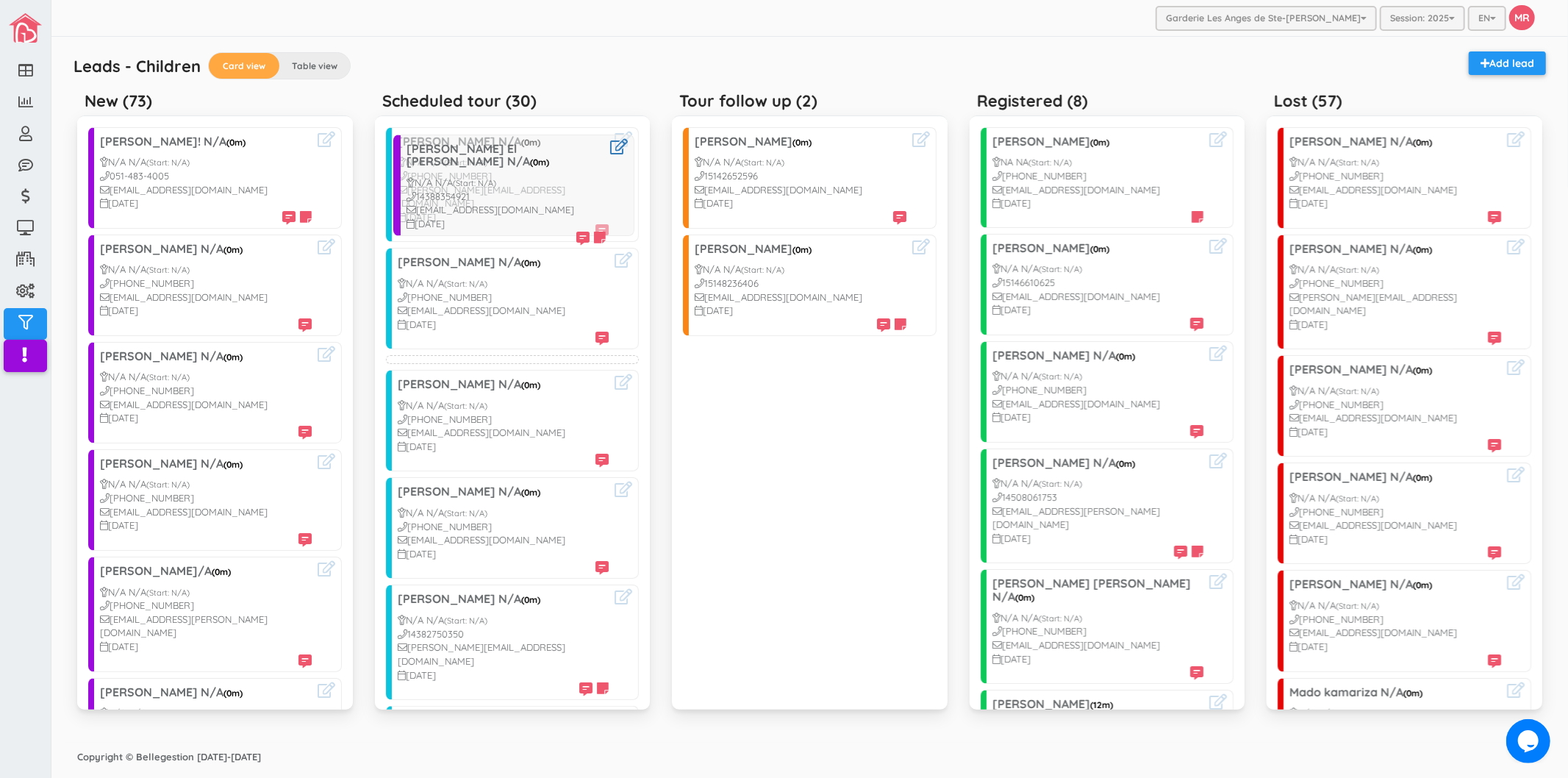
drag, startPoint x: 166, startPoint y: 301, endPoint x: 472, endPoint y: 201, distance: 321.9
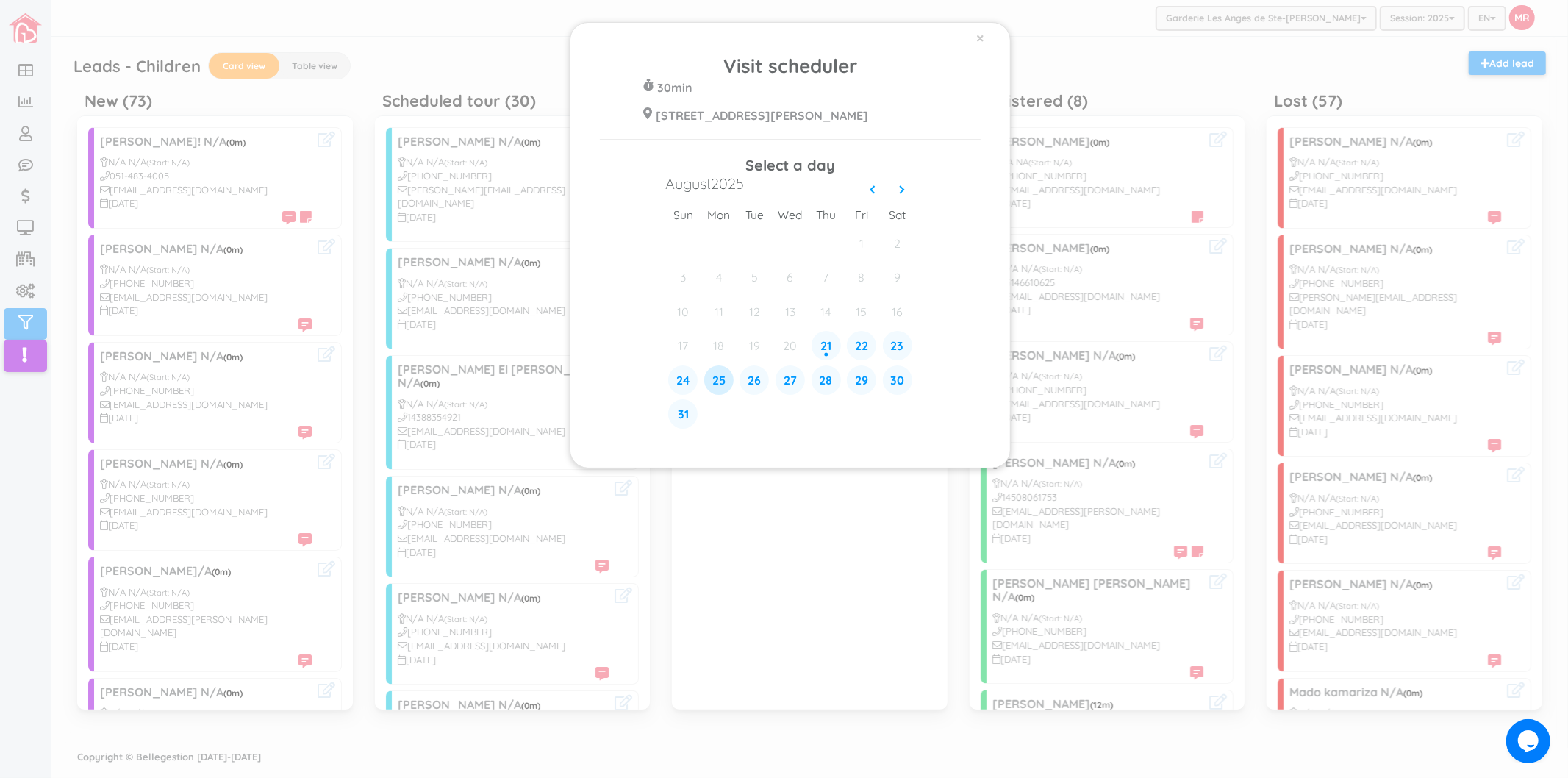
click at [726, 389] on div "25" at bounding box center [719, 380] width 29 height 29
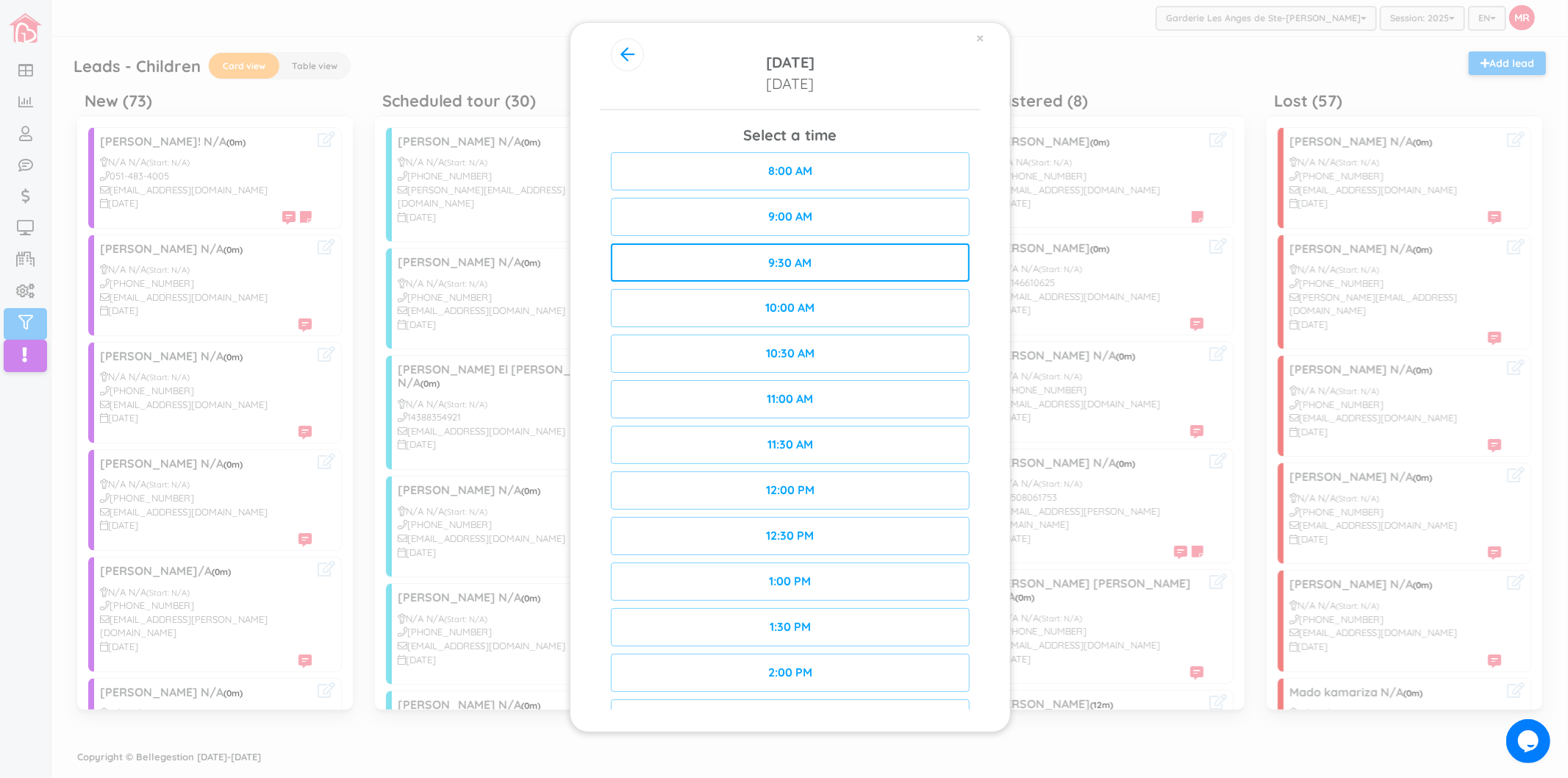
click at [863, 256] on div "9:30 AM" at bounding box center [790, 263] width 359 height 39
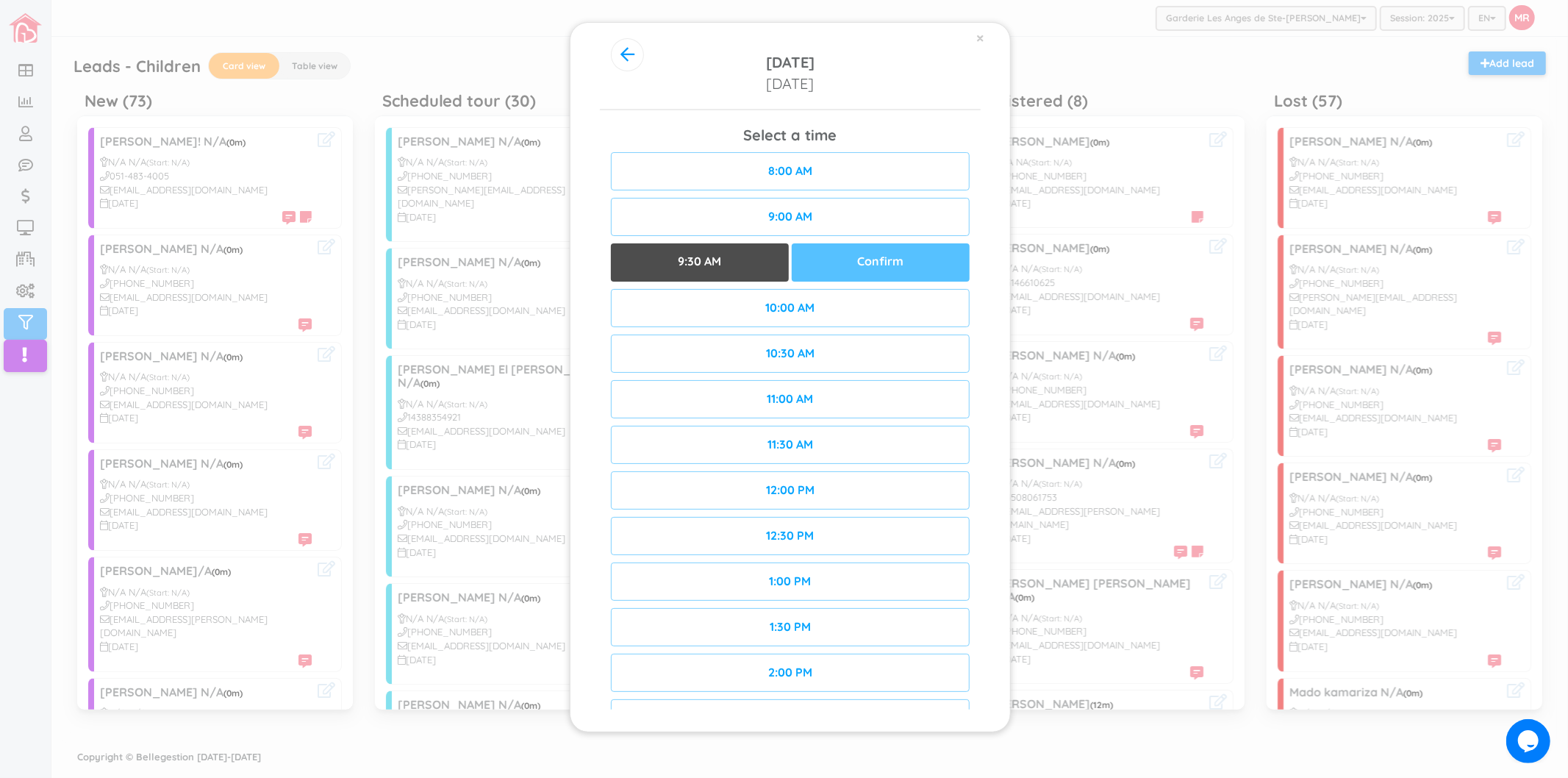
click at [891, 269] on div "Confirm" at bounding box center [881, 263] width 178 height 39
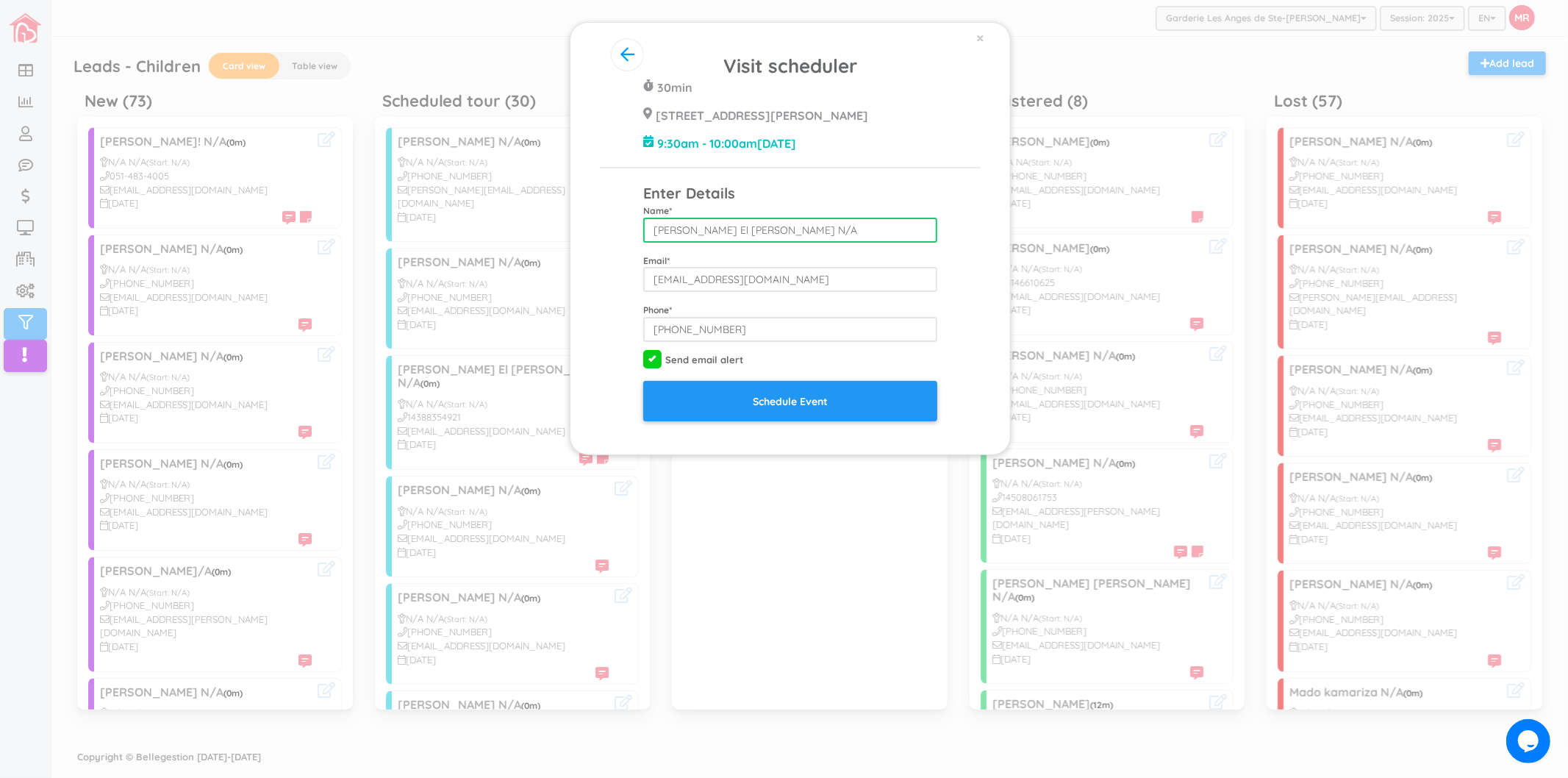
drag, startPoint x: 723, startPoint y: 232, endPoint x: 806, endPoint y: 232, distance: 83.0
click at [806, 232] on input "[PERSON_NAME] El [PERSON_NAME] N/A" at bounding box center [790, 230] width 294 height 25
type input "[PERSON_NAME] El [PERSON_NAME]"
click at [961, 271] on div "Visit scheduler 30min [STREET_ADDRESS][PERSON_NAME] 9:30am - 10:00am[DATE] Ente…" at bounding box center [790, 237] width 381 height 369
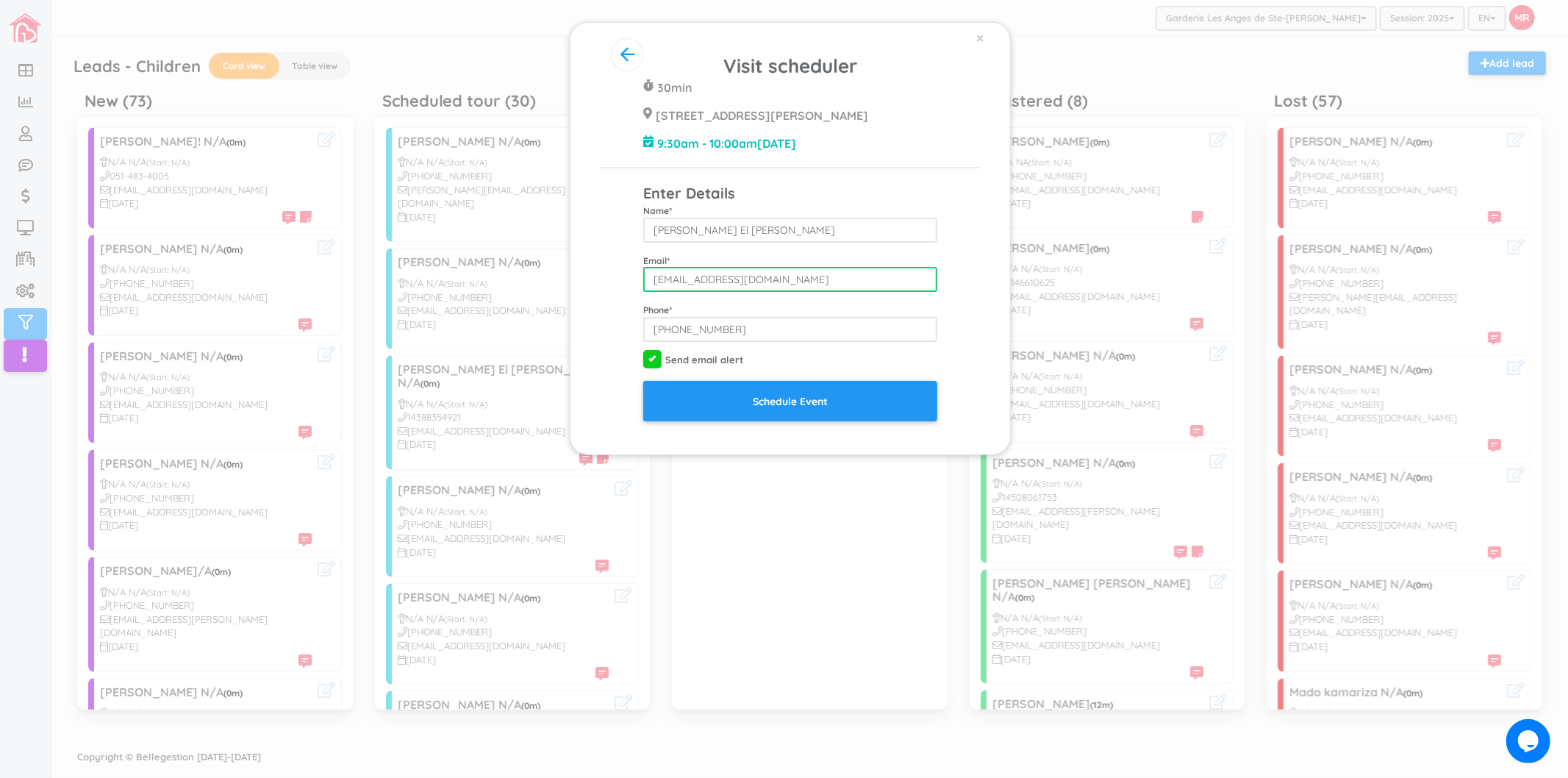
click at [878, 278] on input "[EMAIL_ADDRESS][DOMAIN_NAME]" at bounding box center [790, 279] width 294 height 25
click at [965, 260] on div "Visit scheduler 30min [STREET_ADDRESS][PERSON_NAME] 9:30am - 10:00am[DATE] Ente…" at bounding box center [790, 237] width 381 height 369
click at [984, 282] on div "Visit scheduler 30min [STREET_ADDRESS][PERSON_NAME] Select a day [DATE] sun mon…" at bounding box center [790, 254] width 403 height 402
click at [975, 353] on div "Visit scheduler 30min [STREET_ADDRESS][PERSON_NAME] 9:30am - 10:00am[DATE] Ente…" at bounding box center [790, 237] width 381 height 369
click at [887, 363] on div "Send email alert" at bounding box center [790, 361] width 316 height 17
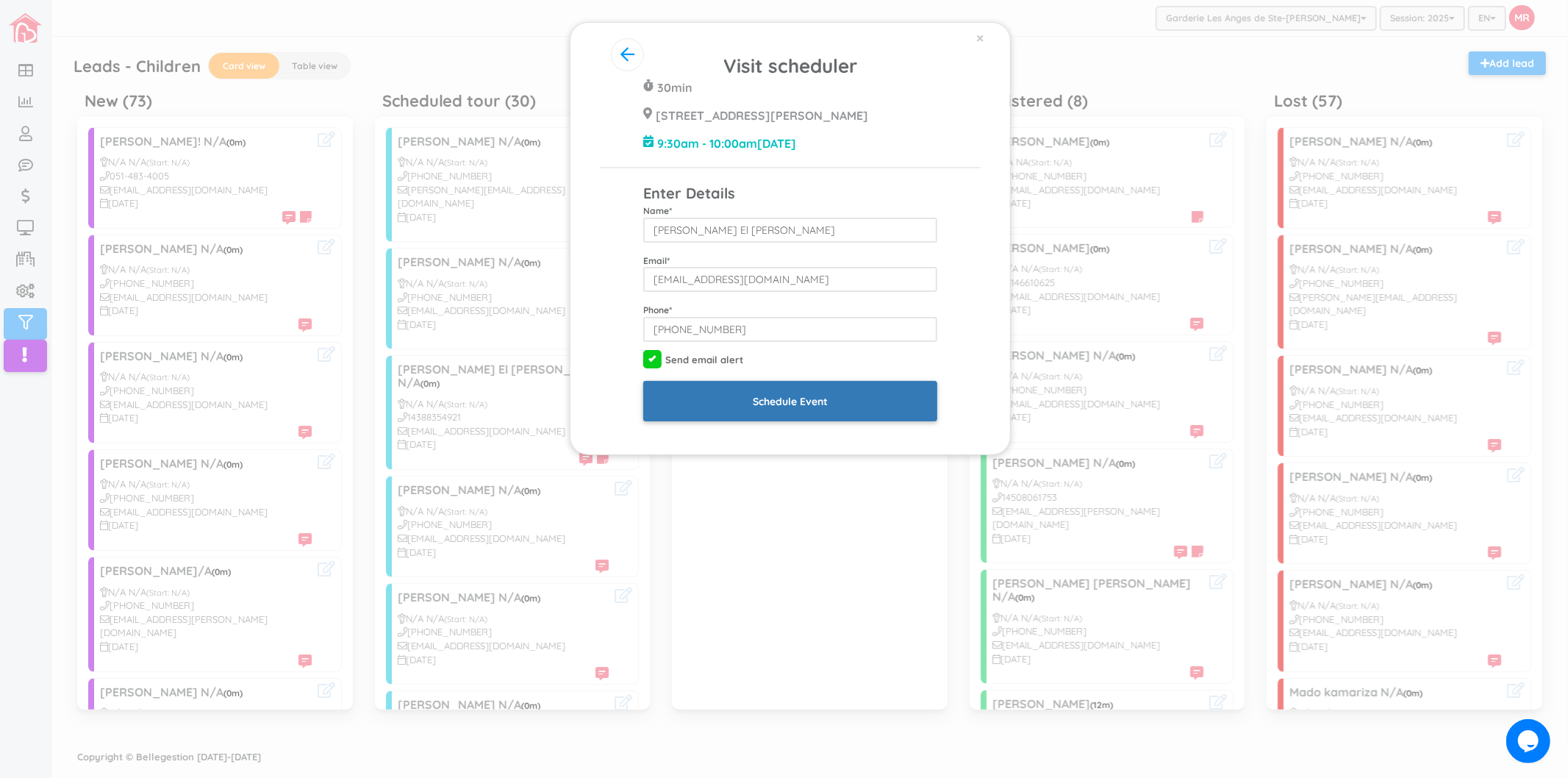
click at [821, 402] on input "Schedule Event" at bounding box center [790, 401] width 294 height 40
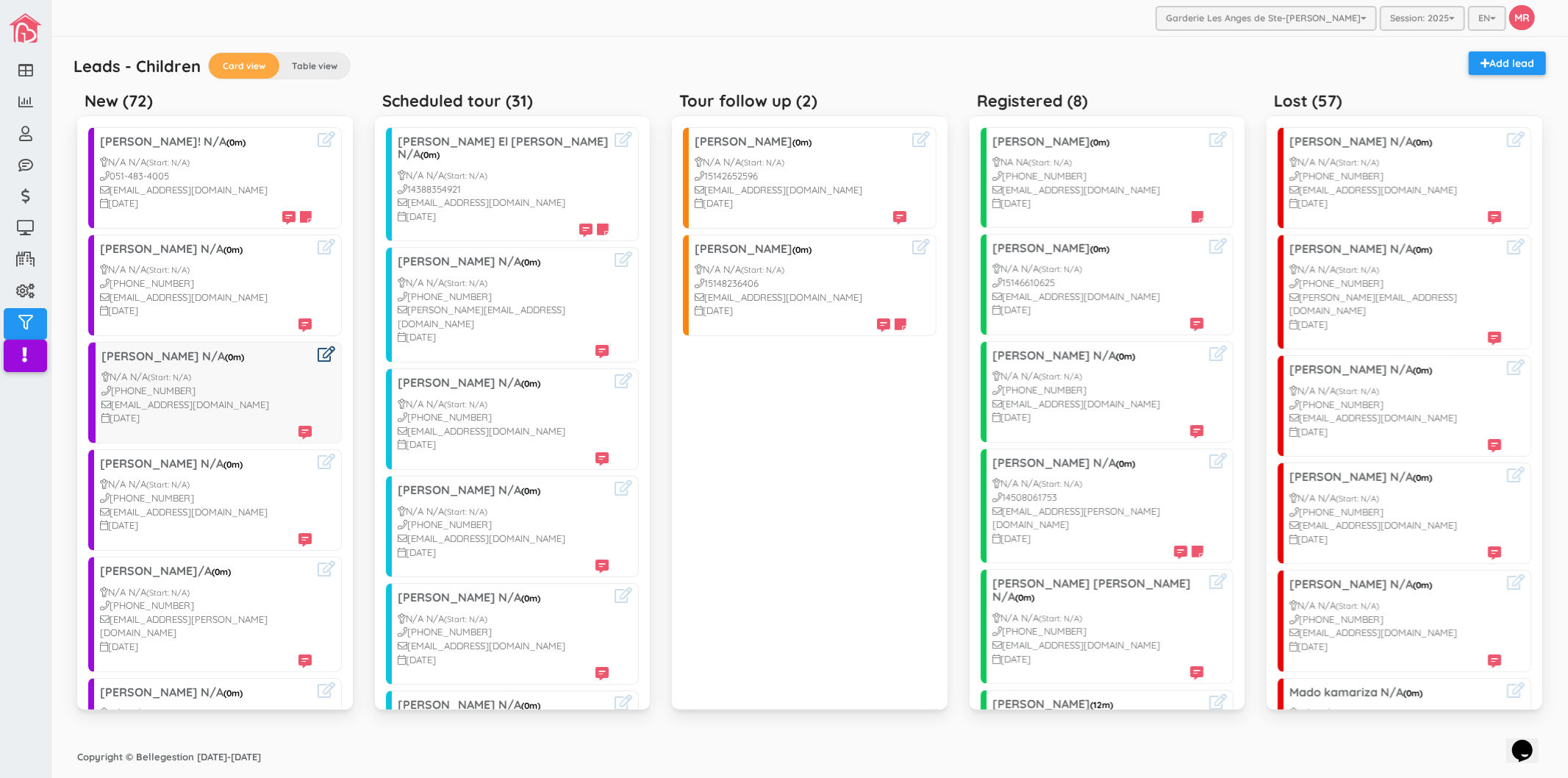
click at [318, 357] on icon at bounding box center [326, 354] width 17 height 16
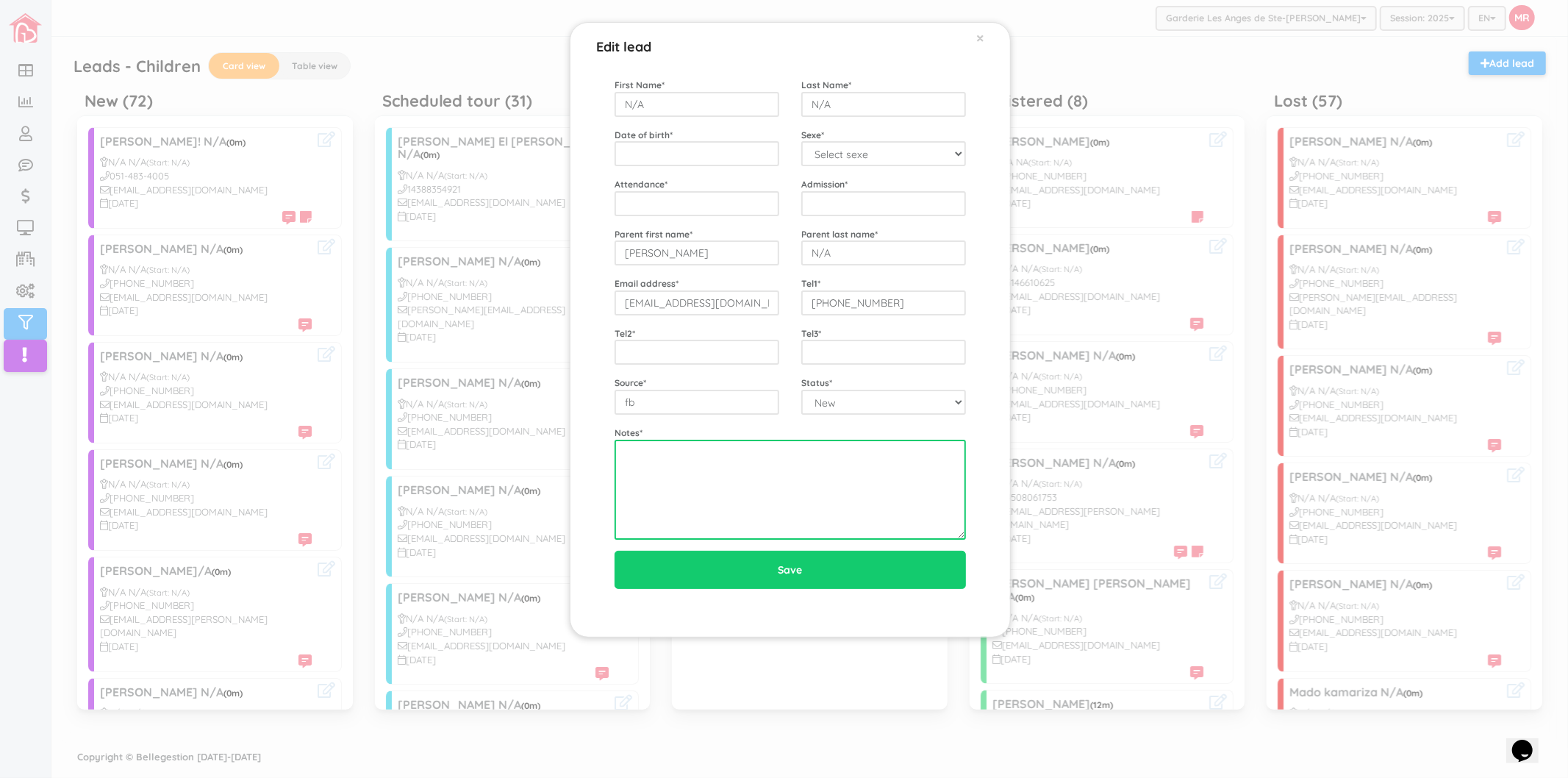
click at [644, 481] on textarea at bounding box center [790, 490] width 352 height 100
paste textarea "8/21 left vm"
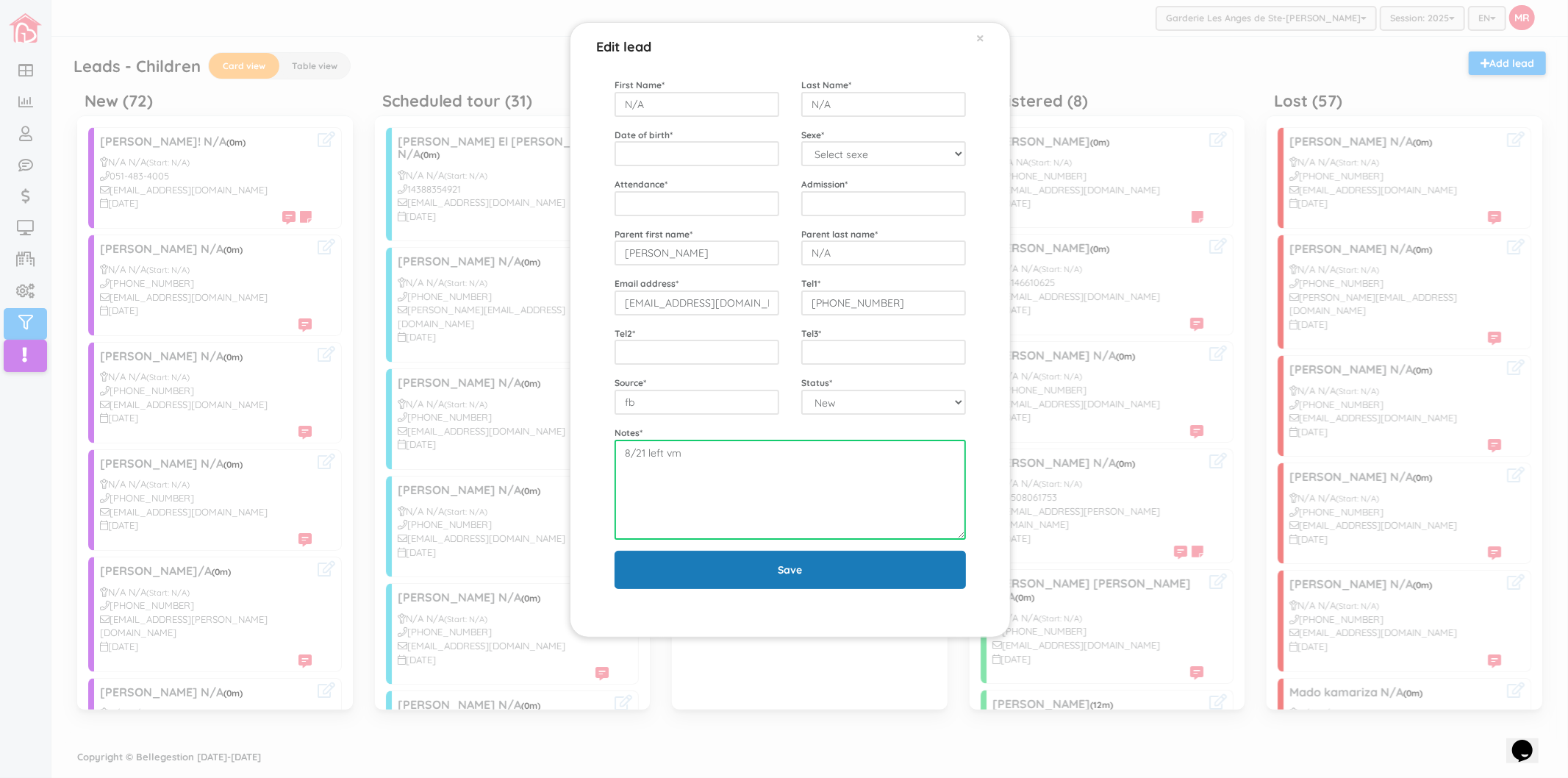
type textarea "8/21 left vm"
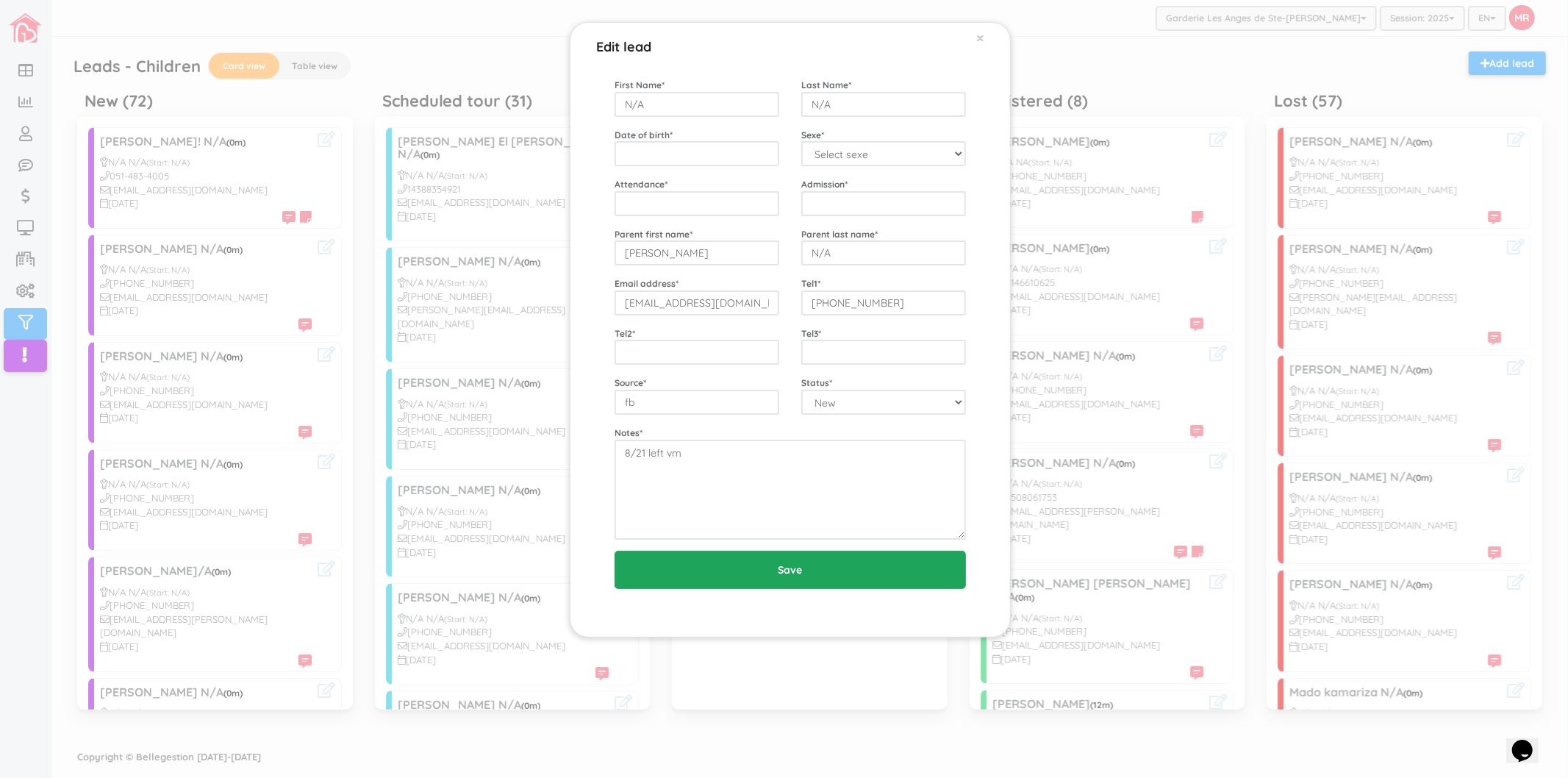
click at [658, 572] on input "Save" at bounding box center [790, 570] width 352 height 39
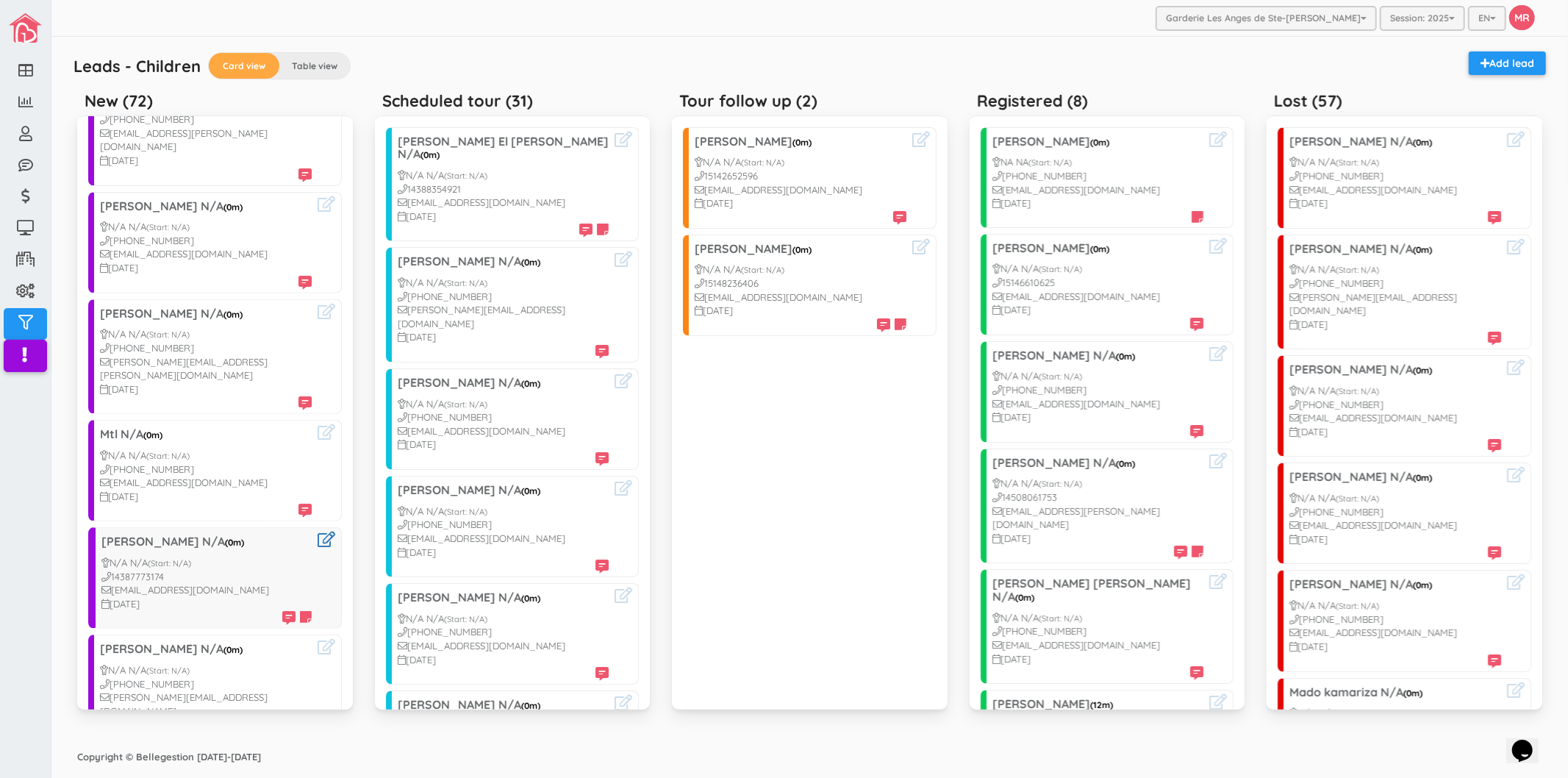
scroll to position [490, 0]
click at [318, 193] on icon at bounding box center [326, 200] width 17 height 16
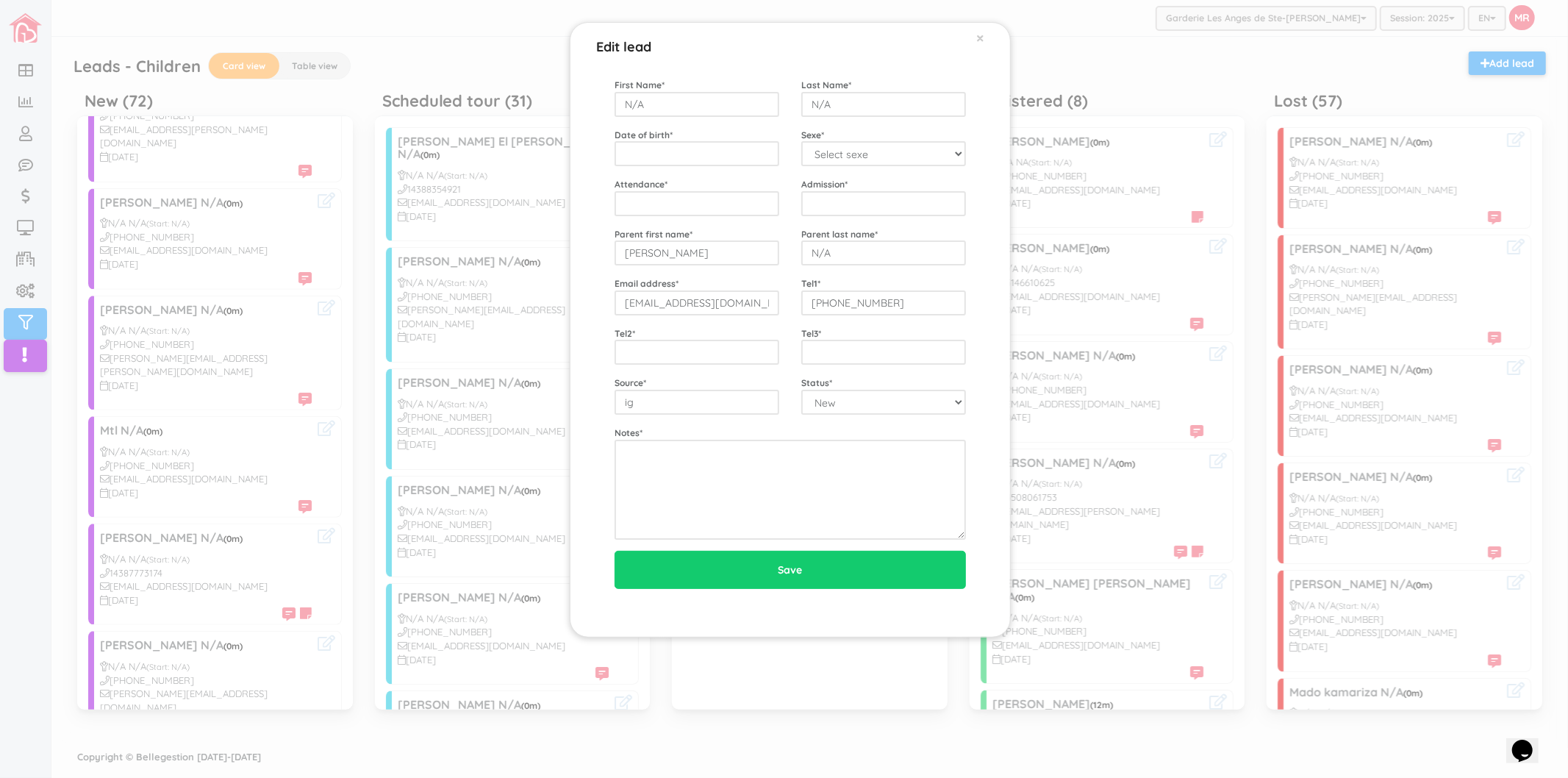
click at [264, 294] on div "Edit lead × First Name * N/A Last Name * N/A Date of birth * Sexe * Select sexe…" at bounding box center [784, 389] width 1568 height 778
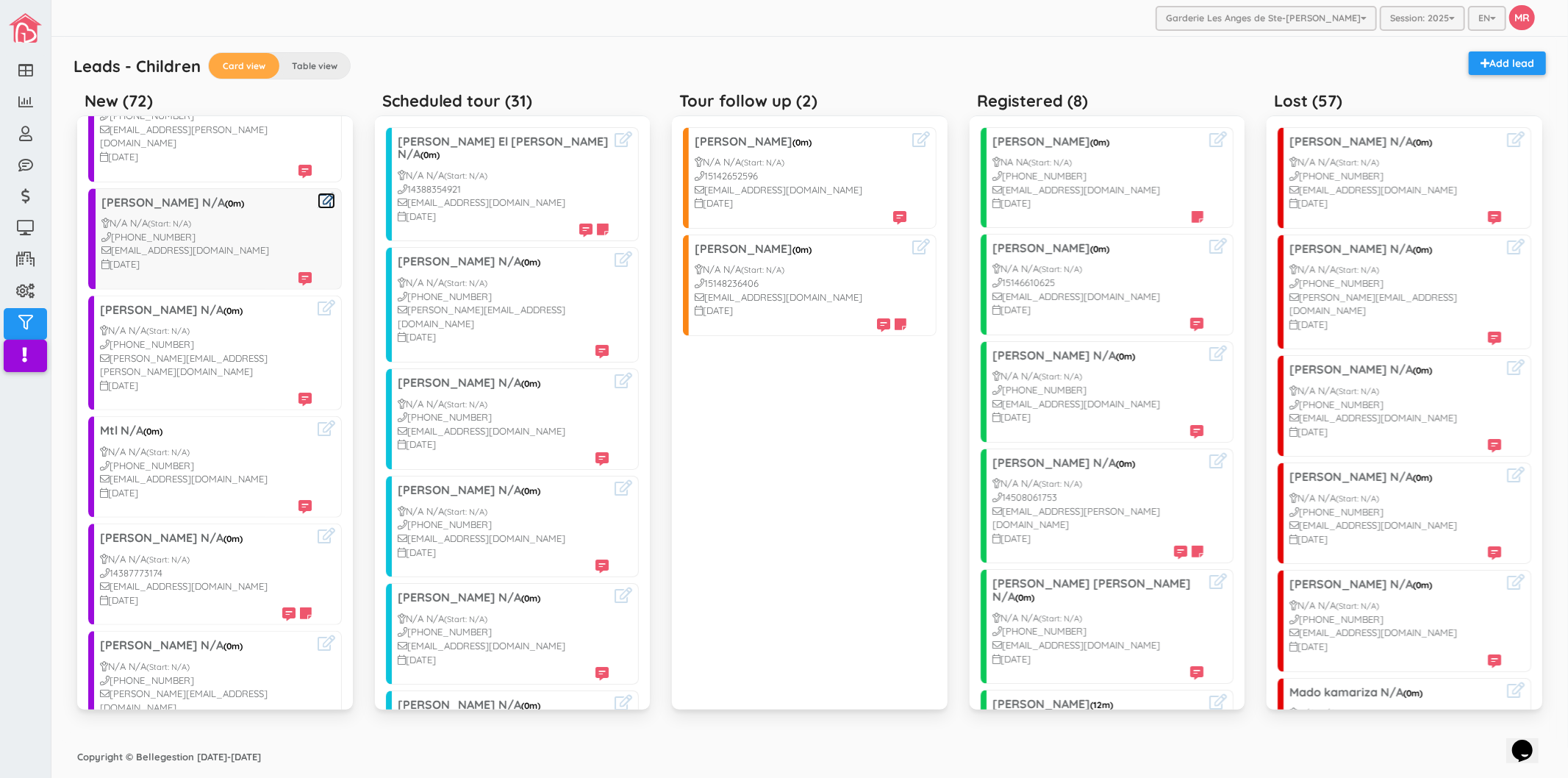
click at [318, 193] on icon at bounding box center [326, 200] width 17 height 16
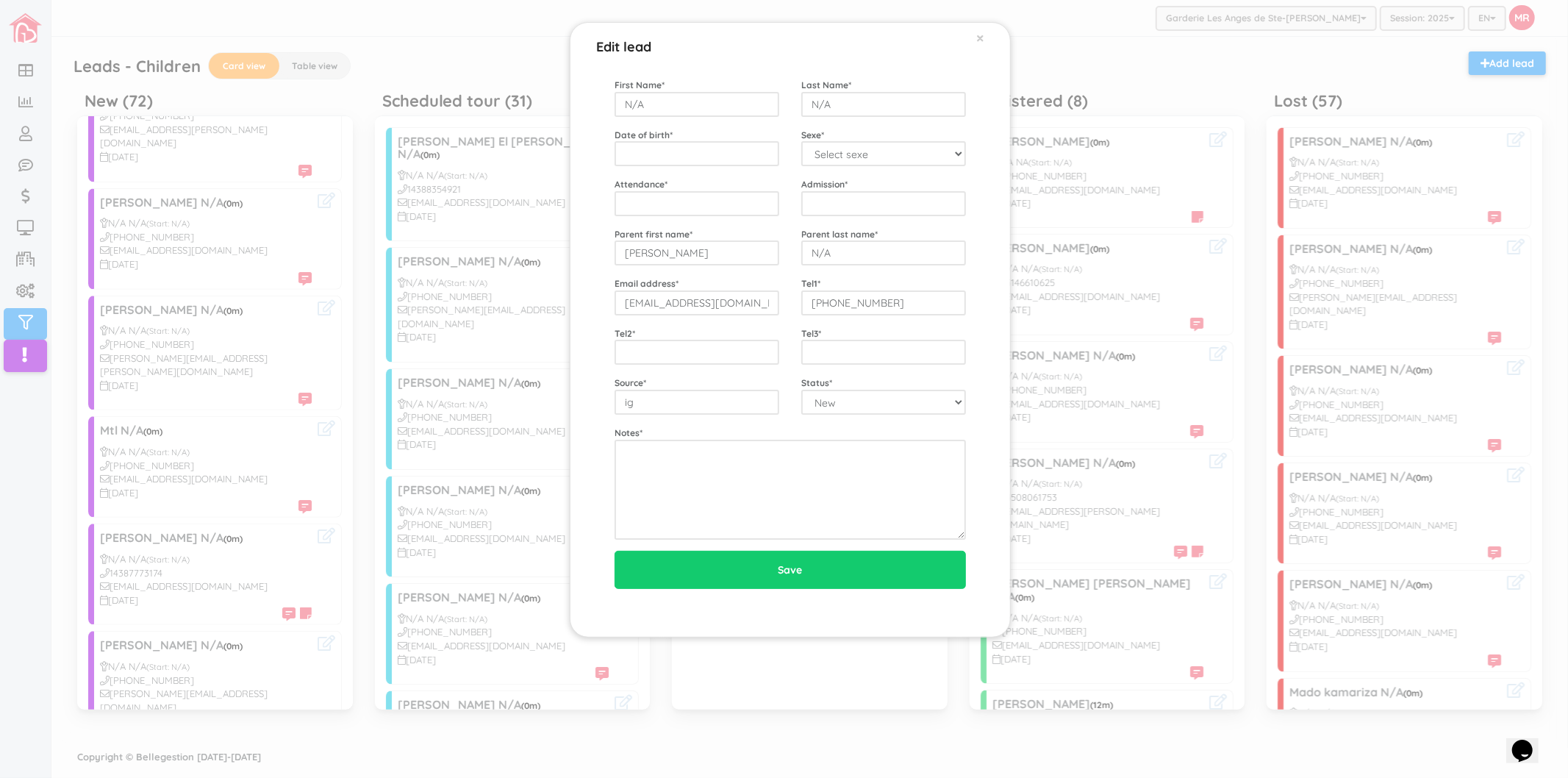
click at [442, 254] on div "Edit lead × First Name * N/A Last Name * N/A Date of birth * Sexe * Select sexe…" at bounding box center [784, 389] width 1568 height 778
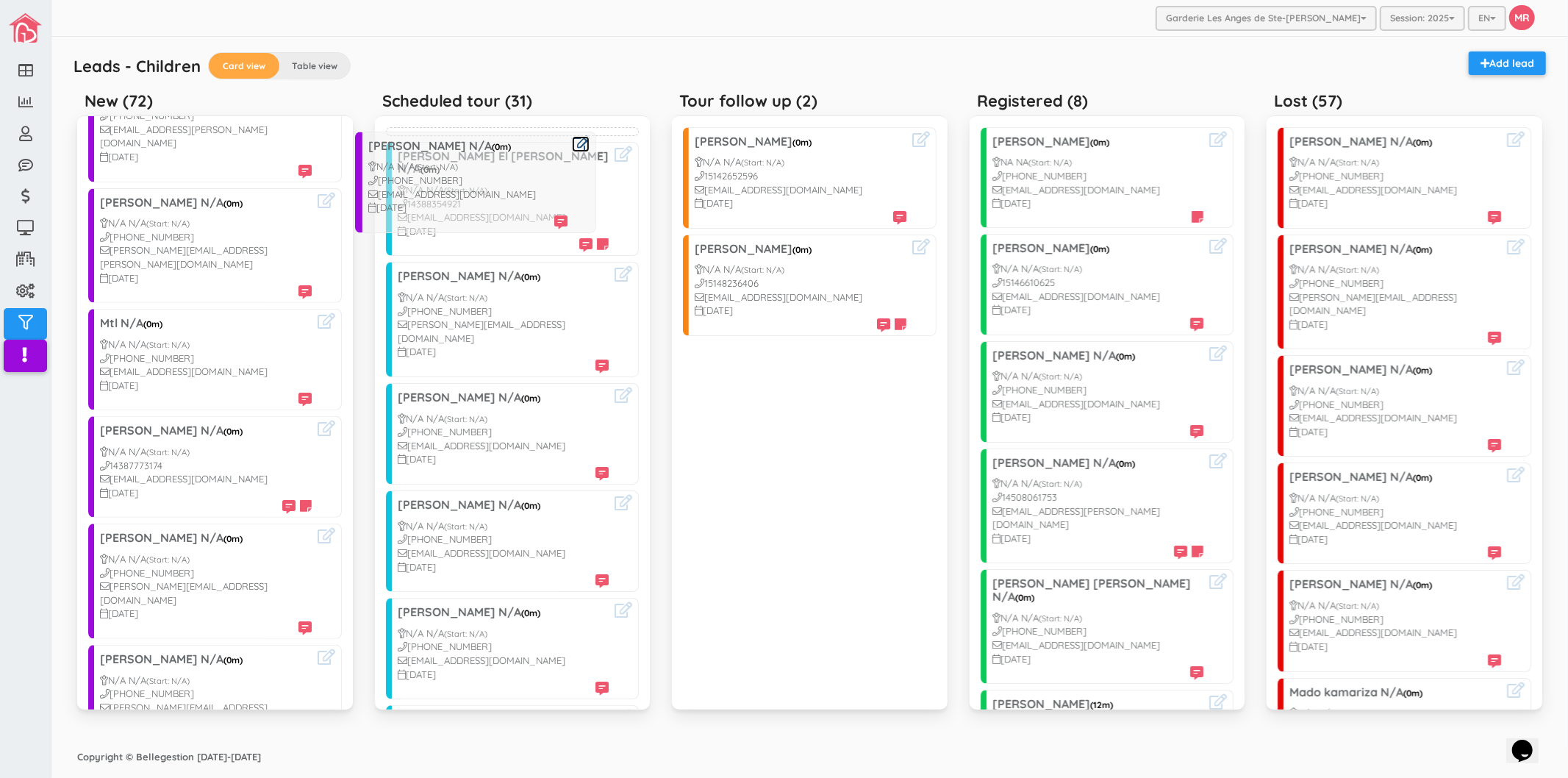
drag, startPoint x: 226, startPoint y: 216, endPoint x: 492, endPoint y: 173, distance: 269.5
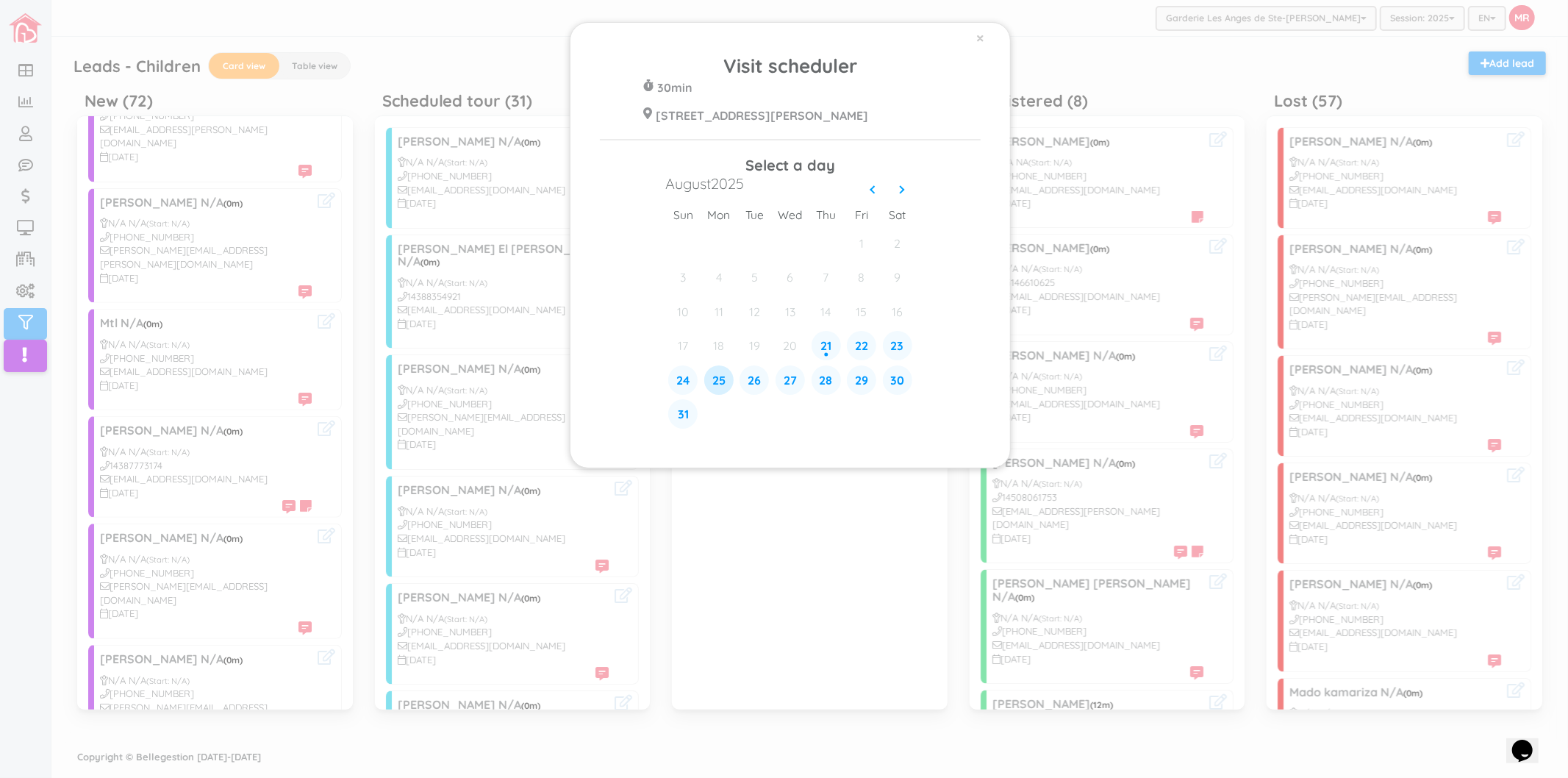
click at [720, 383] on div "25" at bounding box center [719, 380] width 29 height 29
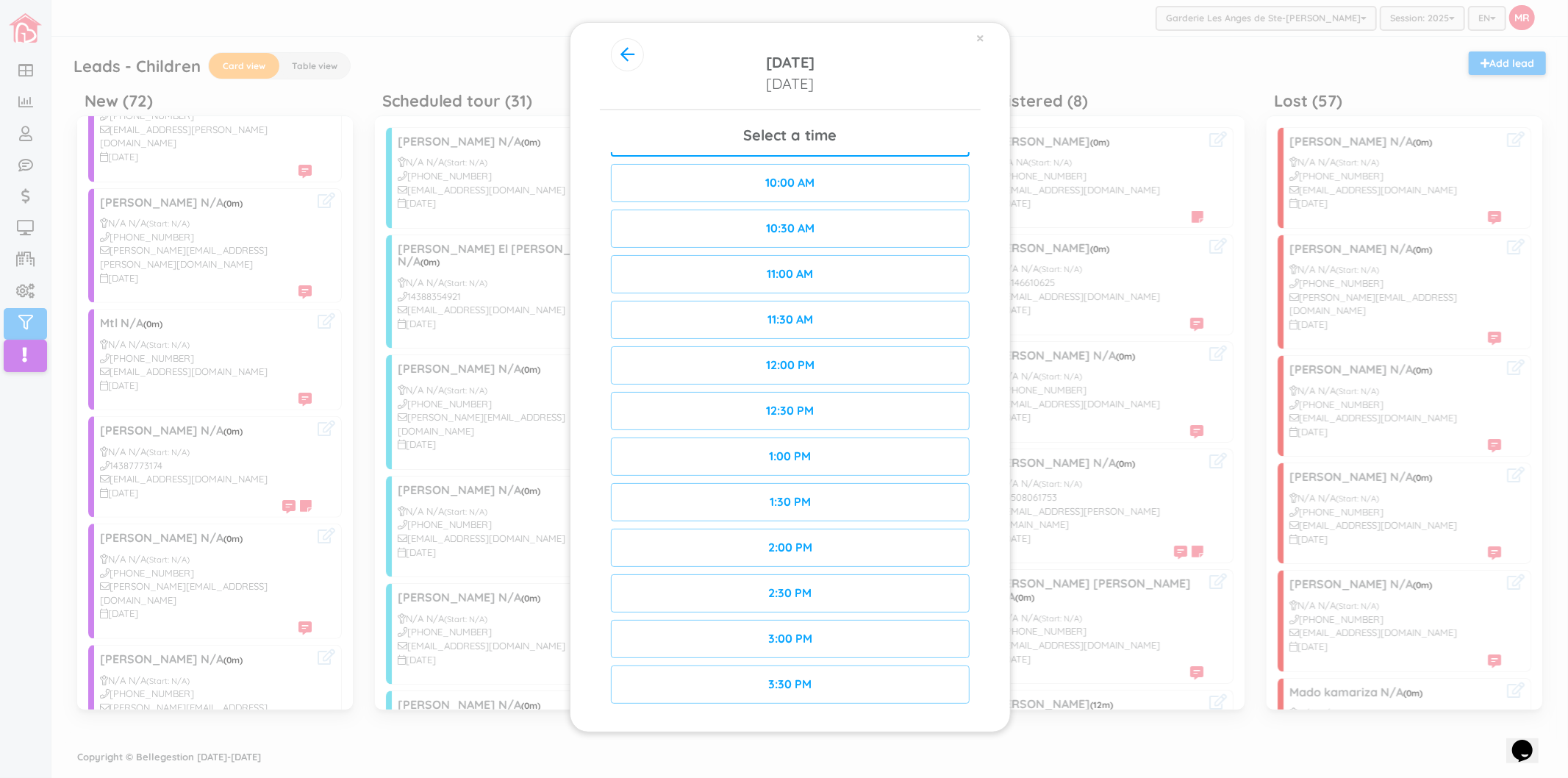
scroll to position [0, 0]
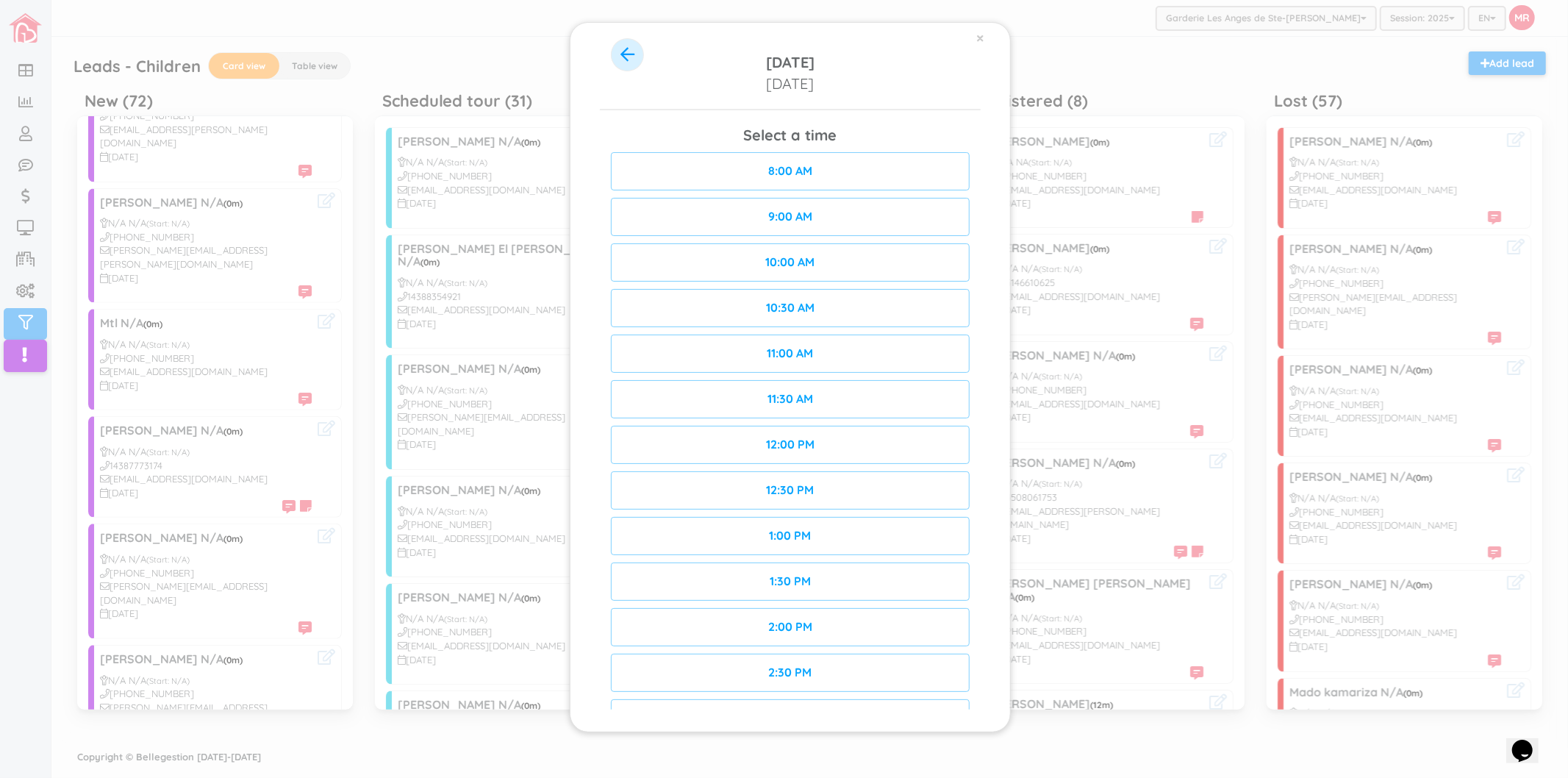
click at [621, 57] on icon "button" at bounding box center [627, 54] width 14 height 17
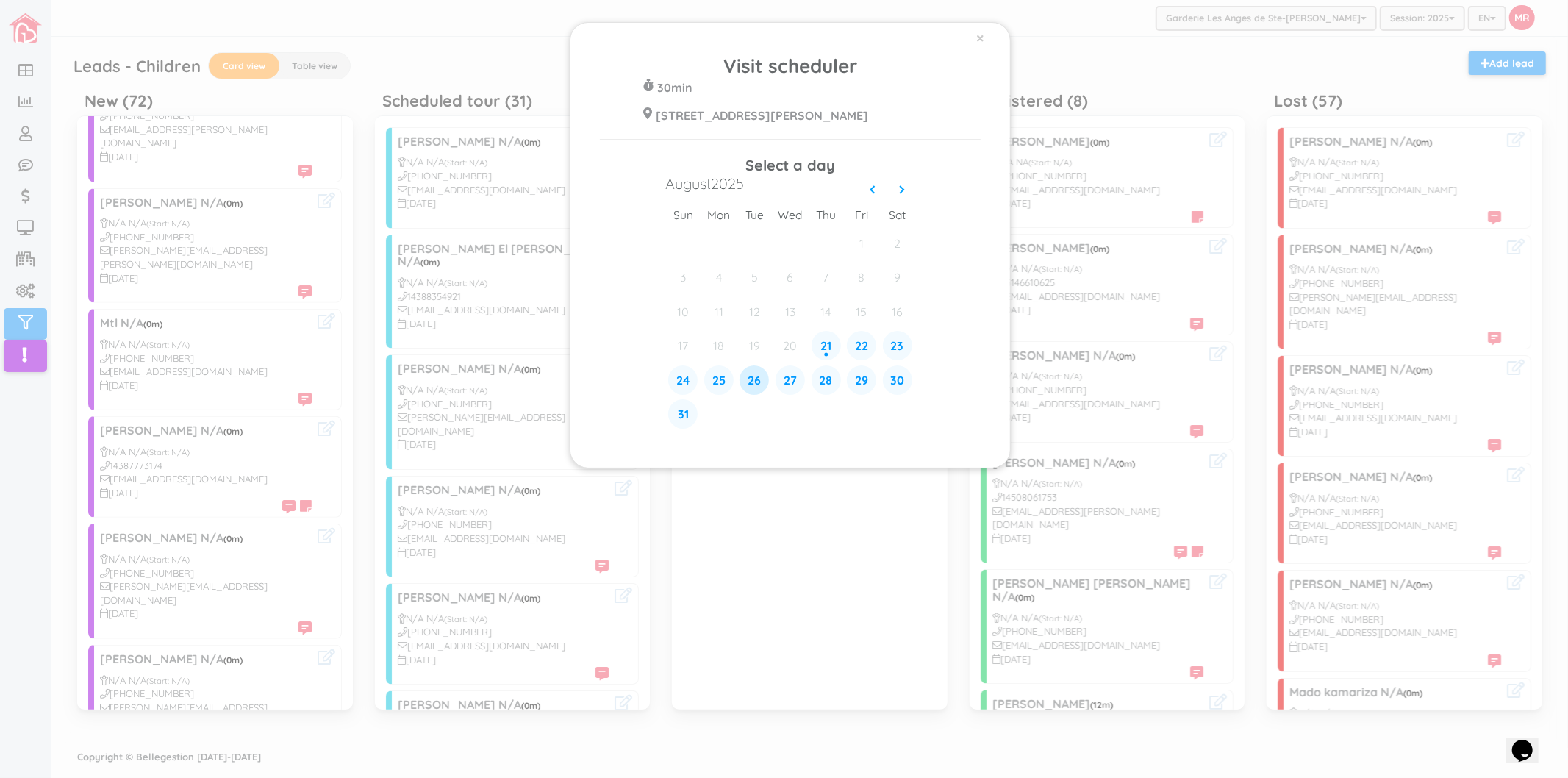
click at [755, 385] on div "26" at bounding box center [754, 380] width 29 height 29
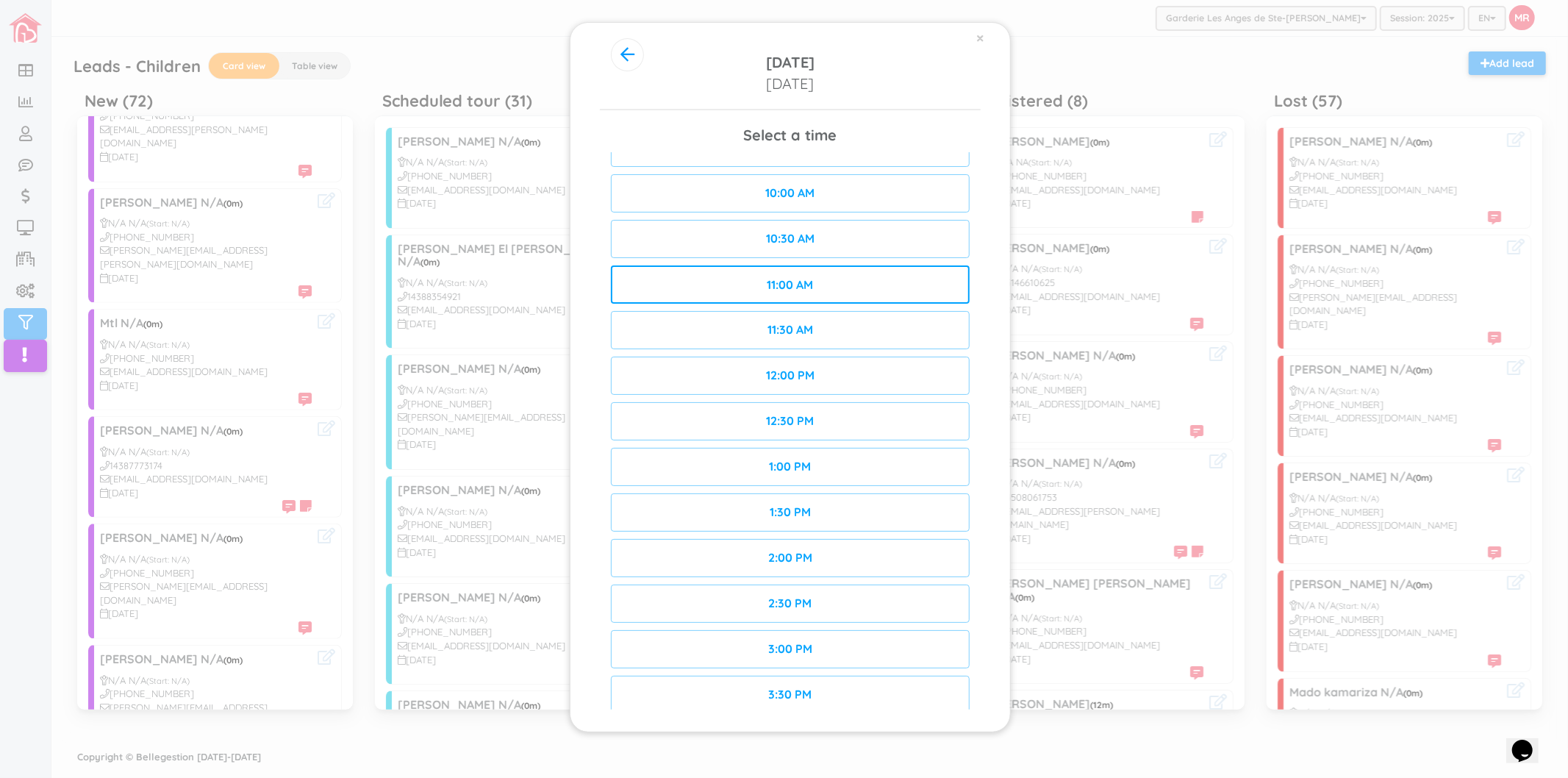
scroll to position [172, 0]
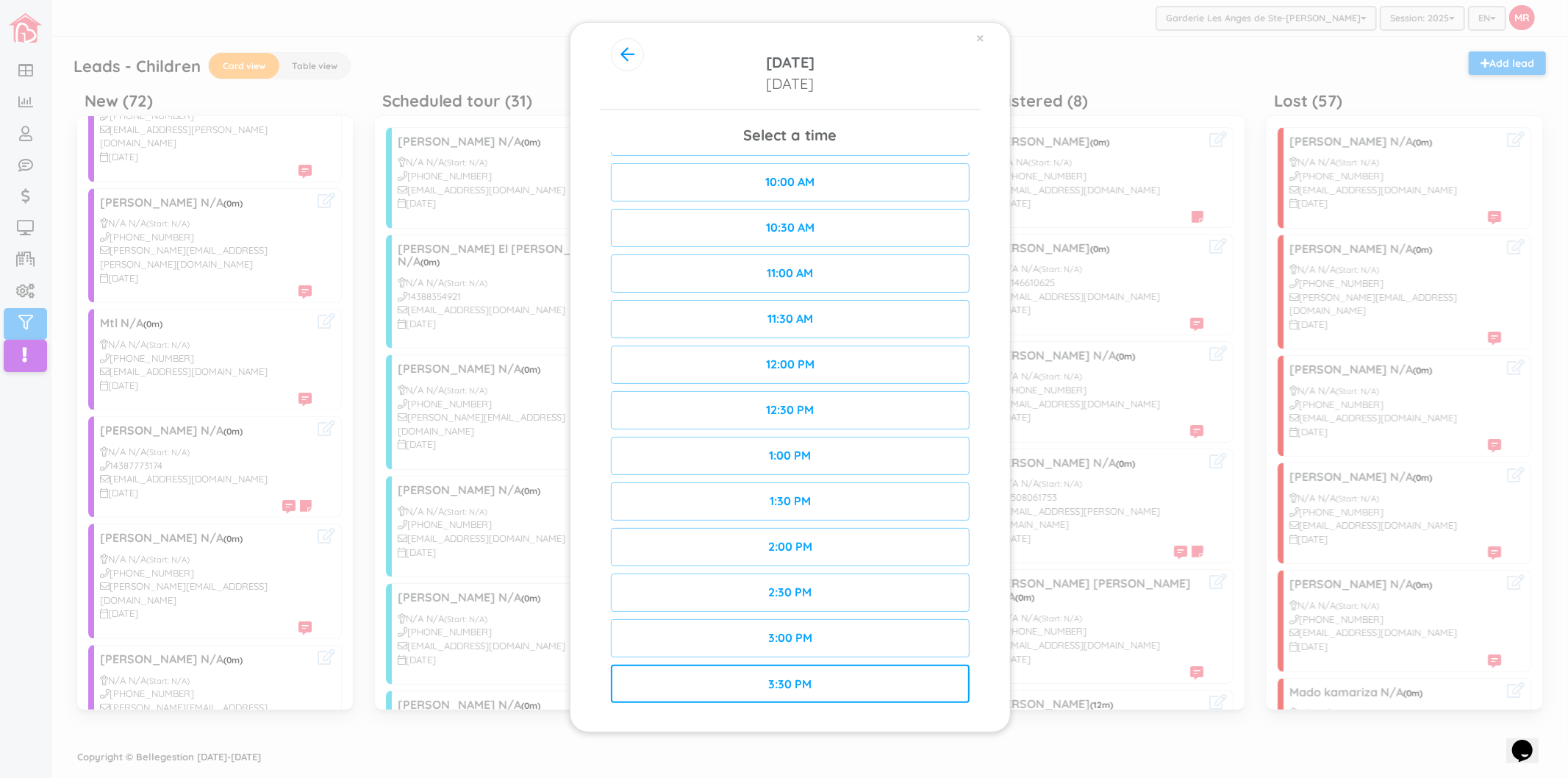
click at [834, 687] on div "3:30 PM" at bounding box center [790, 684] width 359 height 39
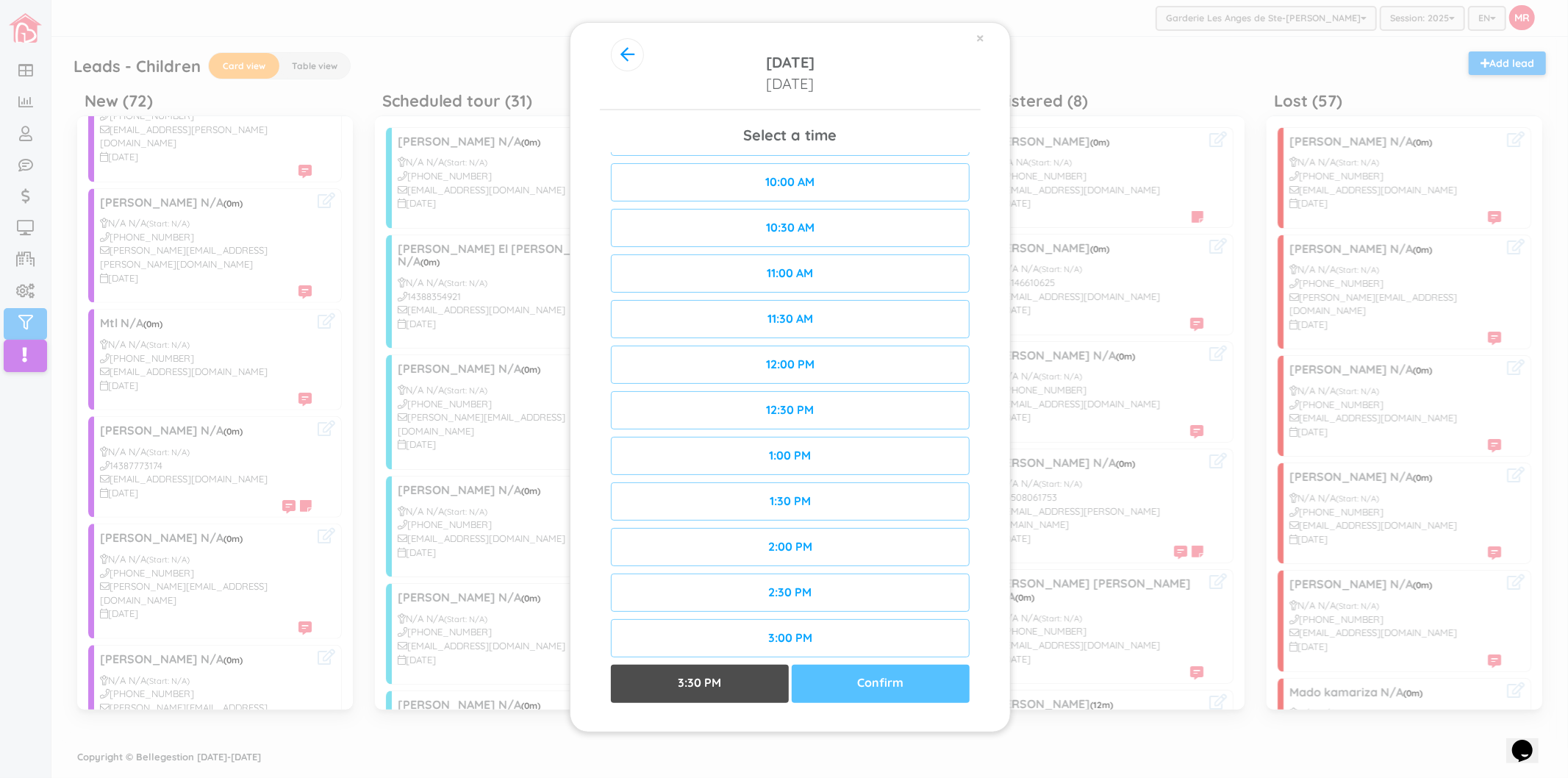
click at [862, 682] on div "Confirm" at bounding box center [881, 684] width 178 height 39
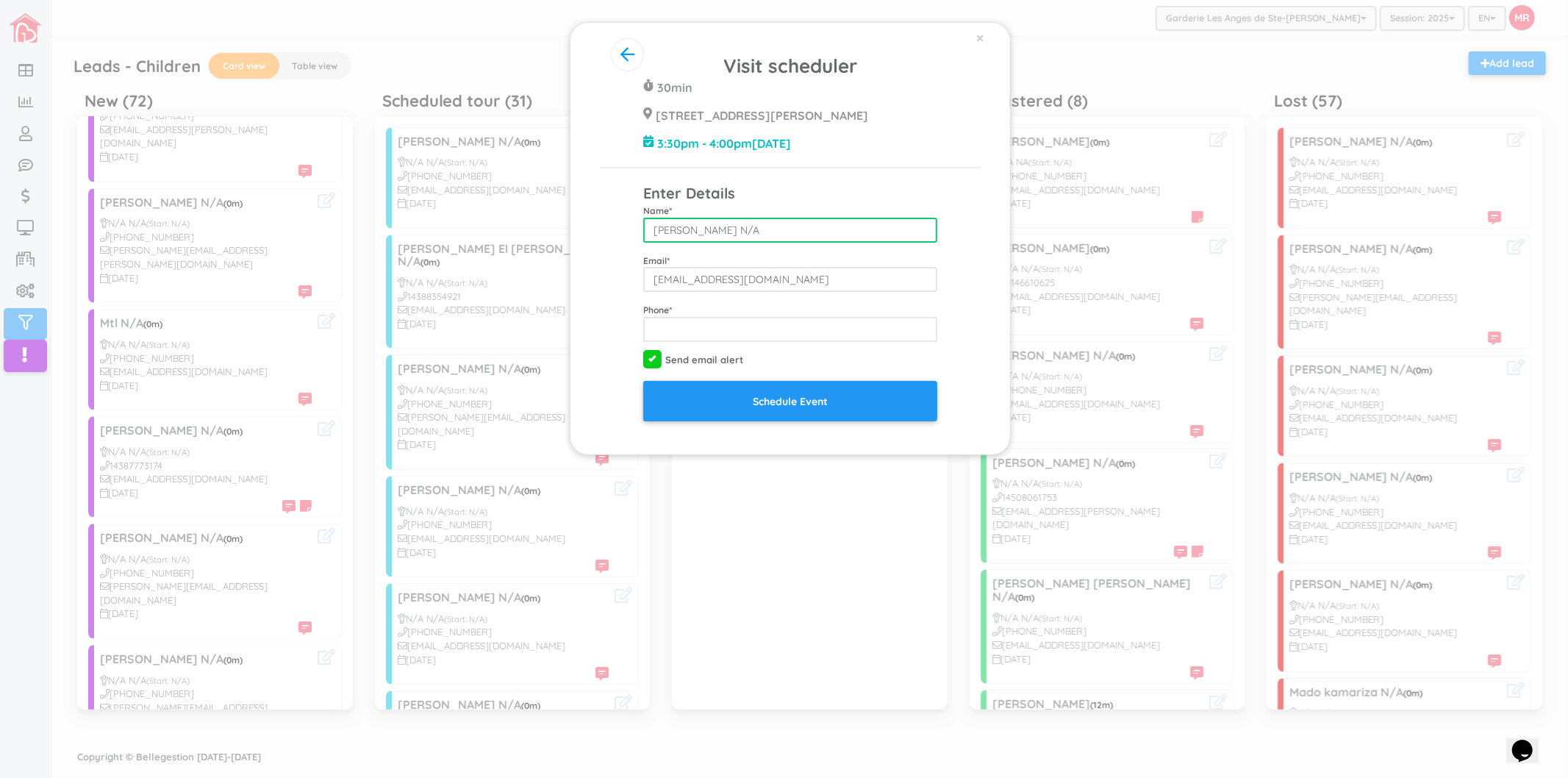
drag, startPoint x: 705, startPoint y: 228, endPoint x: 793, endPoint y: 228, distance: 88.0
click at [793, 228] on input "[PERSON_NAME] N/A" at bounding box center [790, 230] width 294 height 25
type input "Josephine"
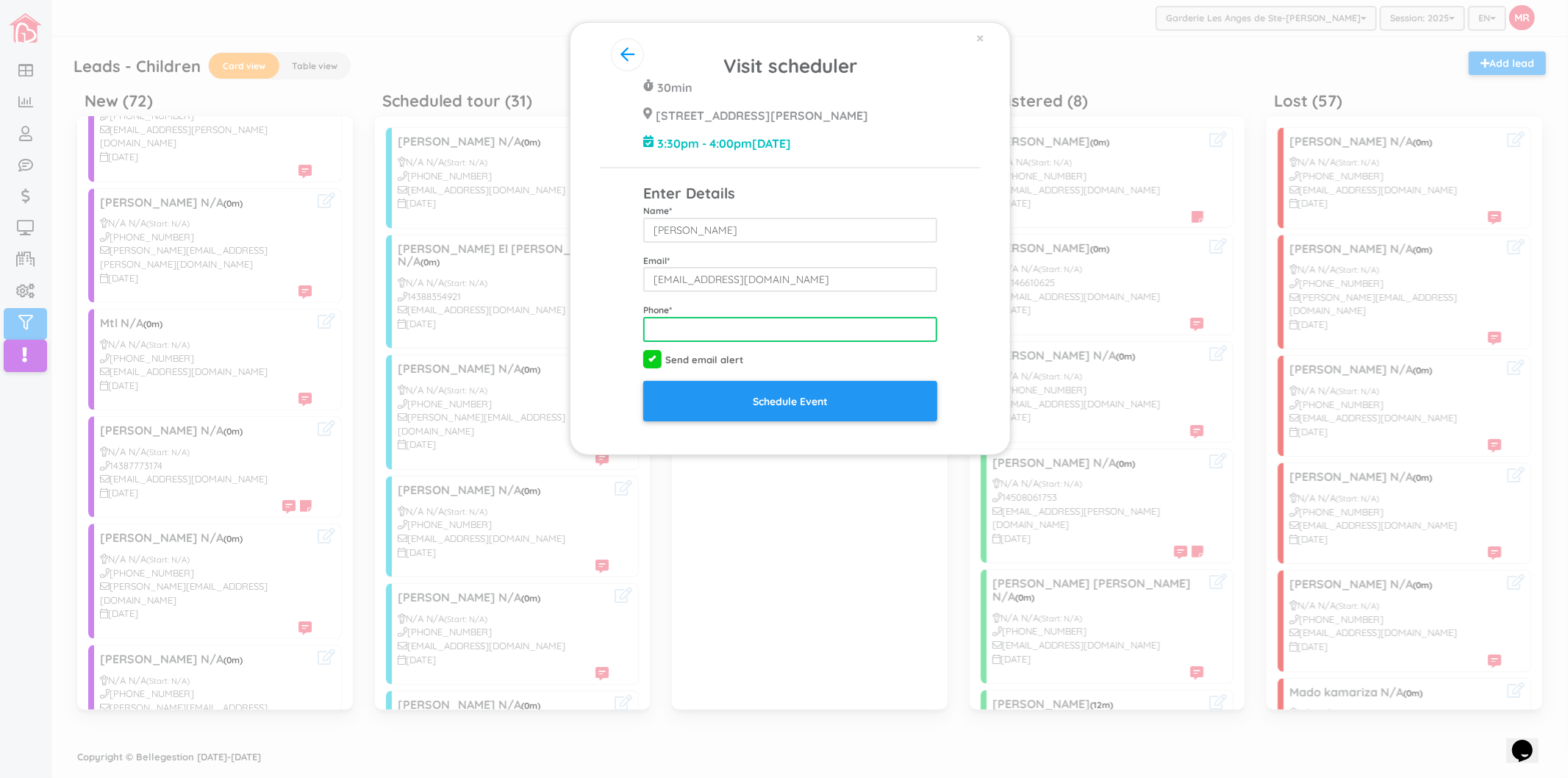
click at [746, 336] on input "tel" at bounding box center [790, 329] width 294 height 25
type input "5145600742"
click at [761, 305] on div "Phone * 5145600742" at bounding box center [790, 322] width 316 height 39
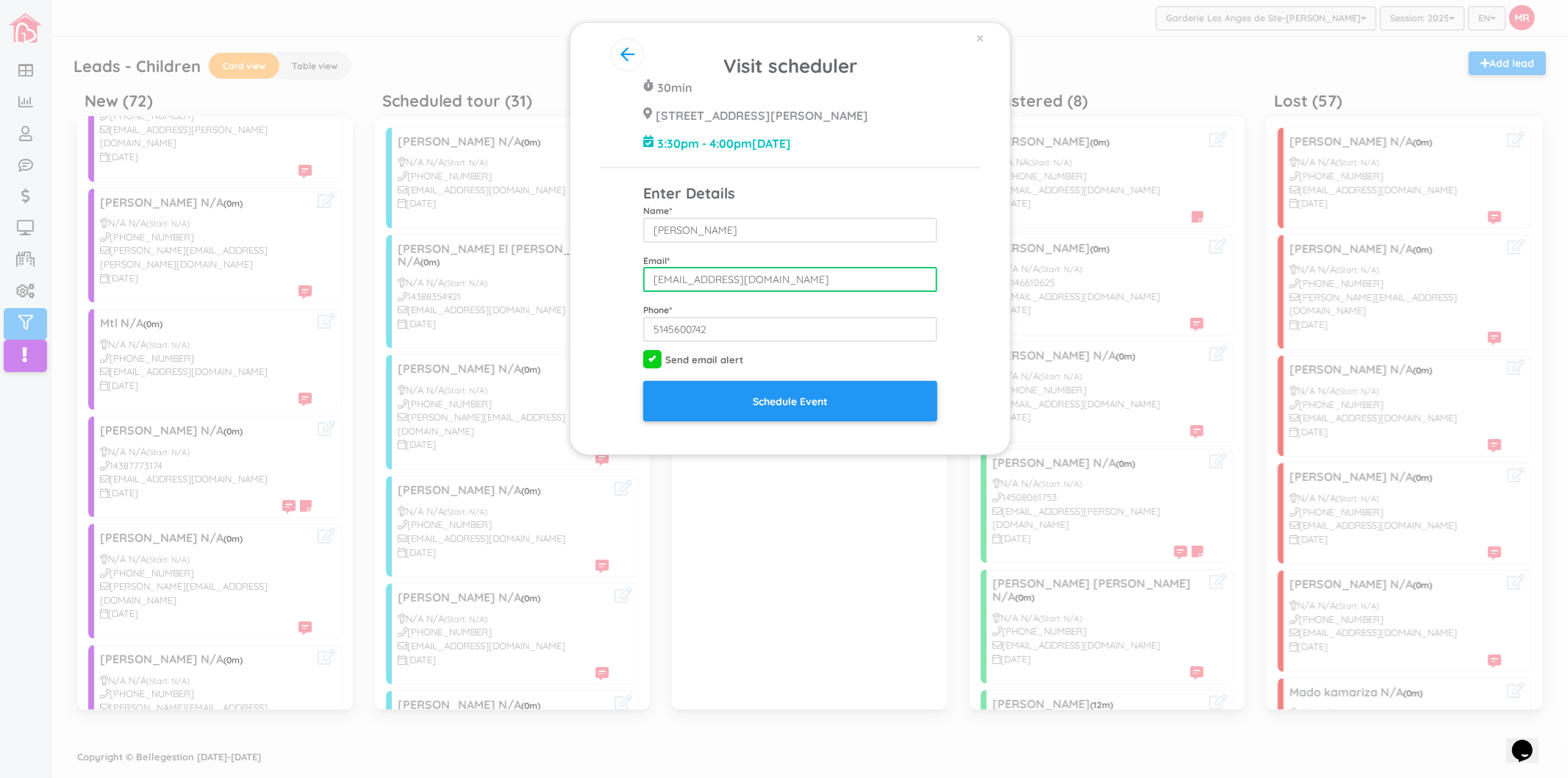
click at [660, 282] on input "[EMAIL_ADDRESS][DOMAIN_NAME]" at bounding box center [790, 279] width 294 height 25
click at [772, 297] on form "Enter Details Name * Josephine Email * jossysabze@icloud.com Phone * 5145600742…" at bounding box center [790, 302] width 294 height 239
click at [945, 172] on div "Visit scheduler 30min 428 Rue Blainville Est Ste-Thérèse J7E 1N4 3:30pm - 4:00p…" at bounding box center [790, 237] width 381 height 369
click at [736, 193] on div "Name * Josephine" at bounding box center [790, 212] width 316 height 60
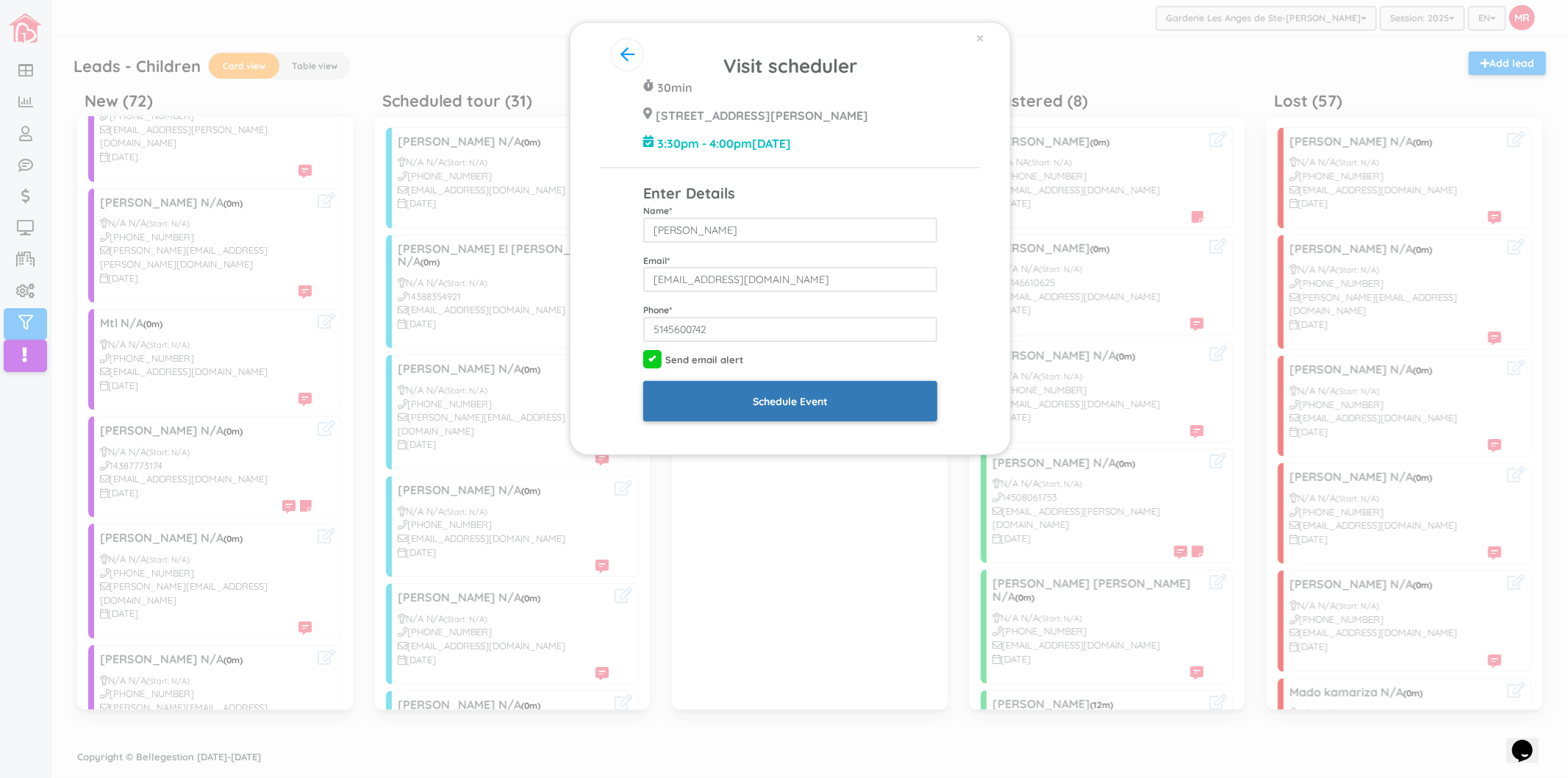
click at [839, 389] on input "Schedule Event" at bounding box center [790, 401] width 294 height 40
